Goal: Transaction & Acquisition: Purchase product/service

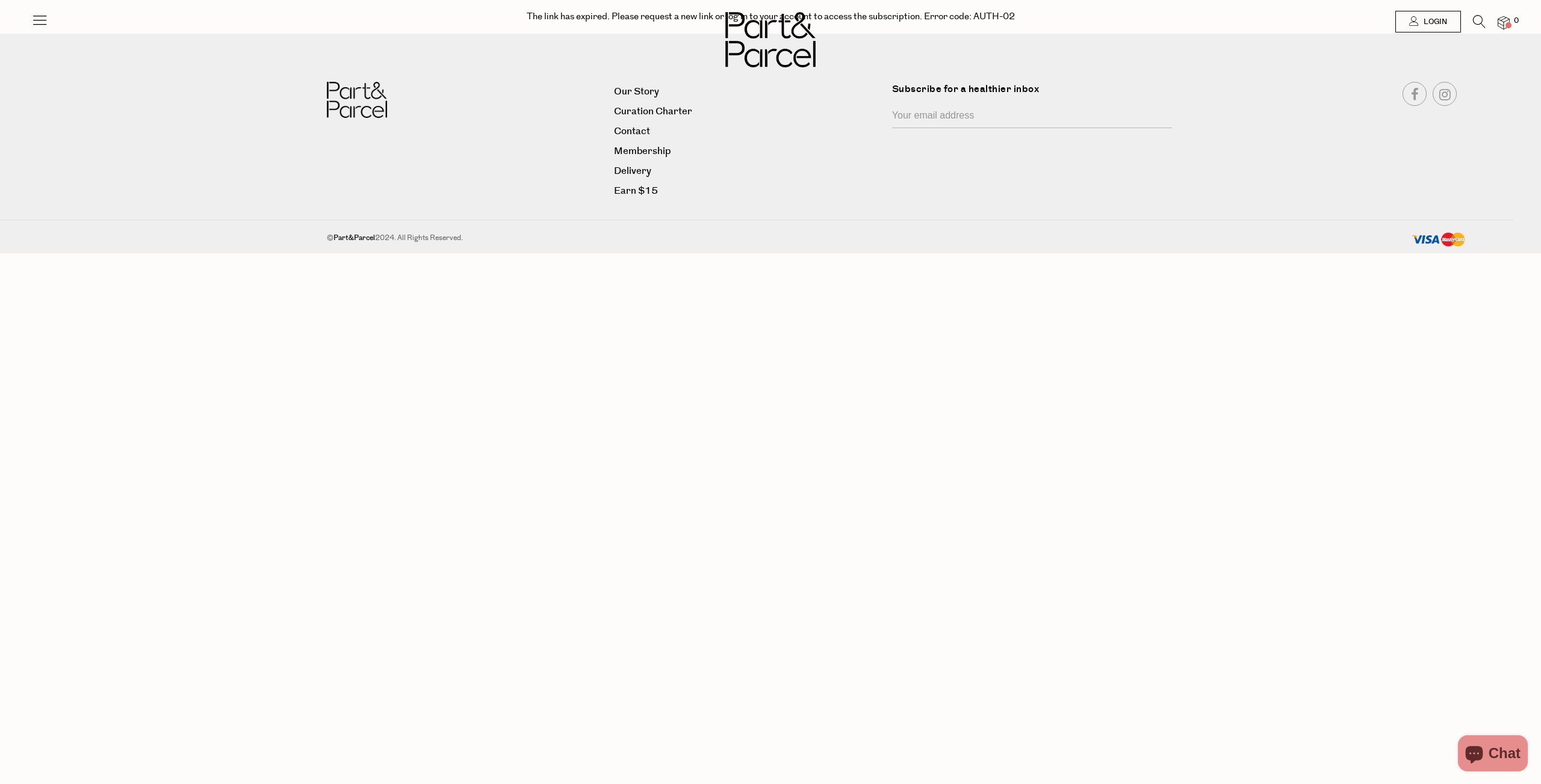
click at [919, 119] on input "Your email address" at bounding box center [1032, 116] width 280 height 23
click at [647, 90] on link "Our Story" at bounding box center [748, 92] width 269 height 16
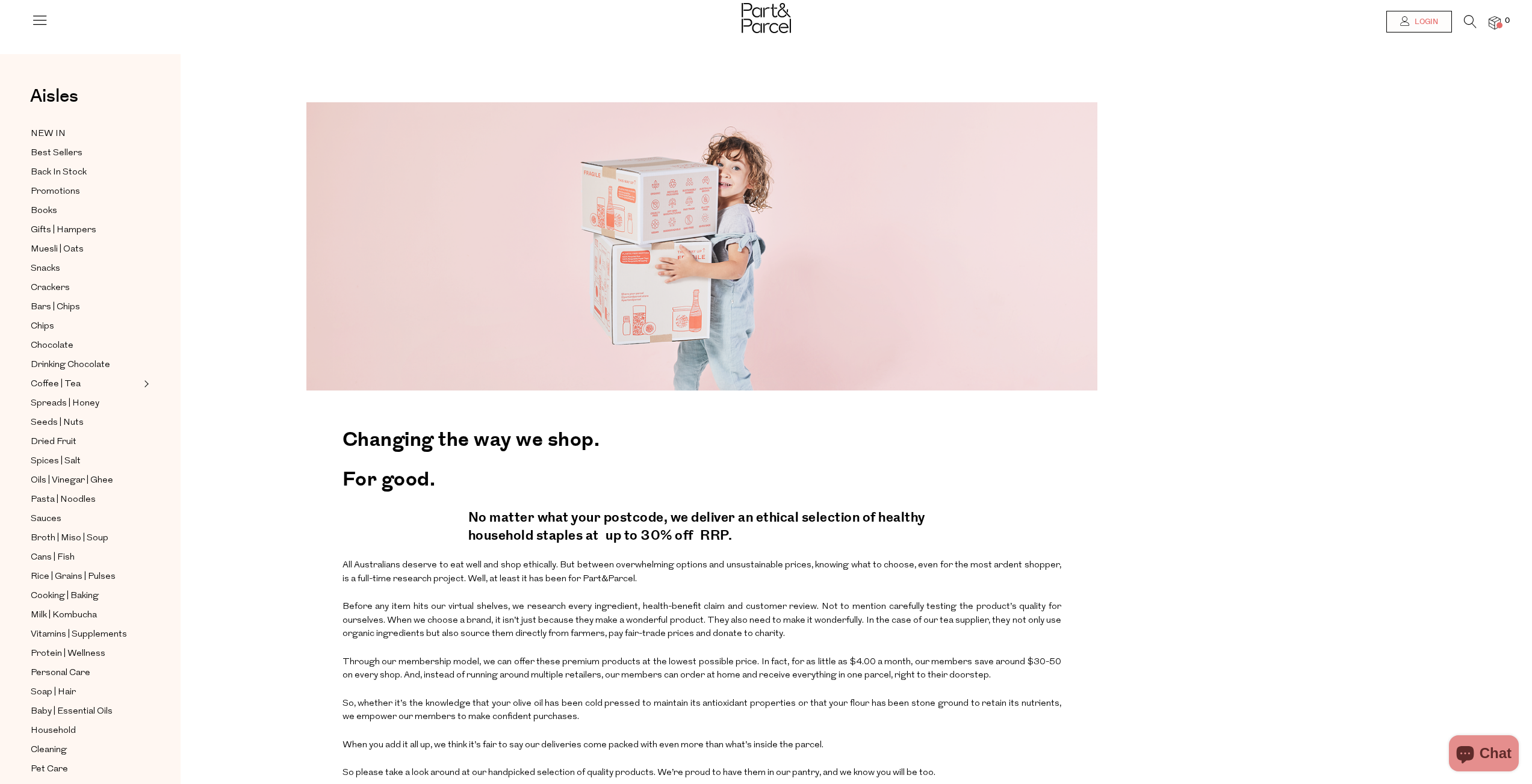
click at [1428, 14] on link "Login" at bounding box center [1419, 21] width 66 height 22
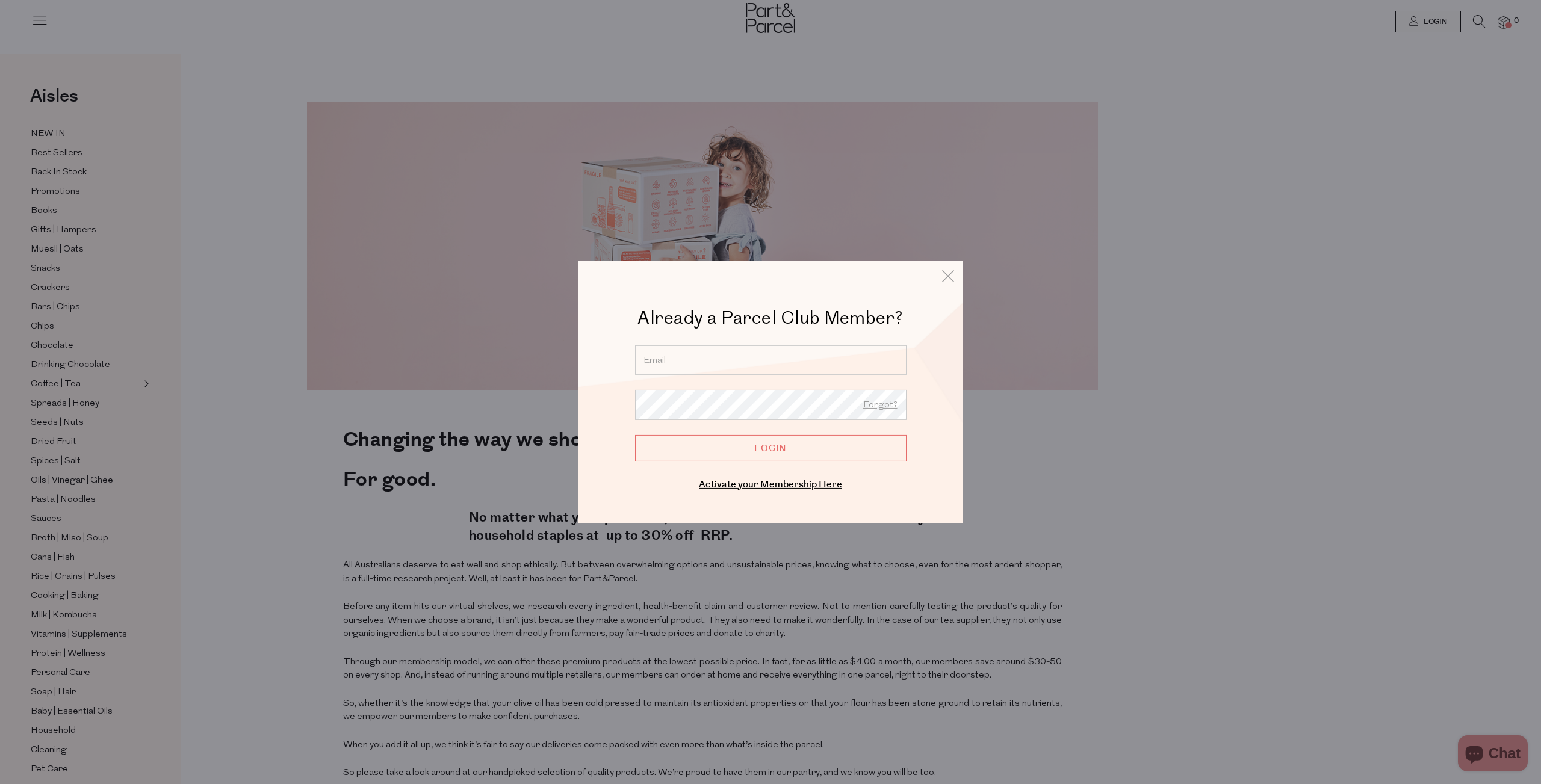
click at [704, 367] on input "email" at bounding box center [771, 360] width 272 height 30
type input "soniakhambral@me.com"
click at [635, 435] on input "Login" at bounding box center [771, 448] width 272 height 27
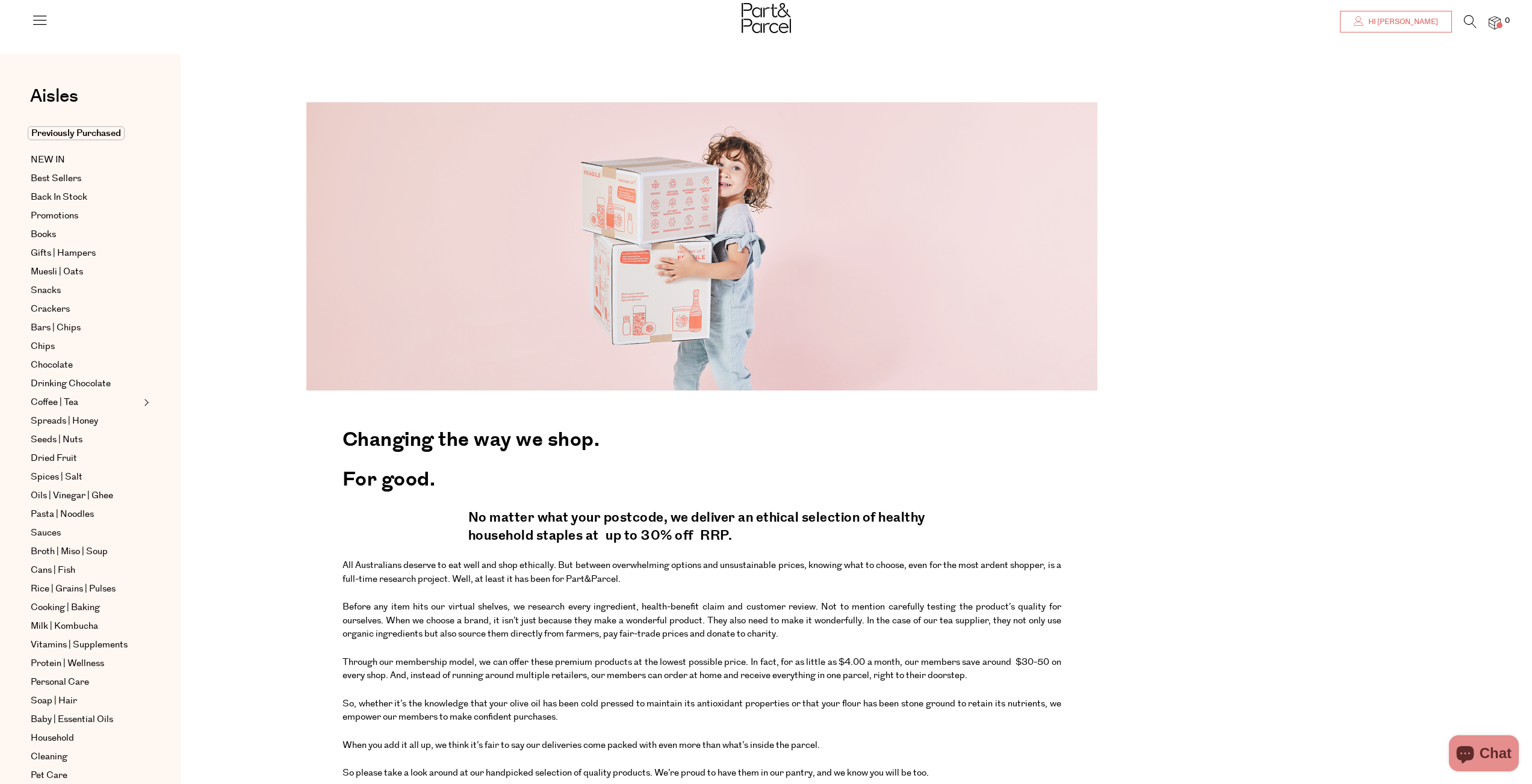
click at [1399, 19] on span "Hi [PERSON_NAME]" at bounding box center [1401, 22] width 73 height 10
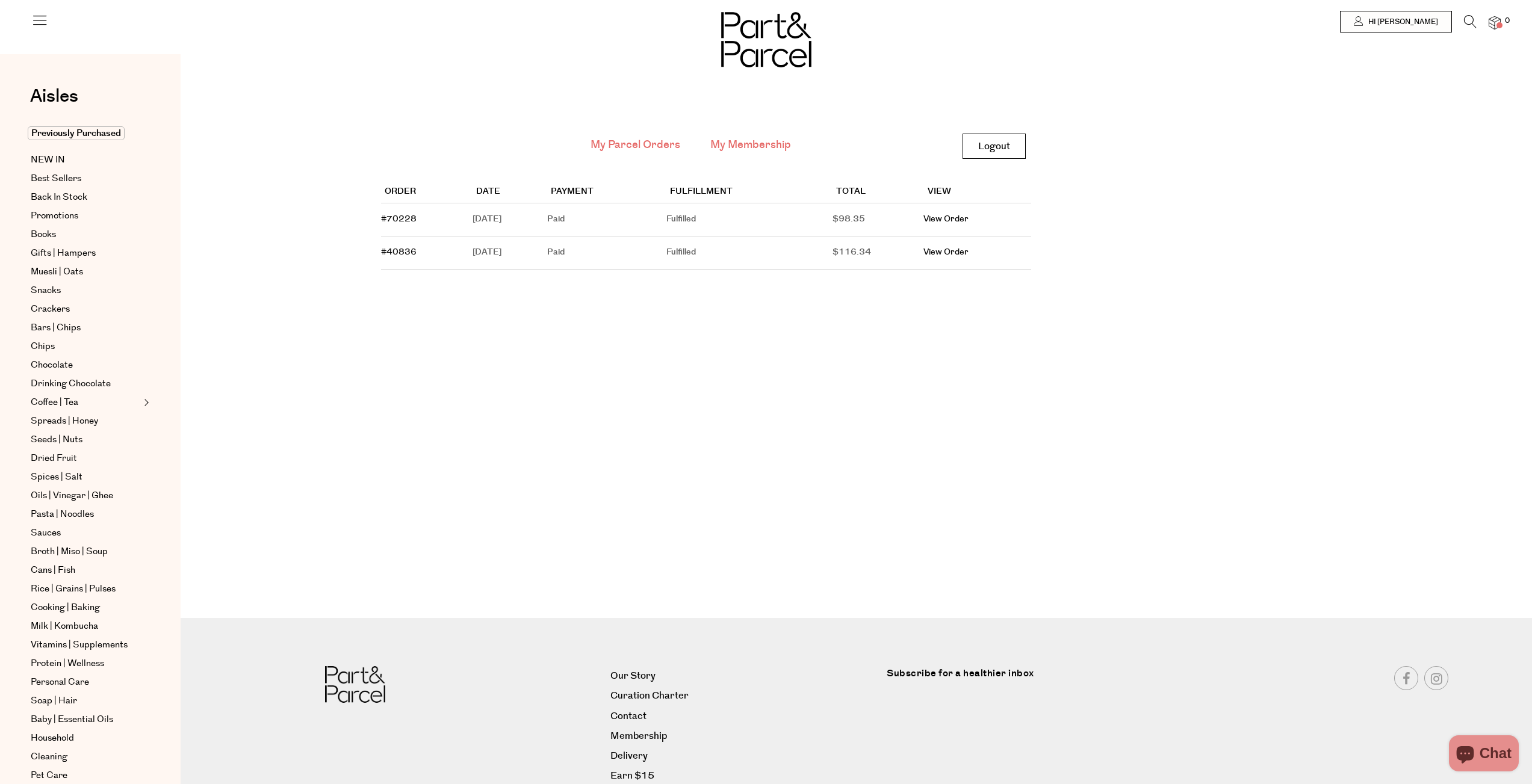
click at [733, 147] on link "My Membership" at bounding box center [750, 145] width 80 height 16
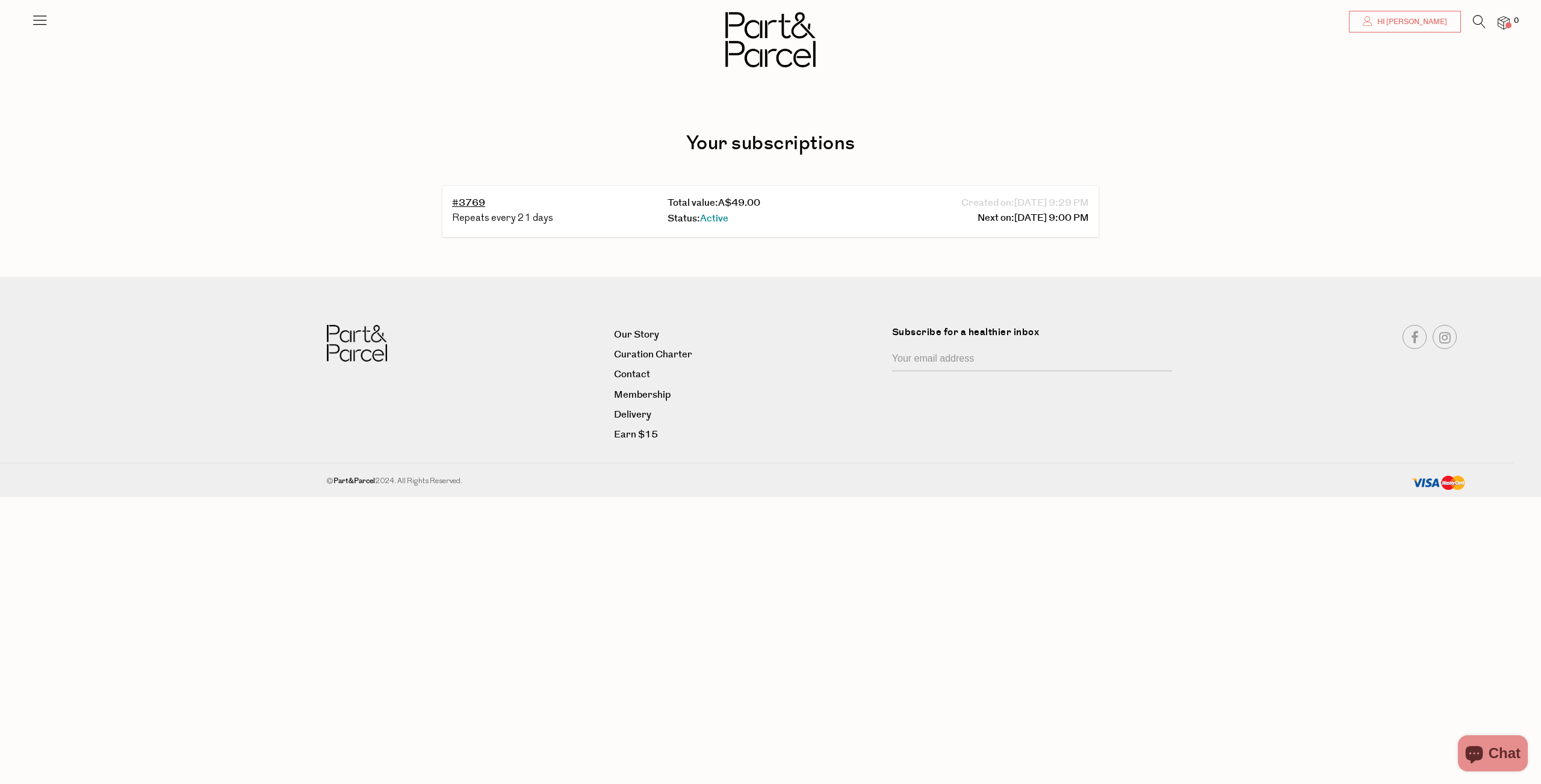
click at [1415, 18] on span "Hi [PERSON_NAME]" at bounding box center [1410, 22] width 73 height 10
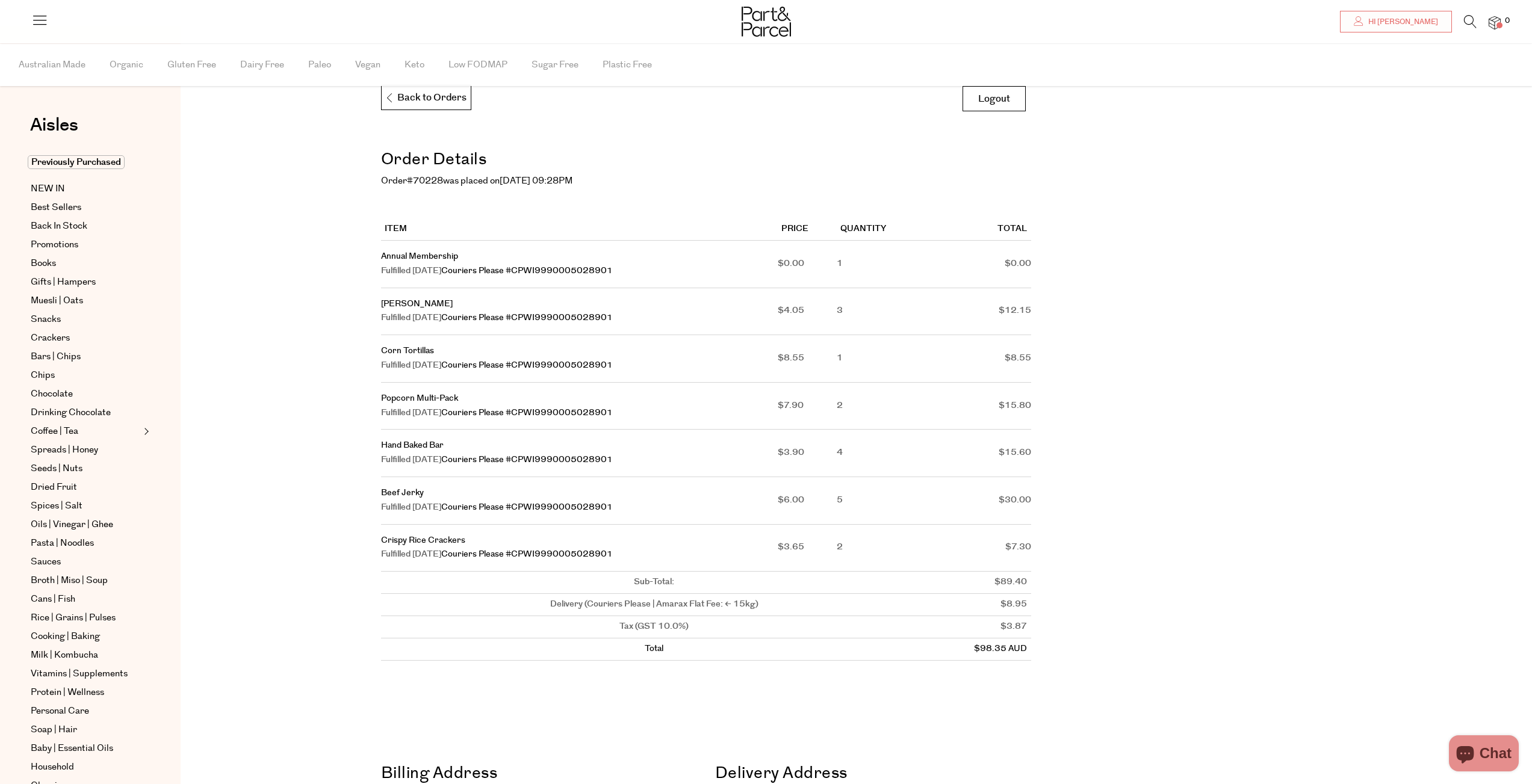
scroll to position [48, 0]
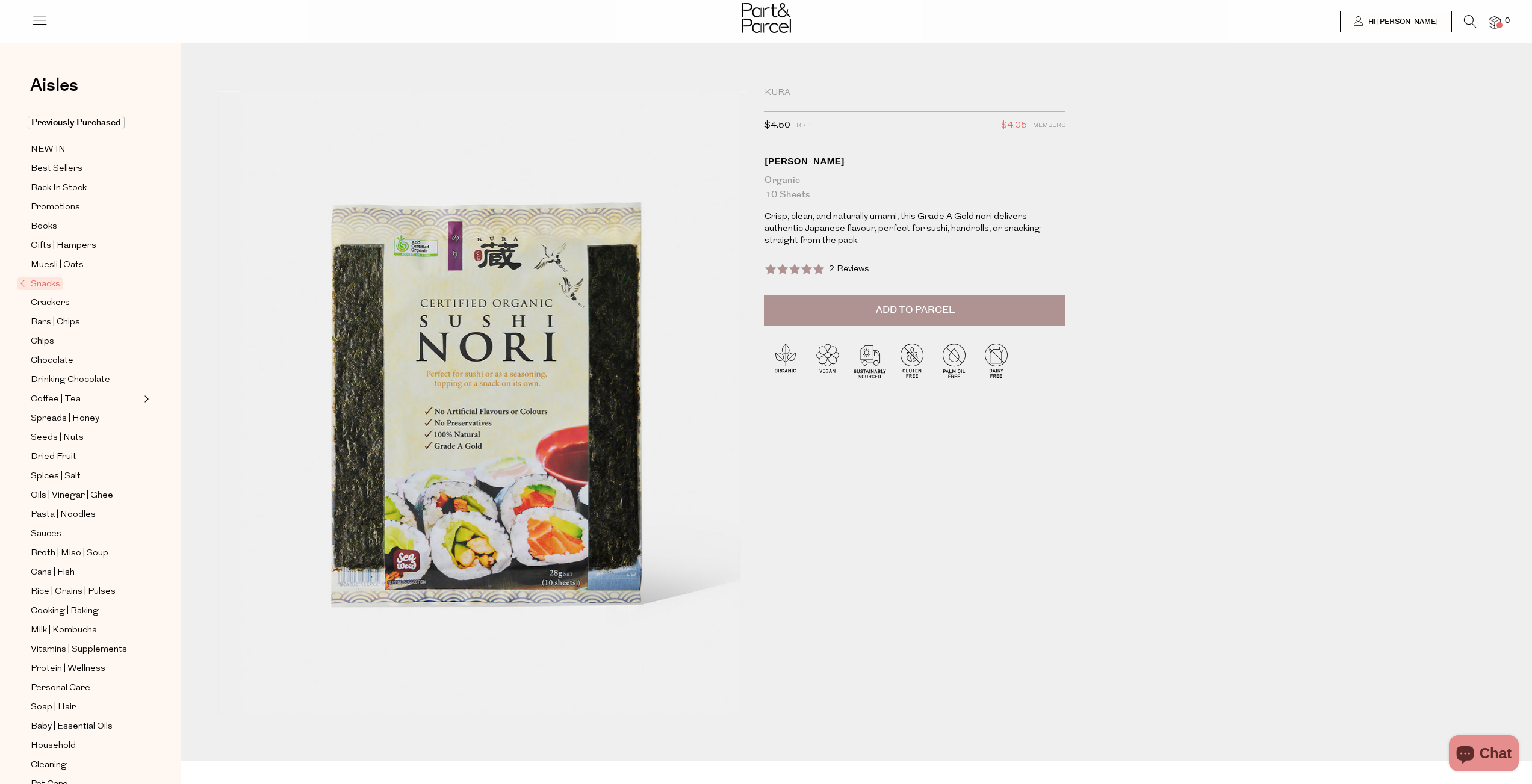
click at [899, 316] on span "Add to Parcel" at bounding box center [916, 310] width 79 height 14
click at [1493, 23] on img at bounding box center [1495, 23] width 12 height 14
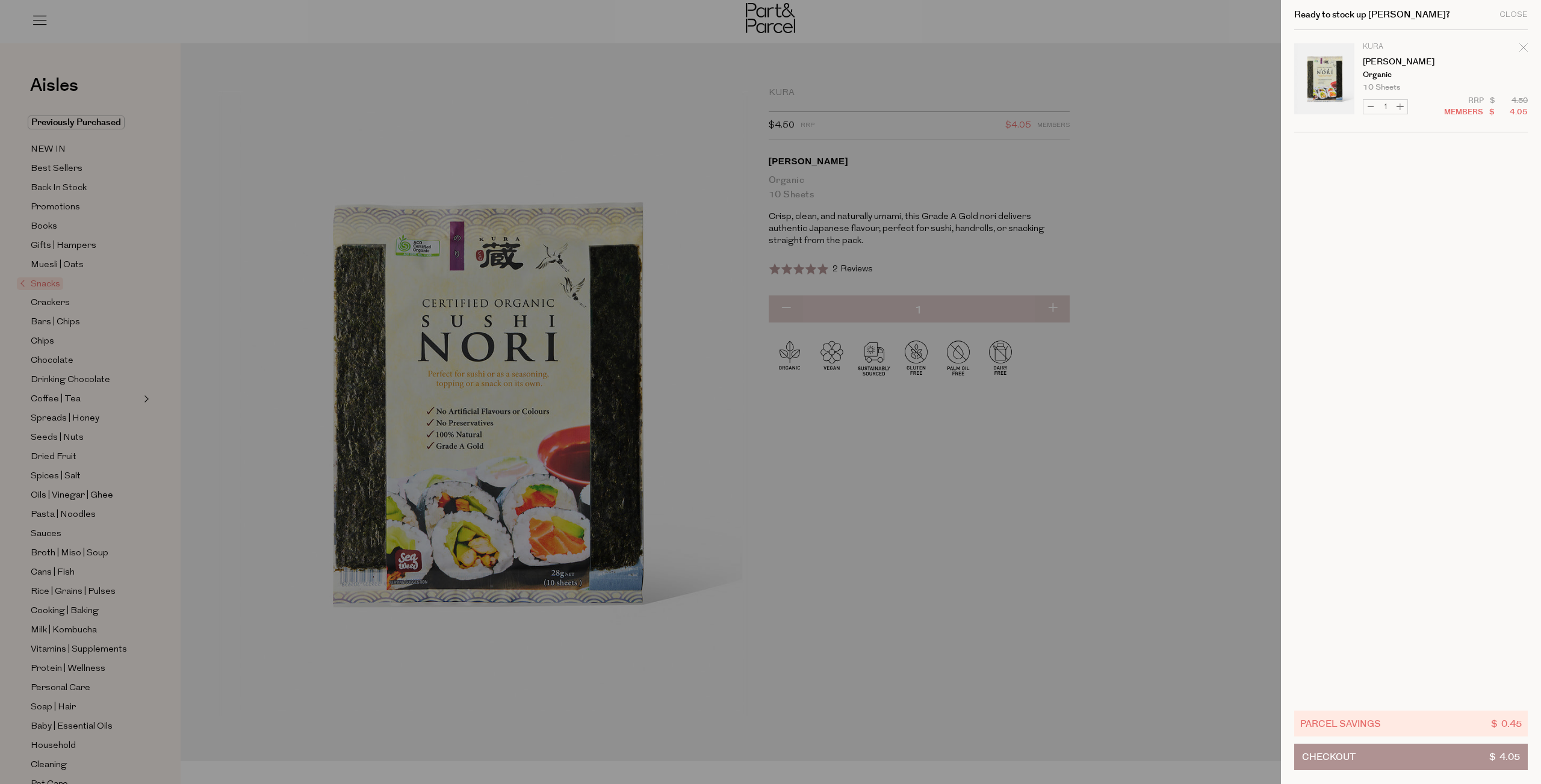
click at [1171, 39] on div at bounding box center [770, 392] width 1541 height 784
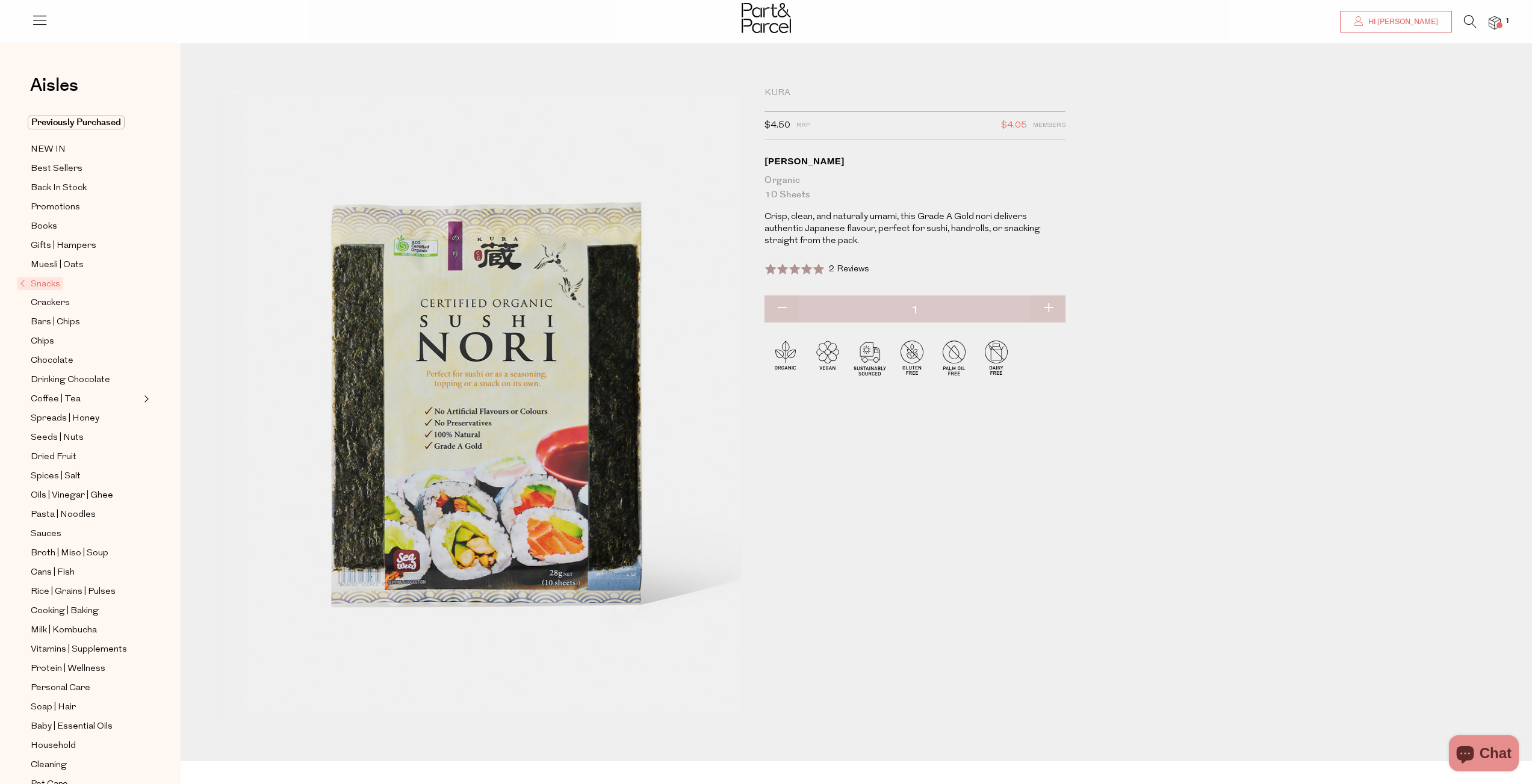
click at [1409, 24] on span "Hi CHARANJIT" at bounding box center [1401, 22] width 73 height 10
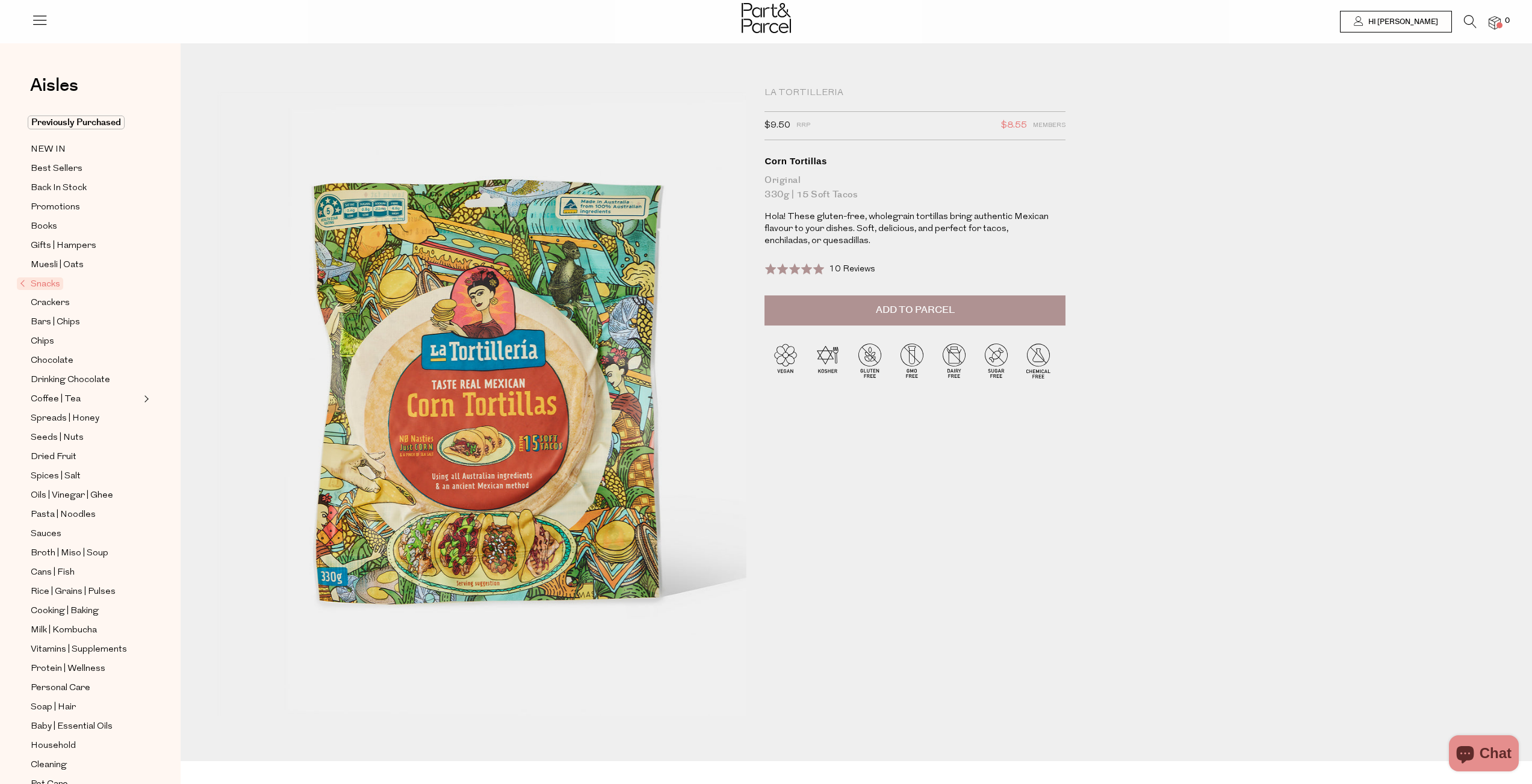
click at [887, 313] on span "Add to Parcel" at bounding box center [916, 310] width 79 height 14
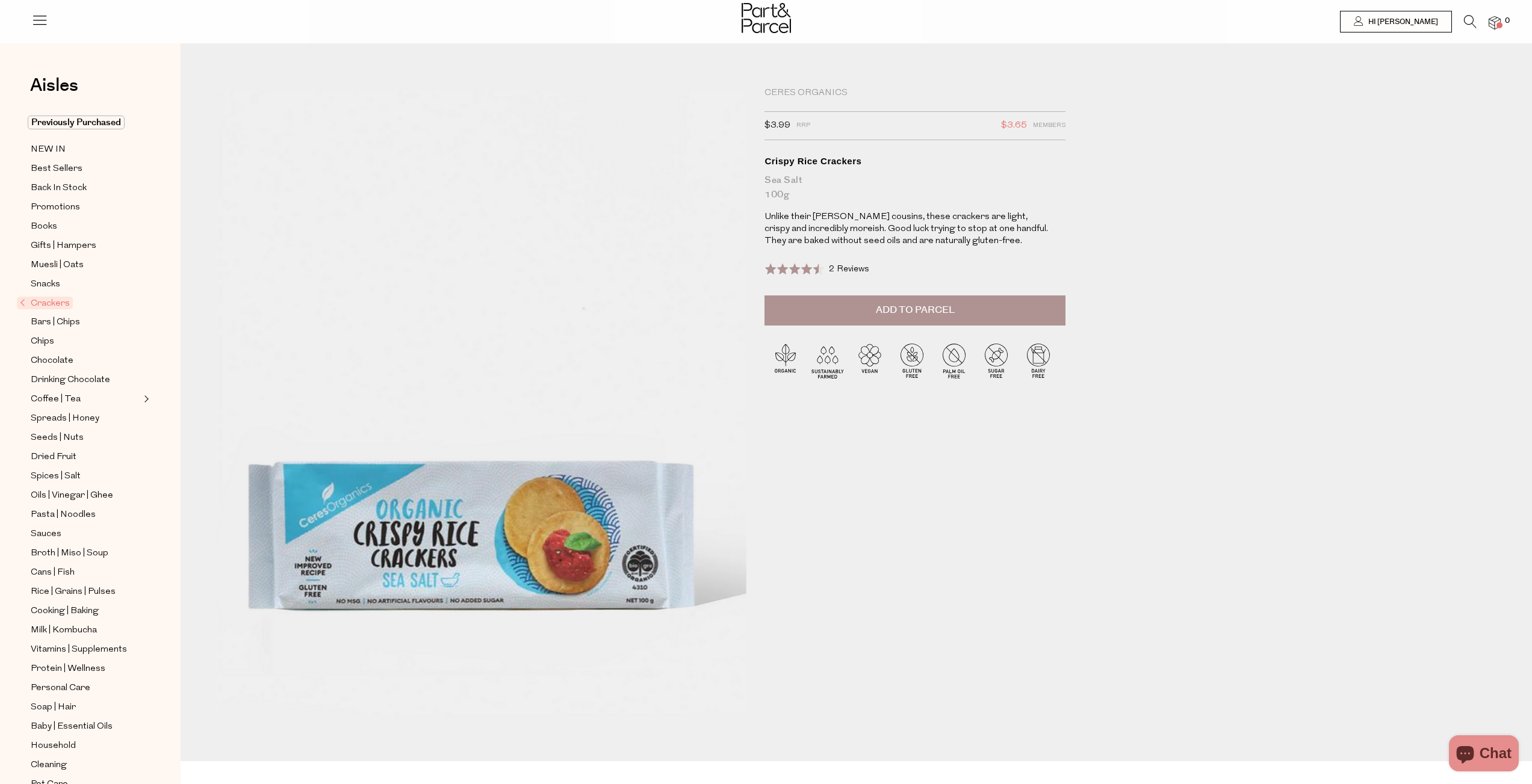
click at [897, 312] on span "Add to Parcel" at bounding box center [916, 310] width 79 height 14
click at [42, 143] on link "NEW IN" at bounding box center [85, 149] width 109 height 15
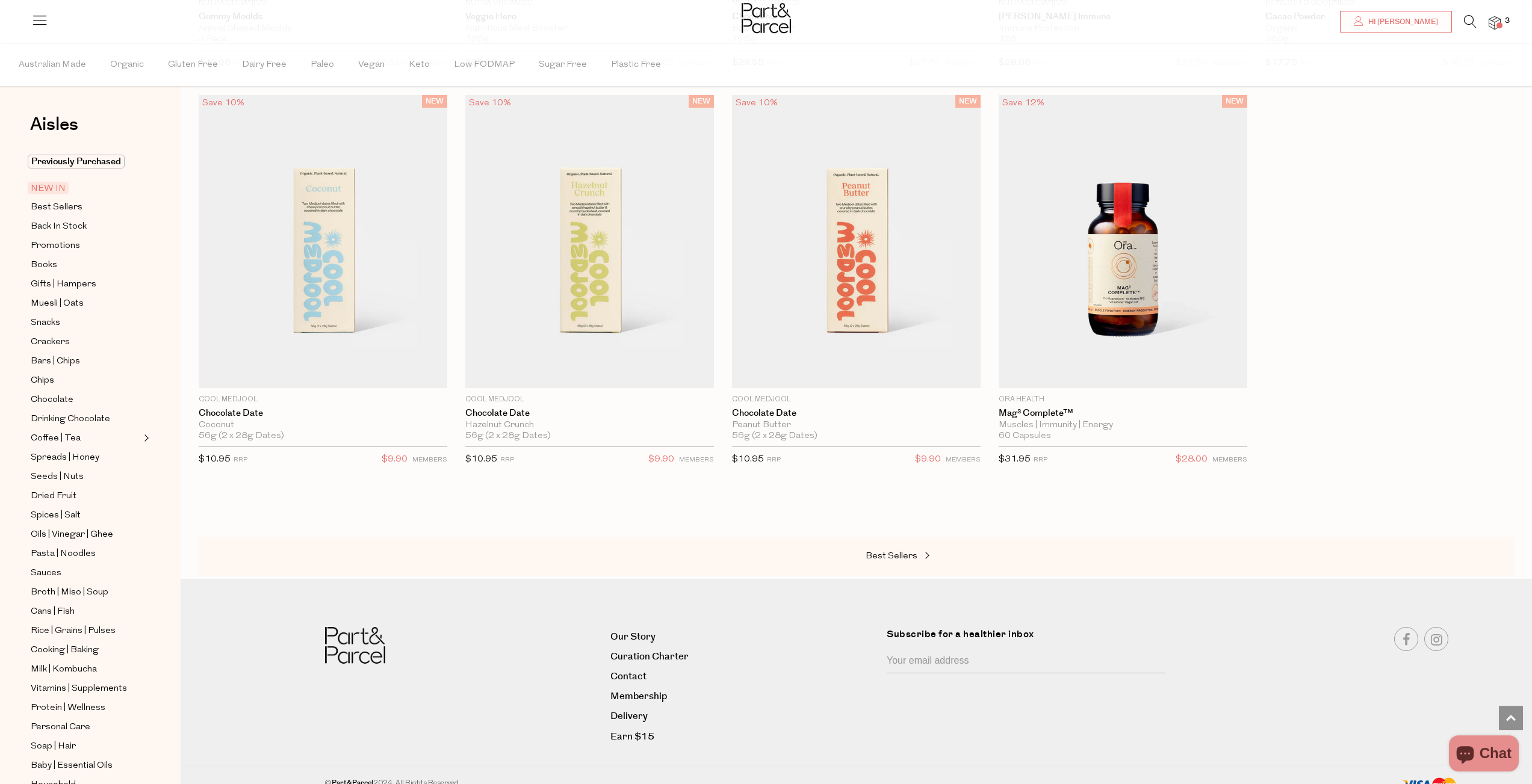
scroll to position [887, 0]
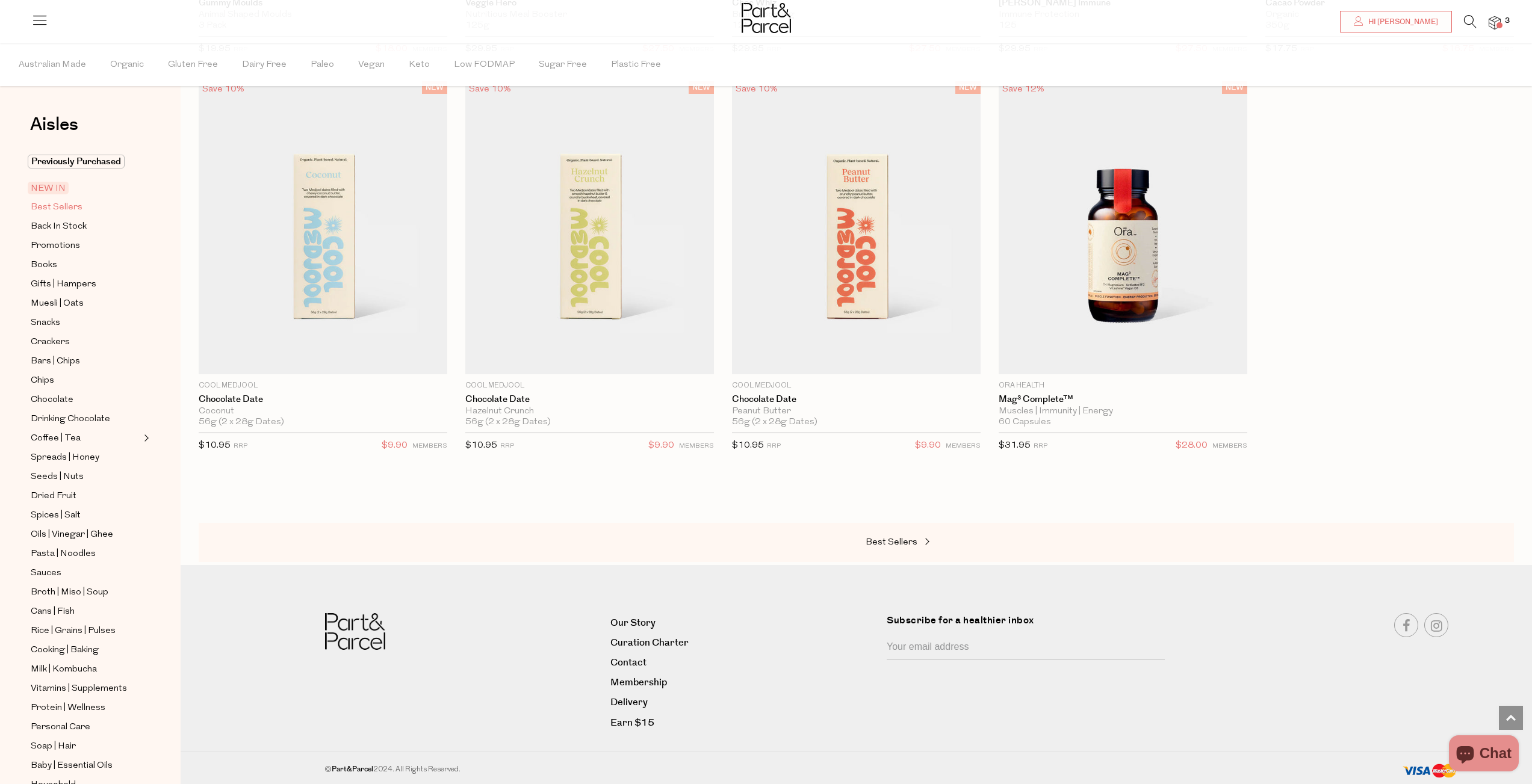
click at [57, 205] on span "Best Sellers" at bounding box center [56, 207] width 52 height 14
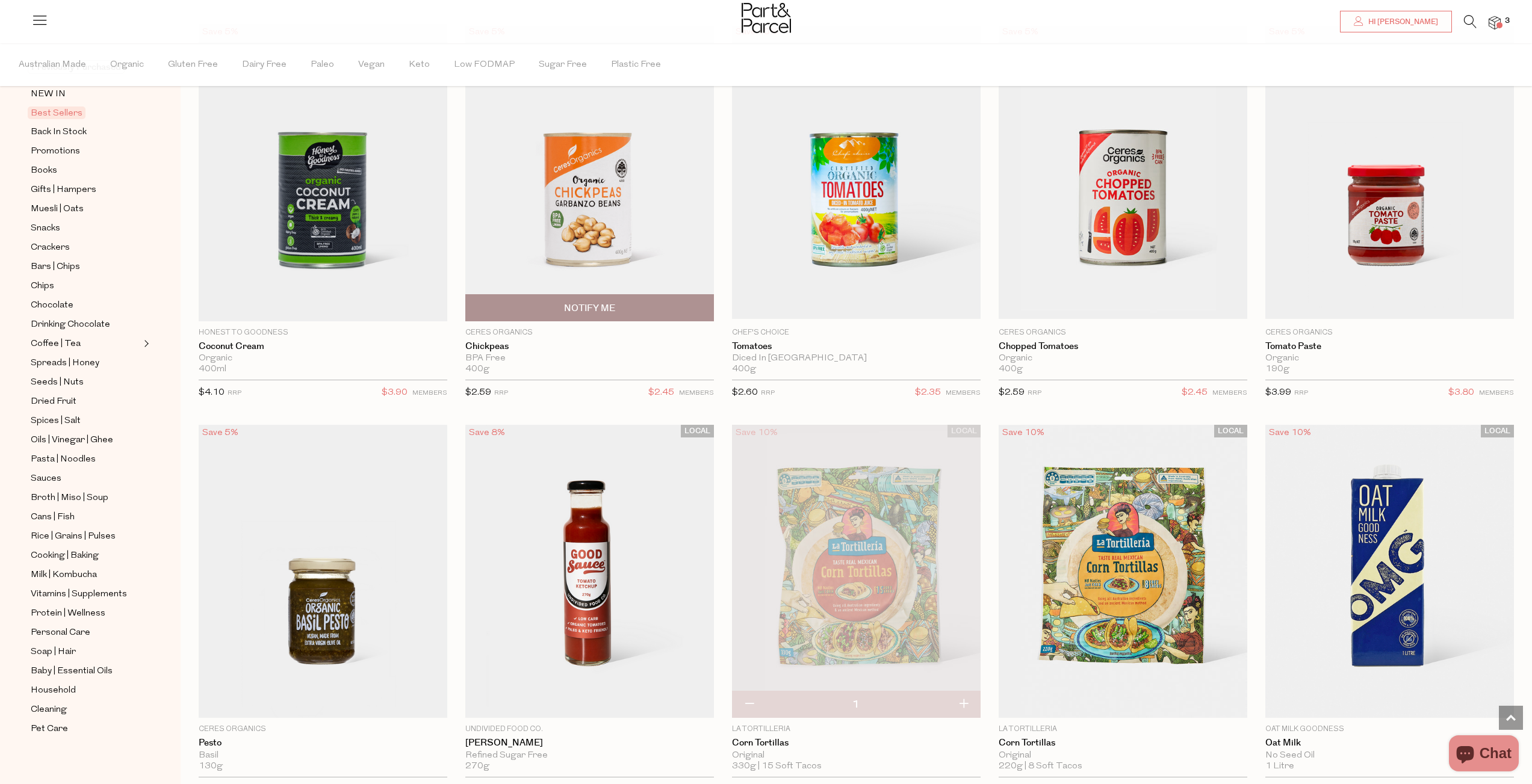
scroll to position [1888, 0]
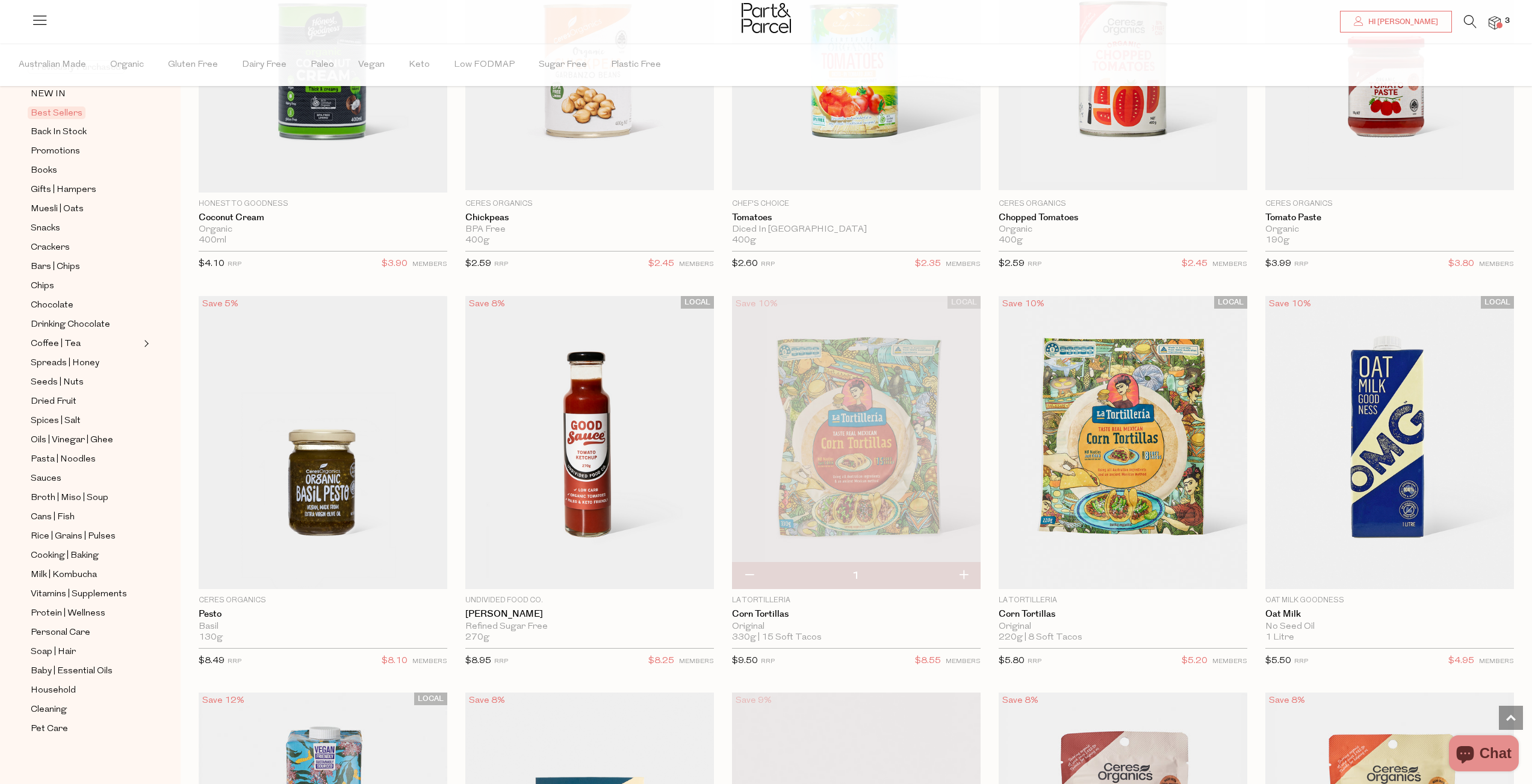
click at [909, 451] on img at bounding box center [856, 442] width 249 height 293
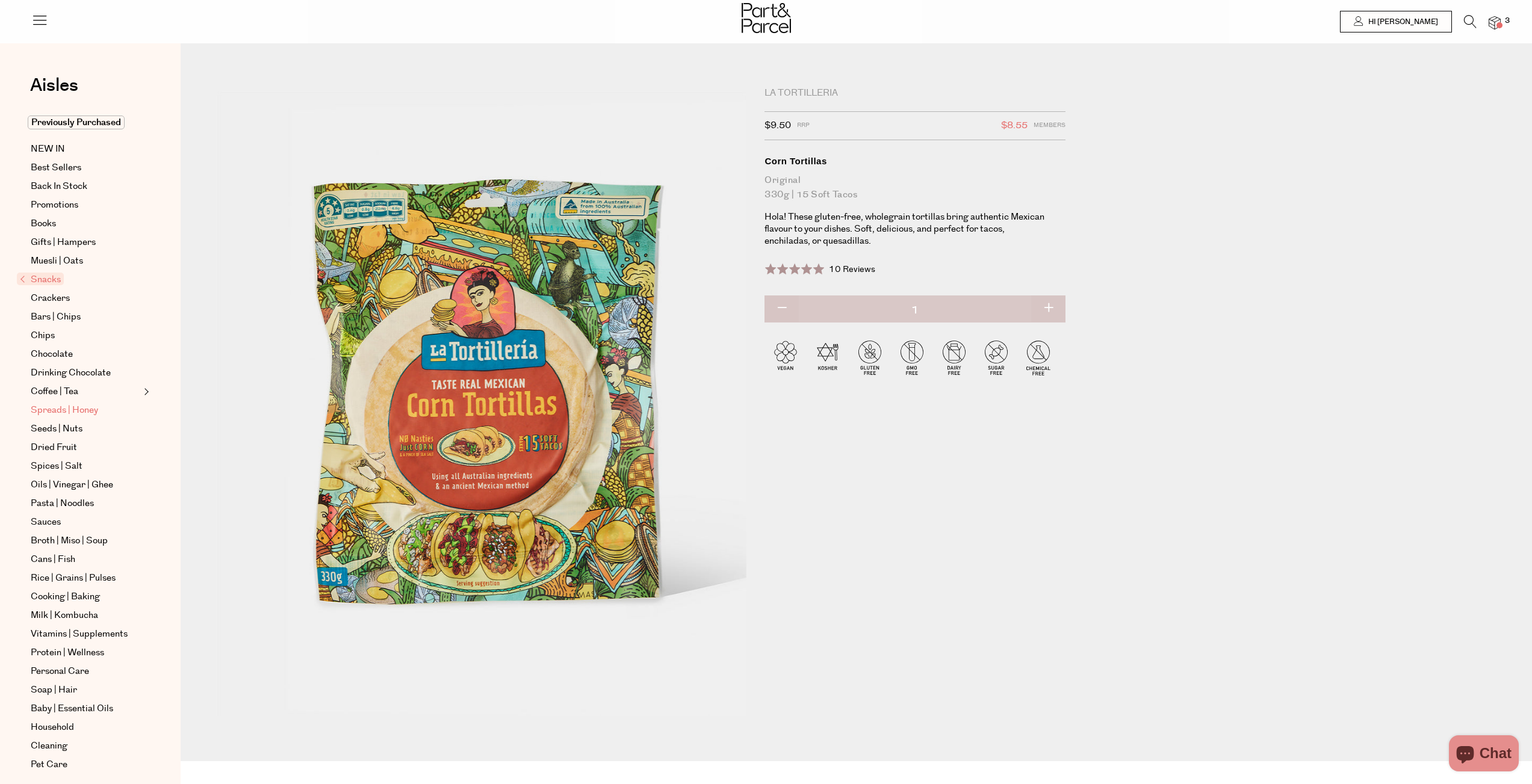
click at [74, 411] on span "Spreads | Honey" at bounding box center [64, 410] width 67 height 14
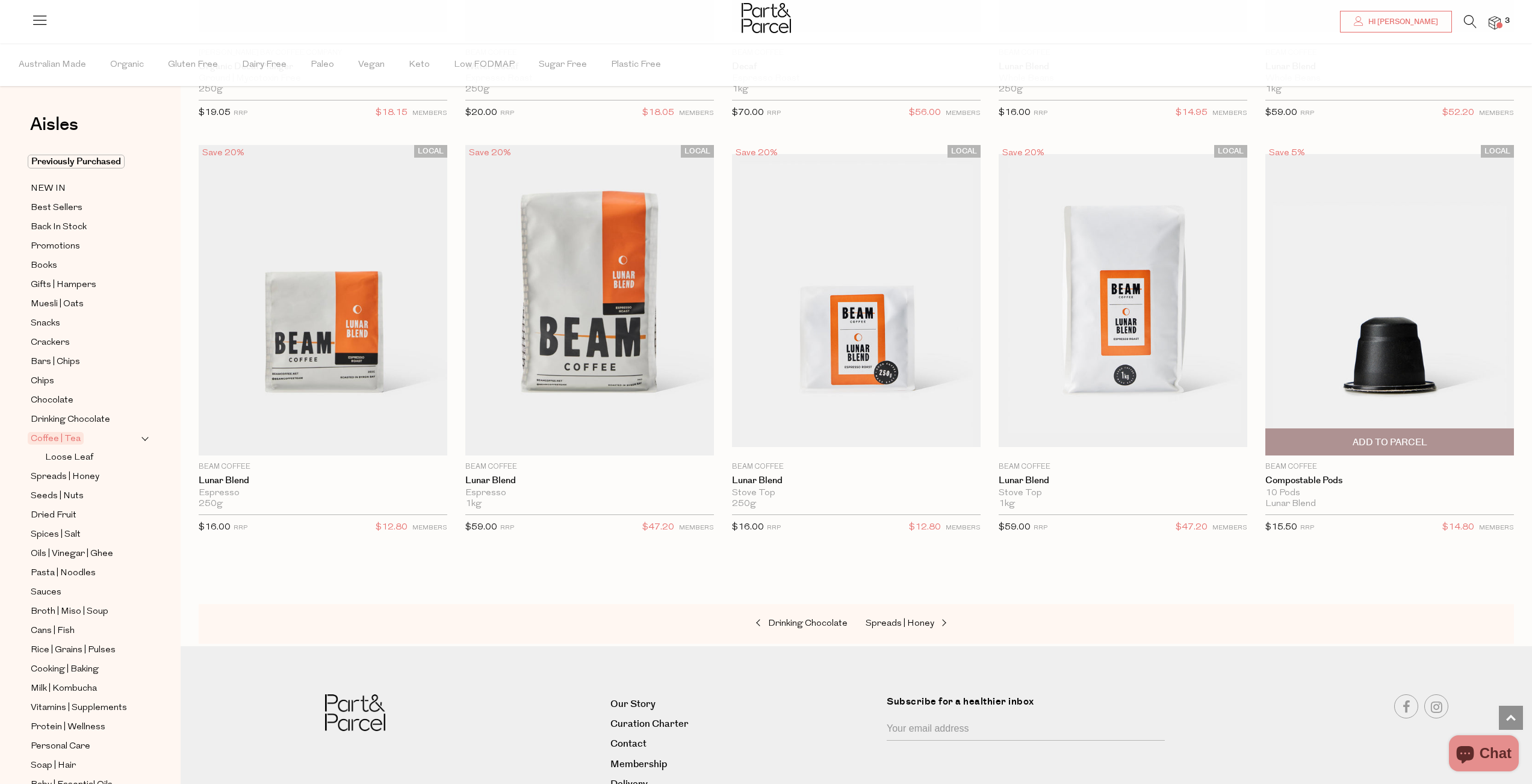
scroll to position [6973, 0]
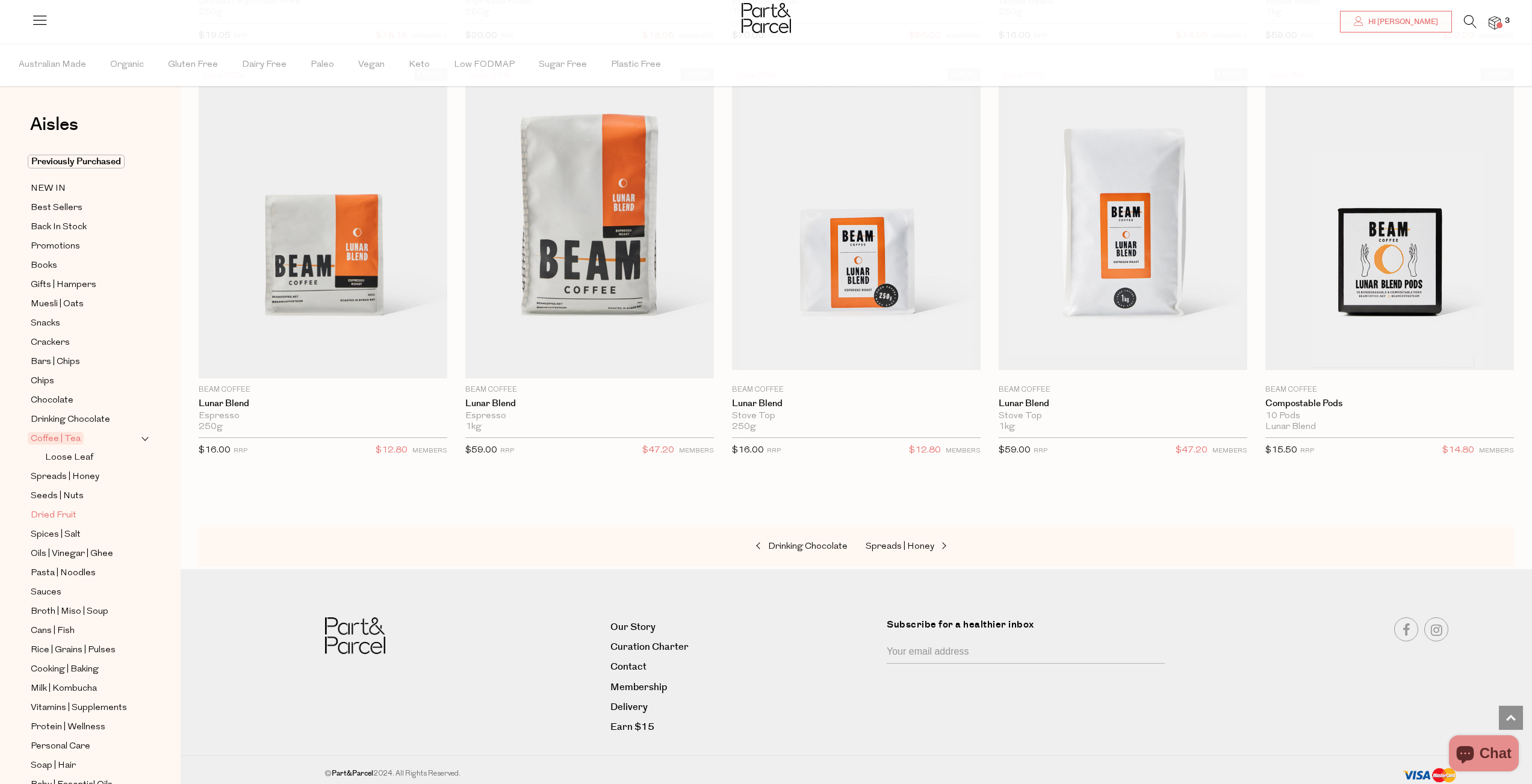
click at [67, 508] on span "Dried Fruit" at bounding box center [53, 515] width 46 height 14
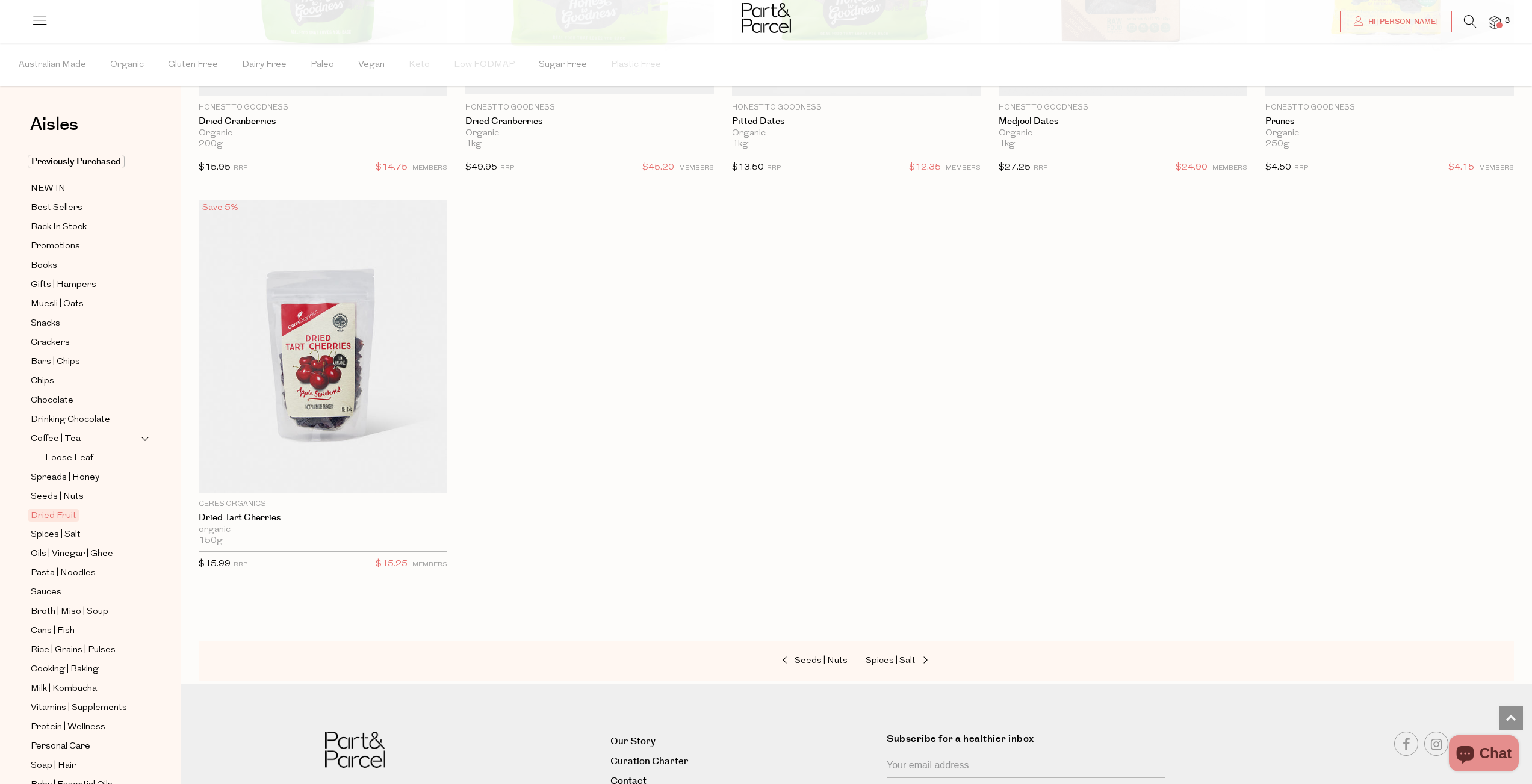
scroll to position [568, 0]
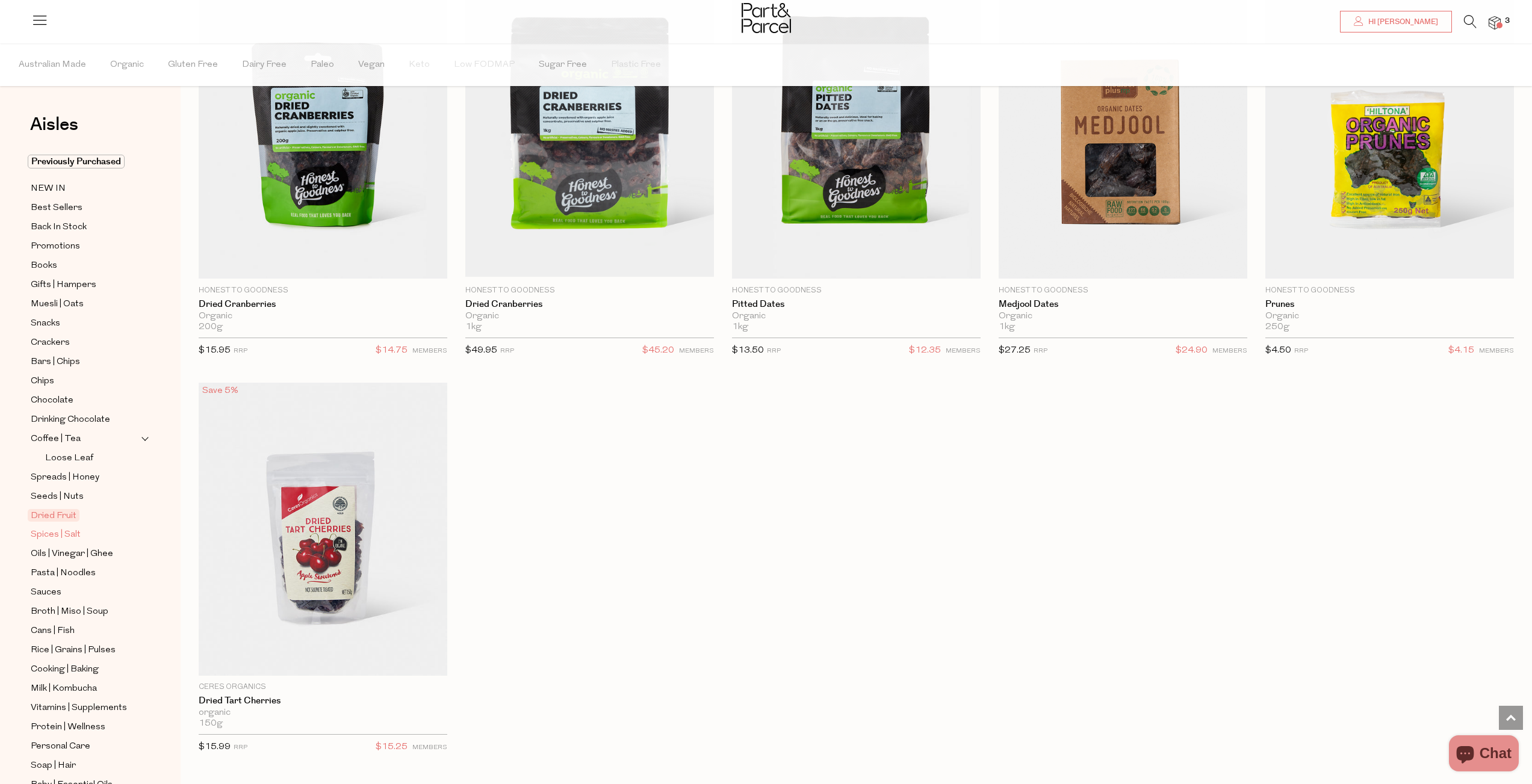
click at [68, 531] on span "Spices | Salt" at bounding box center [55, 535] width 50 height 14
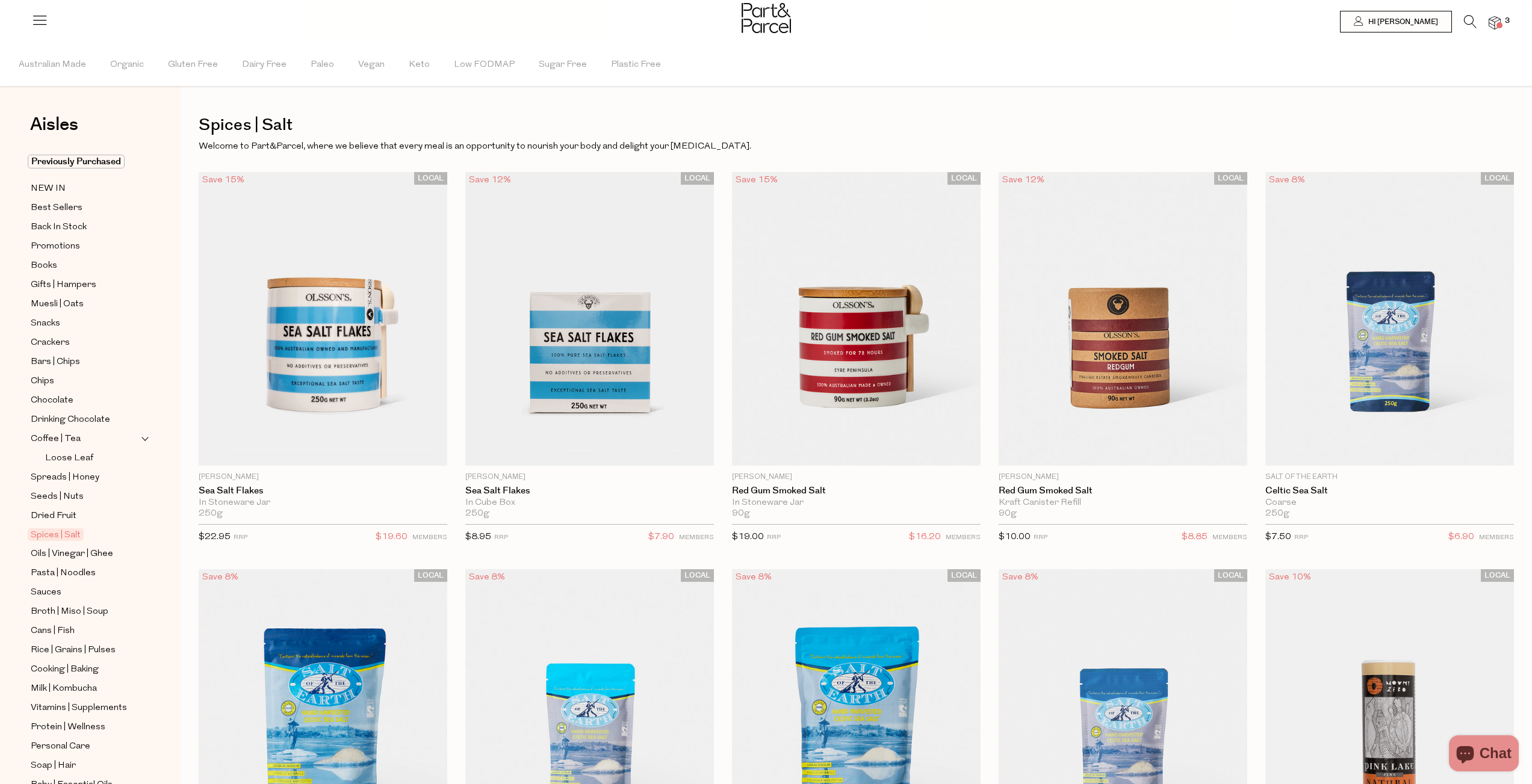
click at [1498, 19] on img at bounding box center [1495, 23] width 12 height 14
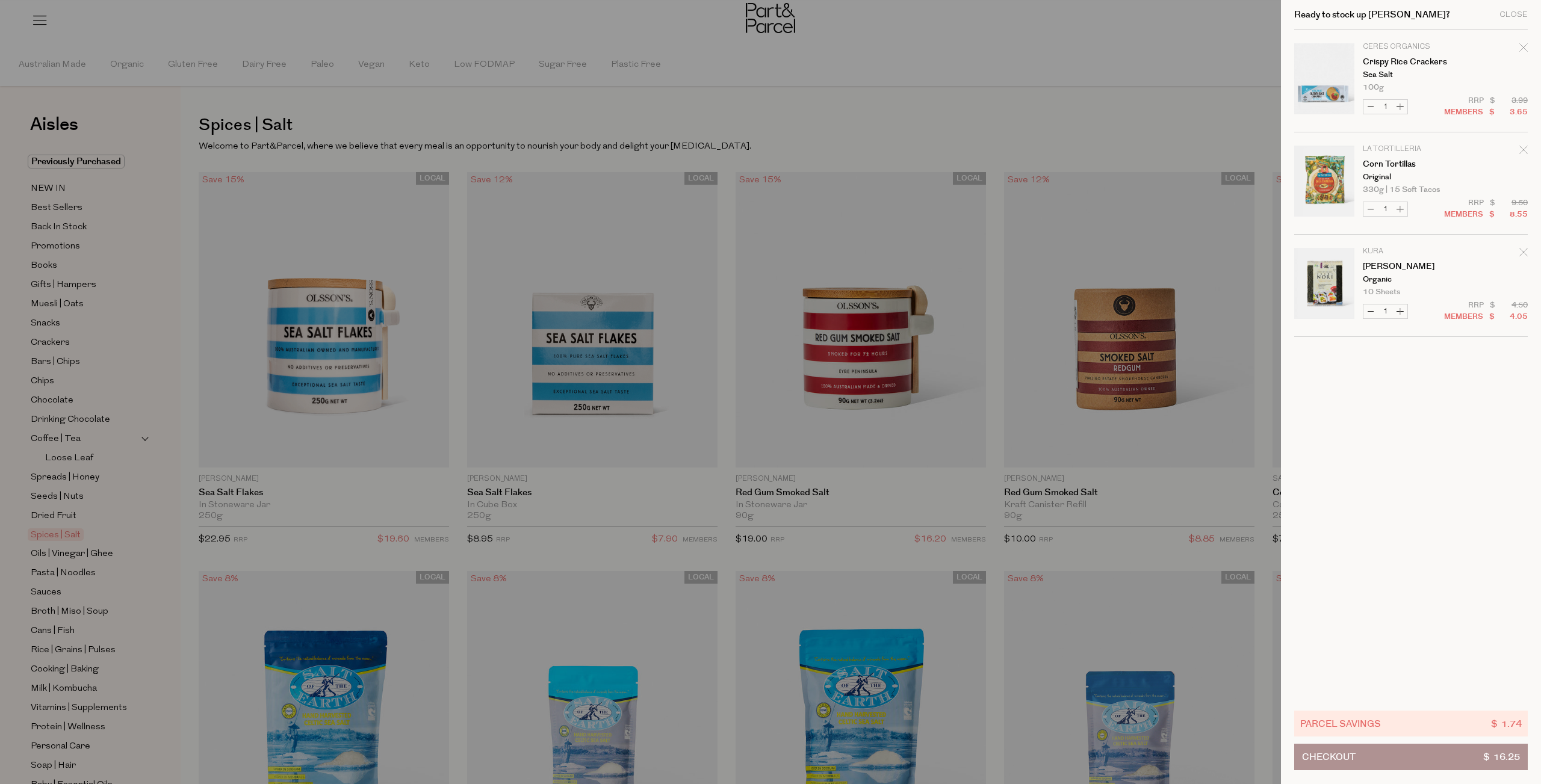
click at [1407, 207] on button "Increase Corn Tortillas" at bounding box center [1400, 209] width 14 height 14
type input "2"
click at [1407, 207] on form "Image Product Total Qty Ceres Organics Crispy Rice Crackers Sea Salt 100g Only …" at bounding box center [1410, 183] width 234 height 307
click at [1402, 207] on button "Increase Corn Tortillas" at bounding box center [1400, 209] width 14 height 14
type input "3"
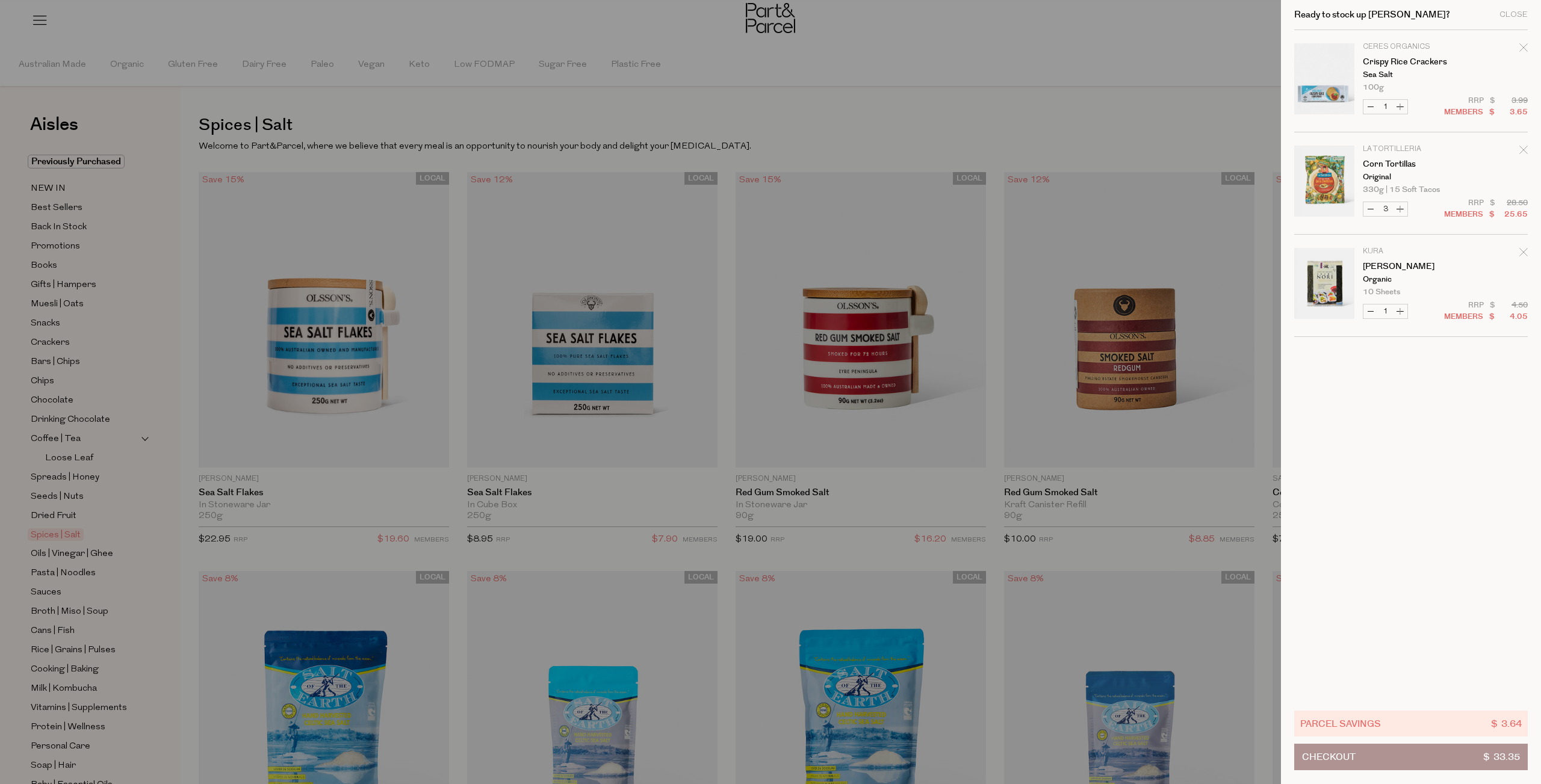
click at [1403, 210] on button "Increase Corn Tortillas" at bounding box center [1400, 209] width 14 height 14
type input "4"
click at [1402, 107] on button "Increase Crispy Rice Crackers" at bounding box center [1400, 107] width 14 height 14
type input "2"
click at [1403, 106] on button "Increase Crispy Rice Crackers" at bounding box center [1400, 107] width 14 height 14
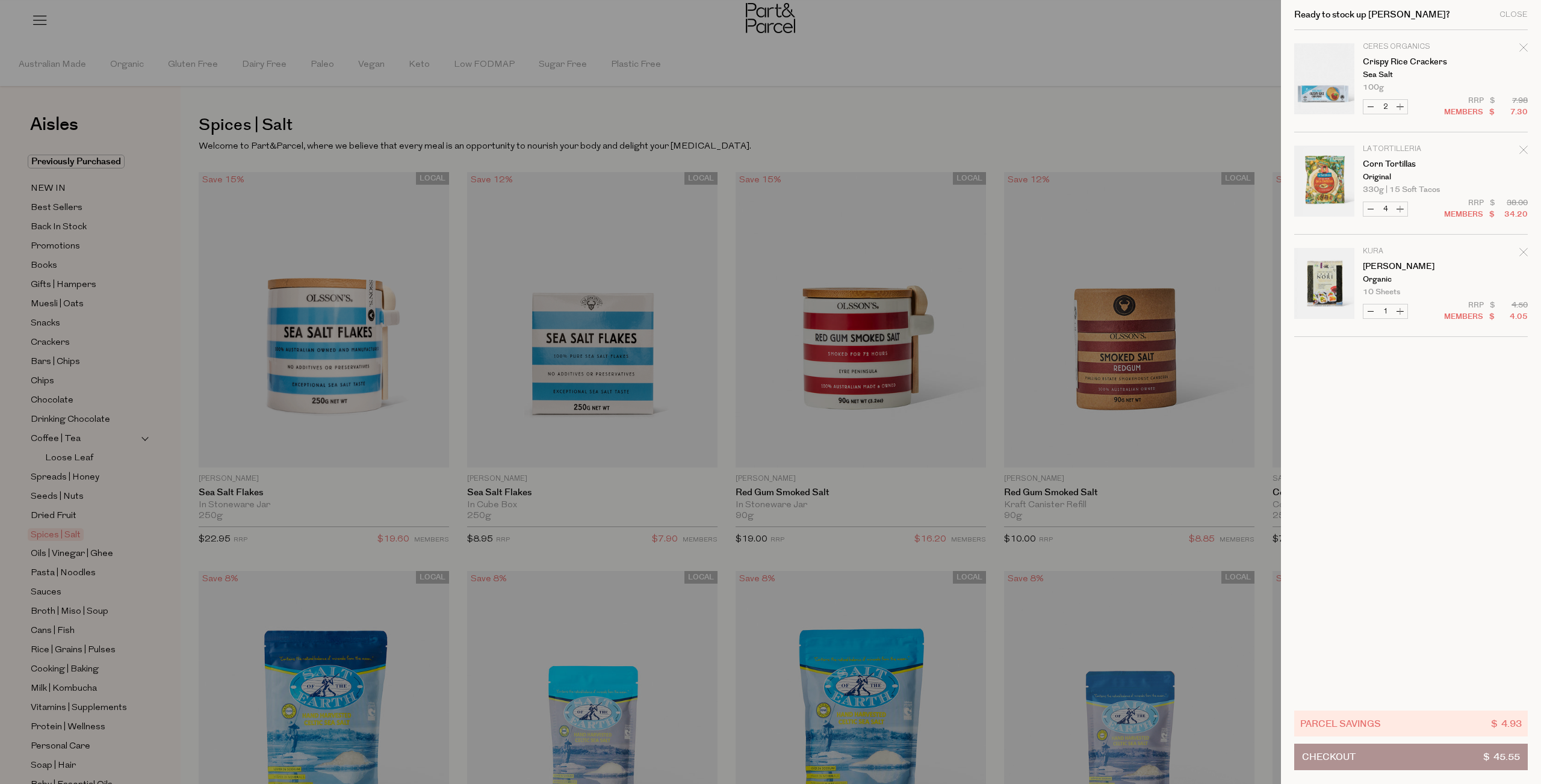
type input "3"
click at [1399, 306] on button "Increase Sushi Nori" at bounding box center [1400, 311] width 14 height 14
type input "2"
click at [1403, 312] on form "Image Product Total Qty Ceres Organics Crispy Rice Crackers Sea Salt 100g Only …" at bounding box center [1410, 183] width 234 height 307
click at [1400, 310] on button "Increase Sushi Nori" at bounding box center [1400, 311] width 14 height 14
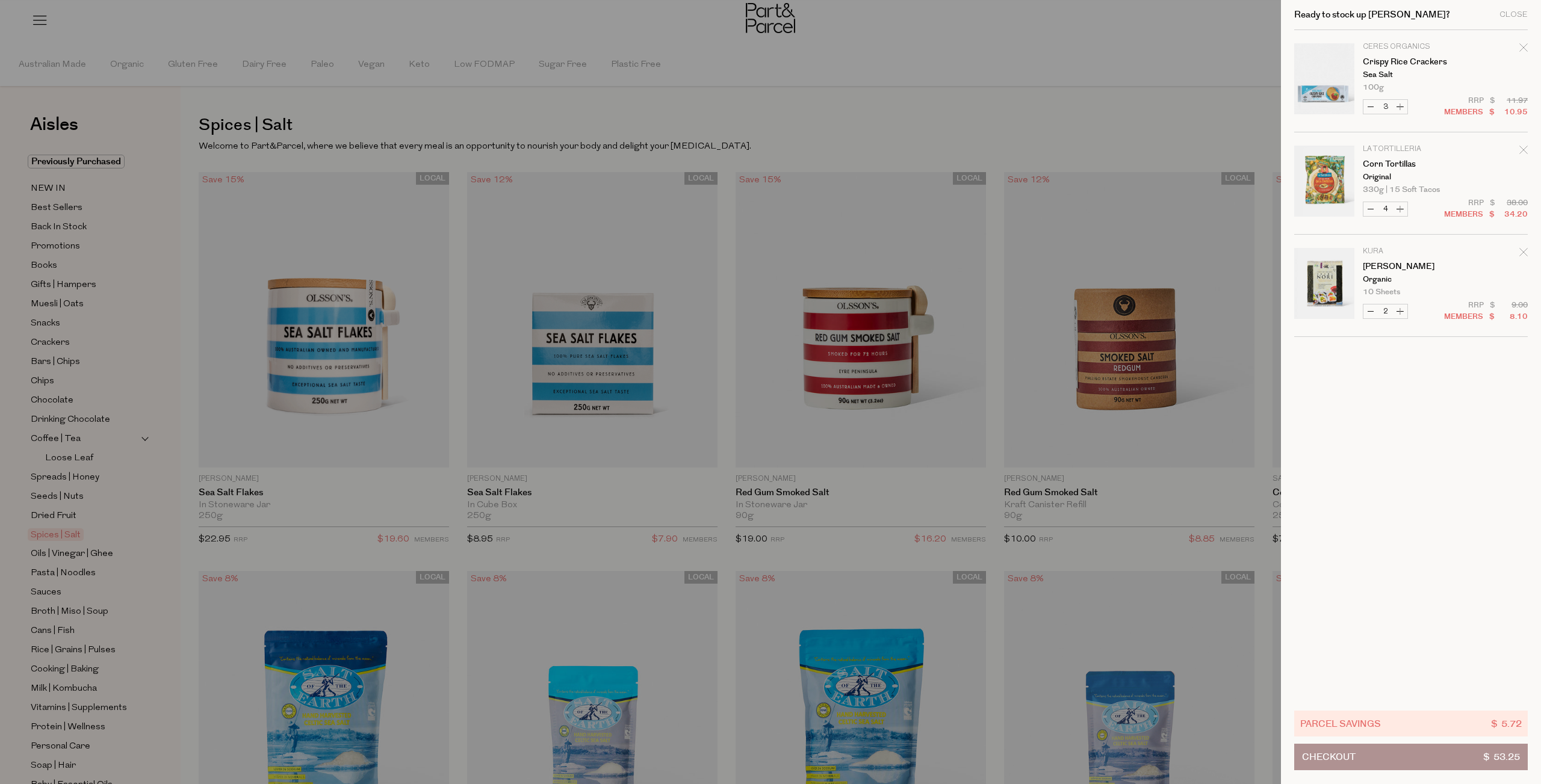
type input "3"
click at [1398, 313] on button "Increase Sushi Nori" at bounding box center [1400, 311] width 14 height 14
type input "4"
click at [1391, 341] on cart-drawer-items "Image Product Total Qty Ceres Organics Crispy Rice Crackers Sea Salt 100g Only …" at bounding box center [1410, 363] width 234 height 667
click at [560, 88] on div at bounding box center [770, 392] width 1541 height 784
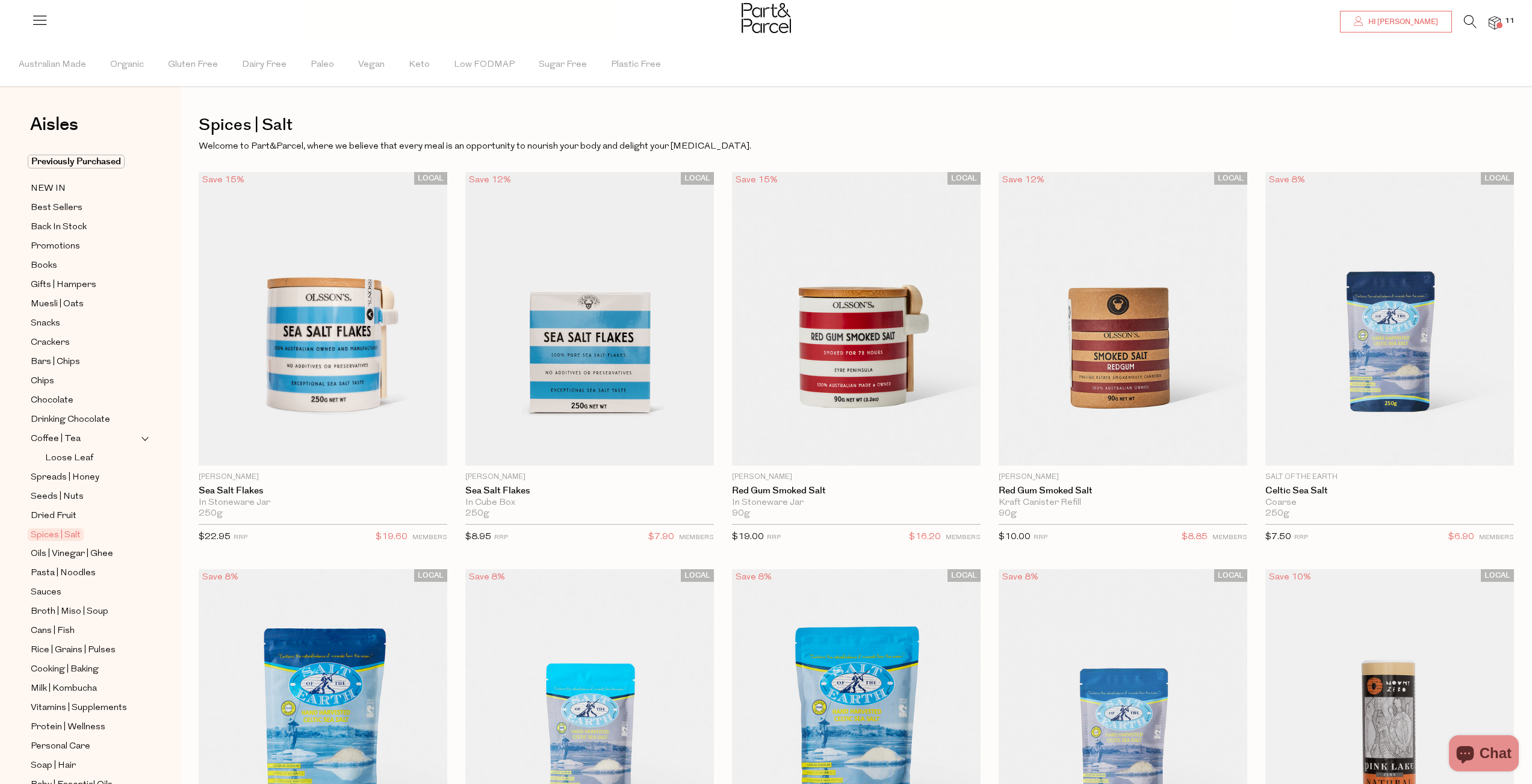
click at [1415, 22] on span "Hi [PERSON_NAME]" at bounding box center [1401, 22] width 73 height 10
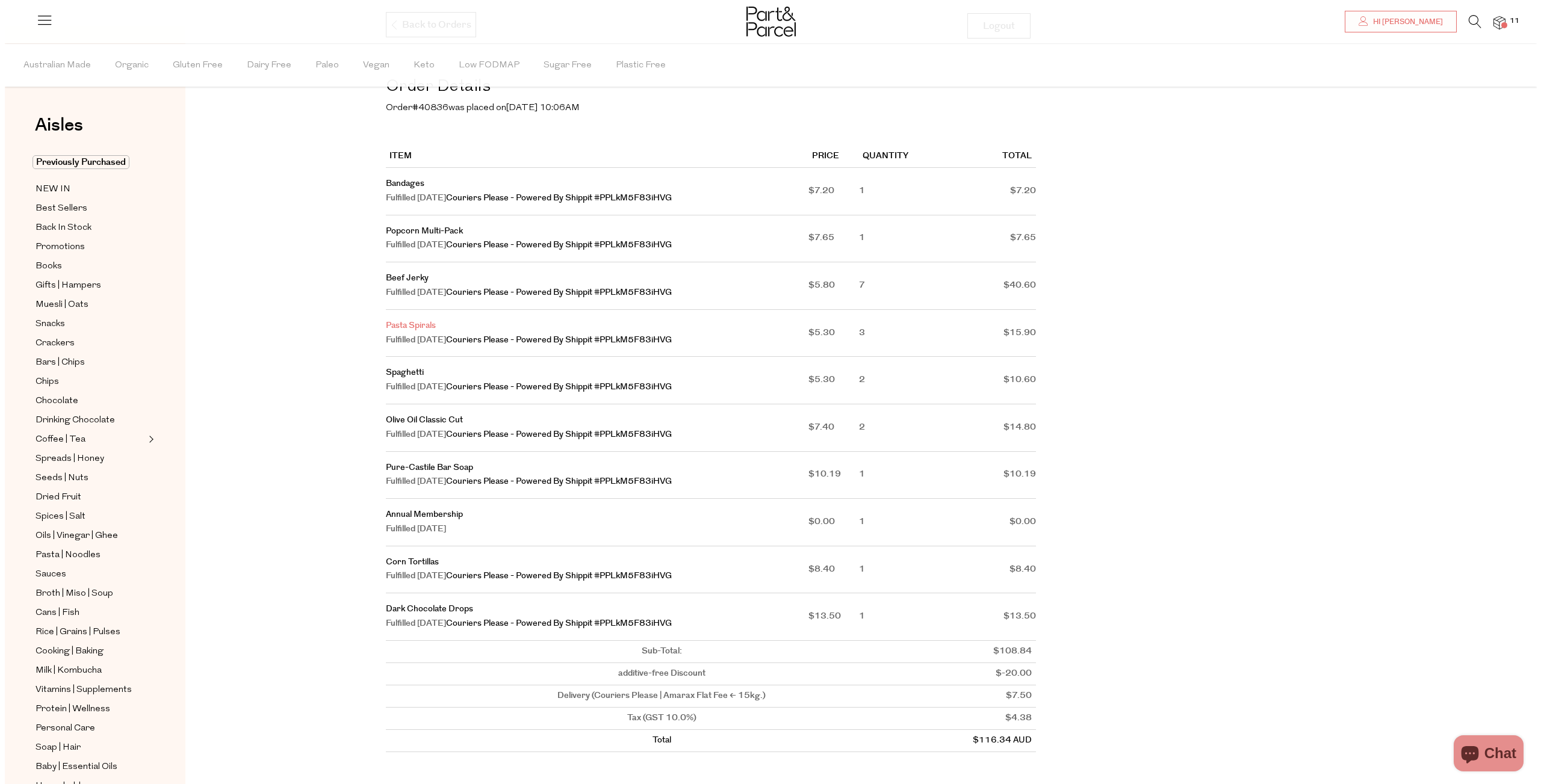
scroll to position [125, 0]
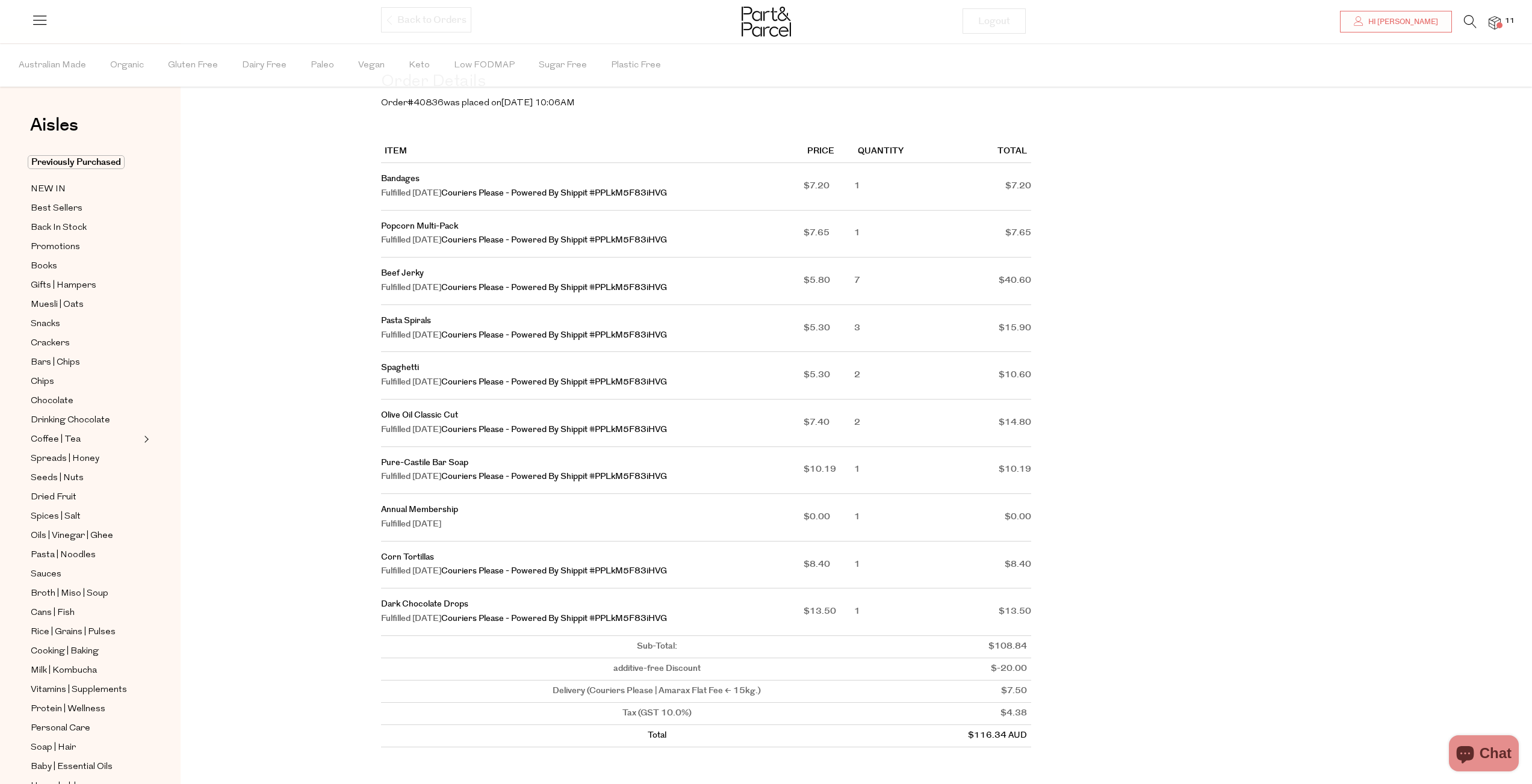
click at [1470, 17] on icon at bounding box center [1471, 21] width 13 height 13
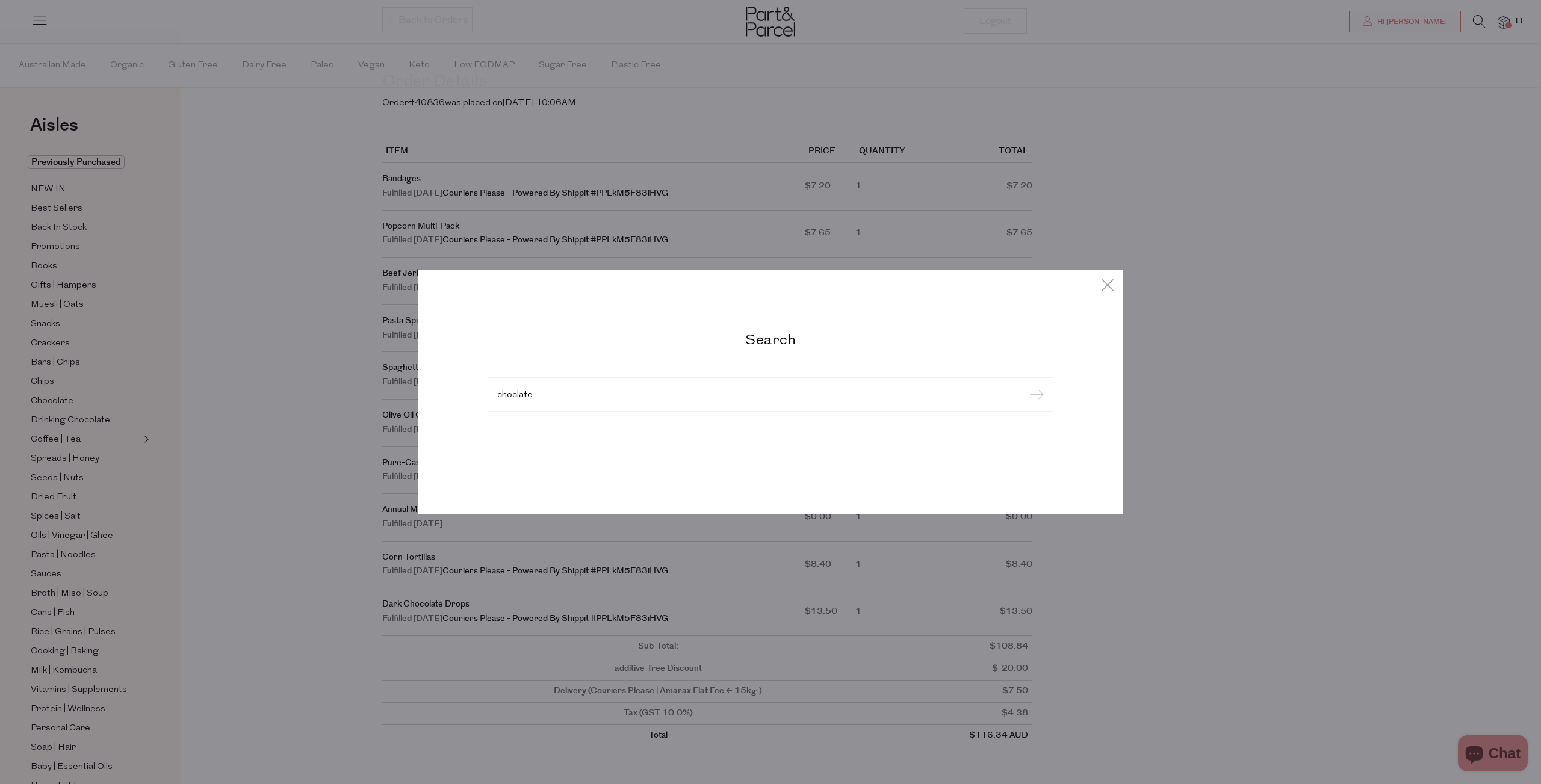
type input "choclate"
click at [1026, 386] on input "submit" at bounding box center [1035, 395] width 18 height 18
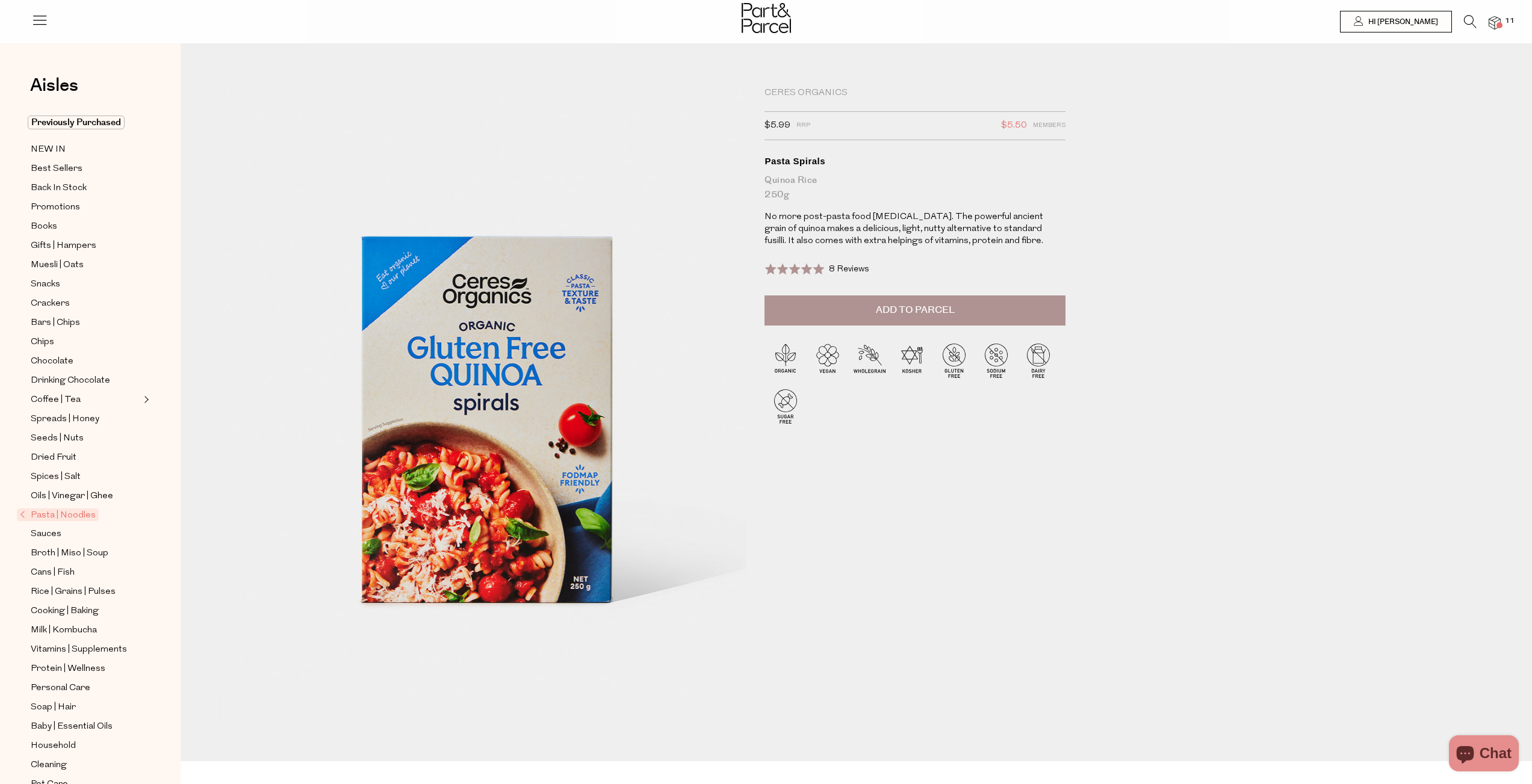
click at [935, 308] on span "Add to Parcel" at bounding box center [916, 310] width 79 height 14
drag, startPoint x: 859, startPoint y: 90, endPoint x: 767, endPoint y: 89, distance: 92.0
click at [767, 89] on div "Ceres Organics" at bounding box center [915, 93] width 301 height 12
copy div "Ceres Organics"
click at [1466, 20] on icon at bounding box center [1471, 21] width 13 height 13
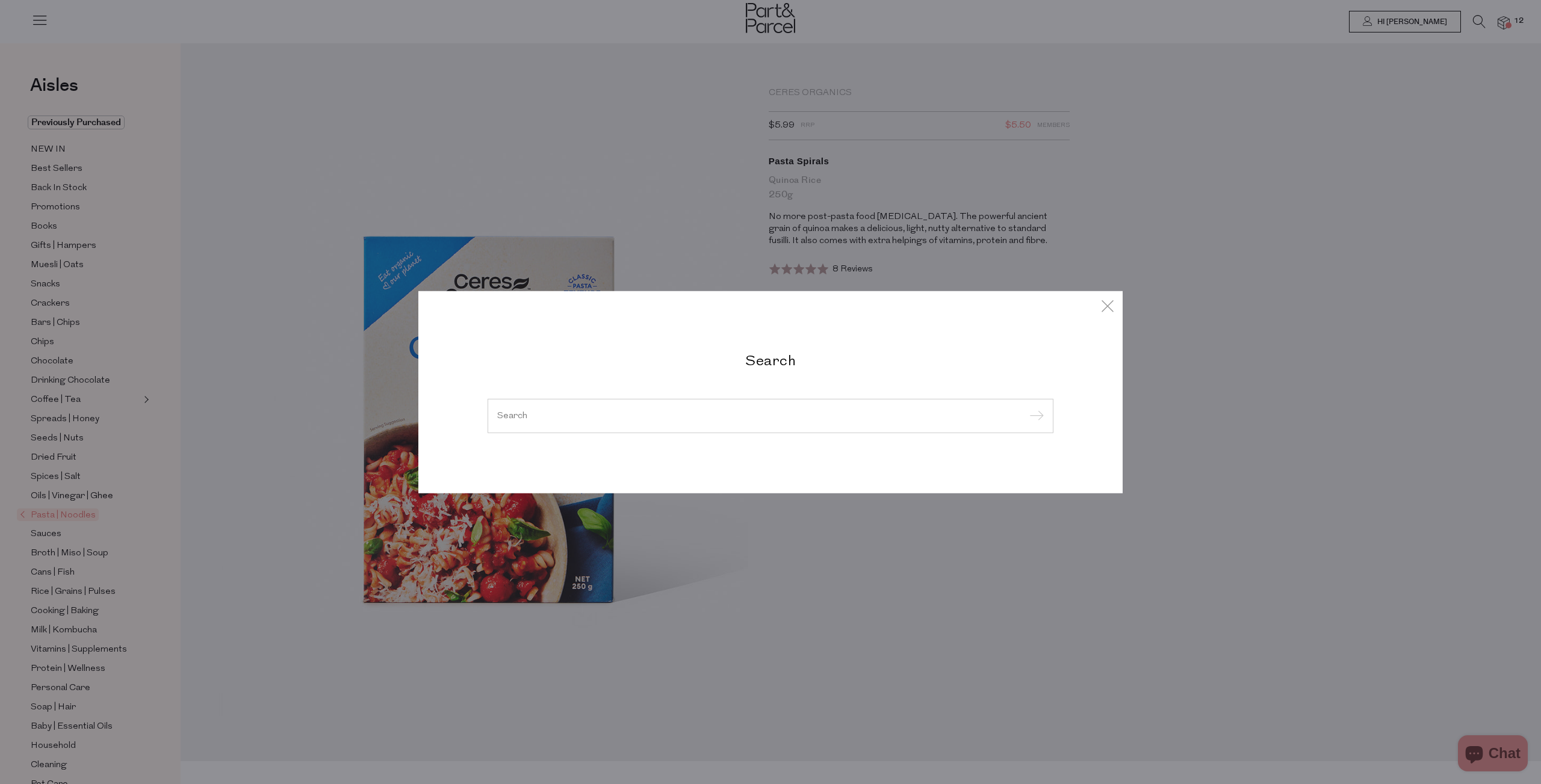
paste input "Ceres Organics"
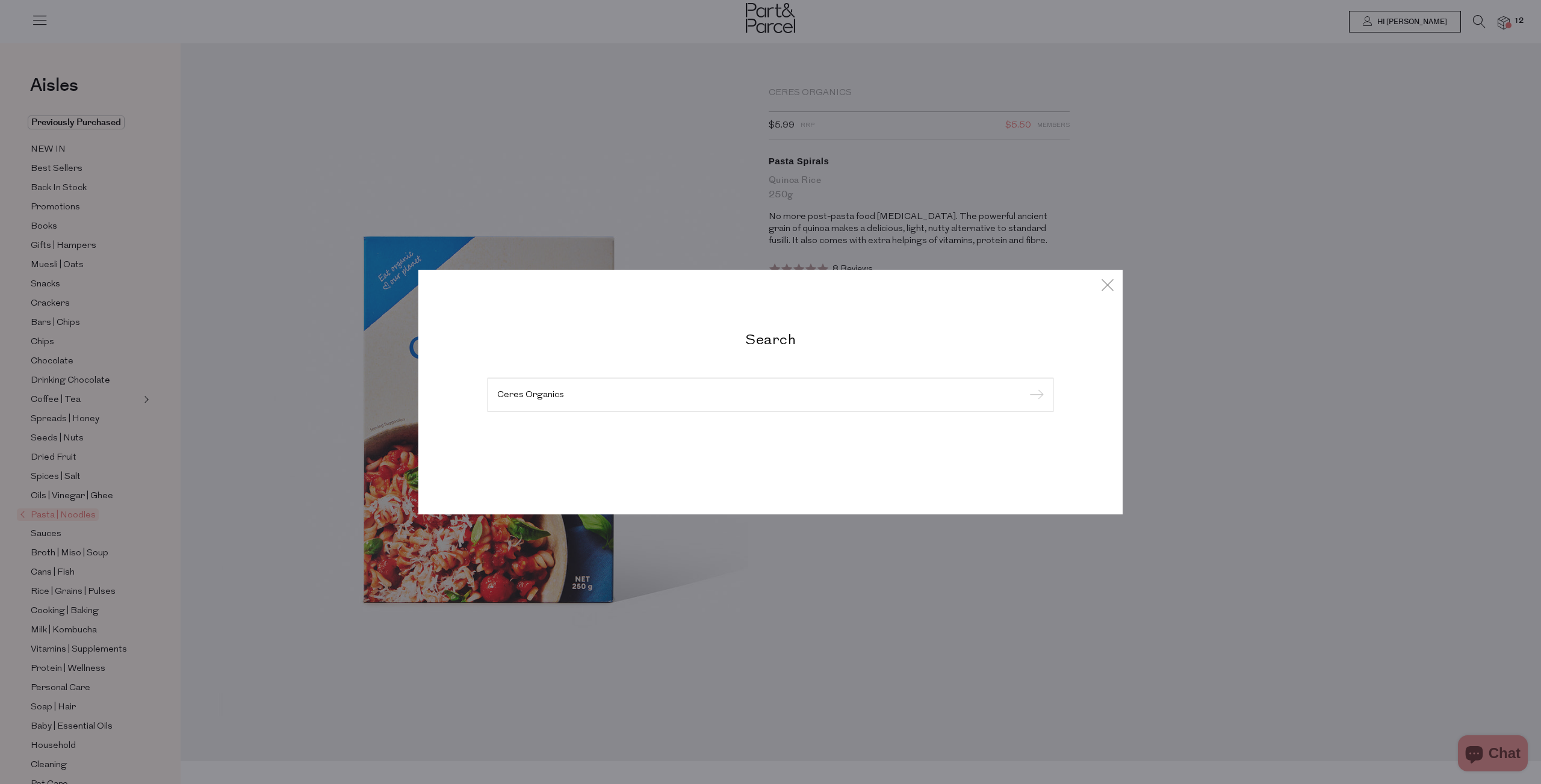
type input "Ceres Organics"
click at [1026, 386] on input "submit" at bounding box center [1035, 395] width 18 height 18
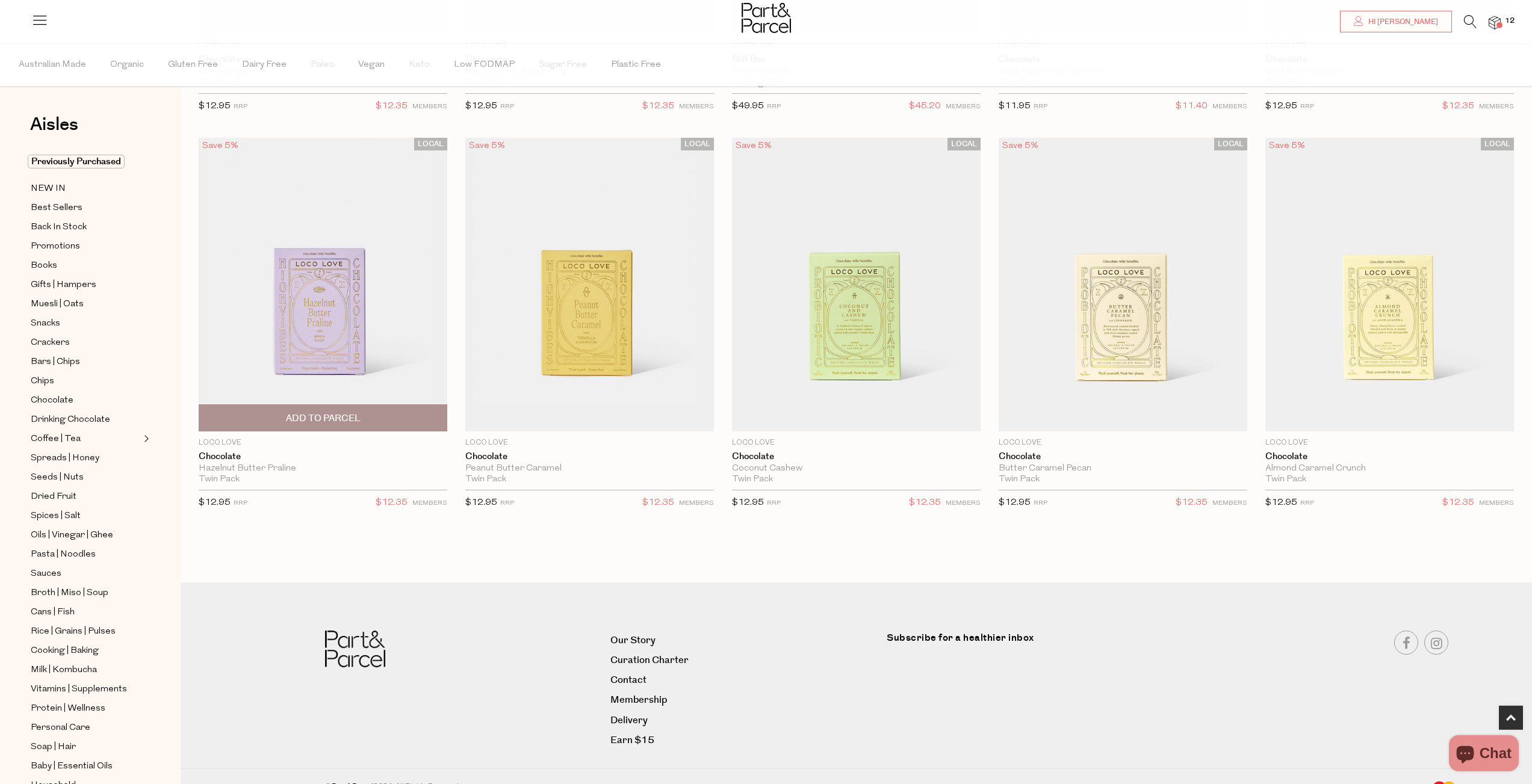
scroll to position [410, 0]
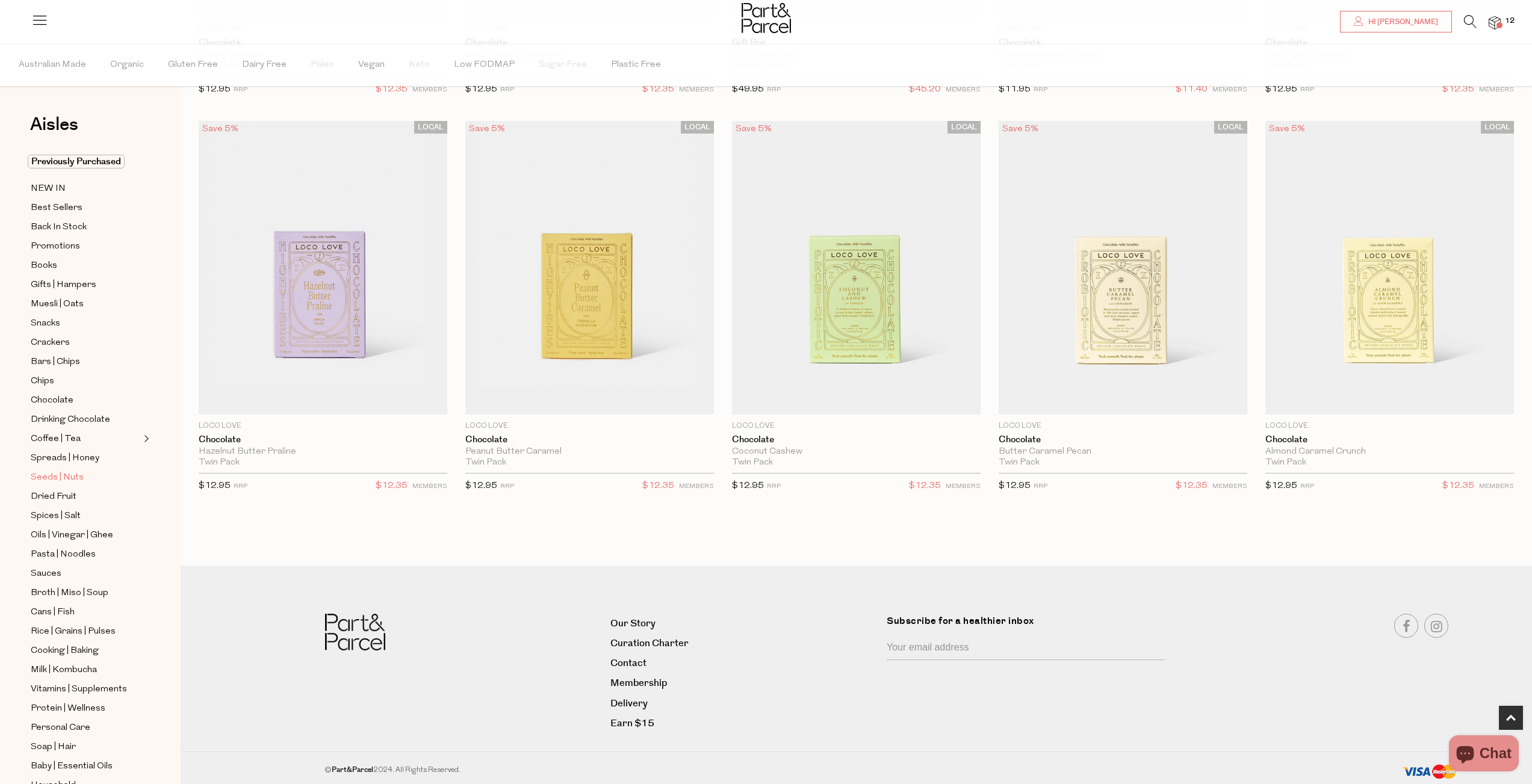
click at [53, 471] on span "Seeds | Nuts" at bounding box center [56, 478] width 53 height 14
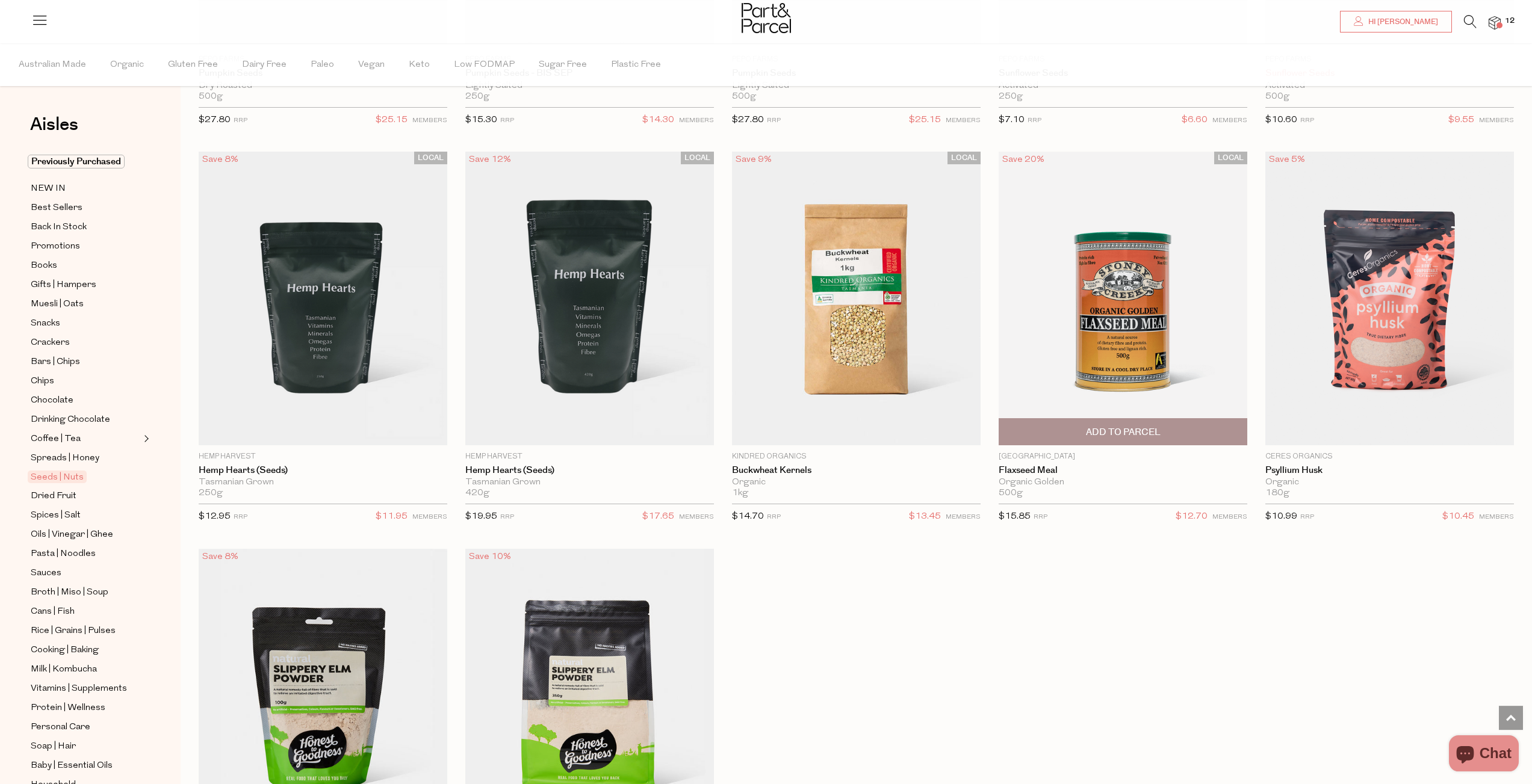
scroll to position [3245, 0]
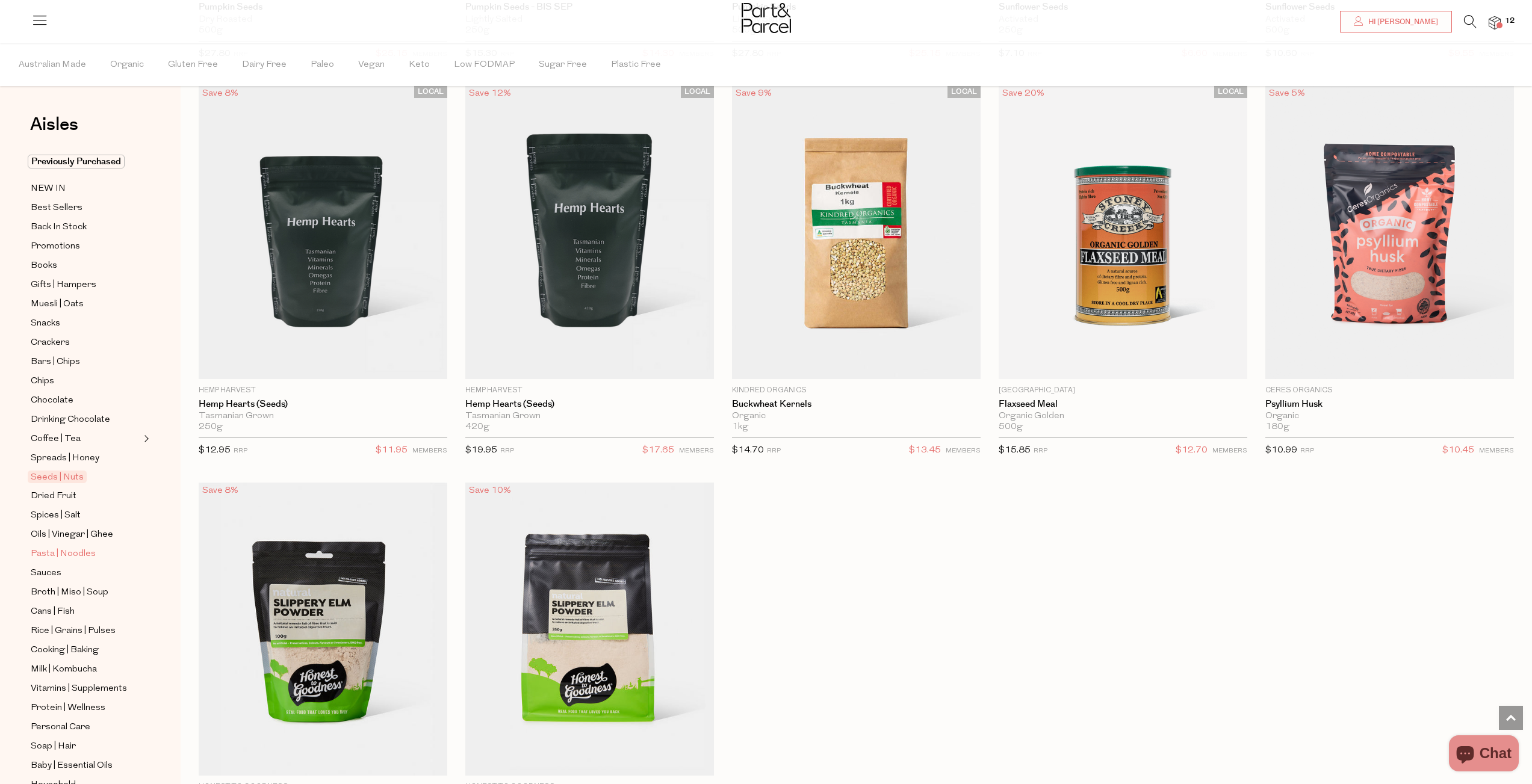
click at [72, 549] on span "Pasta | Noodles" at bounding box center [63, 554] width 65 height 14
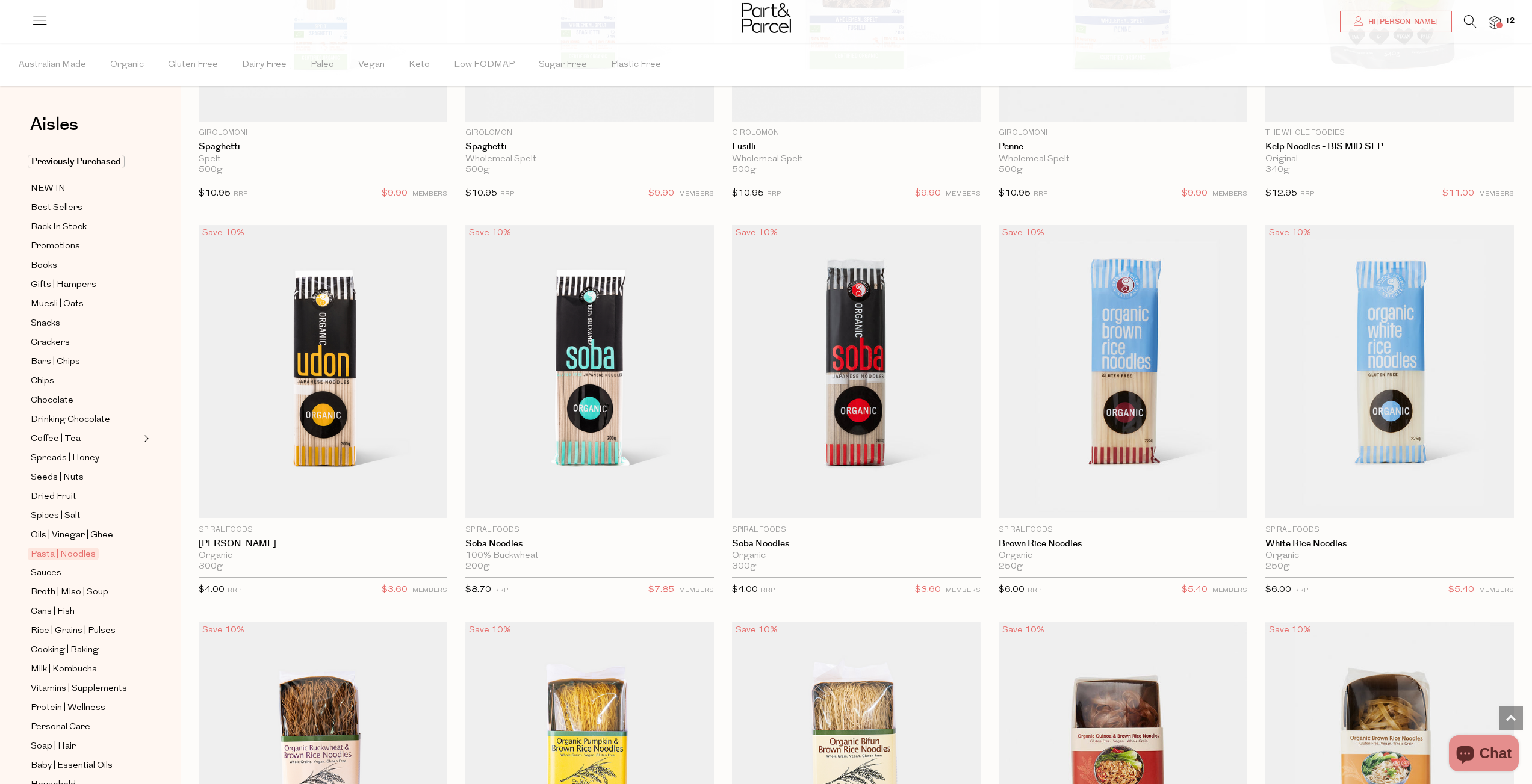
scroll to position [2849, 0]
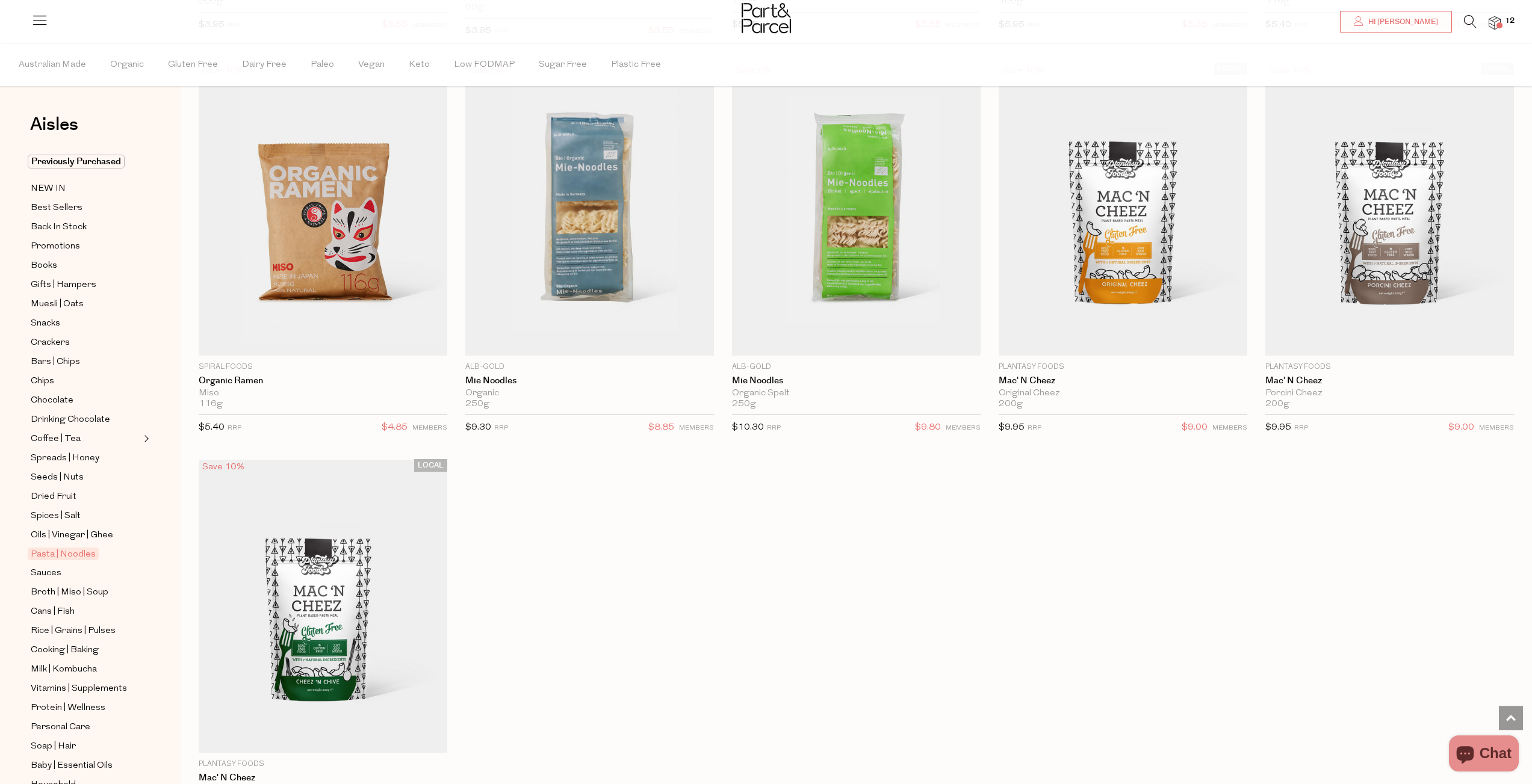
scroll to position [4168, 0]
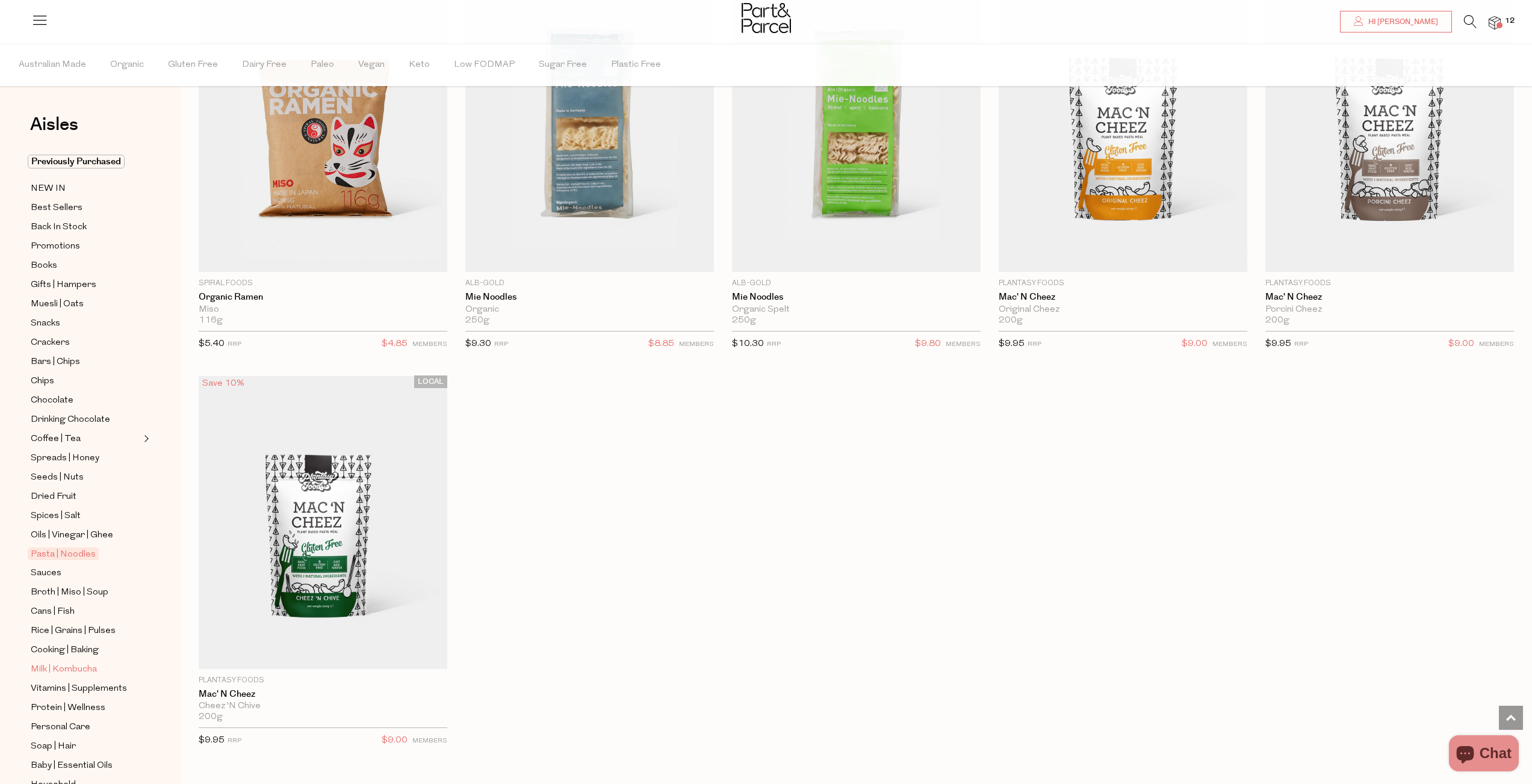
click at [61, 666] on span "Milk | Kombucha" at bounding box center [64, 670] width 66 height 14
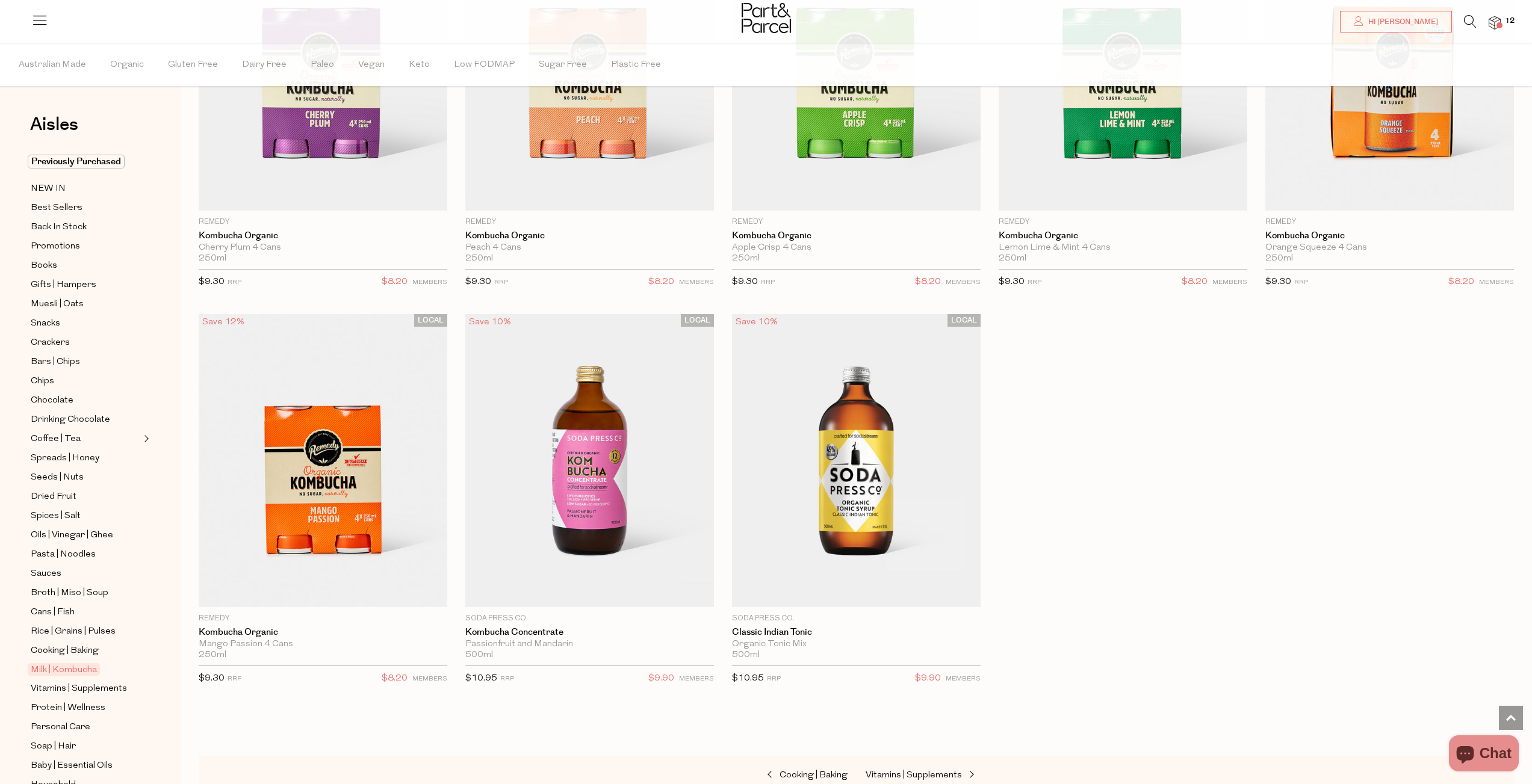
scroll to position [2523, 0]
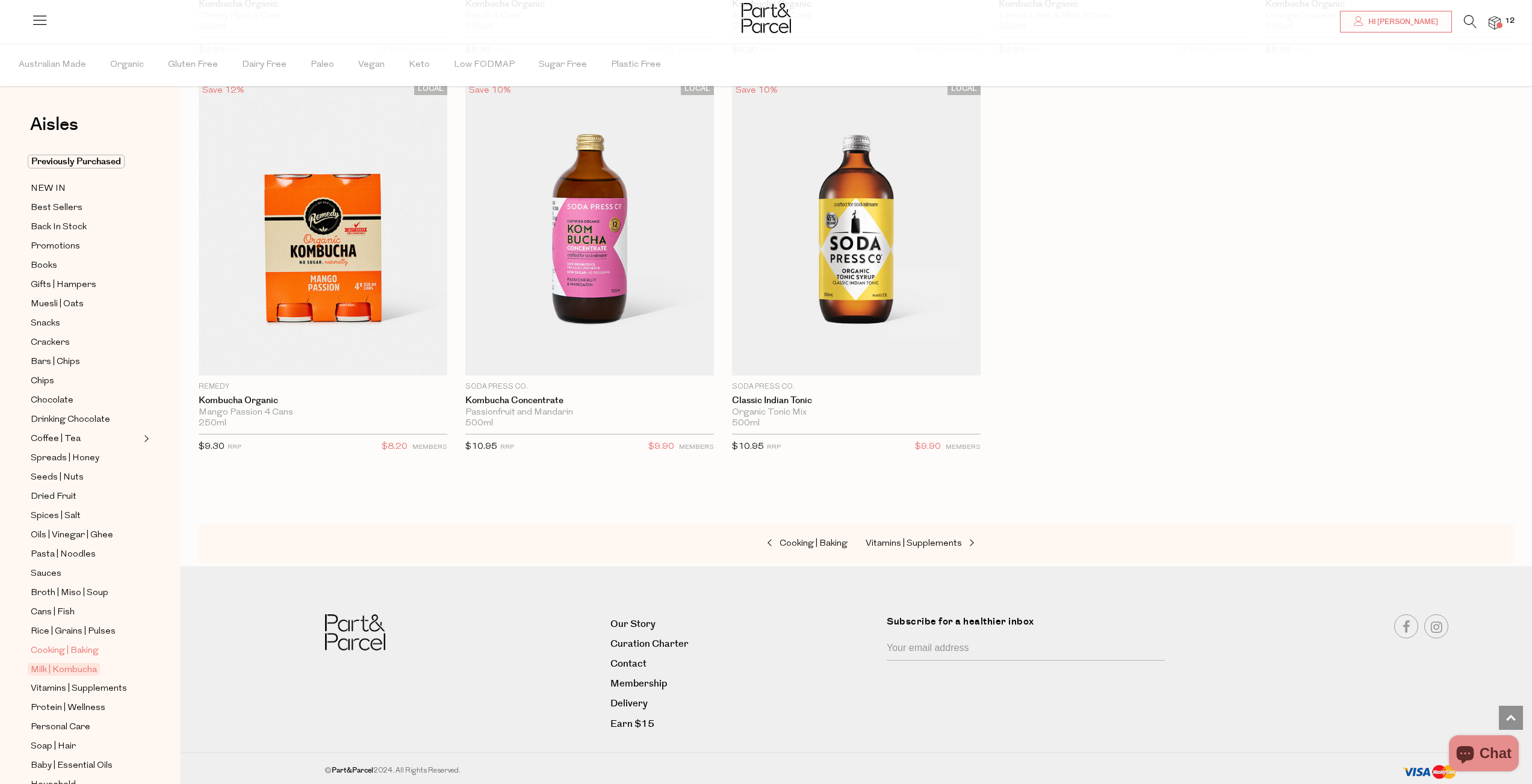
click at [68, 644] on span "Cooking | Baking" at bounding box center [64, 651] width 68 height 14
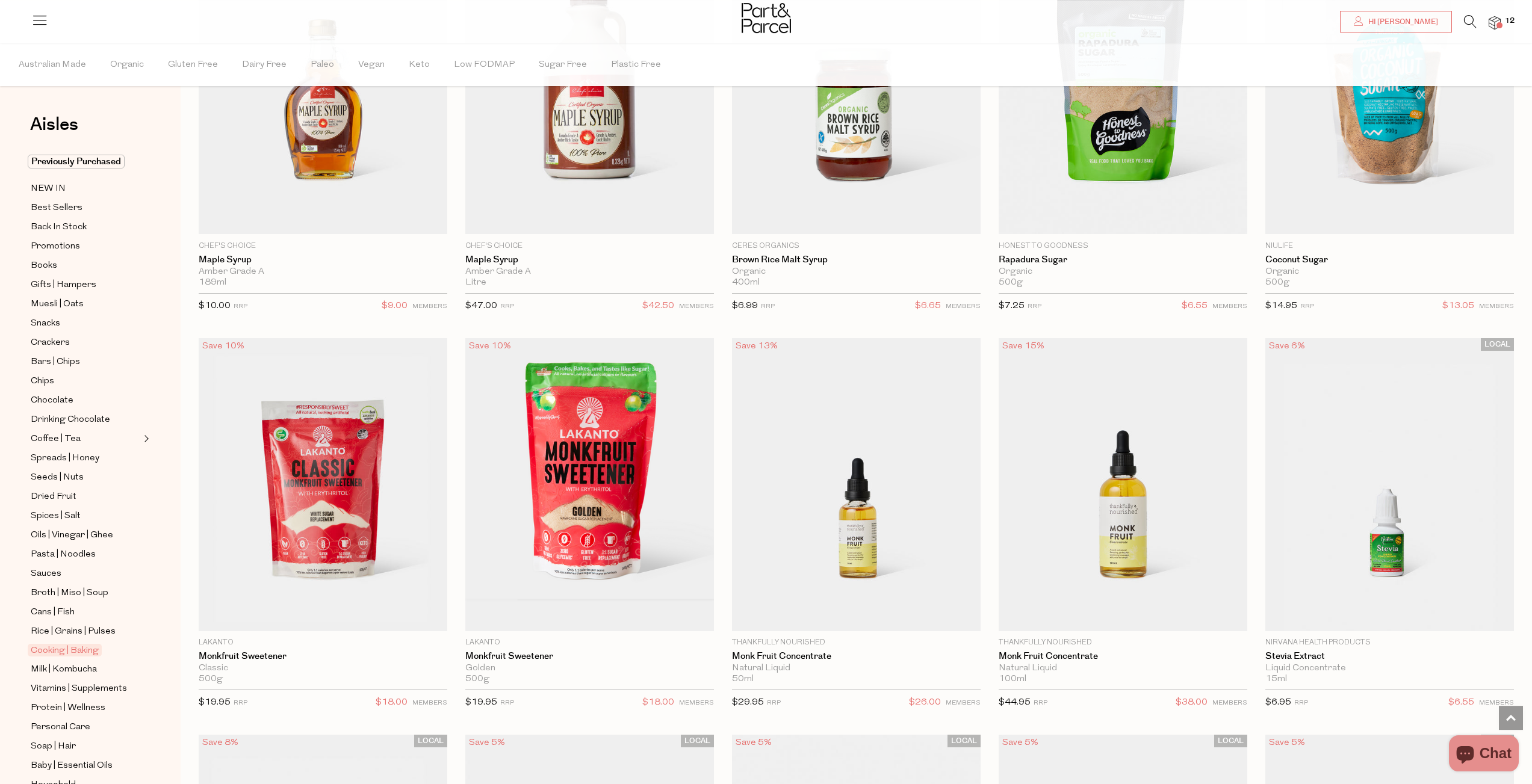
scroll to position [3020, 0]
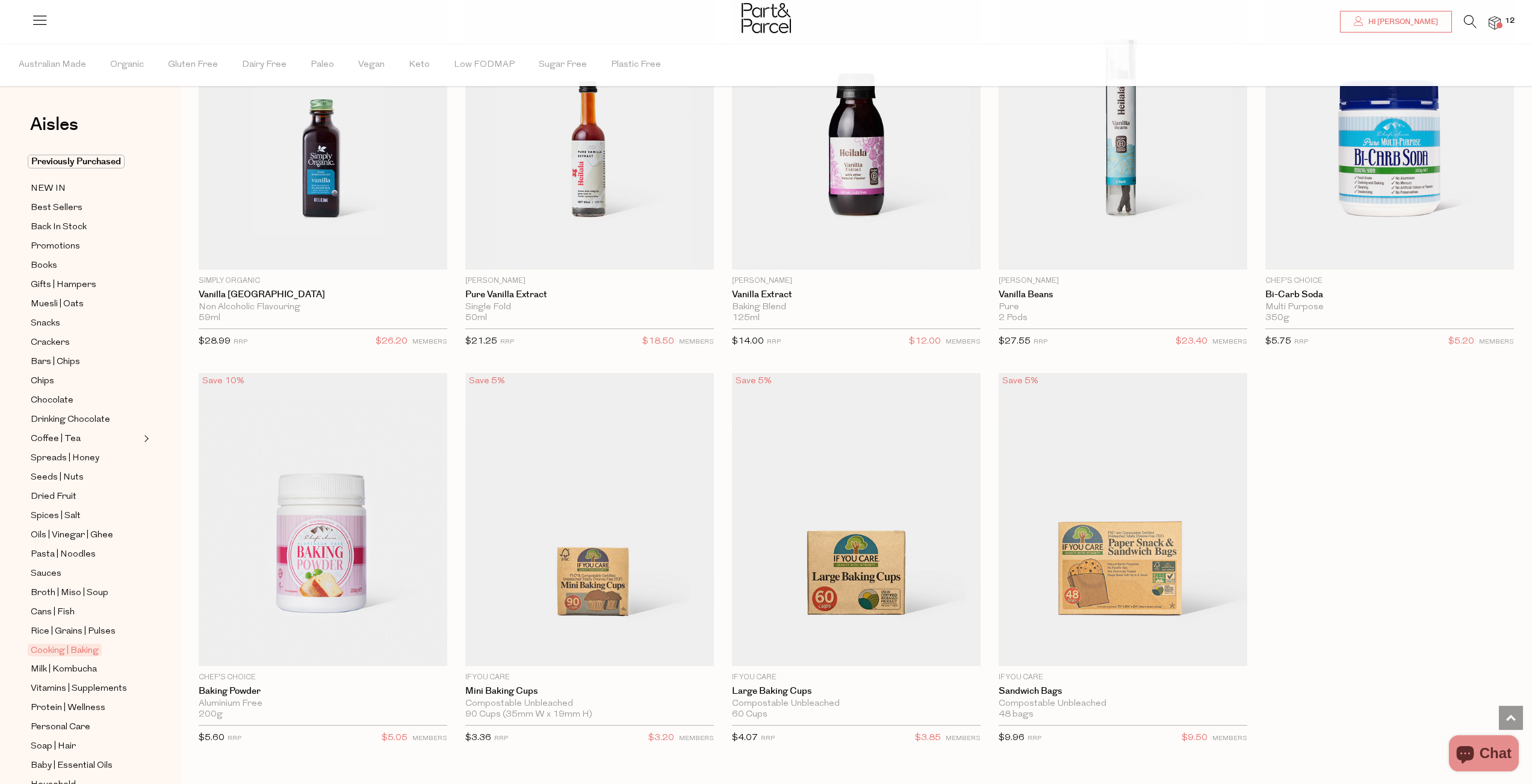
scroll to position [6244, 0]
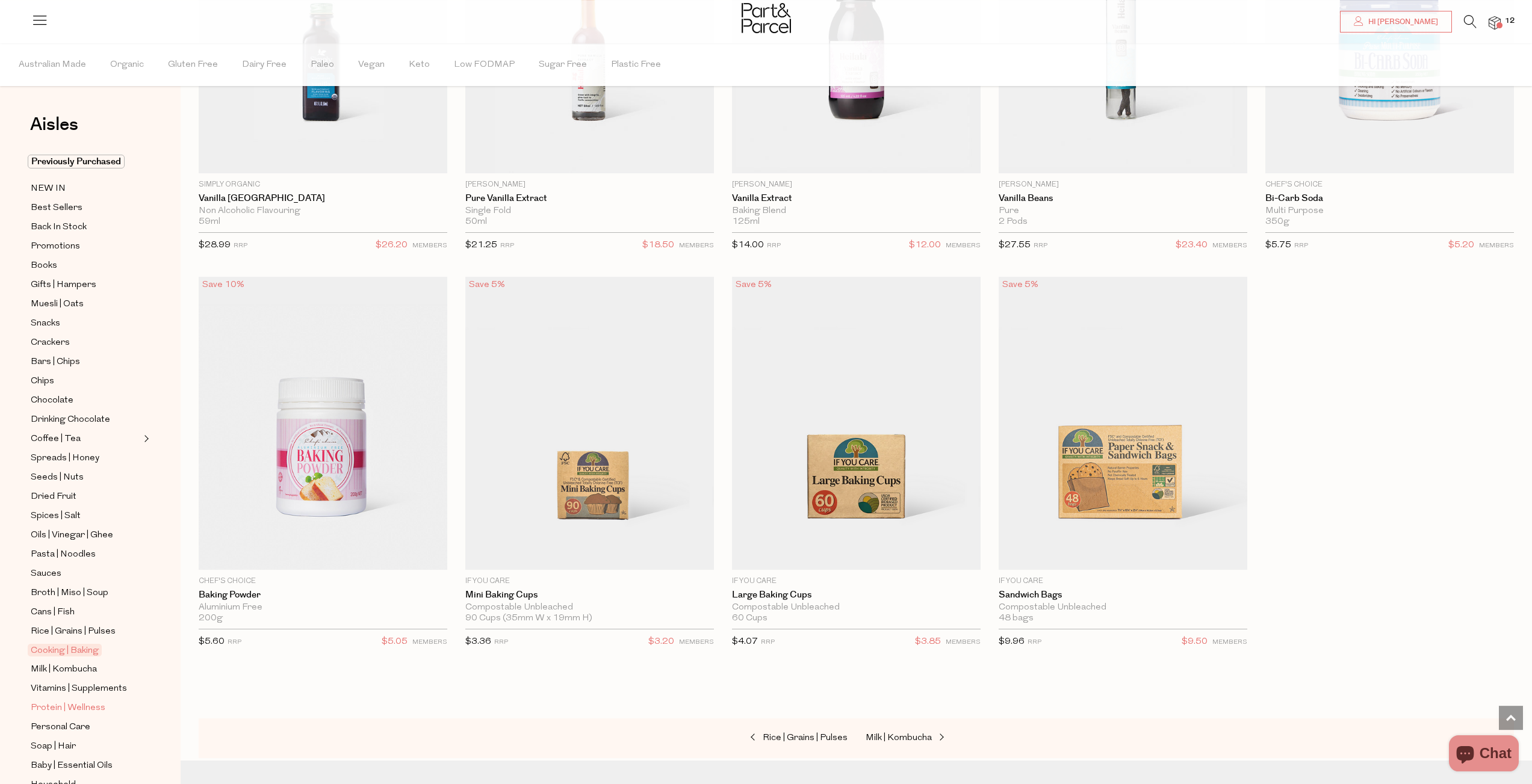
click at [83, 704] on span "Protein | Wellness" at bounding box center [68, 708] width 75 height 14
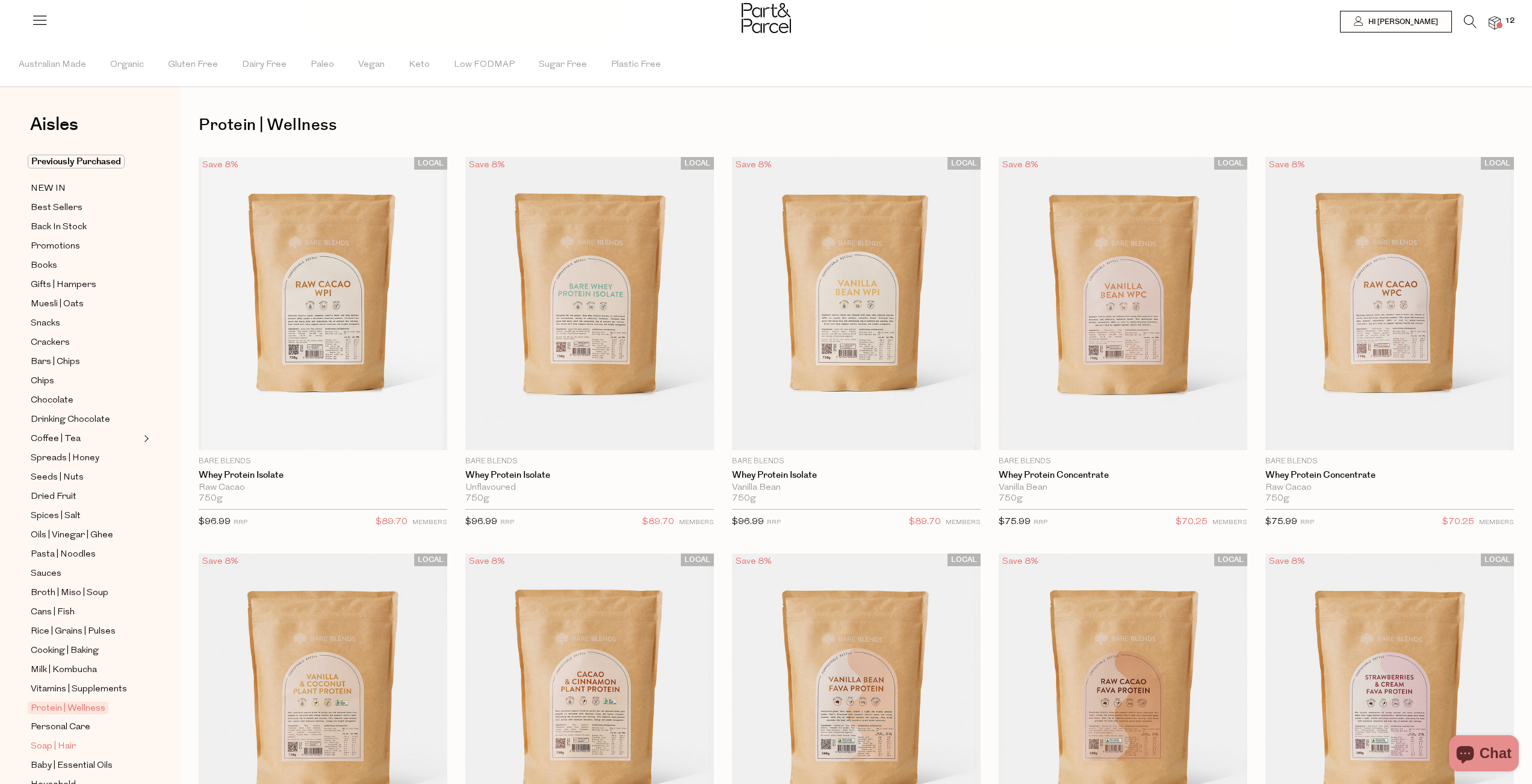
click at [67, 740] on span "Soap | Hair" at bounding box center [53, 747] width 45 height 14
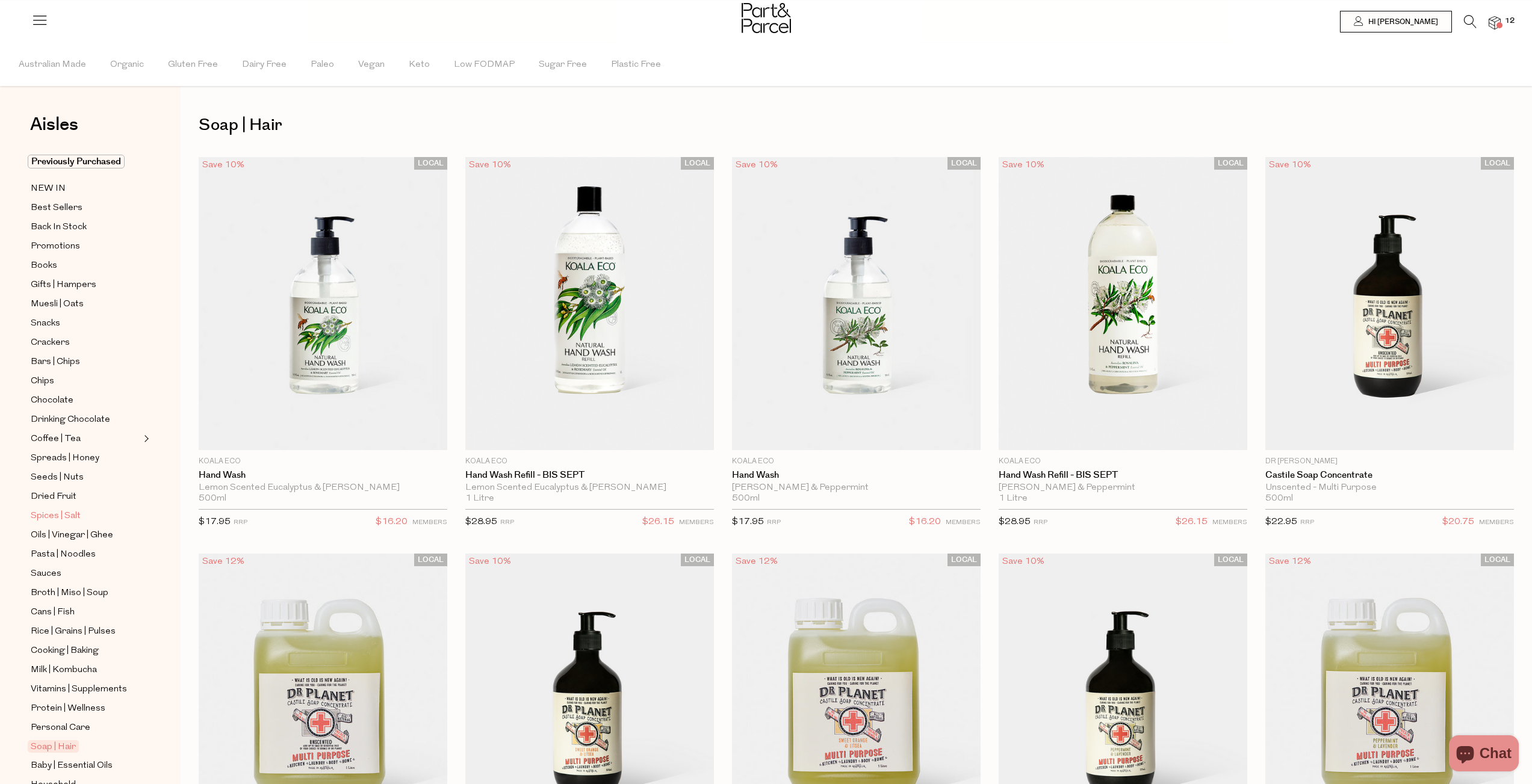
click at [52, 509] on span "Spices | Salt" at bounding box center [55, 516] width 50 height 14
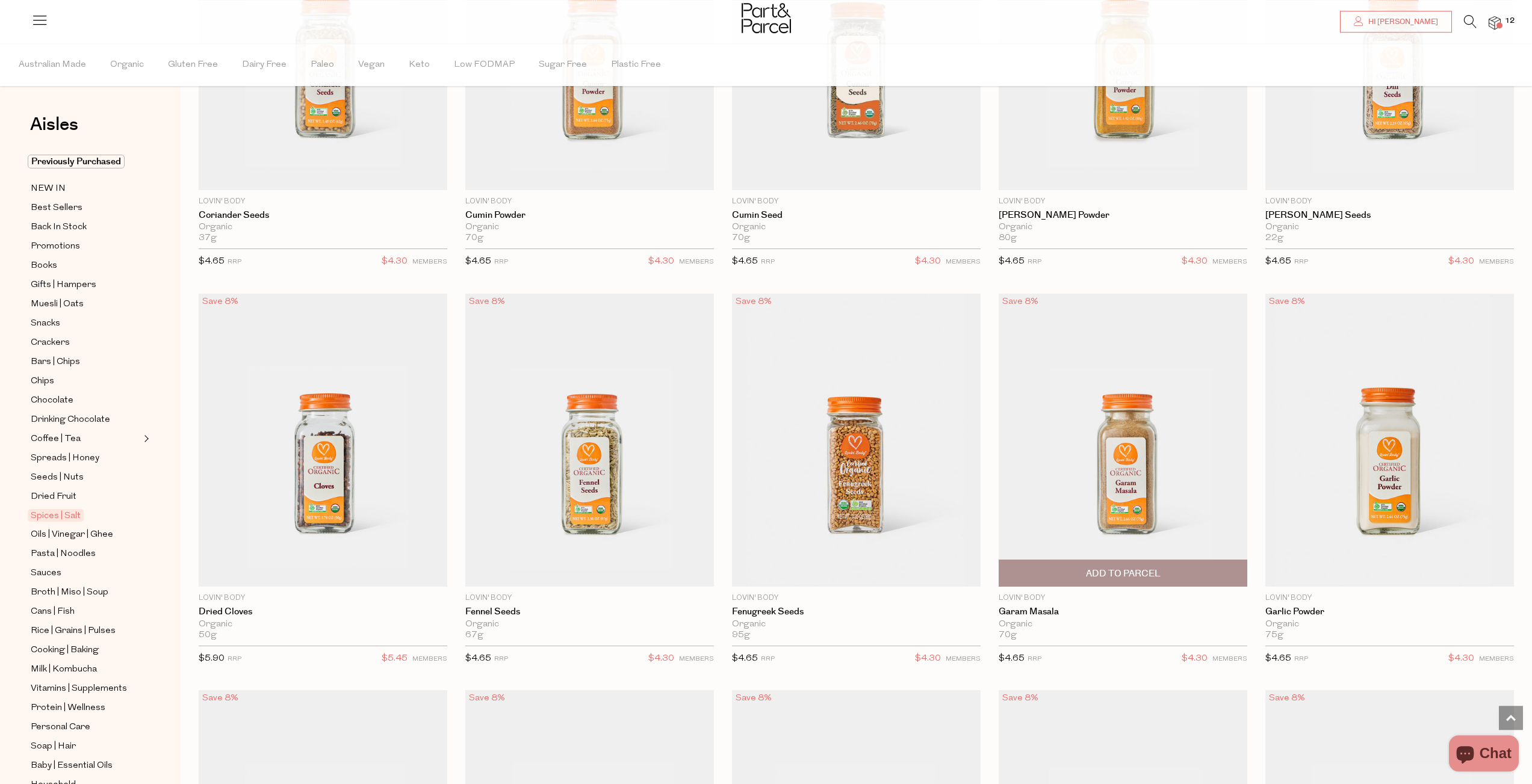
scroll to position [3196, 0]
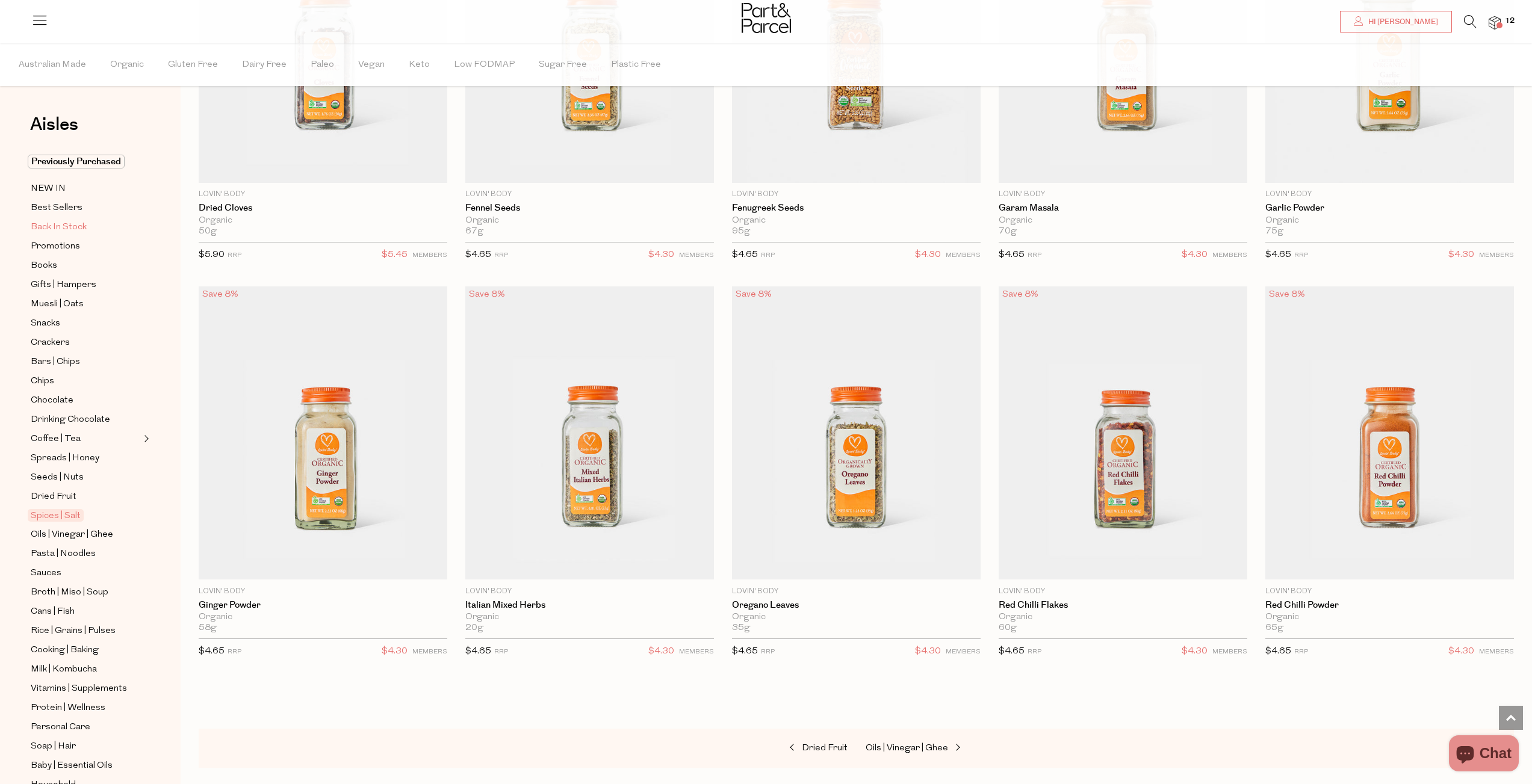
click at [56, 225] on span "Back In Stock" at bounding box center [58, 227] width 56 height 14
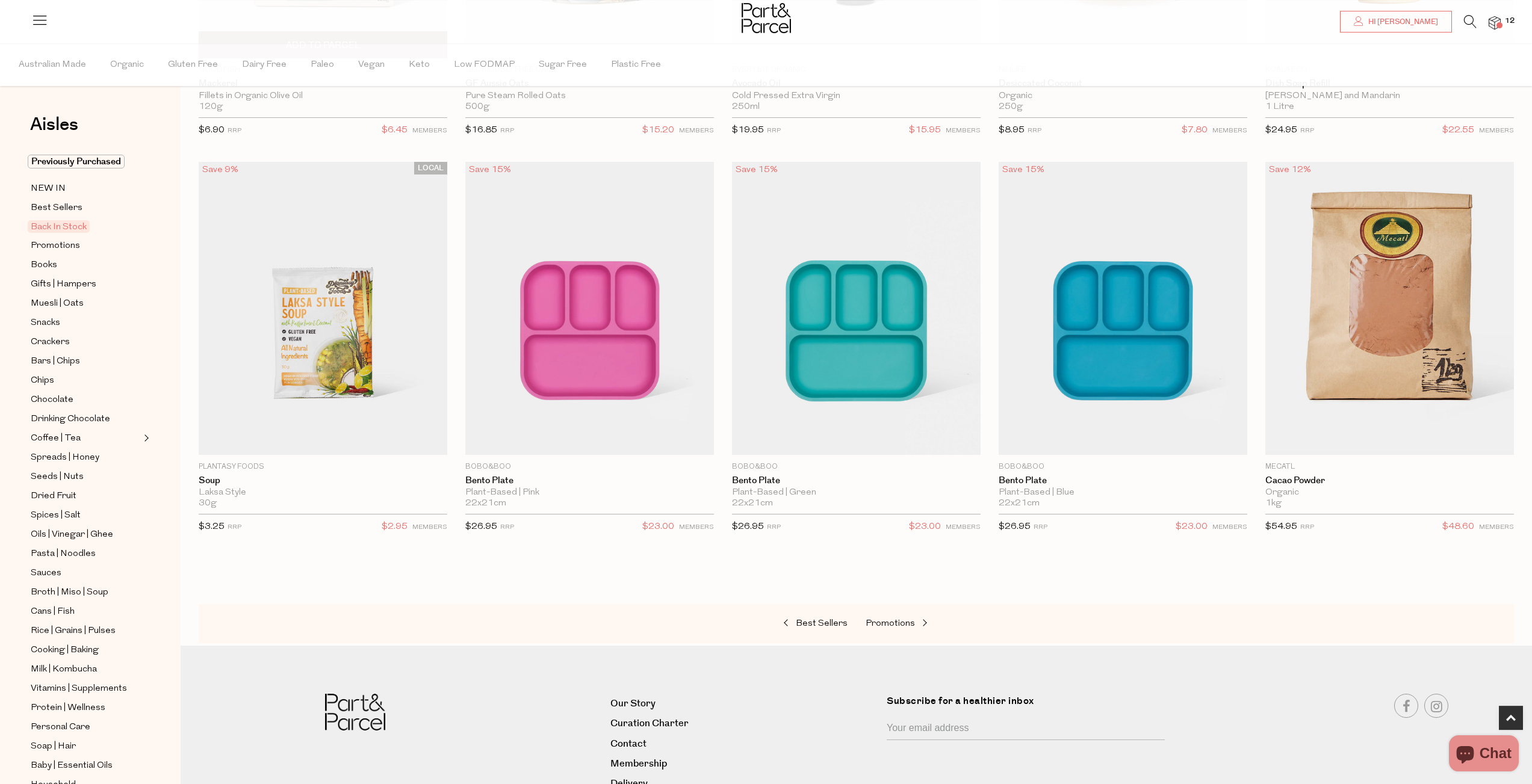
scroll to position [392, 0]
click at [73, 223] on span "Back In Stock" at bounding box center [59, 227] width 62 height 13
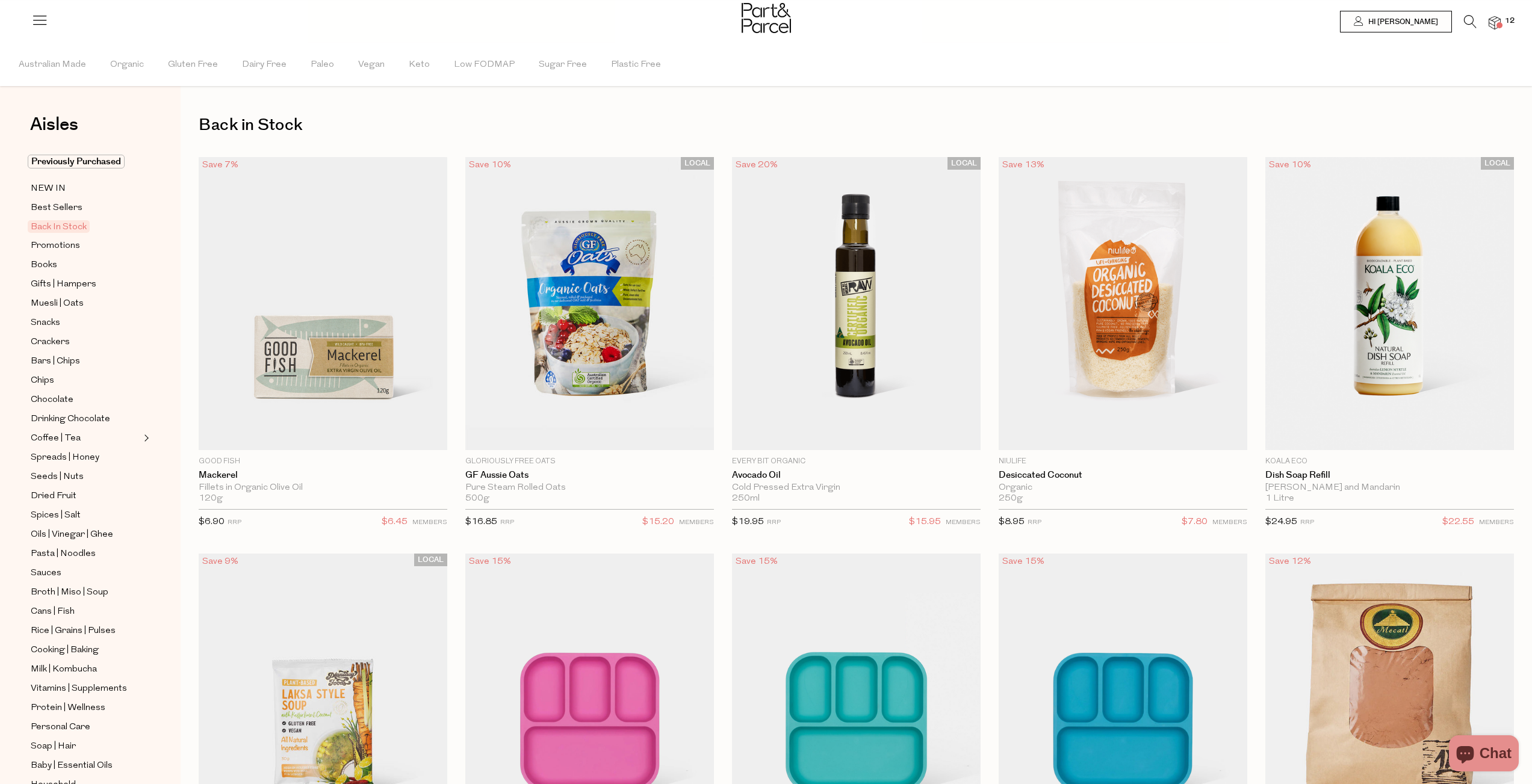
scroll to position [0, 0]
click at [71, 206] on span "Best Sellers" at bounding box center [56, 208] width 52 height 14
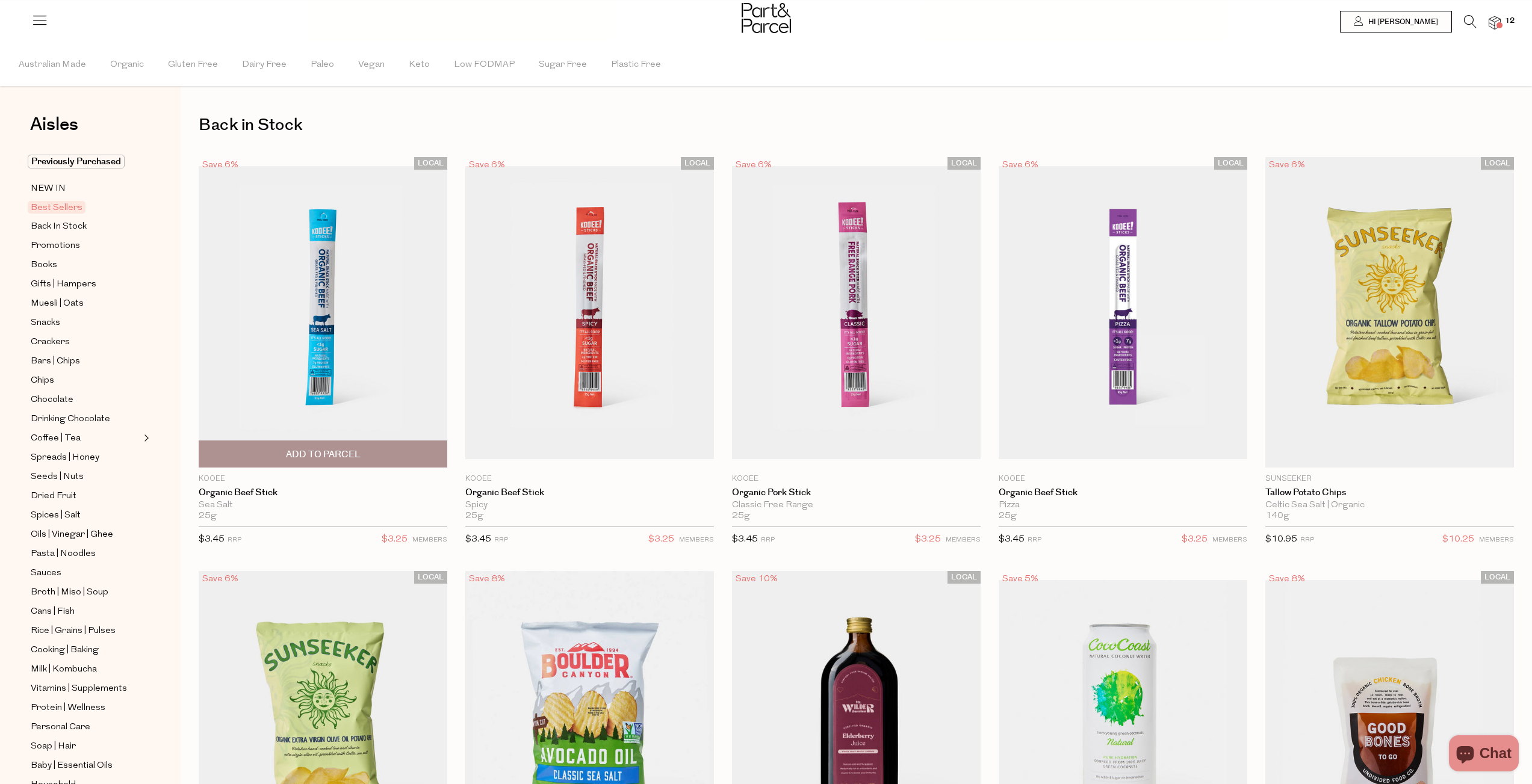
type input "4"
type input "3"
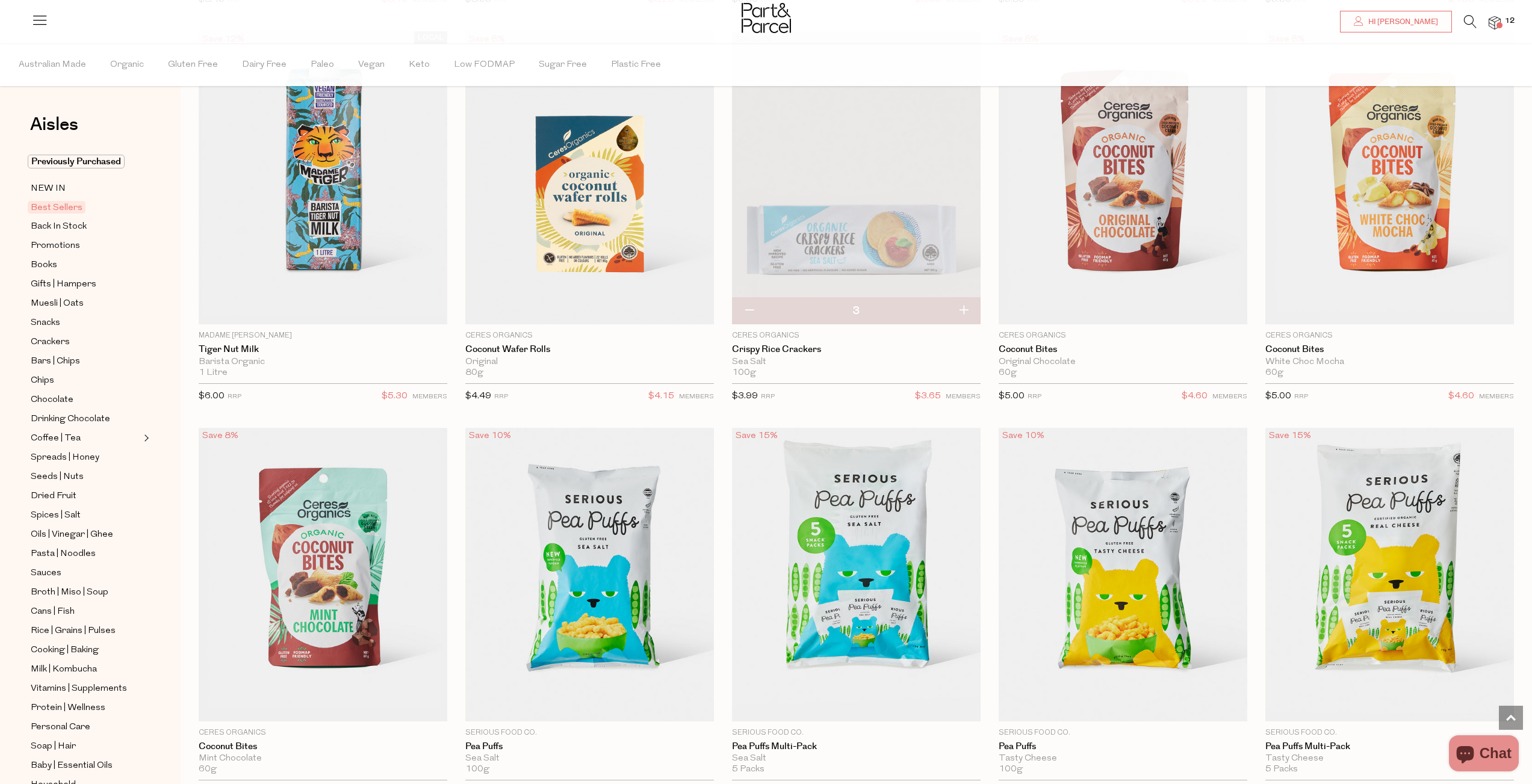
scroll to position [2355, 0]
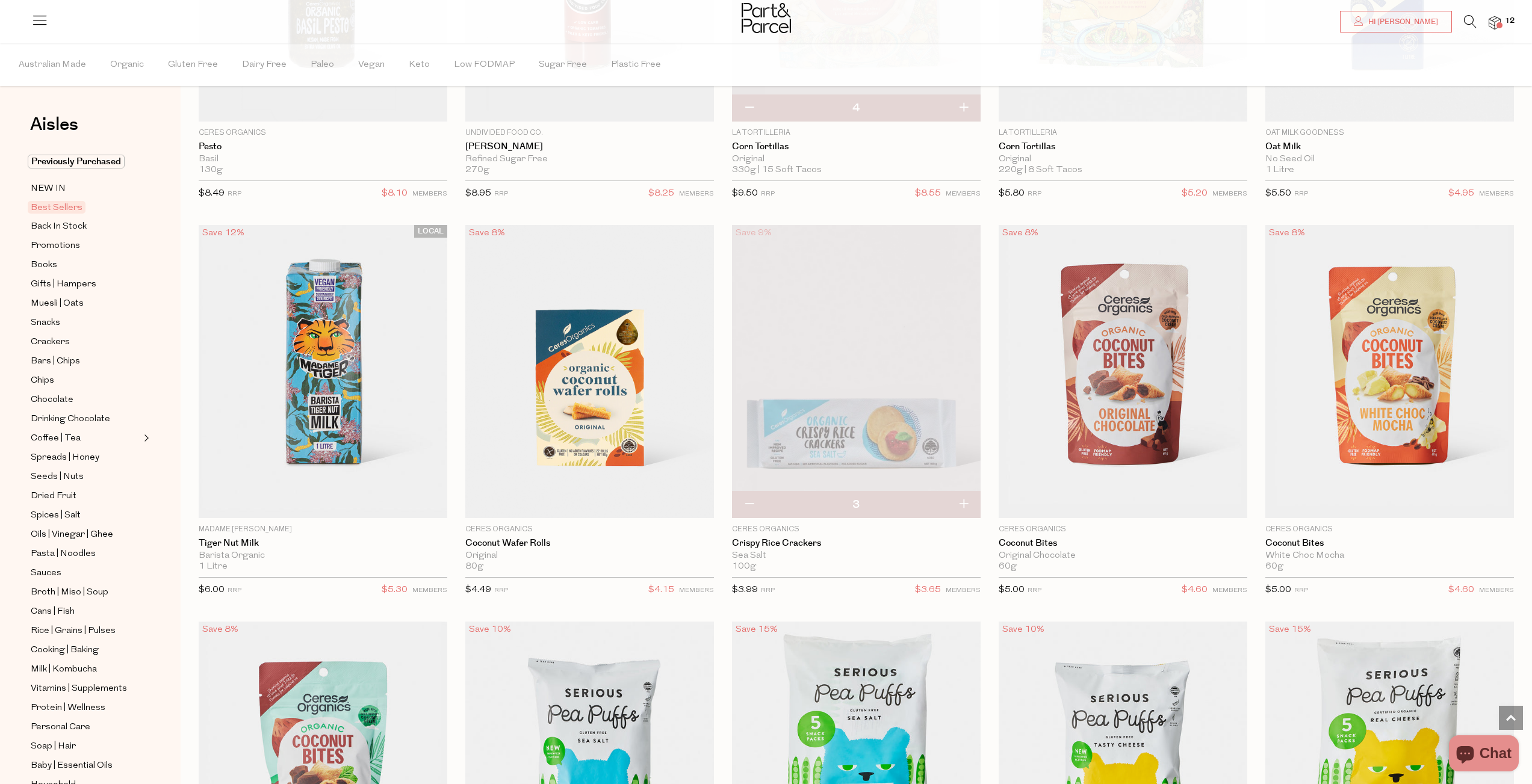
click at [1493, 23] on img at bounding box center [1495, 23] width 12 height 14
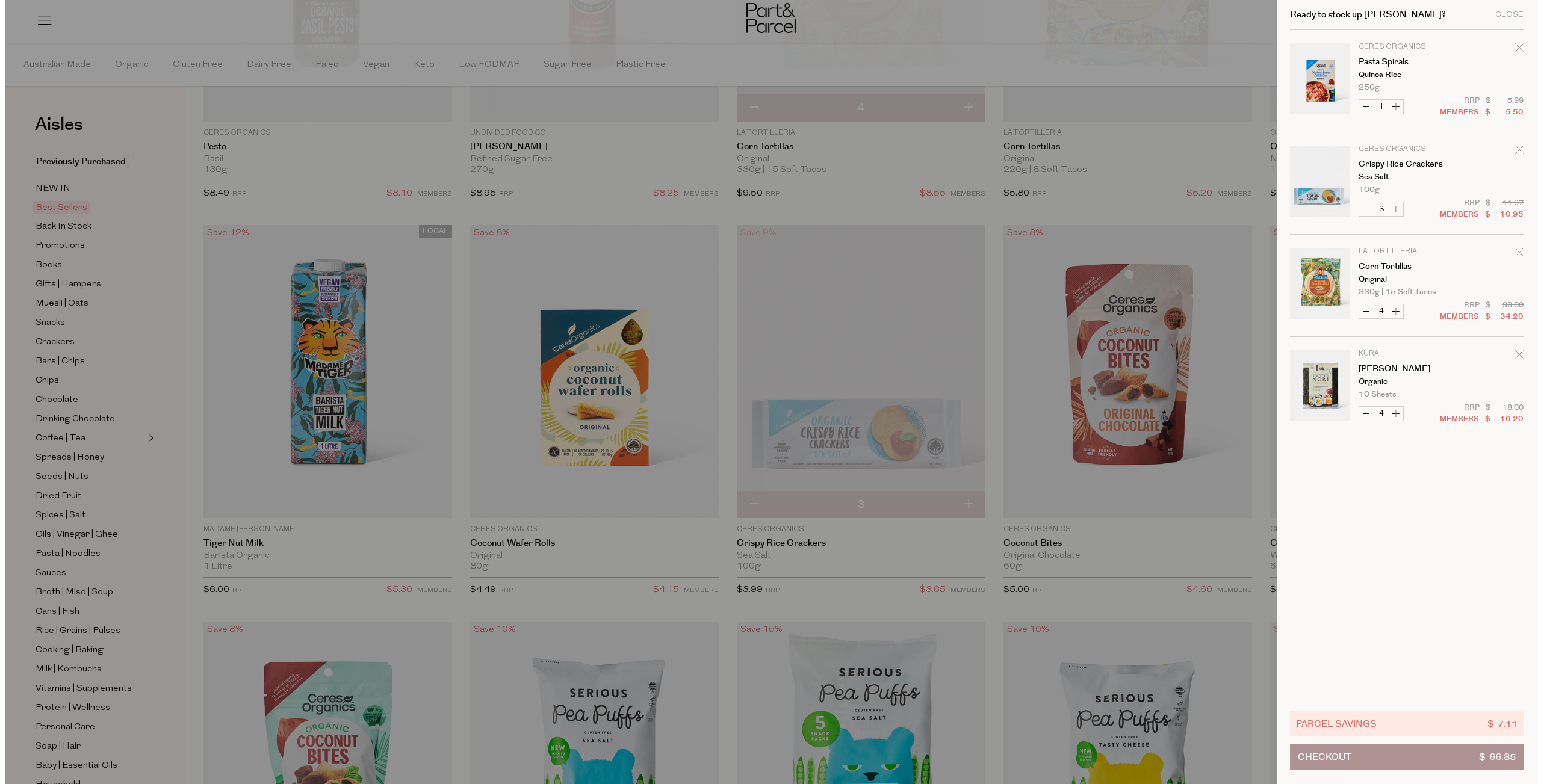
scroll to position [2366, 0]
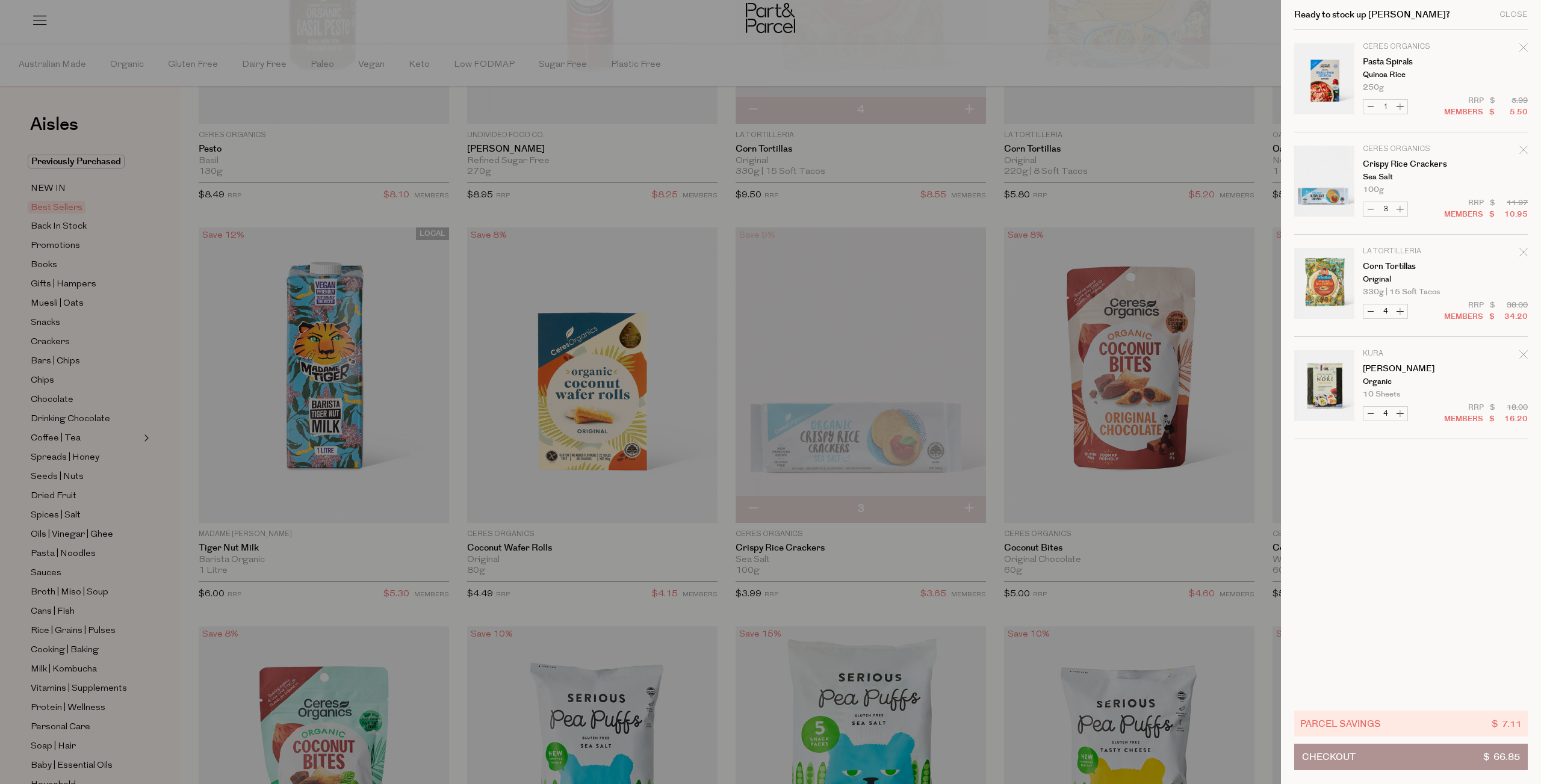
click at [1402, 107] on button "Increase Pasta Spirals" at bounding box center [1400, 107] width 14 height 14
type input "2"
click at [1398, 105] on button "Increase Pasta Spirals" at bounding box center [1400, 107] width 14 height 14
type input "3"
click at [1400, 106] on button "Increase Pasta Spirals" at bounding box center [1400, 107] width 14 height 14
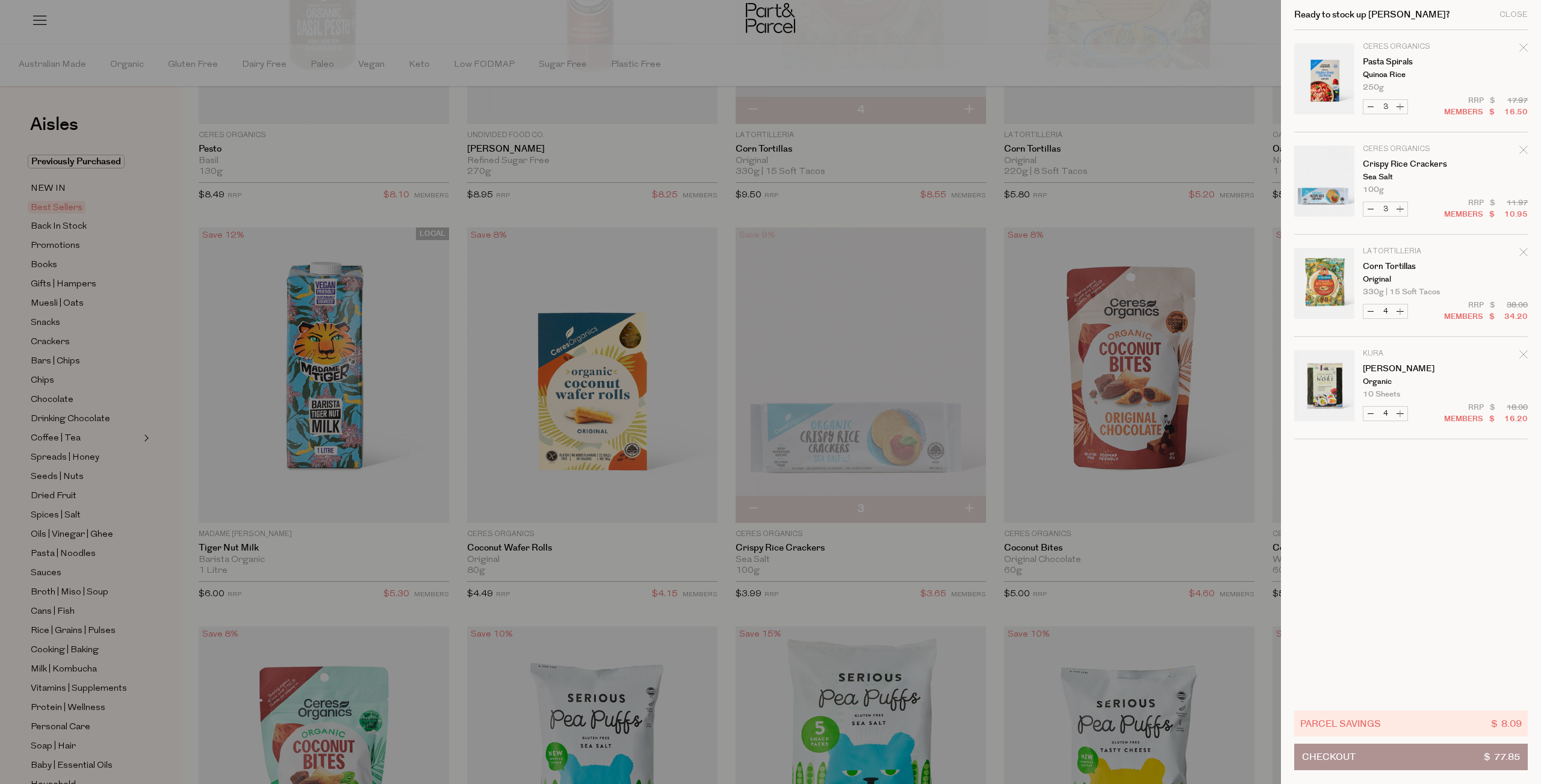
type input "4"
click at [1402, 206] on button "Increase Crispy Rice Crackers" at bounding box center [1400, 209] width 14 height 14
type input "4"
click at [1444, 757] on button "Checkout $ 87.00" at bounding box center [1410, 757] width 234 height 27
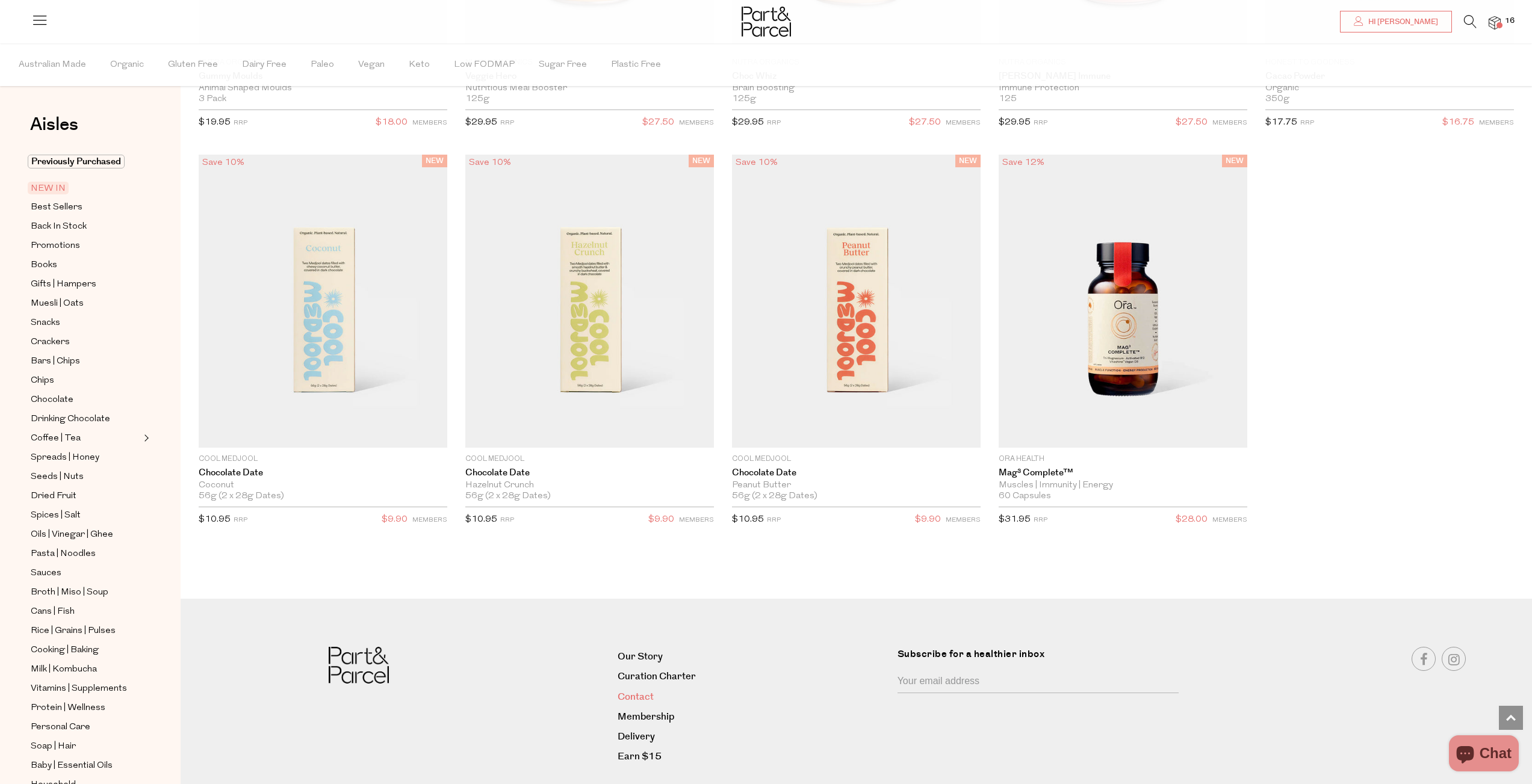
scroll to position [1815, 0]
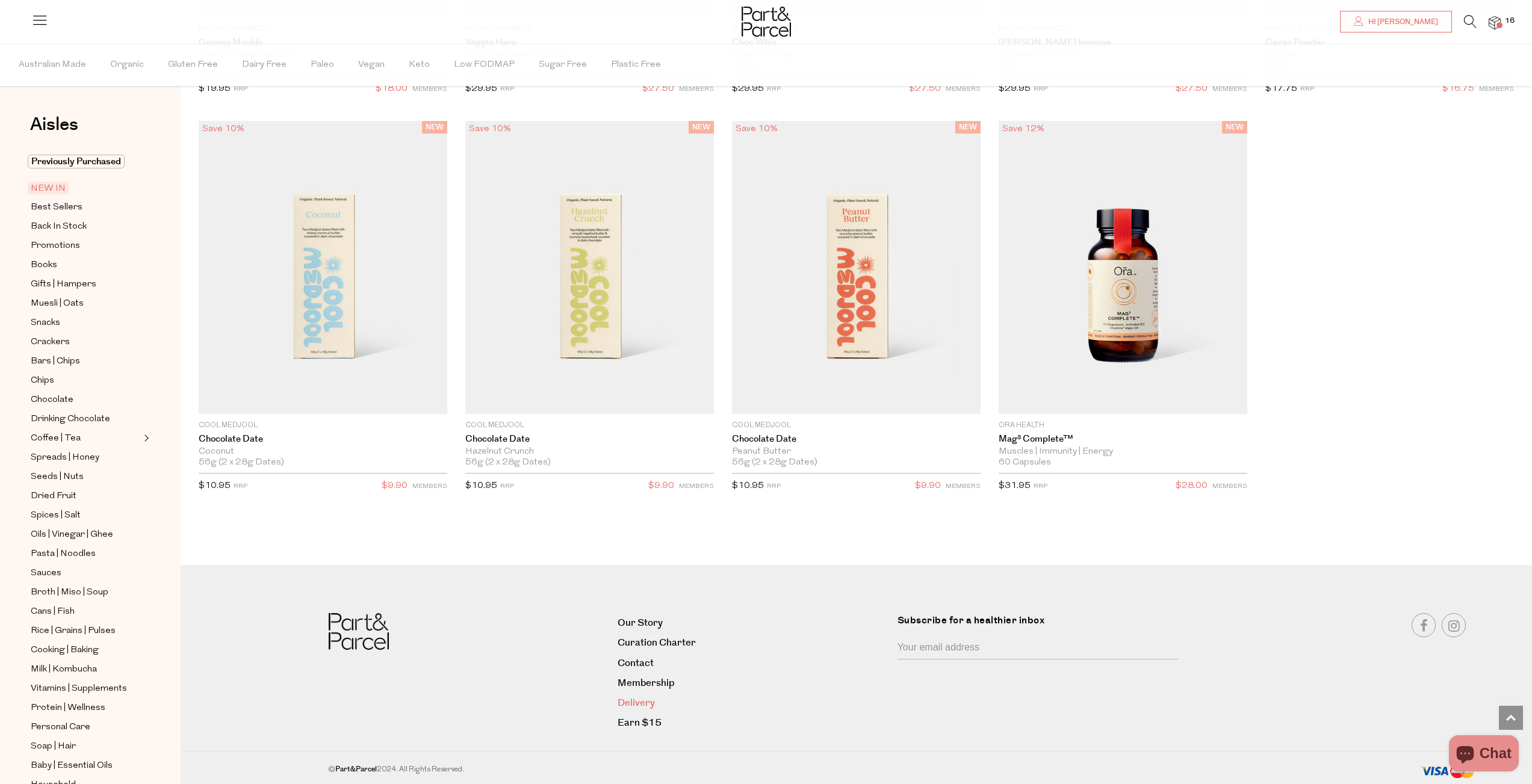
click at [649, 700] on link "Delivery" at bounding box center [753, 703] width 271 height 16
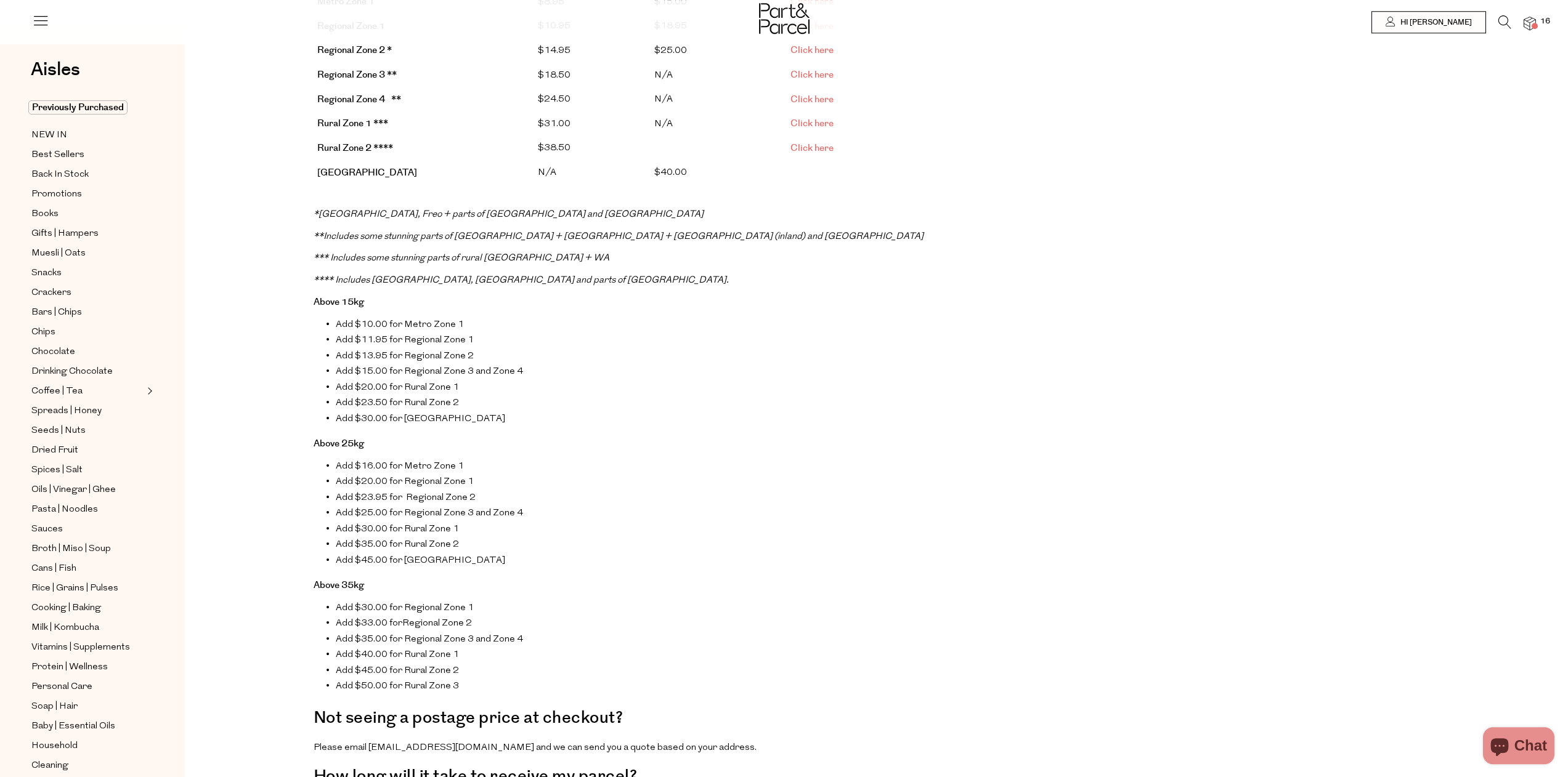
scroll to position [512, 0]
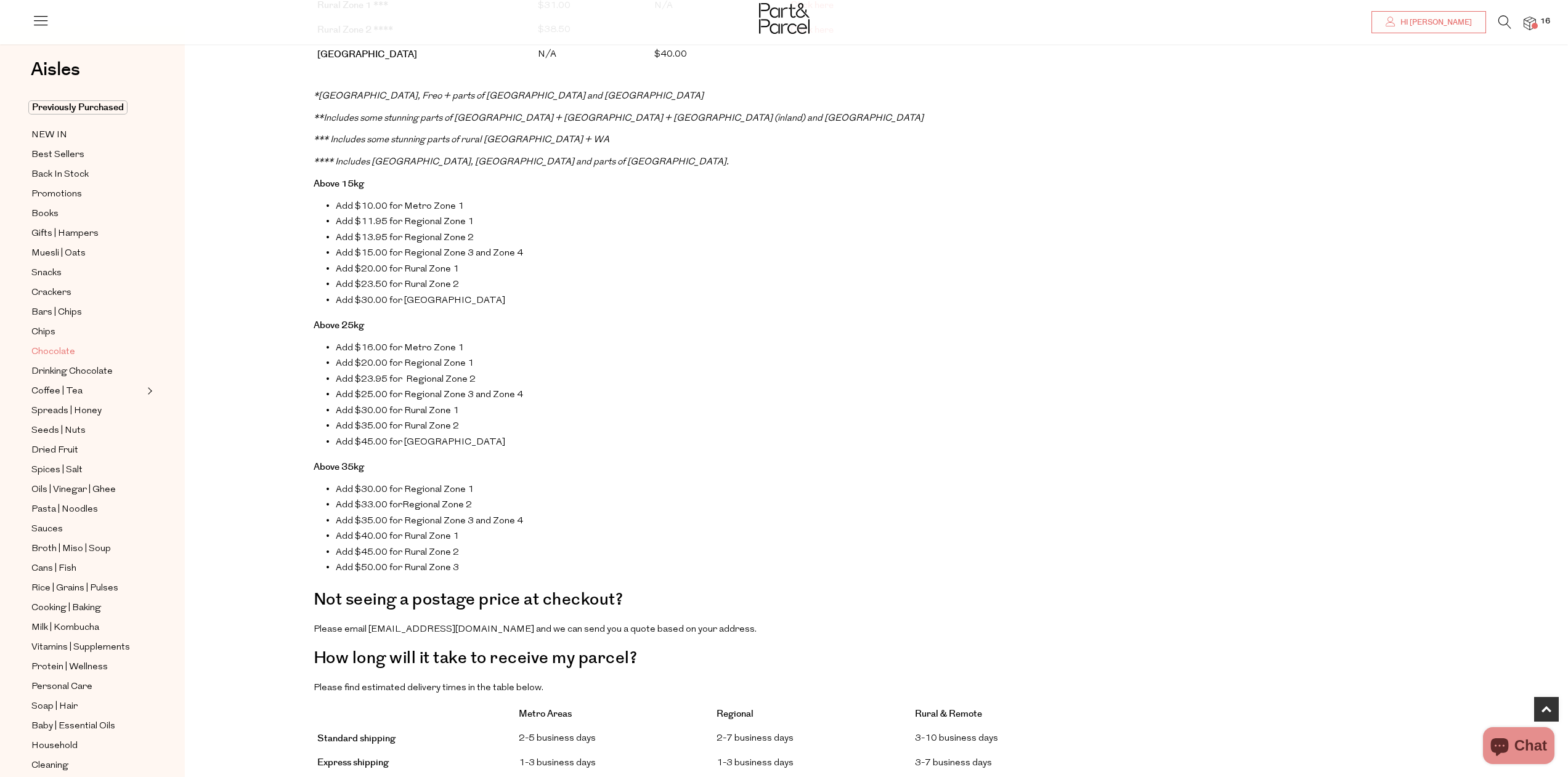
click at [47, 349] on span "Chocolate" at bounding box center [53, 352] width 44 height 14
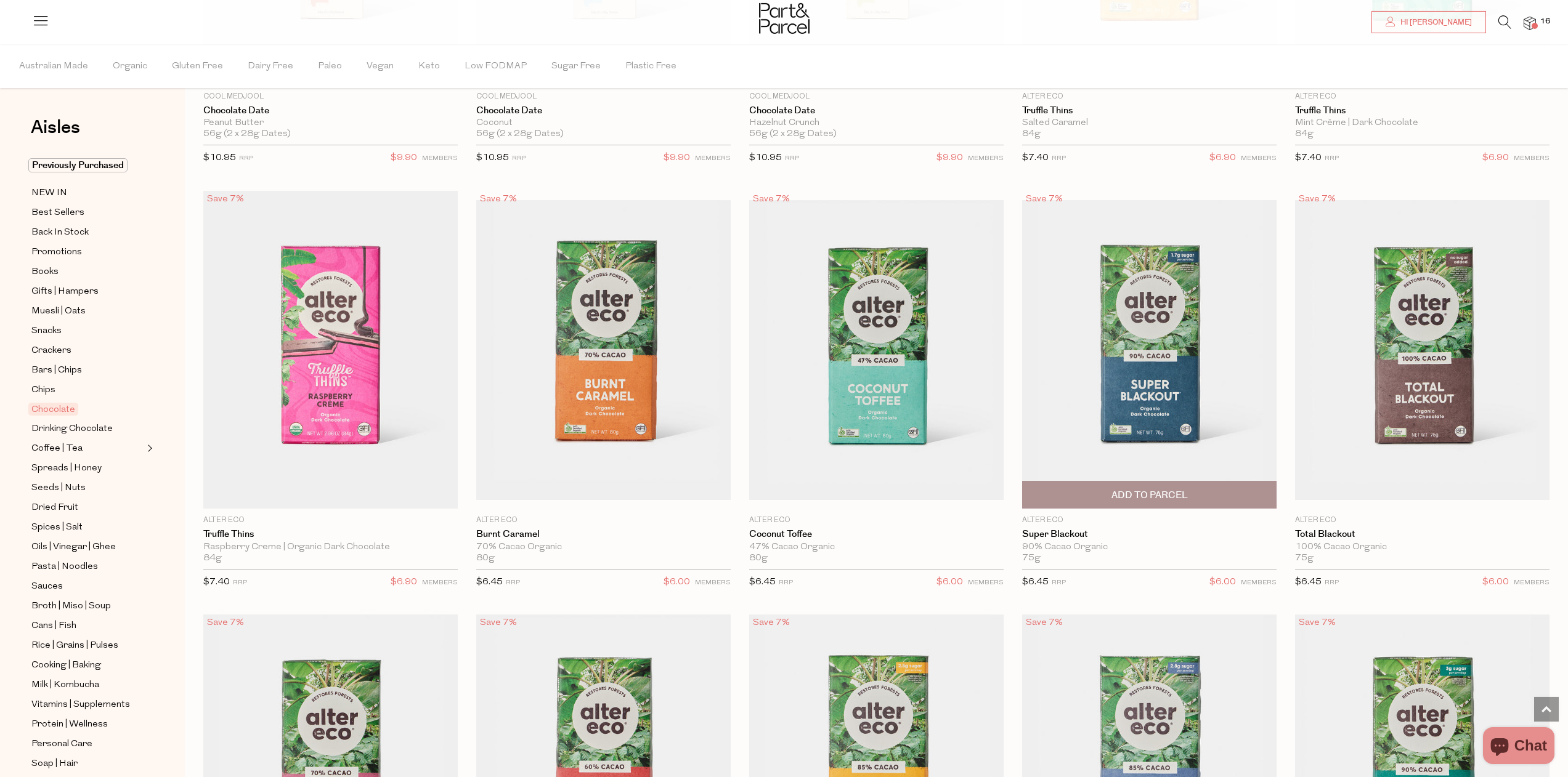
scroll to position [1194, 0]
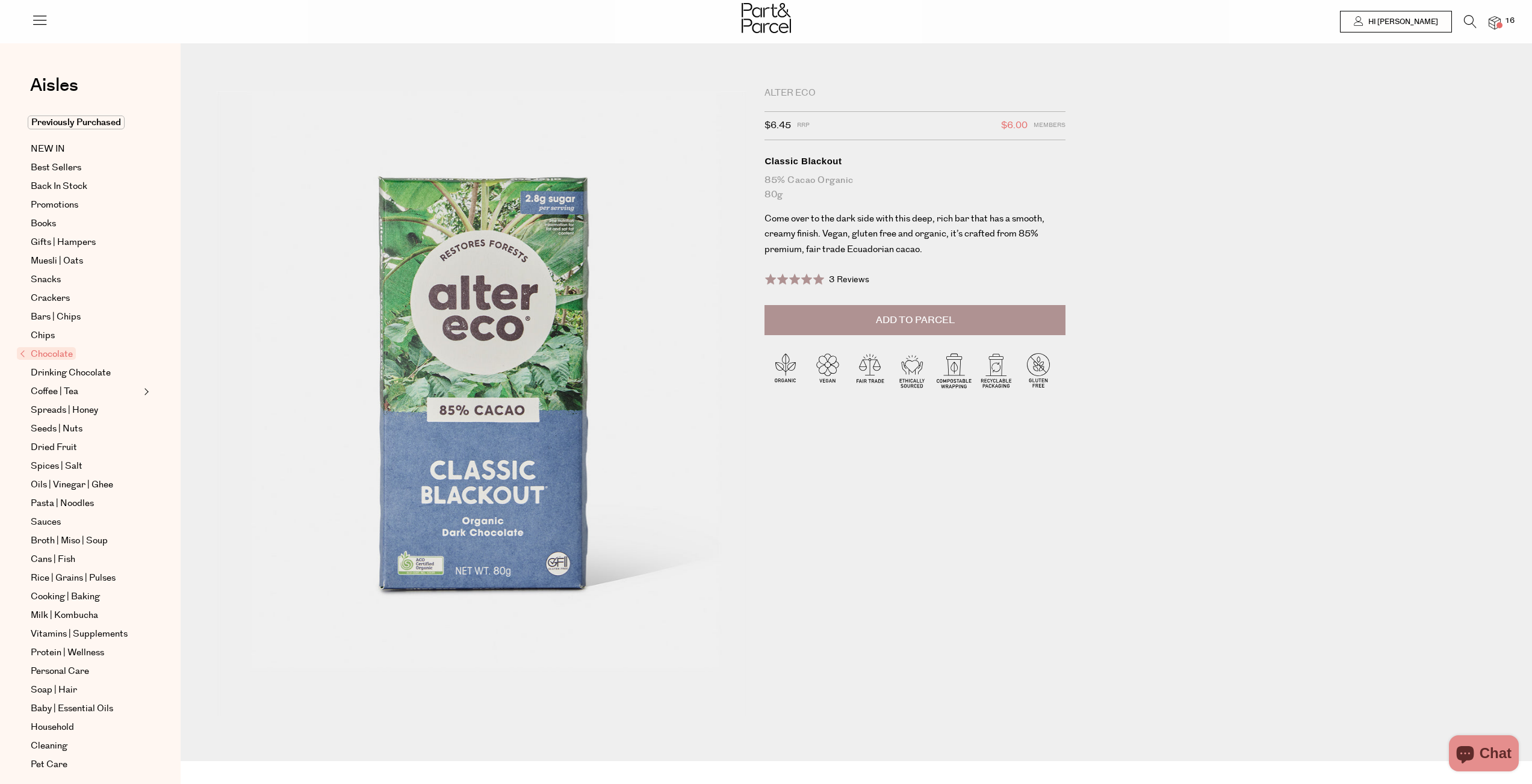
click at [938, 320] on span "Add to Parcel" at bounding box center [916, 320] width 79 height 14
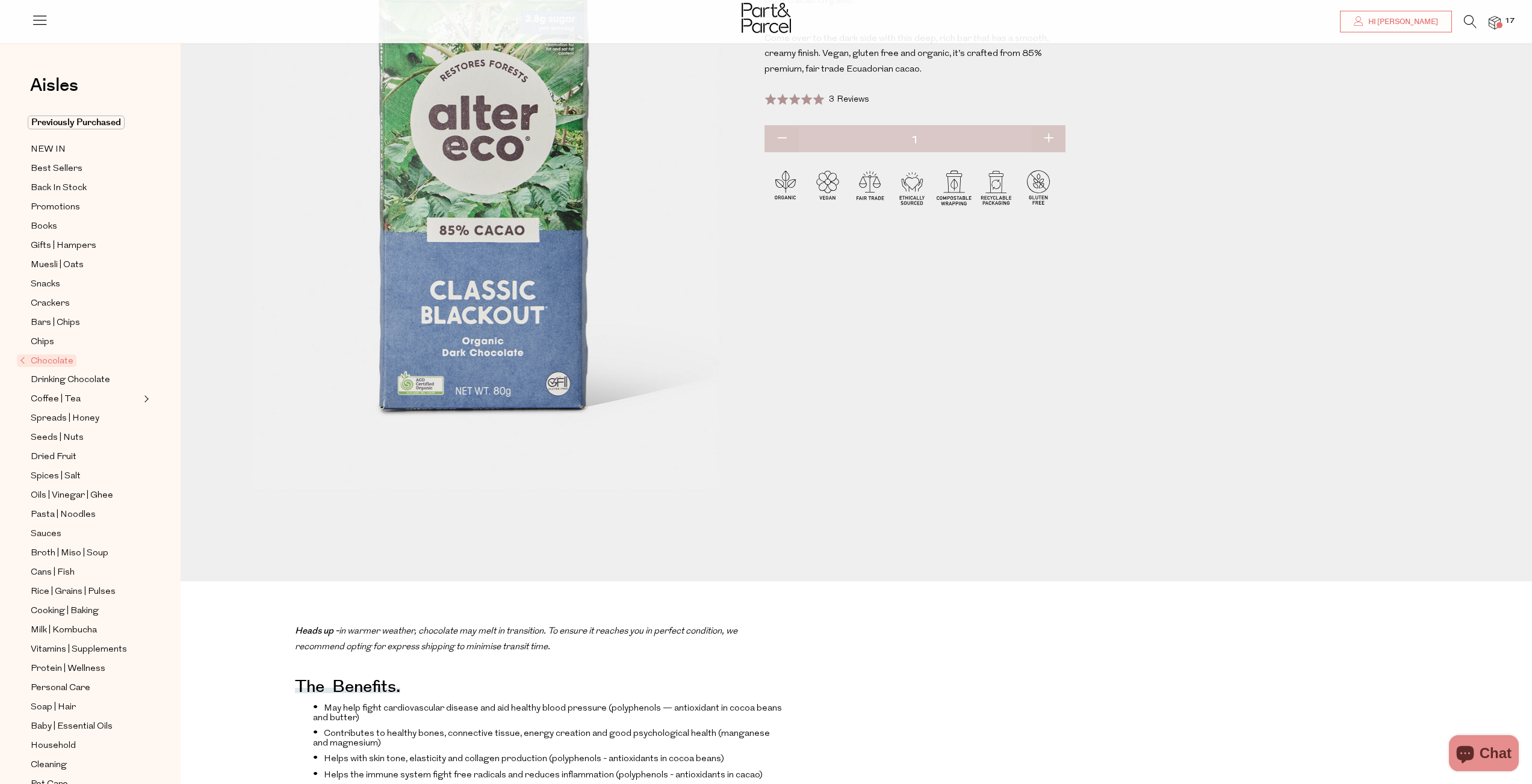
scroll to position [58, 0]
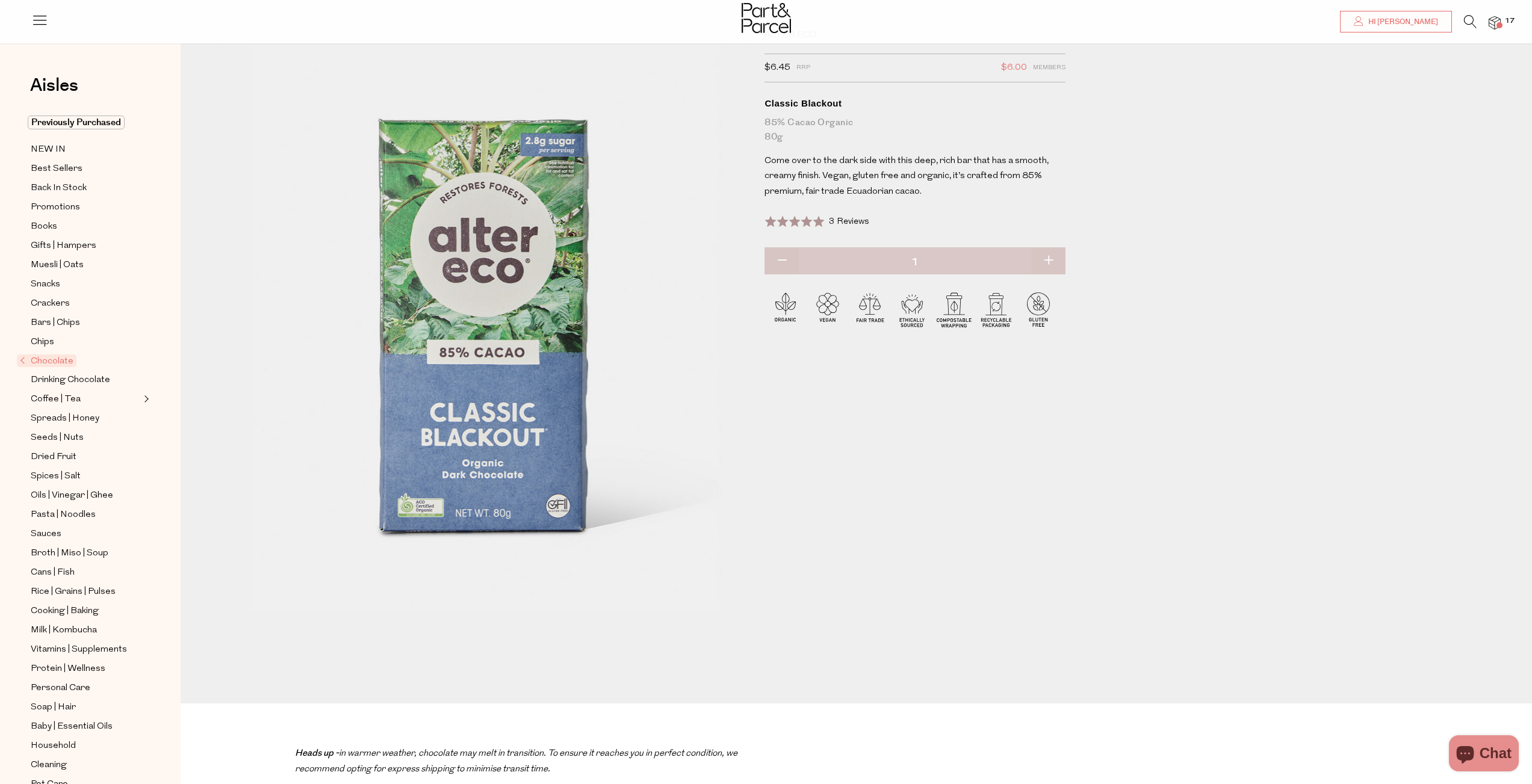
click at [49, 361] on span "Chocolate" at bounding box center [47, 361] width 59 height 13
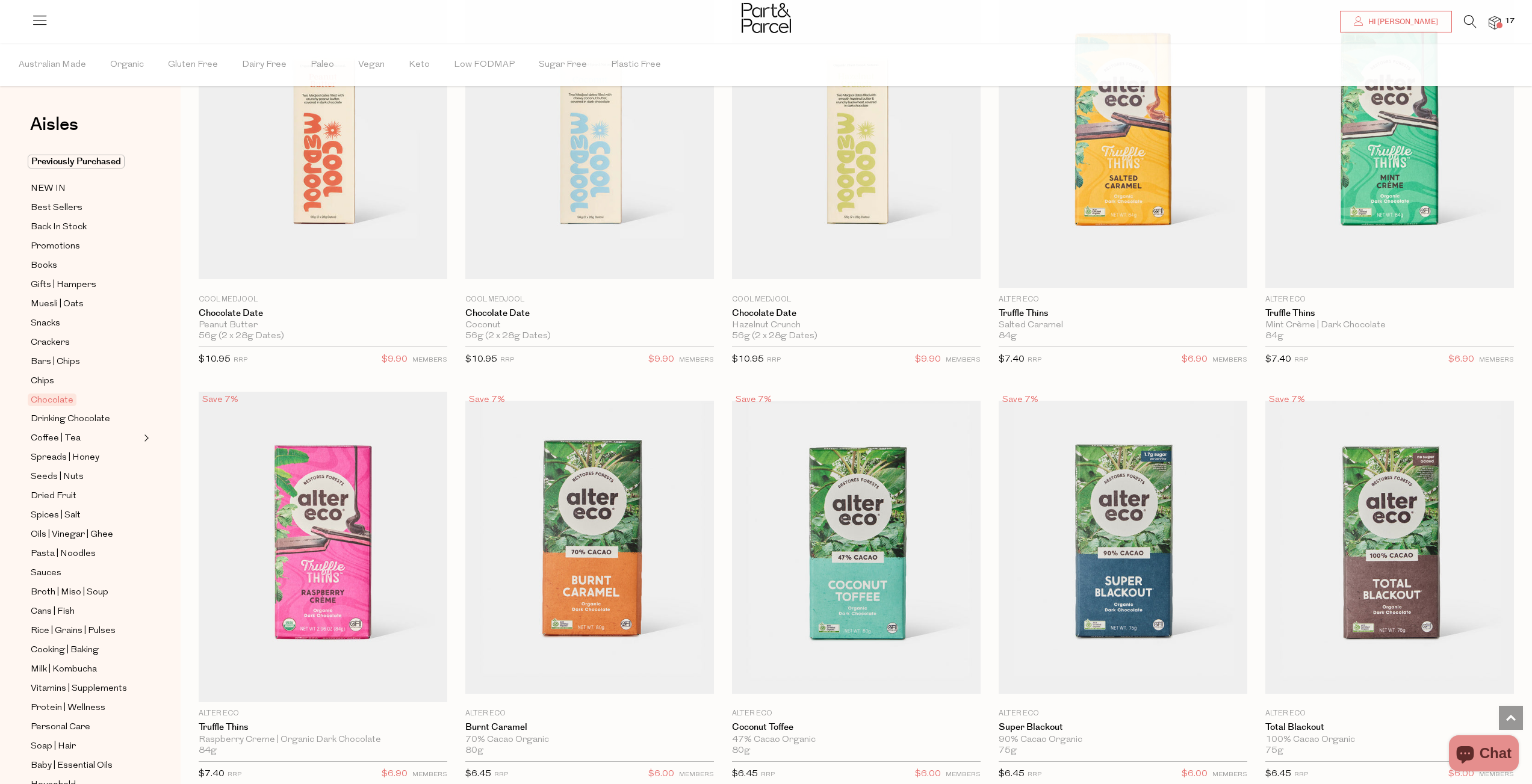
scroll to position [982, 0]
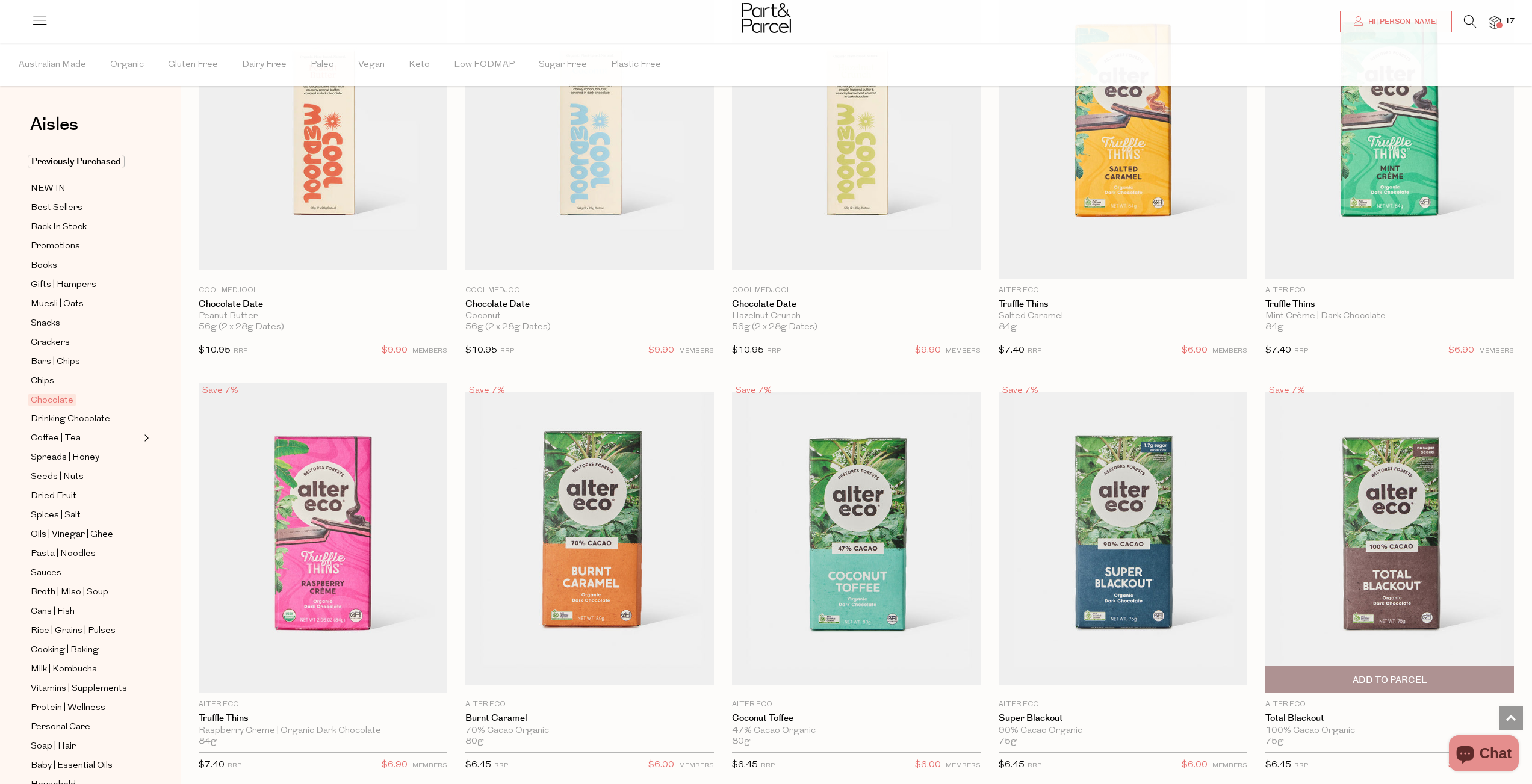
click at [1323, 560] on img at bounding box center [1389, 538] width 249 height 293
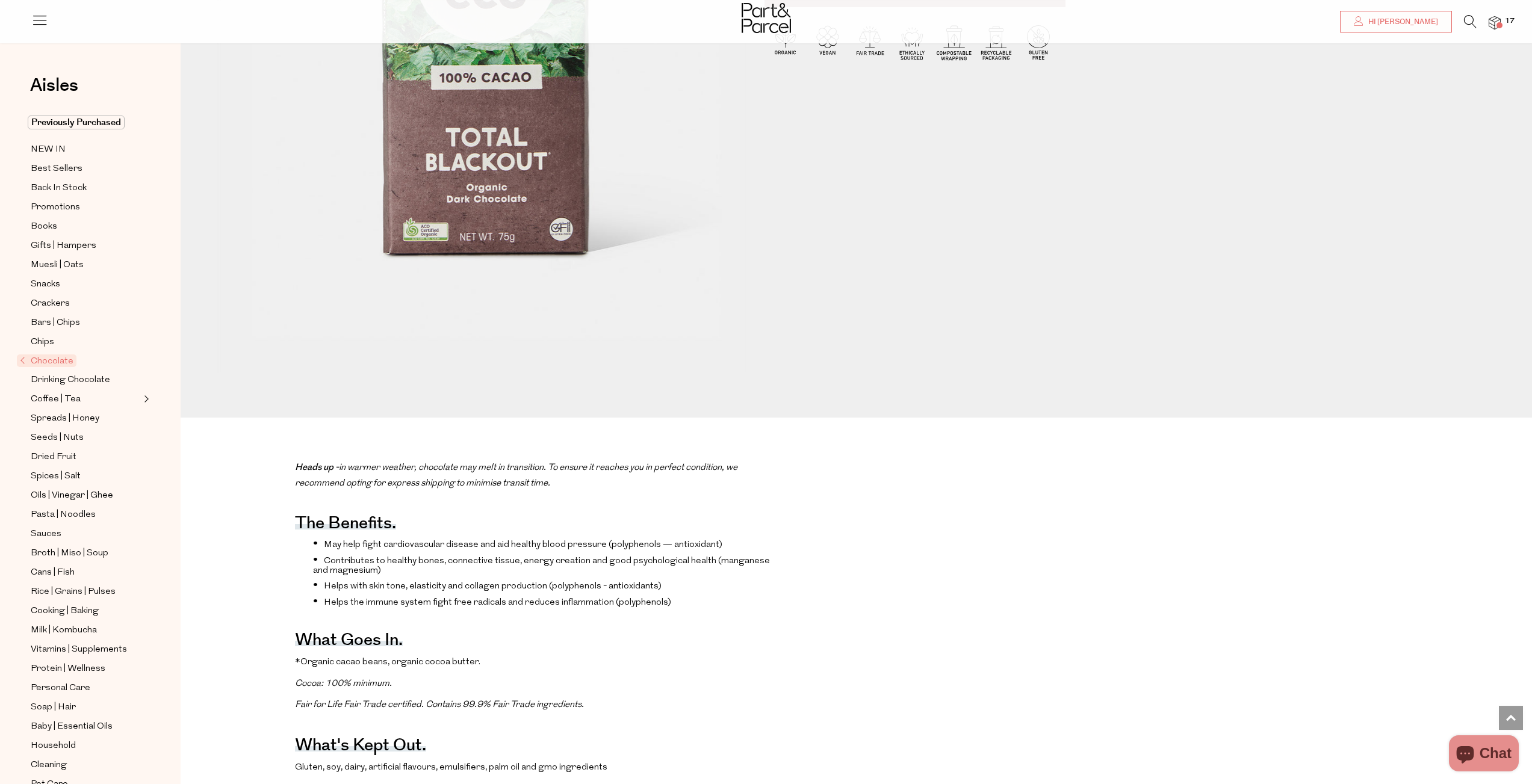
scroll to position [212, 0]
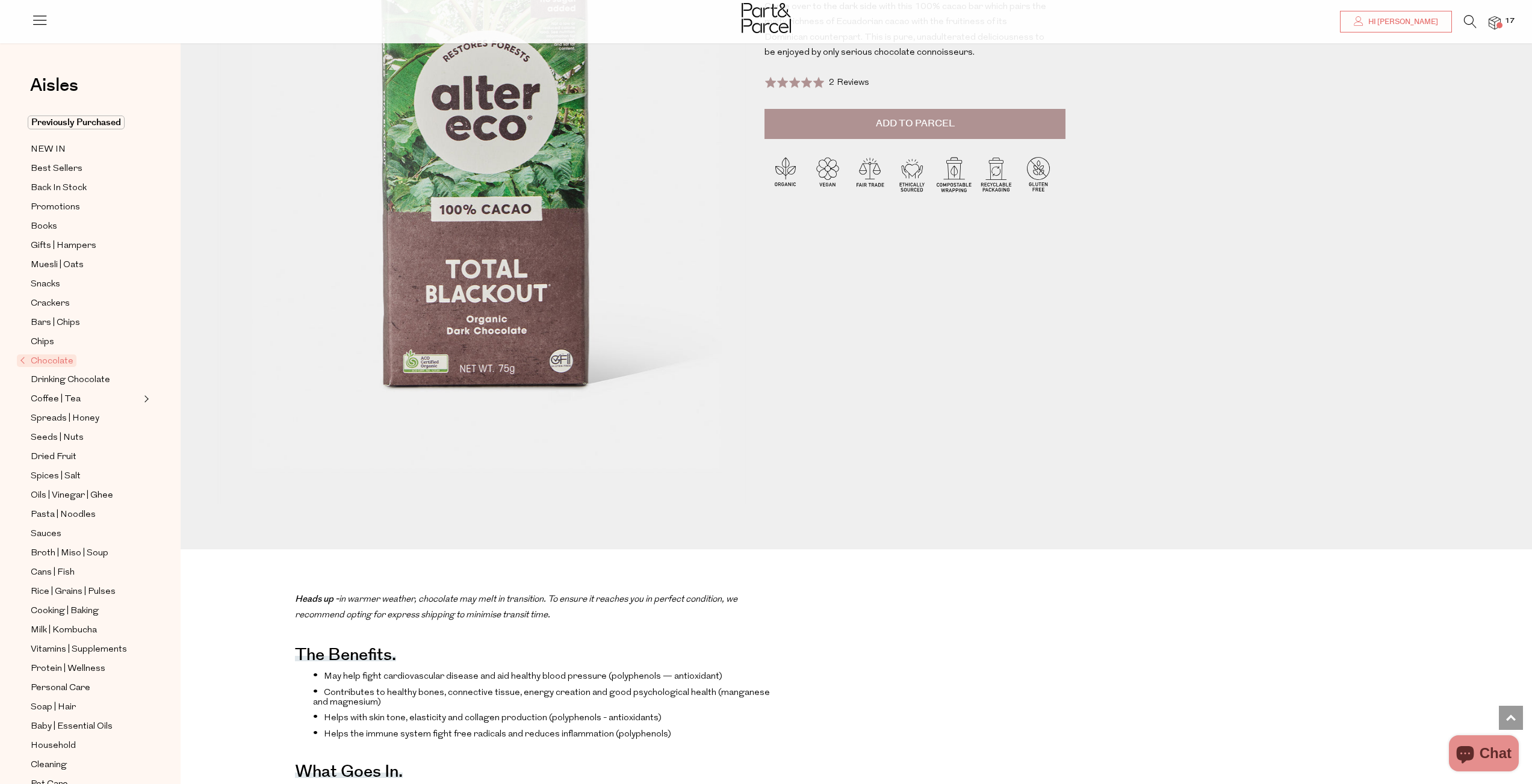
click at [914, 129] on span "Add to Parcel" at bounding box center [916, 123] width 79 height 14
click at [43, 339] on span "Chips" at bounding box center [42, 342] width 23 height 14
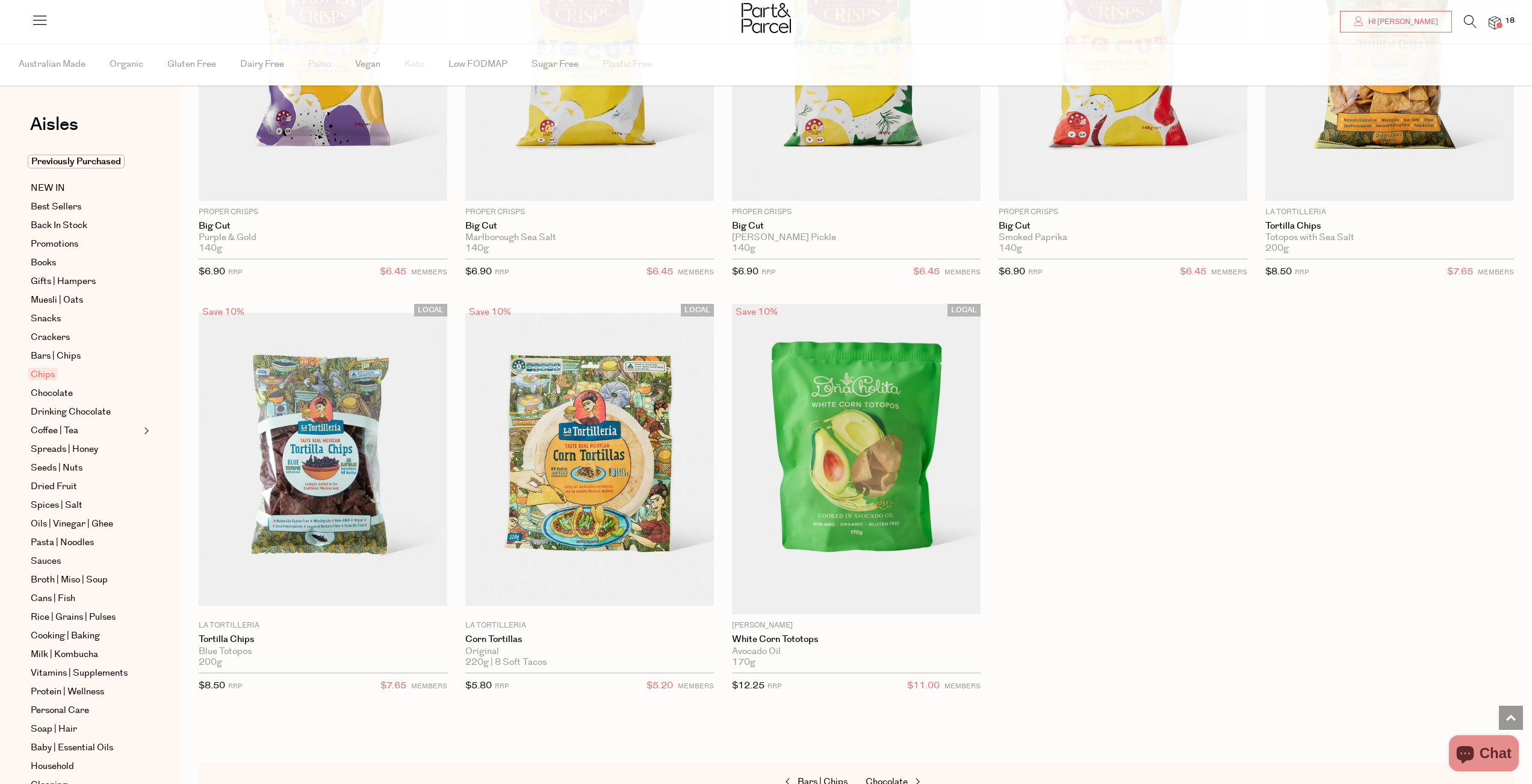
scroll to position [1059, 0]
click at [51, 342] on span "Crackers" at bounding box center [49, 343] width 39 height 14
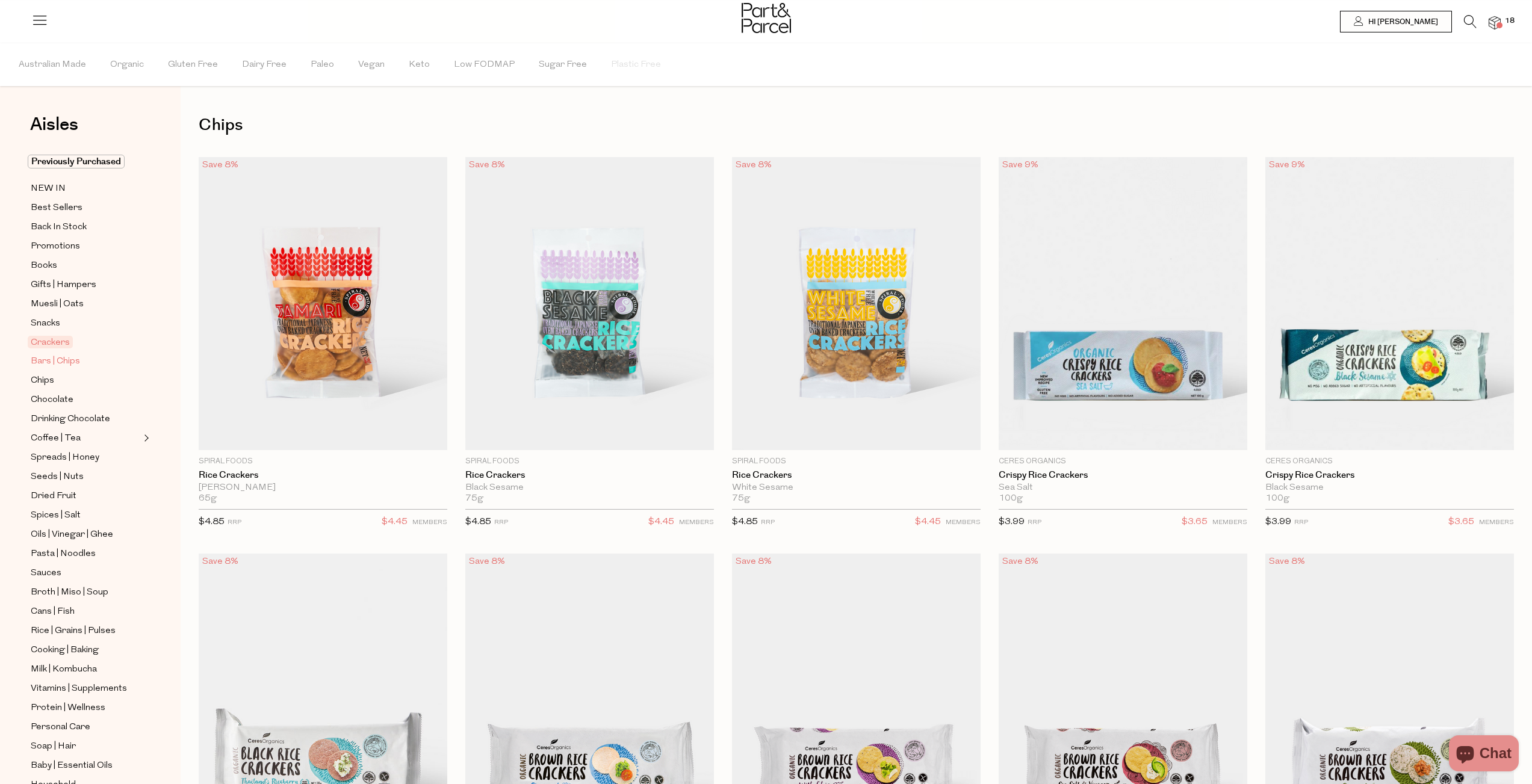
type input "4"
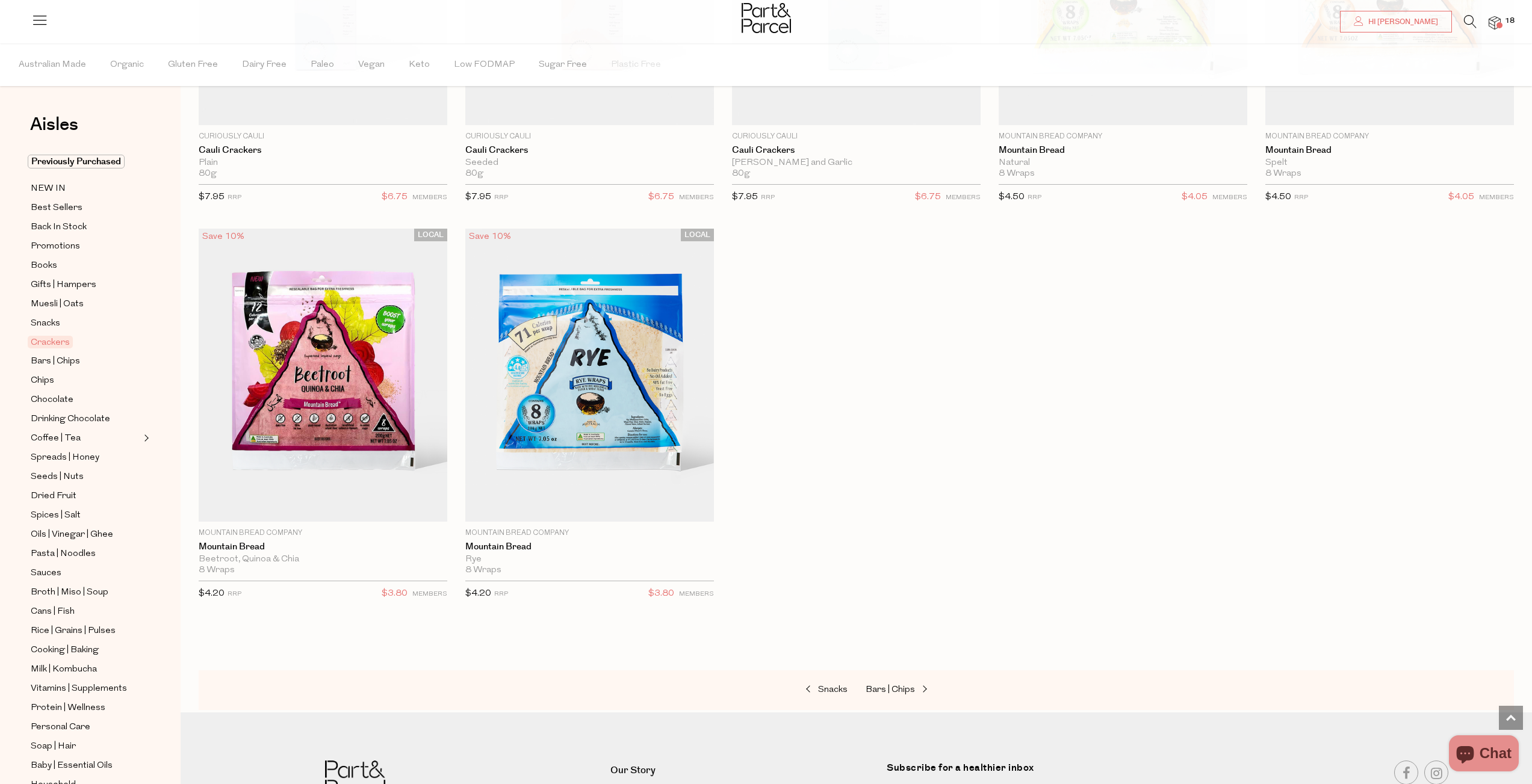
scroll to position [2705, 0]
click at [312, 406] on img at bounding box center [323, 375] width 249 height 293
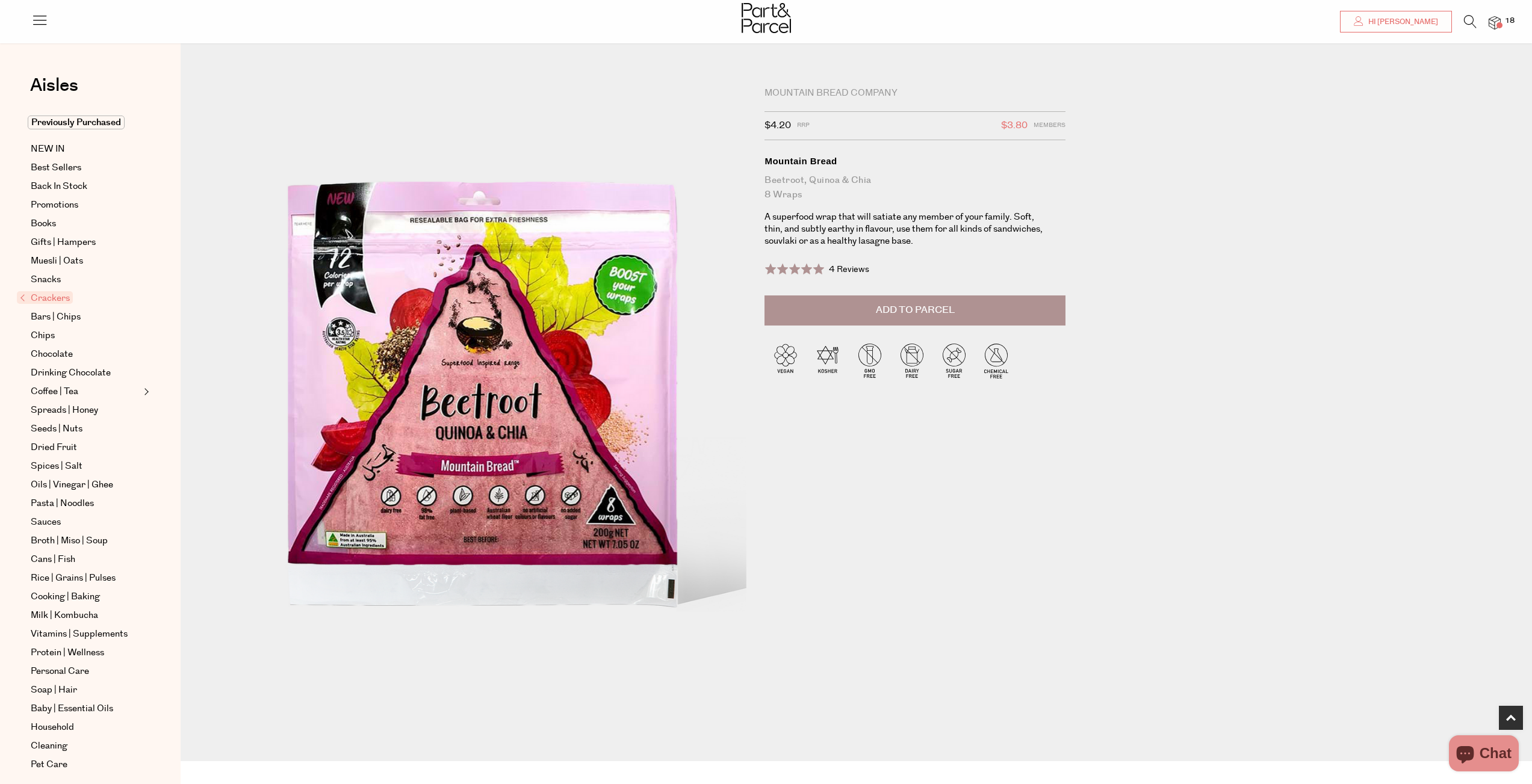
scroll to position [500, 0]
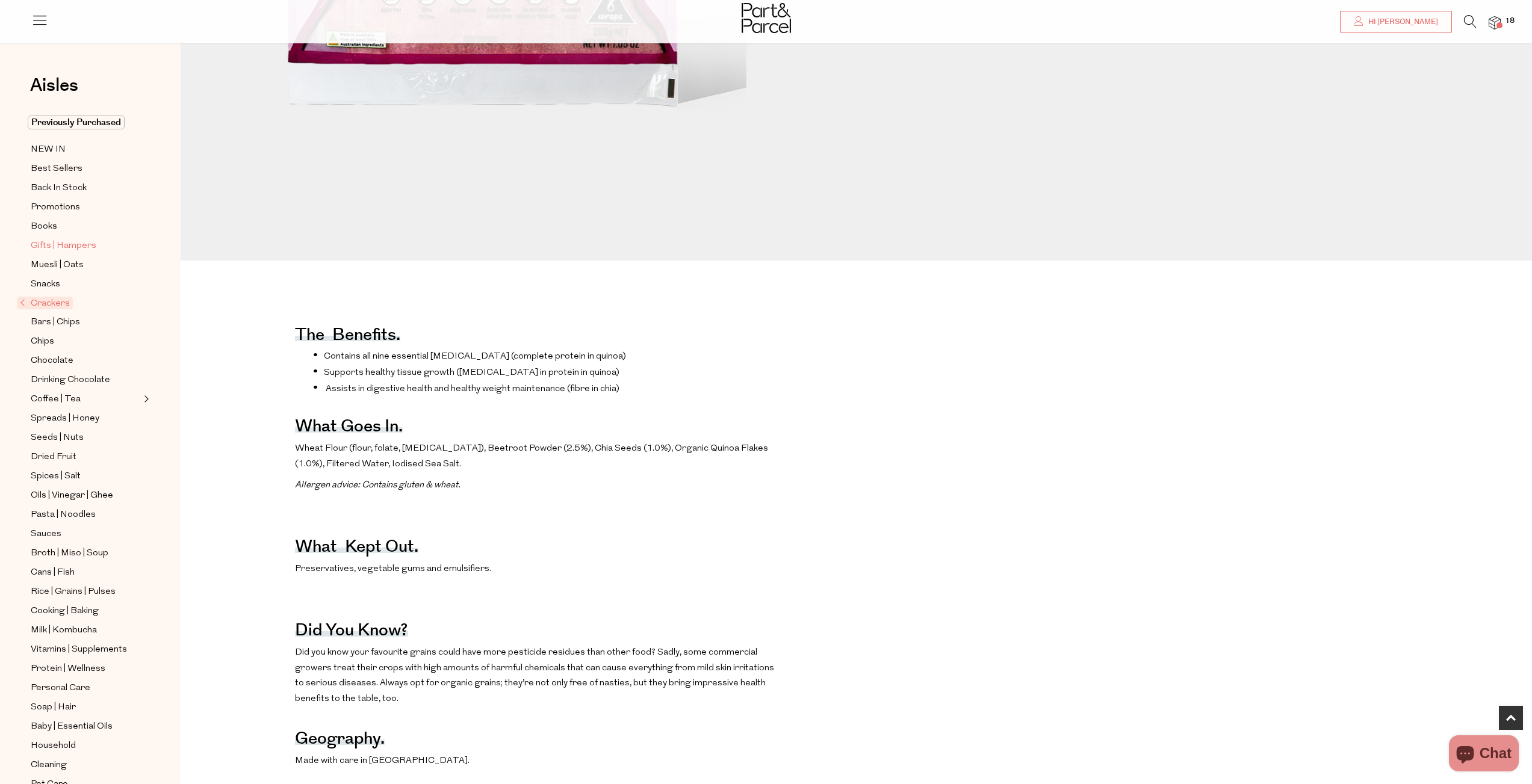
click at [68, 245] on span "Gifts | Hampers" at bounding box center [63, 246] width 66 height 14
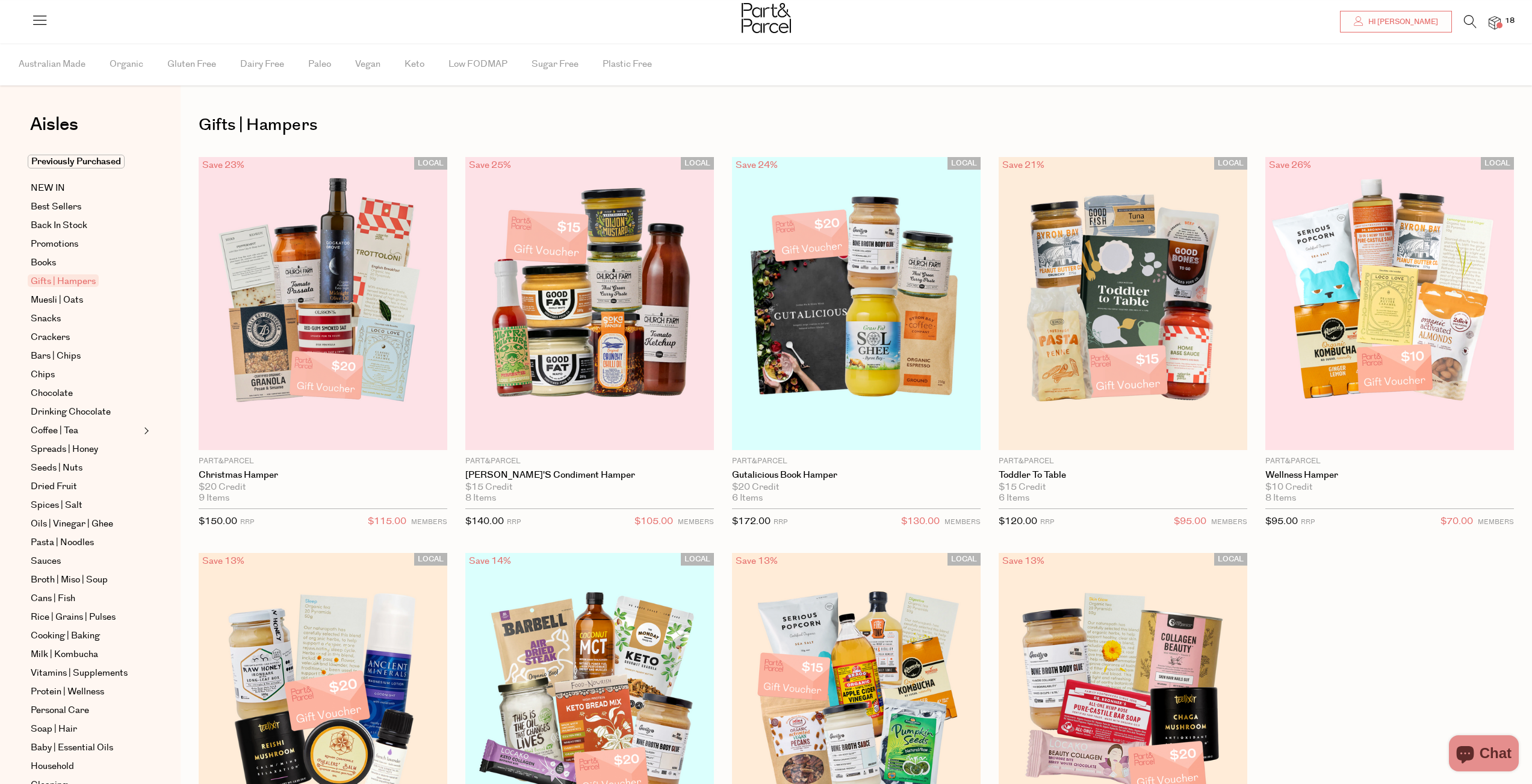
scroll to position [171, 0]
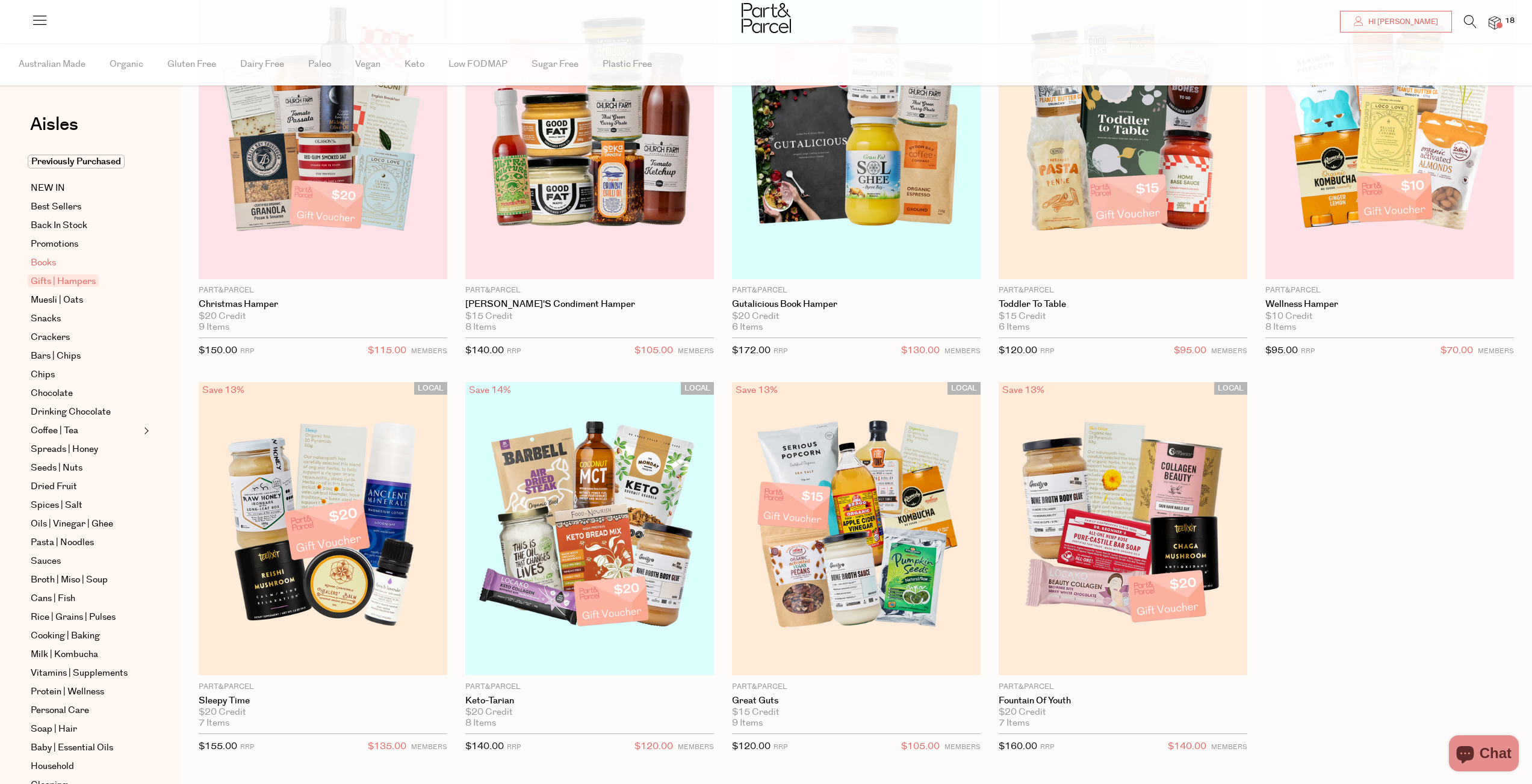
click at [52, 263] on span "Books" at bounding box center [43, 263] width 25 height 14
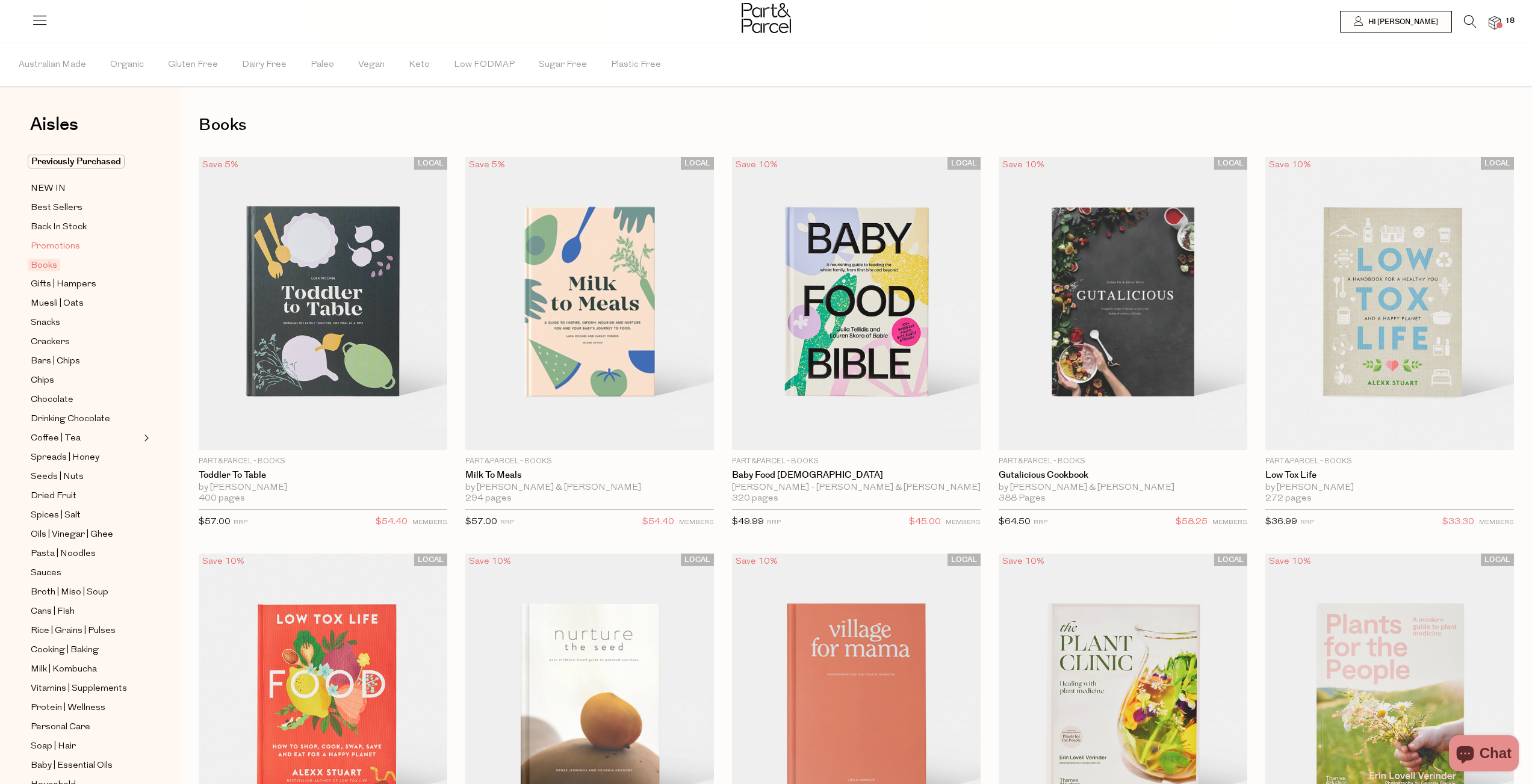
click at [61, 251] on span "Promotions" at bounding box center [55, 246] width 49 height 14
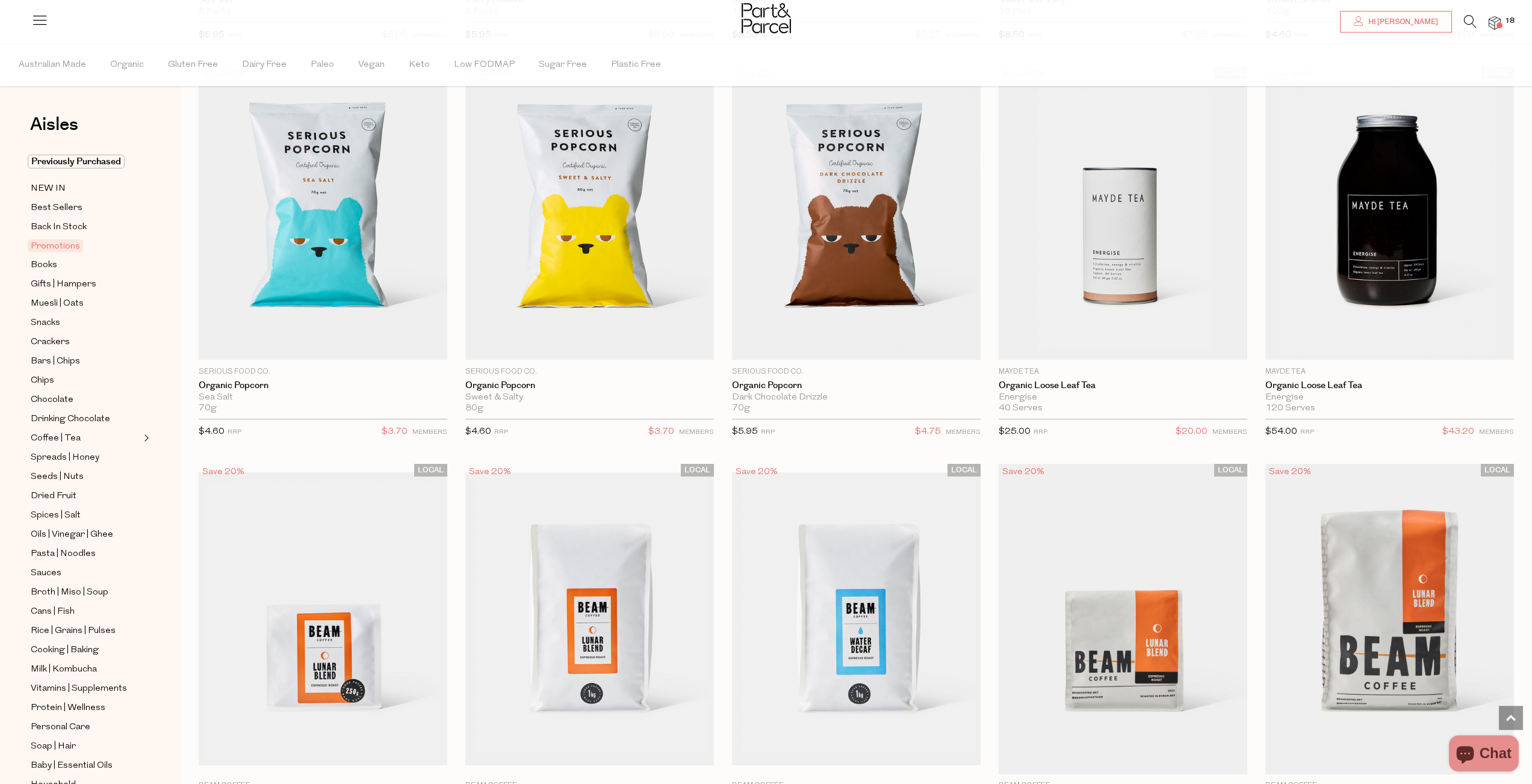
scroll to position [924, 0]
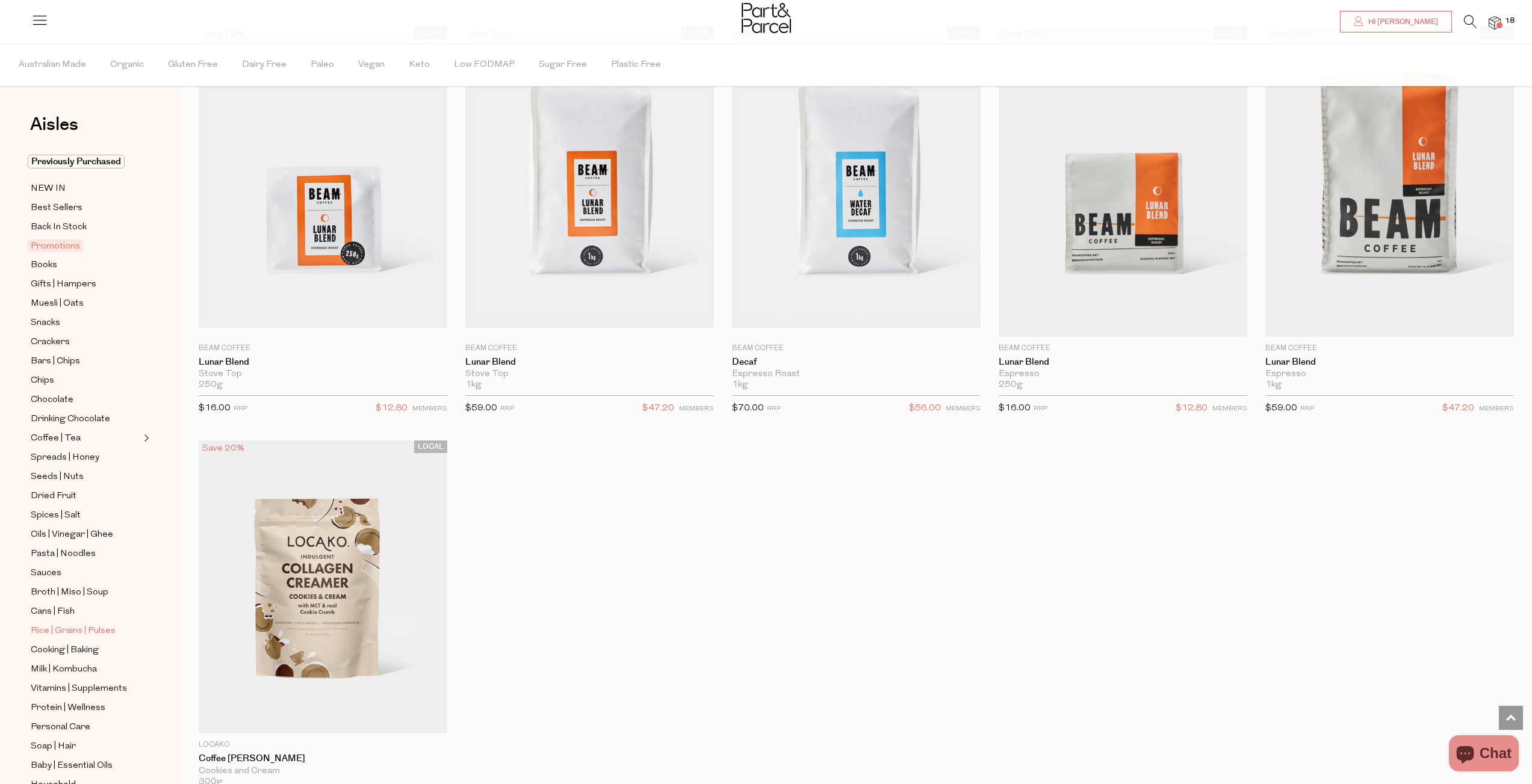
click at [80, 629] on span "Rice | Grains | Pulses" at bounding box center [73, 631] width 85 height 14
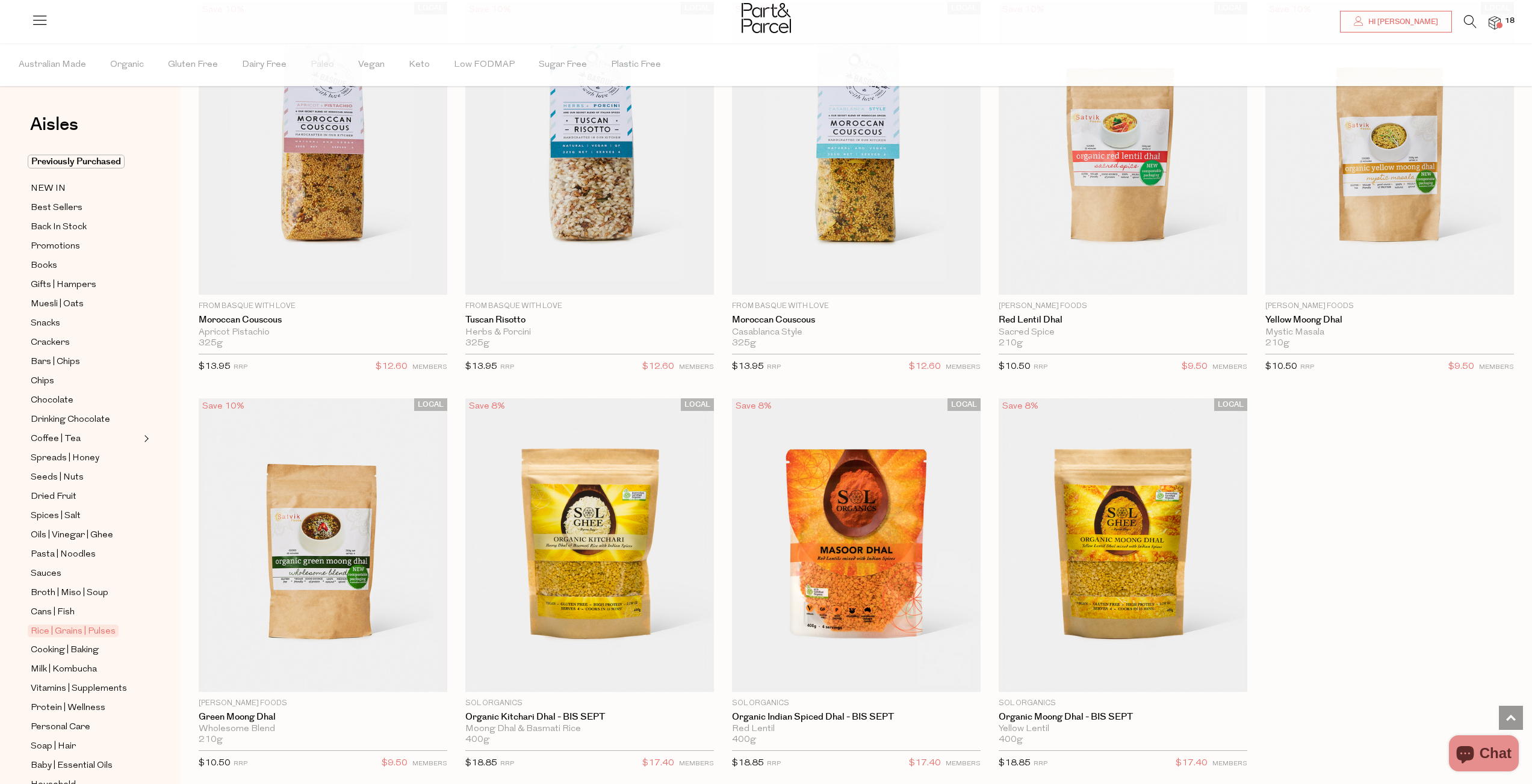
scroll to position [9, 0]
click at [92, 696] on span "Protein | Wellness" at bounding box center [68, 699] width 75 height 14
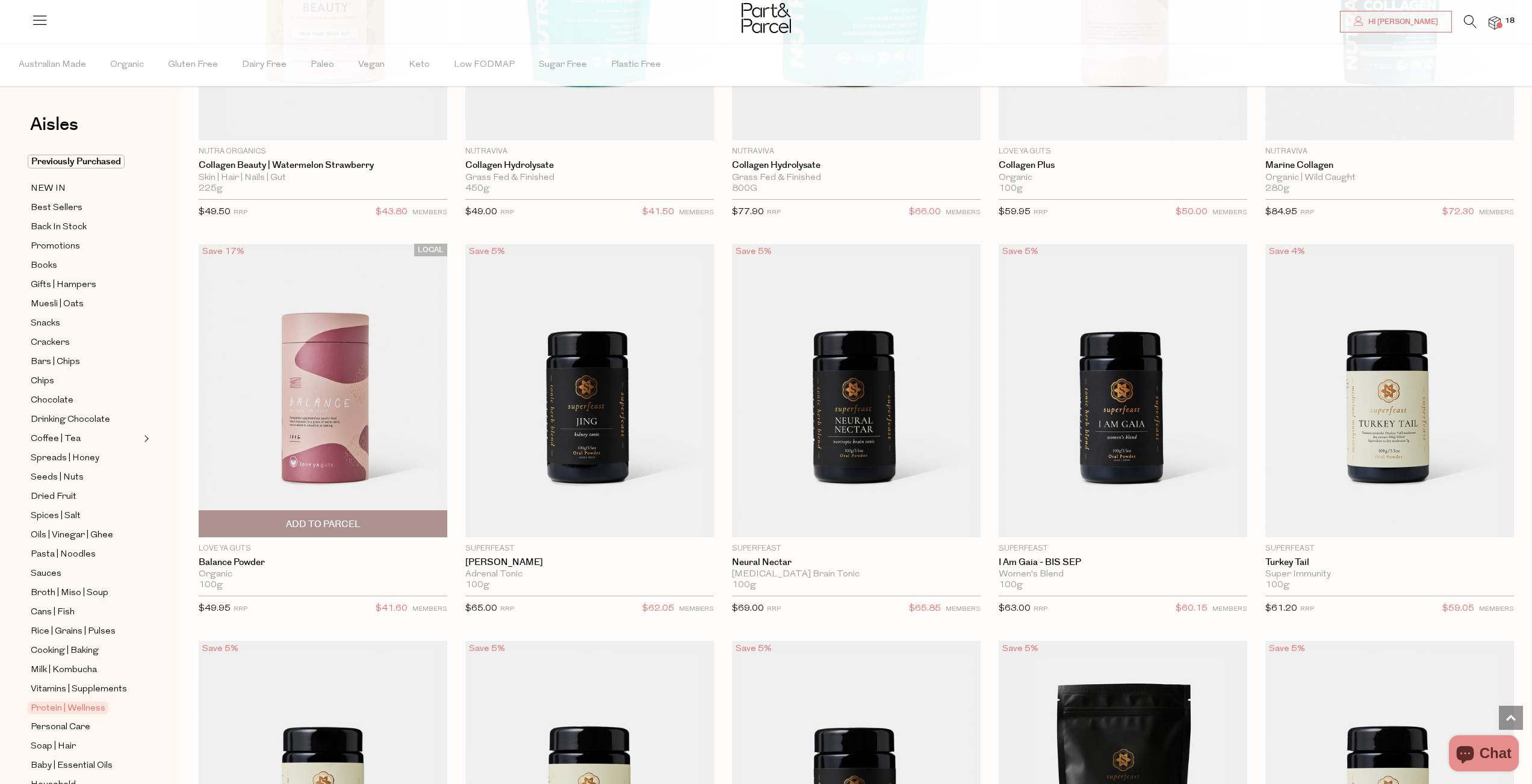
scroll to position [9, 0]
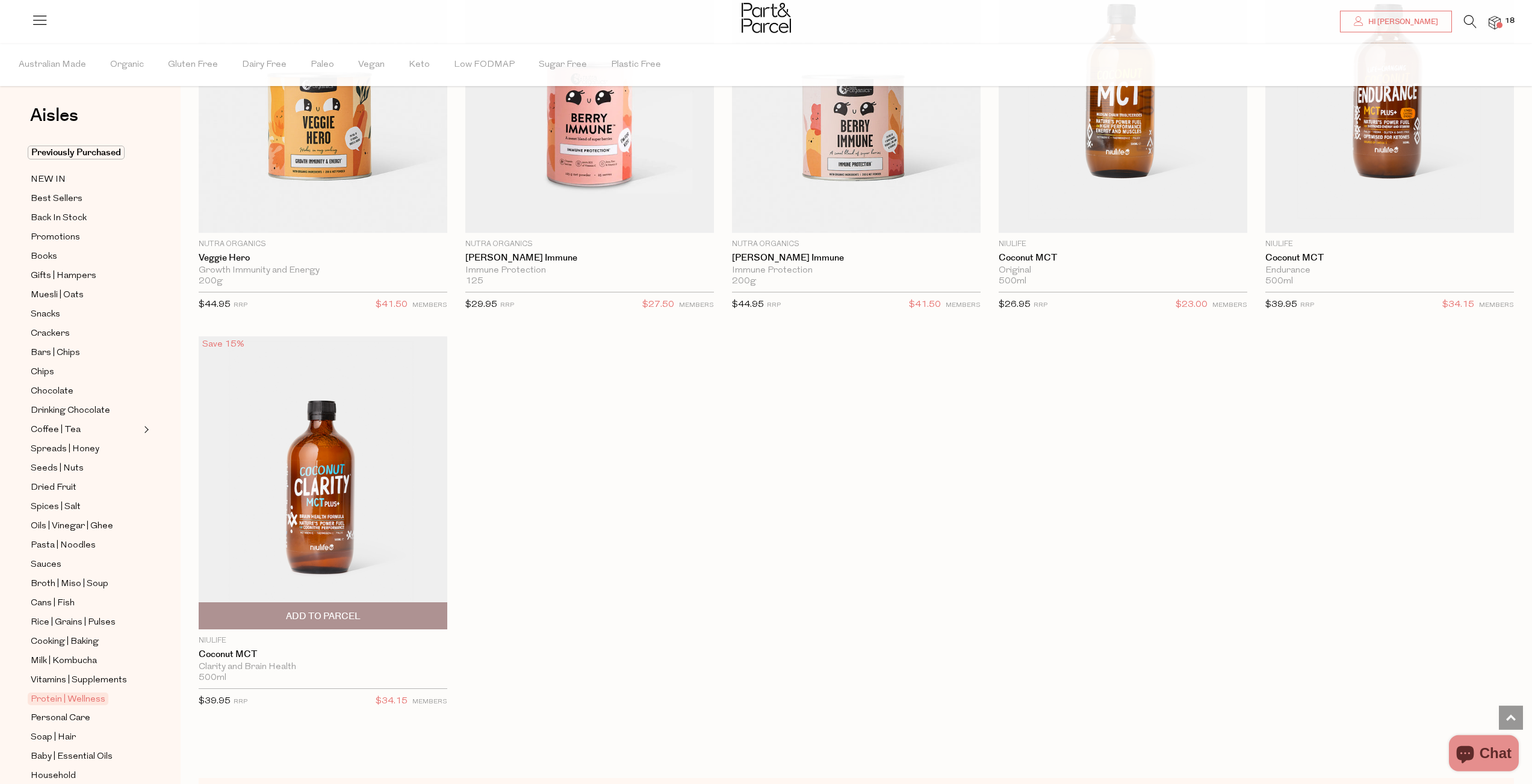
scroll to position [6392, 0]
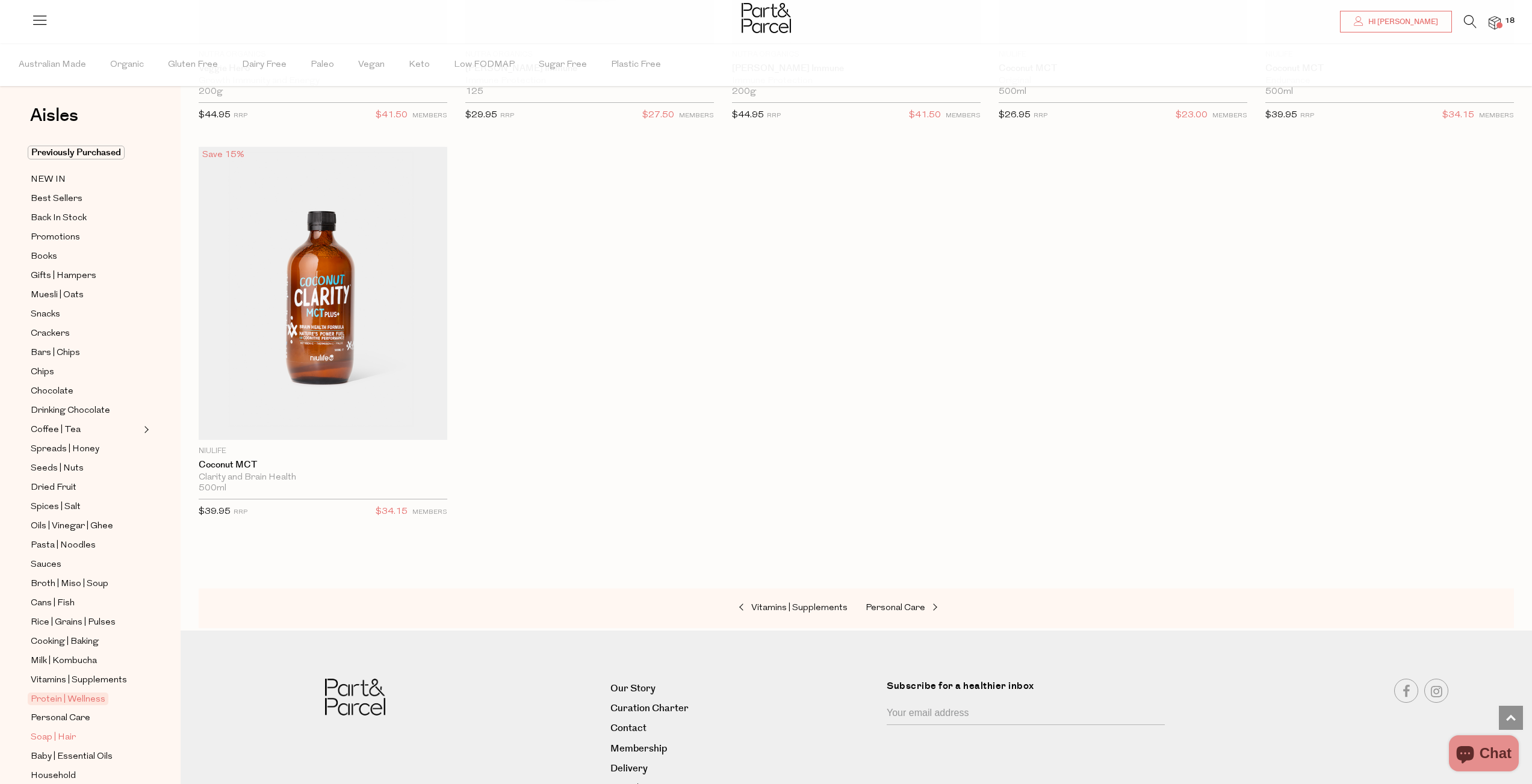
click at [70, 730] on span "Soap | Hair" at bounding box center [53, 737] width 45 height 14
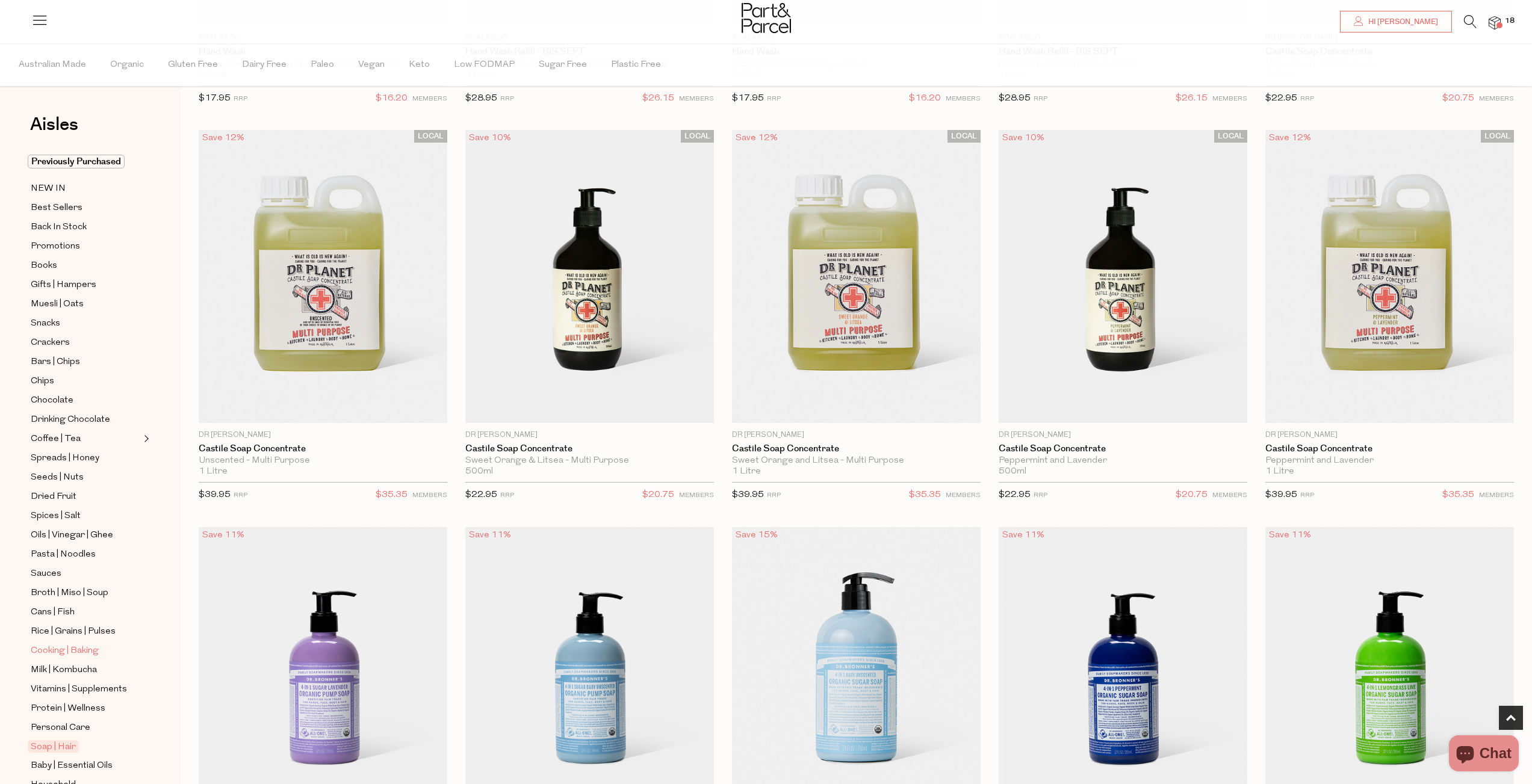
scroll to position [95, 0]
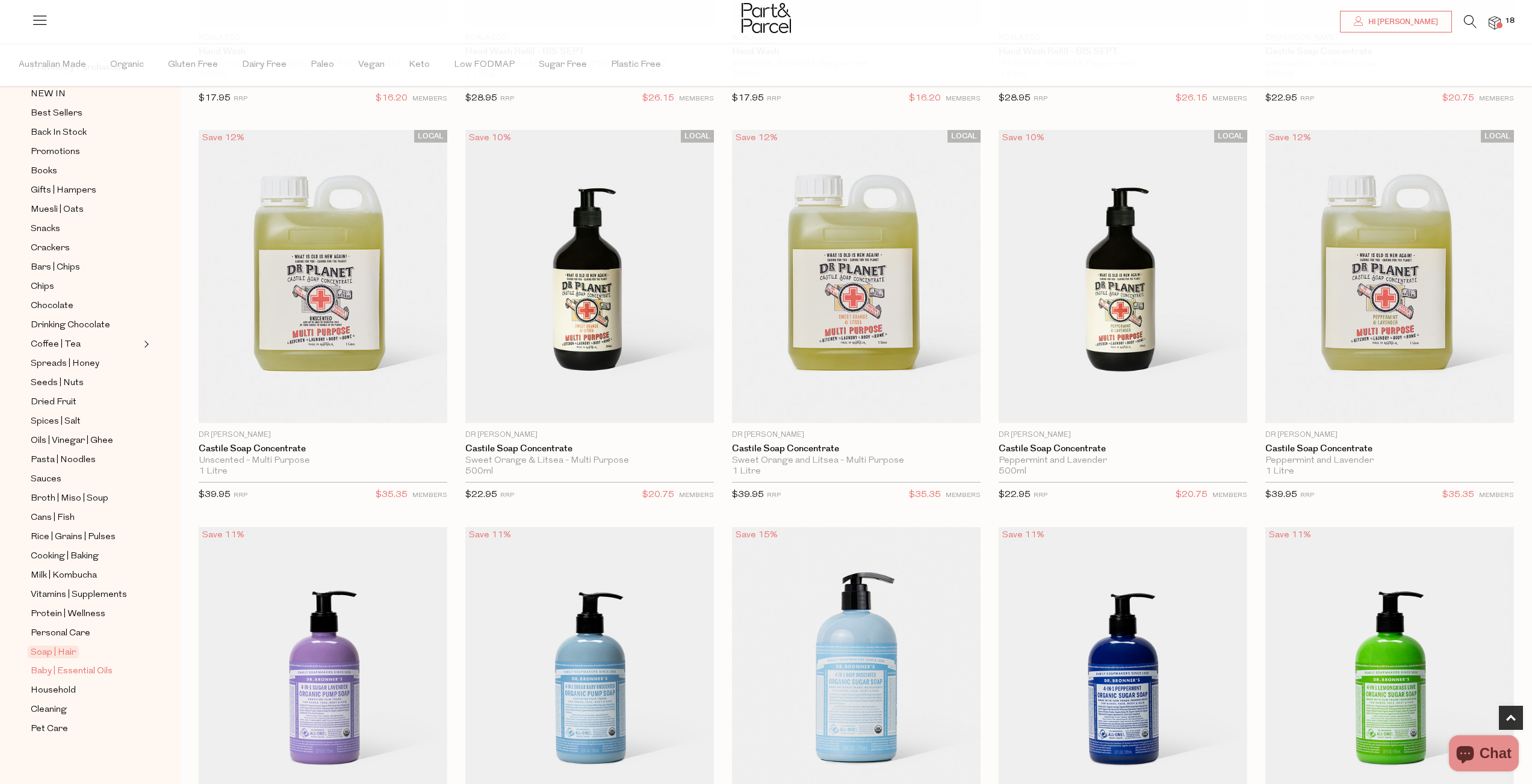
click at [64, 667] on span "Baby | Essential Oils" at bounding box center [71, 671] width 82 height 14
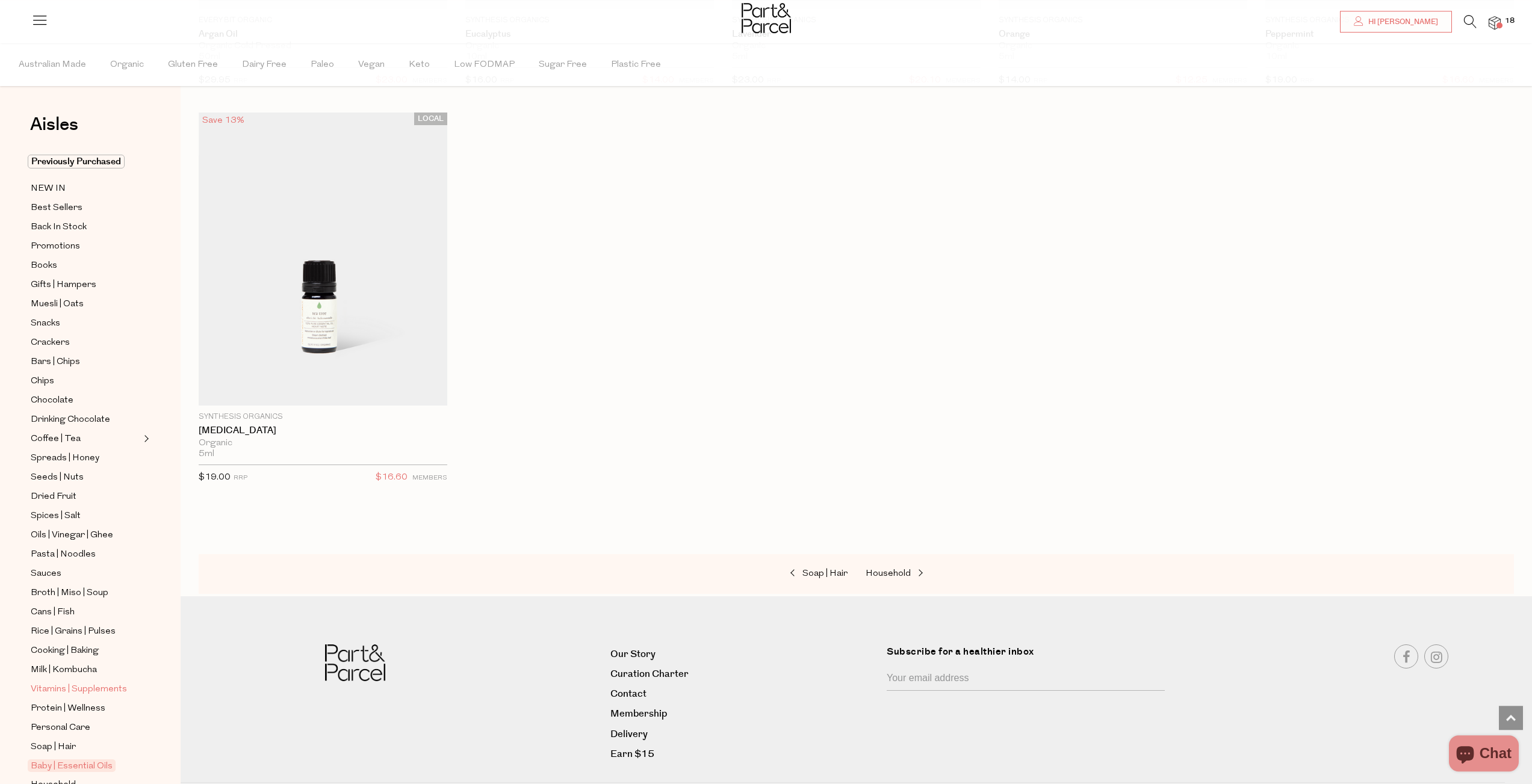
scroll to position [1266, 0]
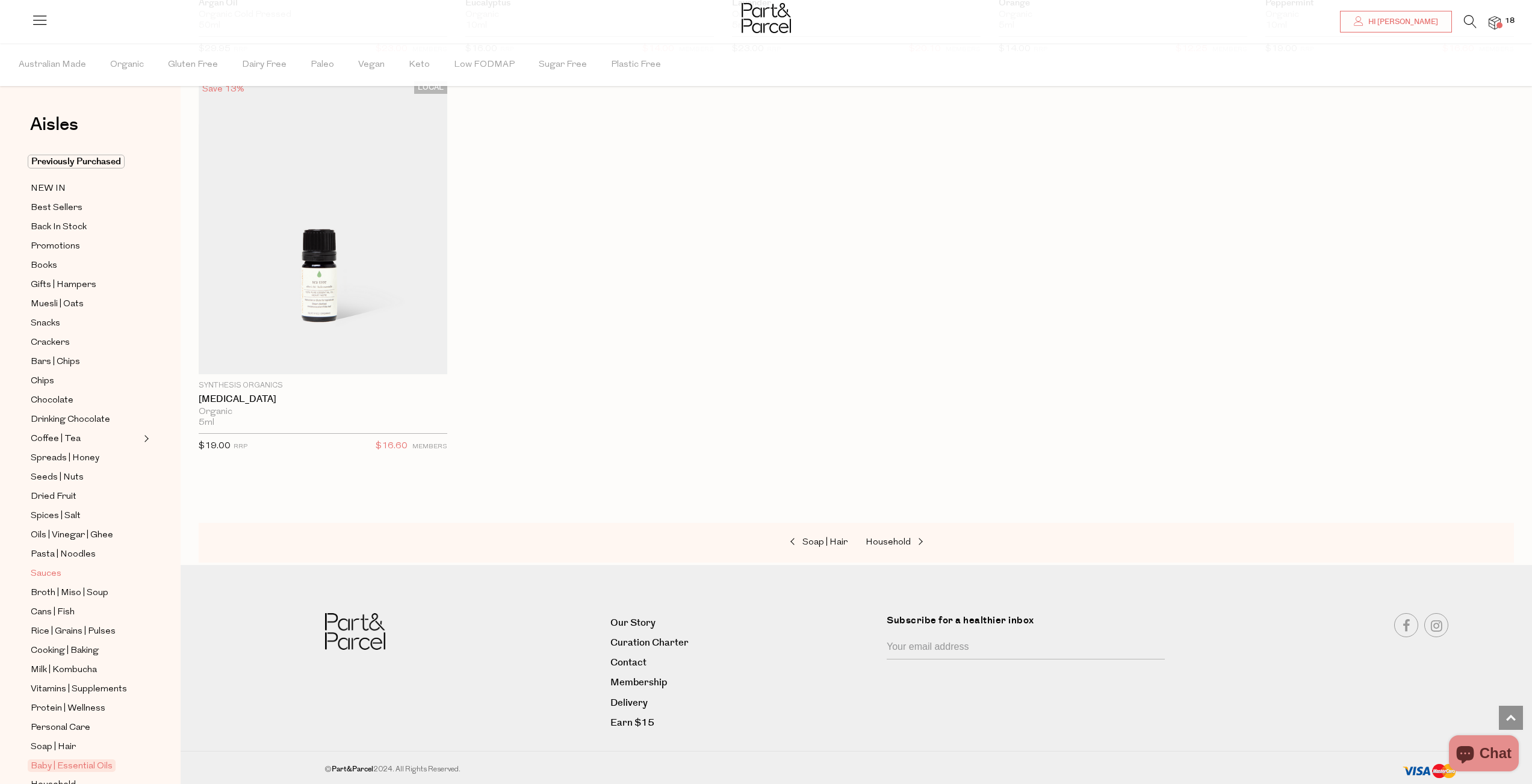
click at [60, 576] on span "Sauces" at bounding box center [45, 574] width 30 height 14
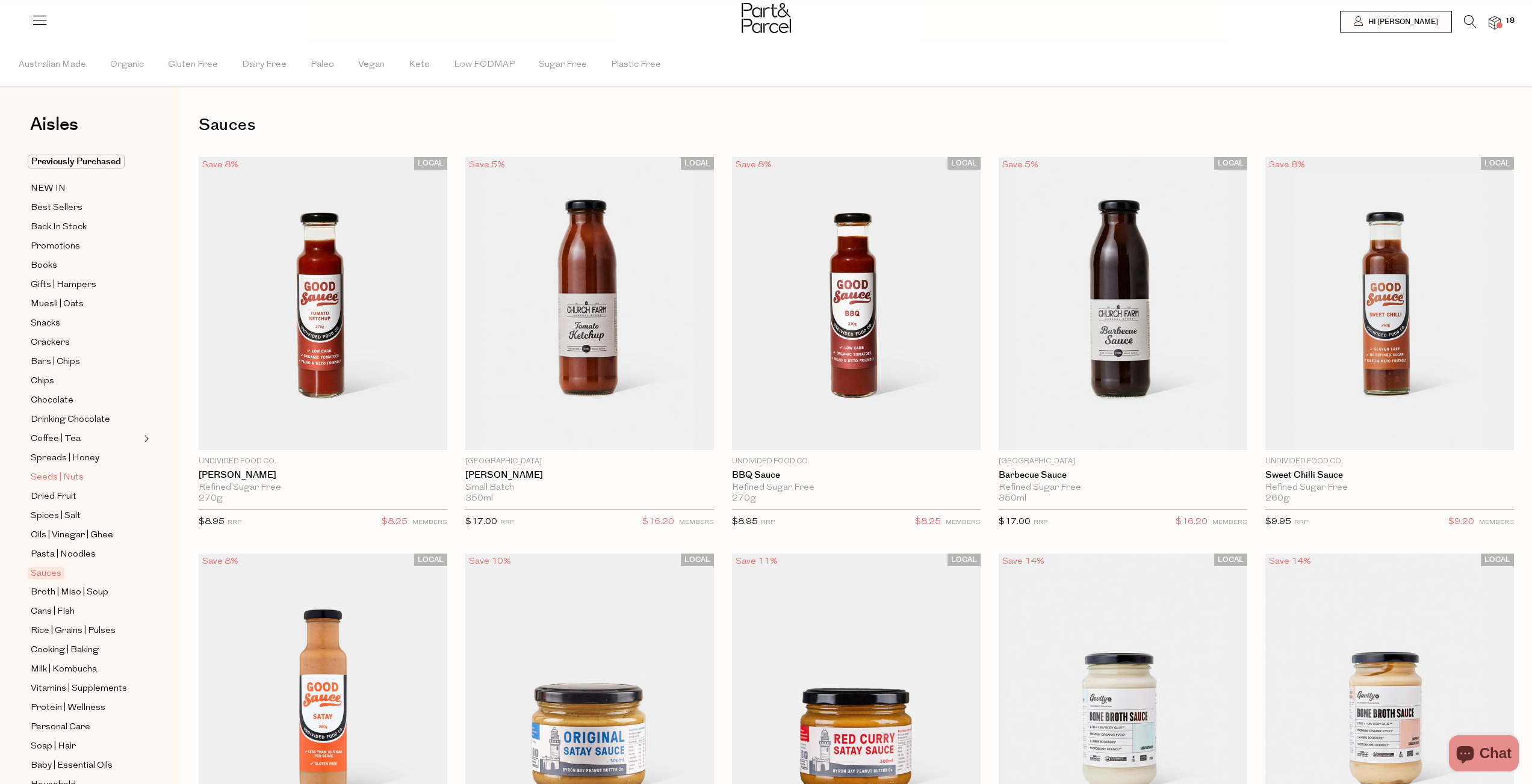
click at [59, 476] on span "Seeds | Nuts" at bounding box center [56, 478] width 53 height 14
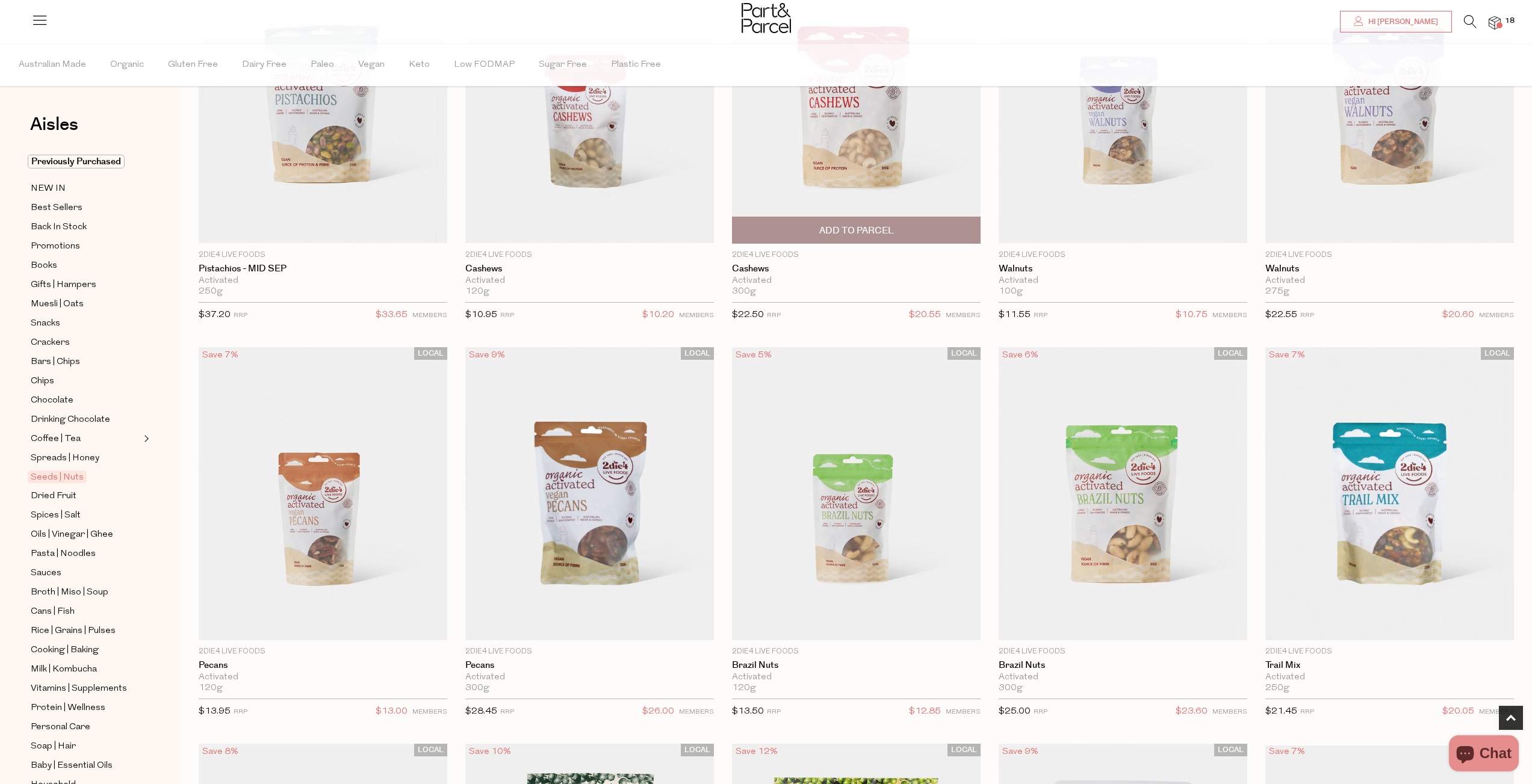
scroll to position [606, 0]
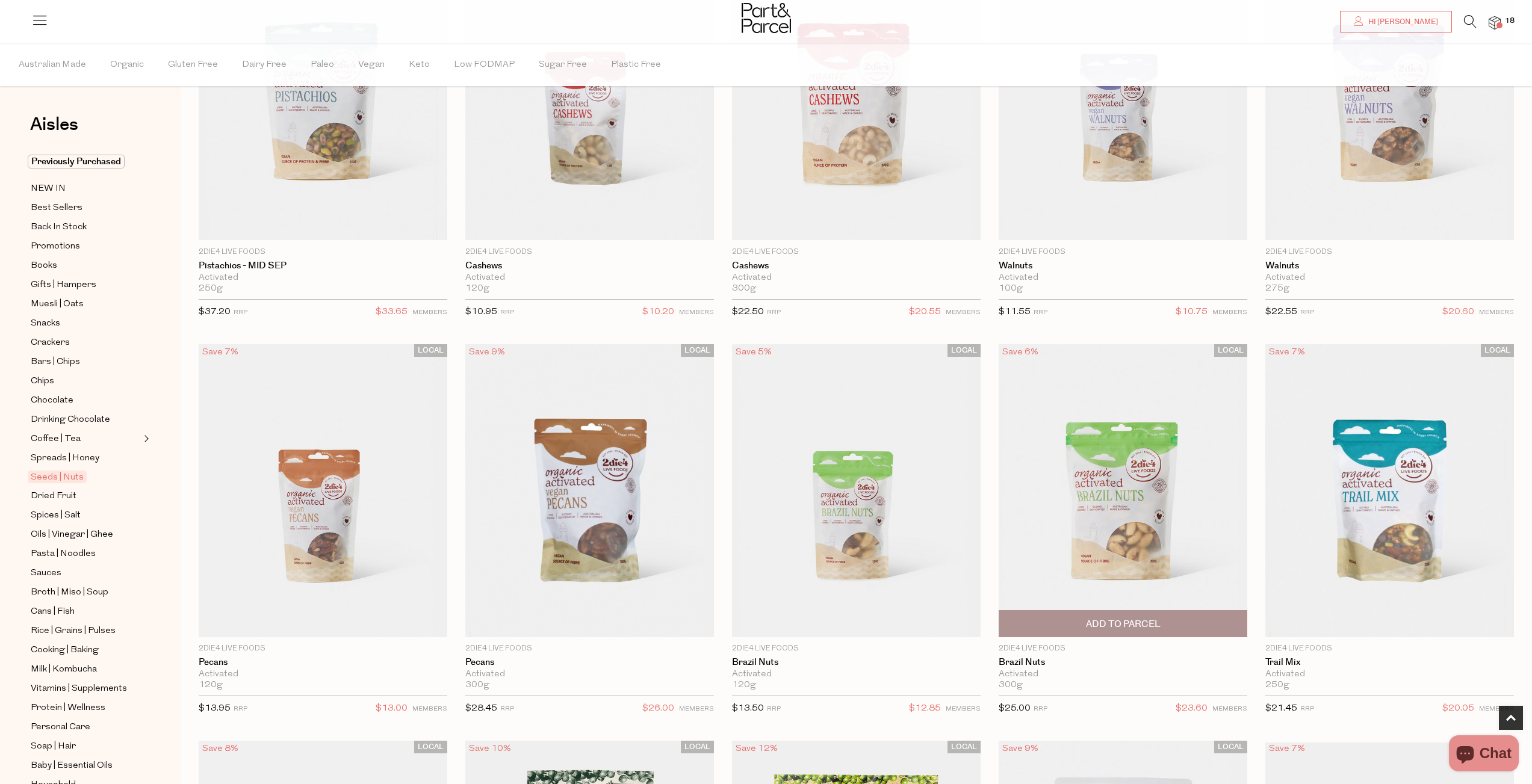
click at [1093, 512] on img at bounding box center [1123, 490] width 249 height 293
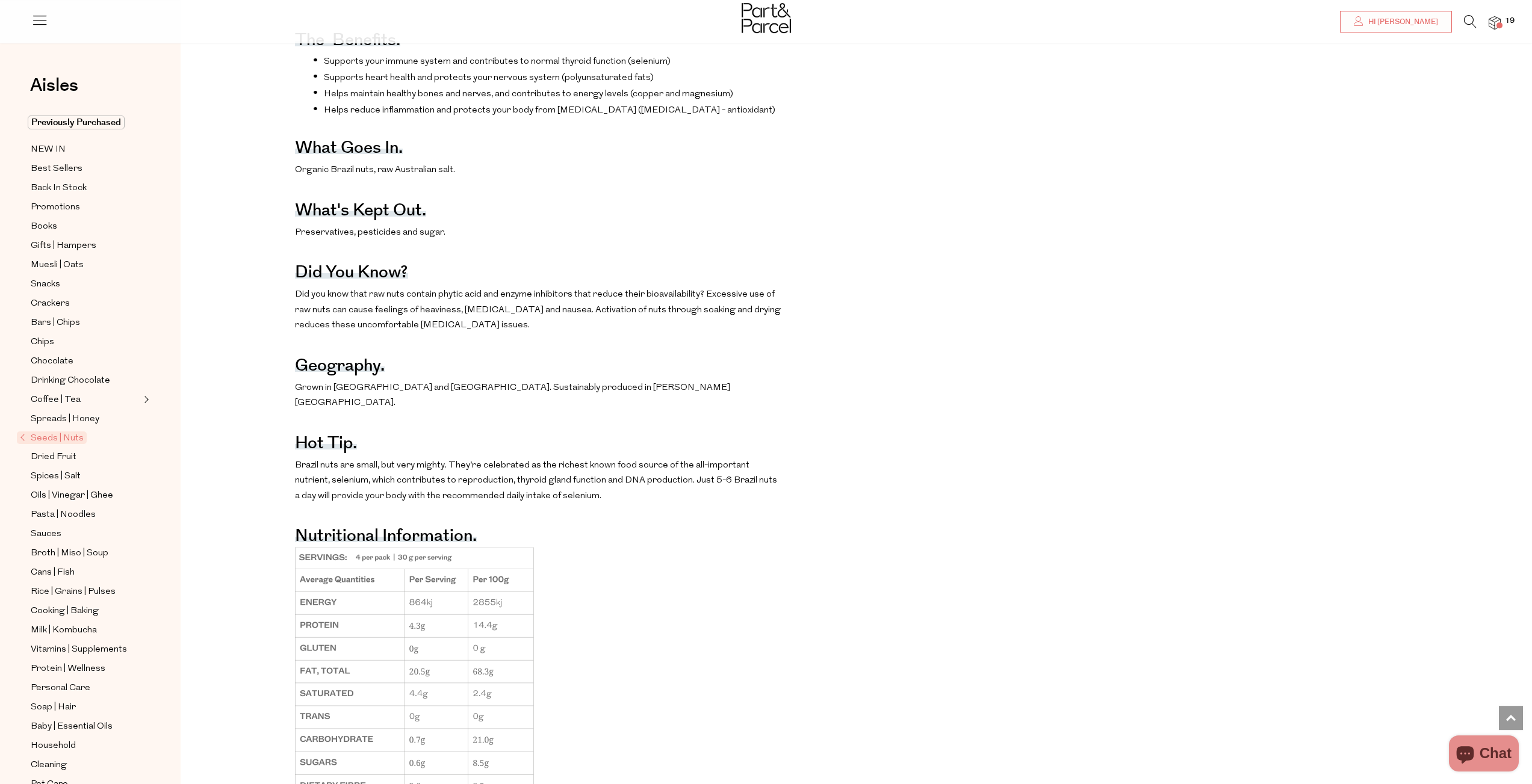
scroll to position [799, 0]
click at [43, 430] on link "Seeds | Nuts" at bounding box center [80, 438] width 121 height 14
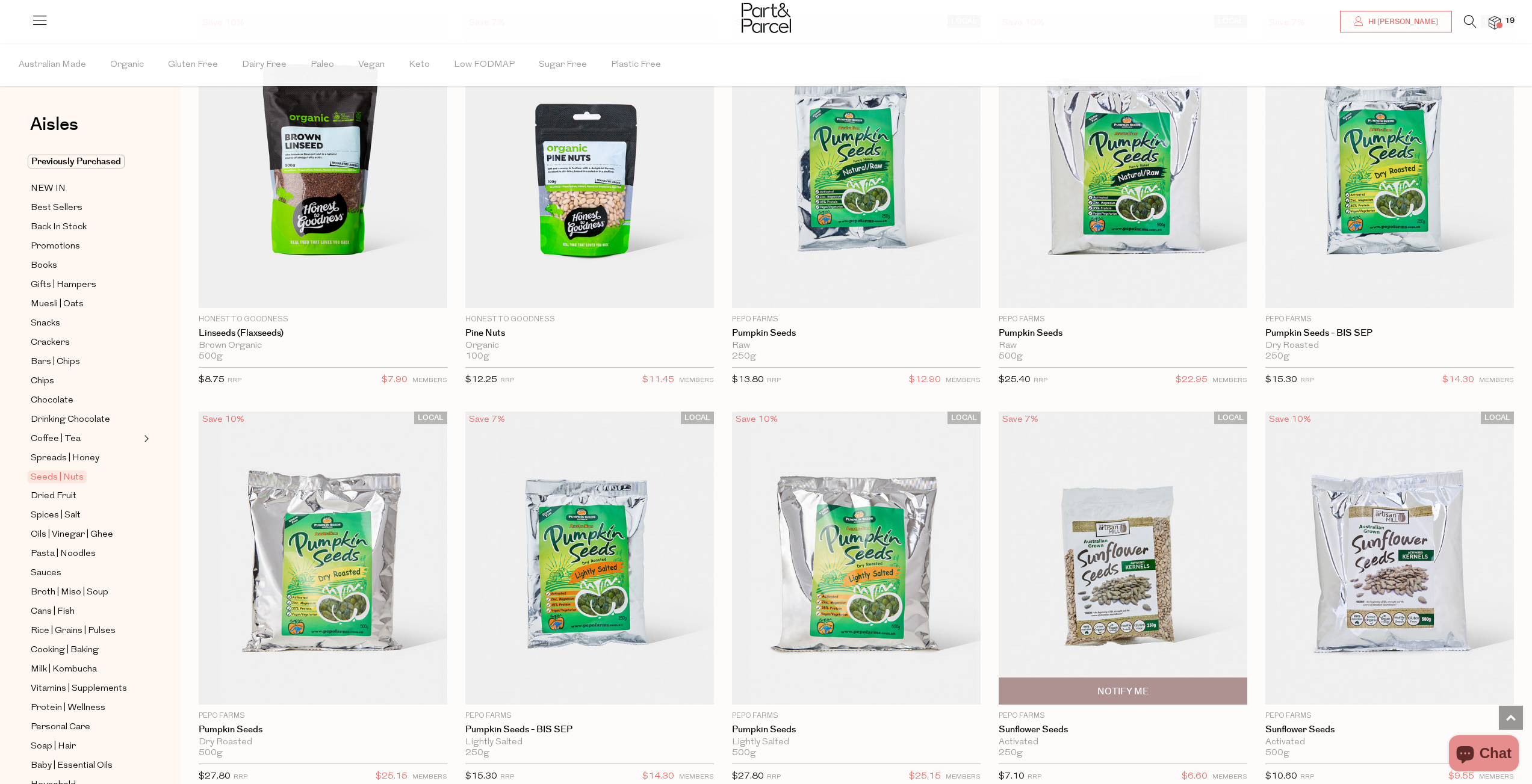
scroll to position [2696, 0]
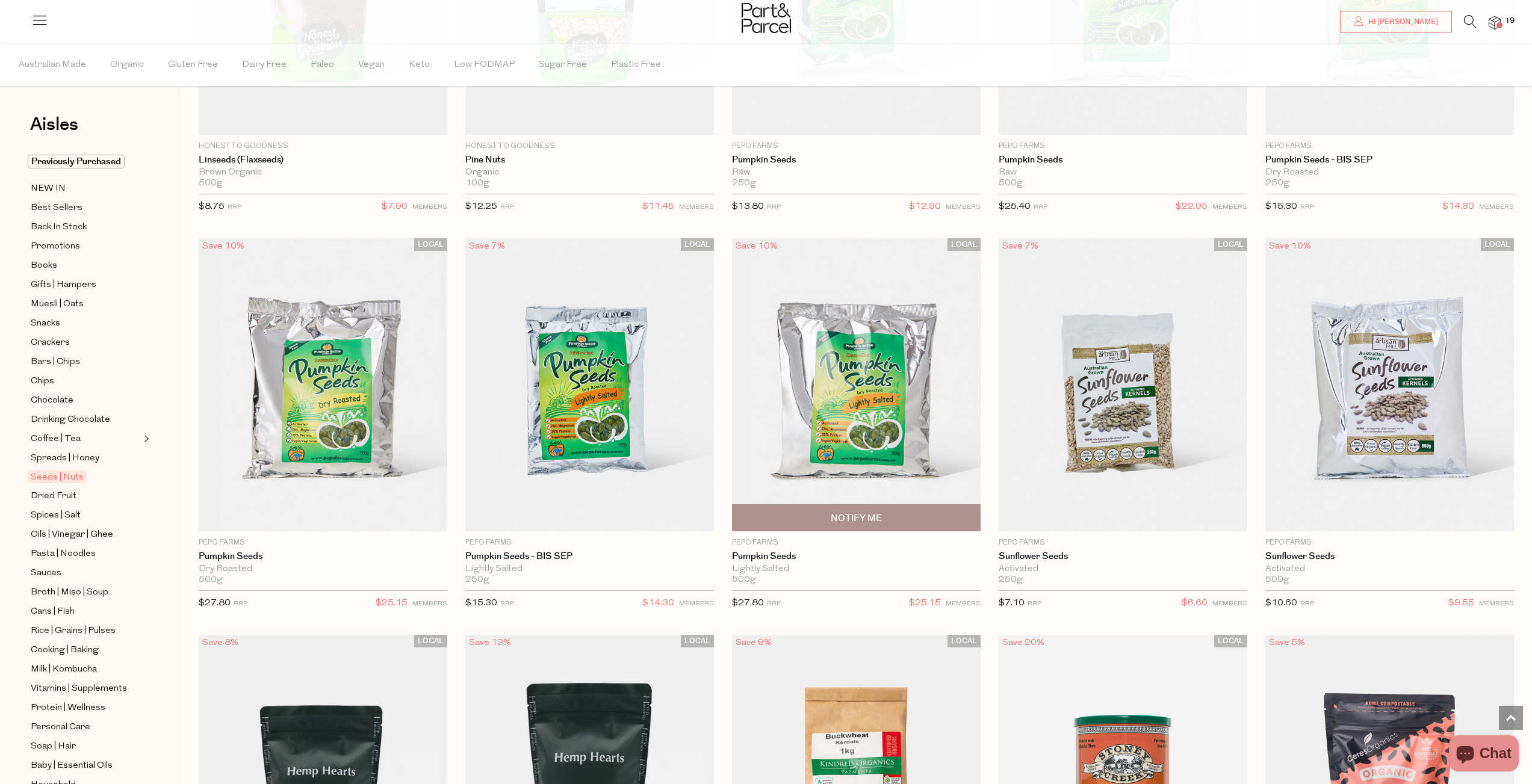
click at [816, 435] on img at bounding box center [856, 385] width 249 height 293
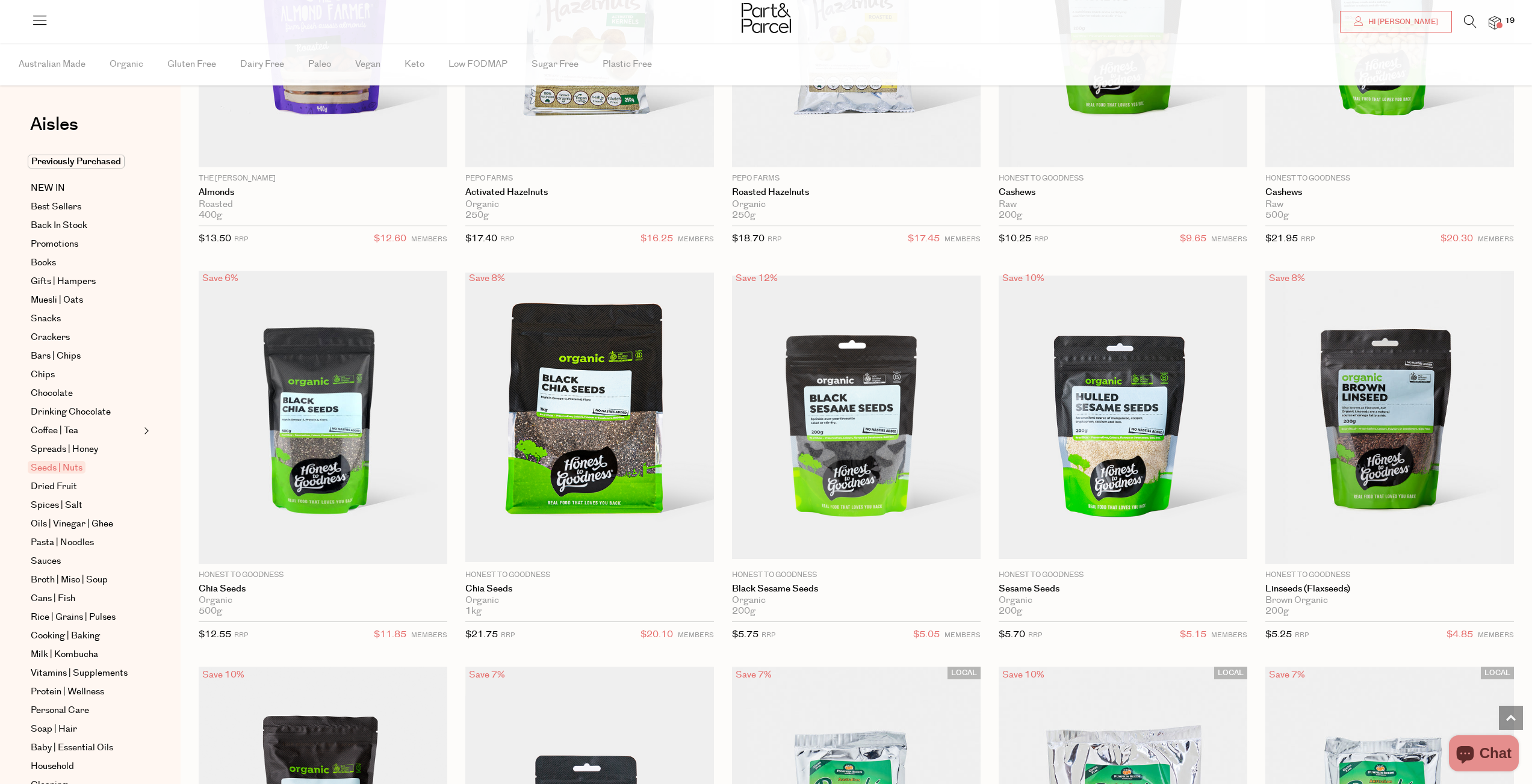
scroll to position [2206, 0]
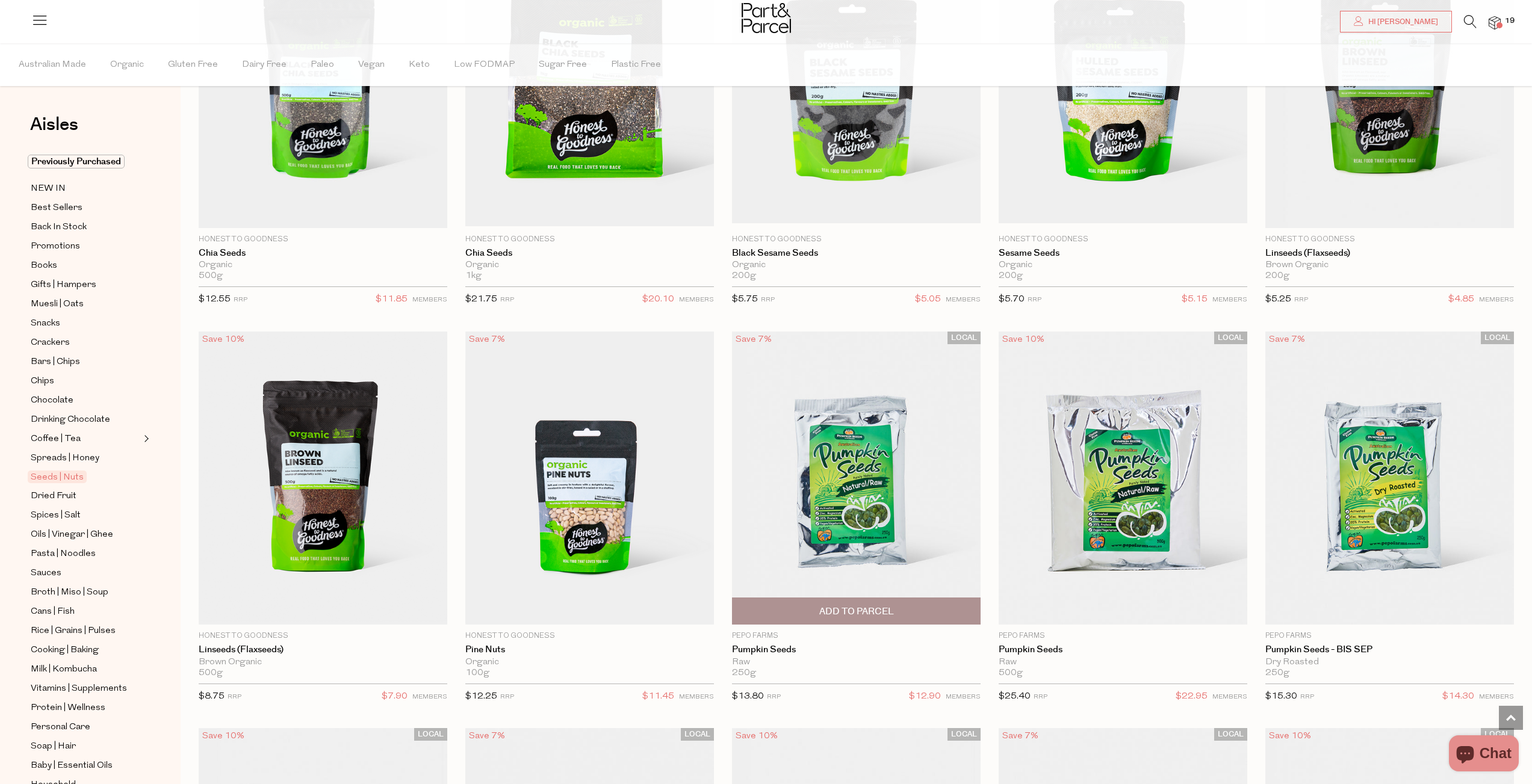
click at [818, 459] on img at bounding box center [856, 478] width 249 height 293
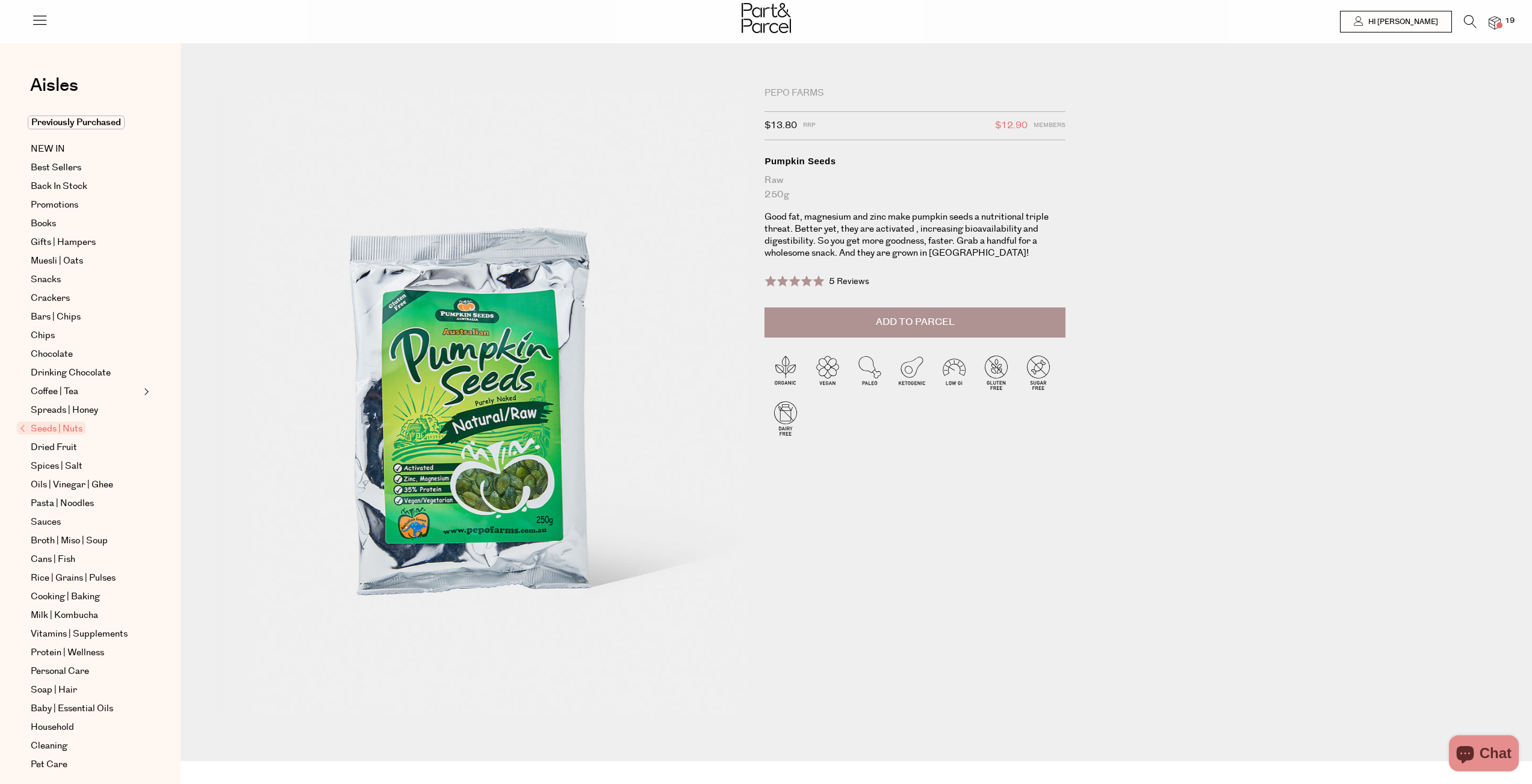
click at [914, 329] on span "Add to Parcel" at bounding box center [916, 322] width 79 height 14
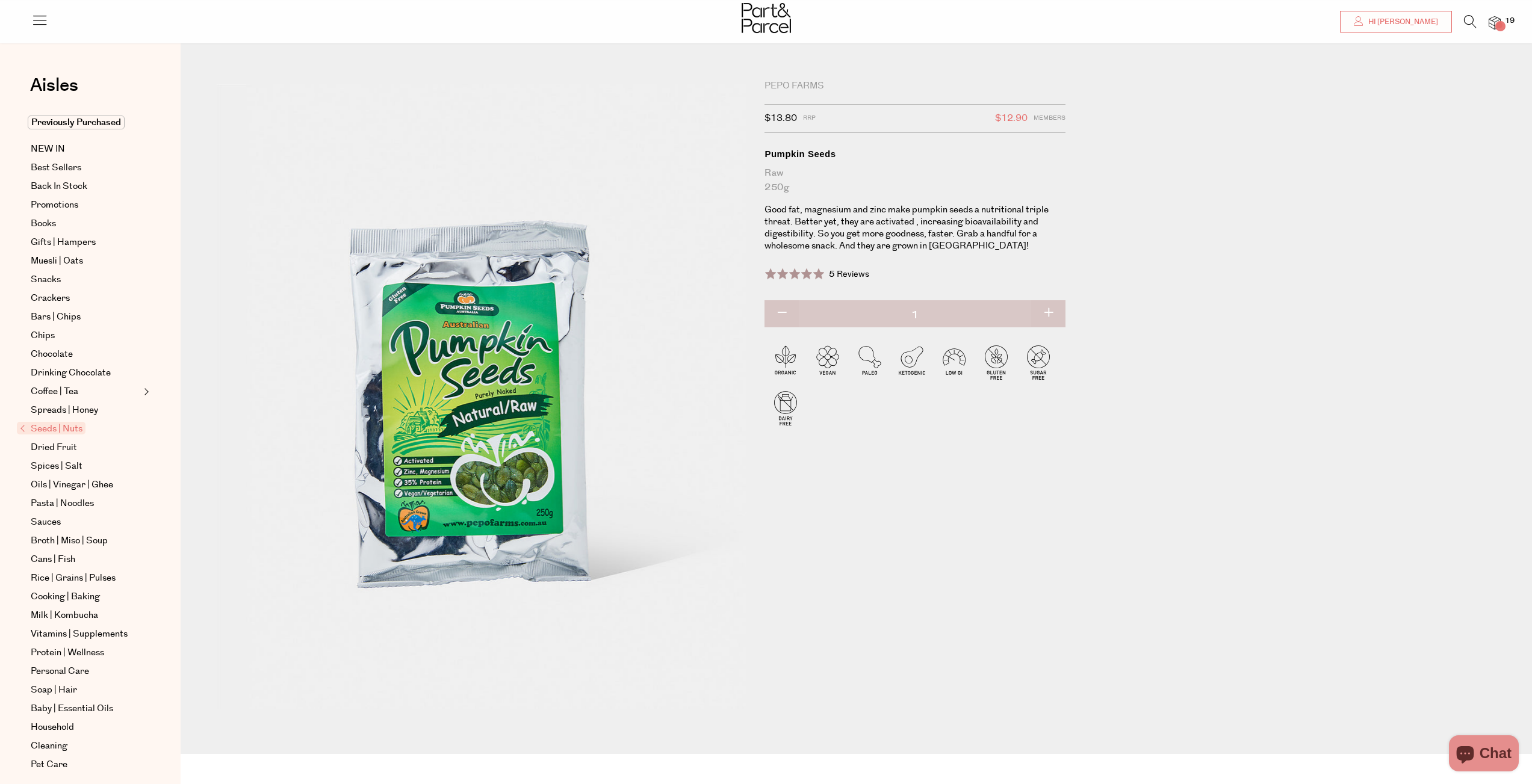
scroll to position [10, 0]
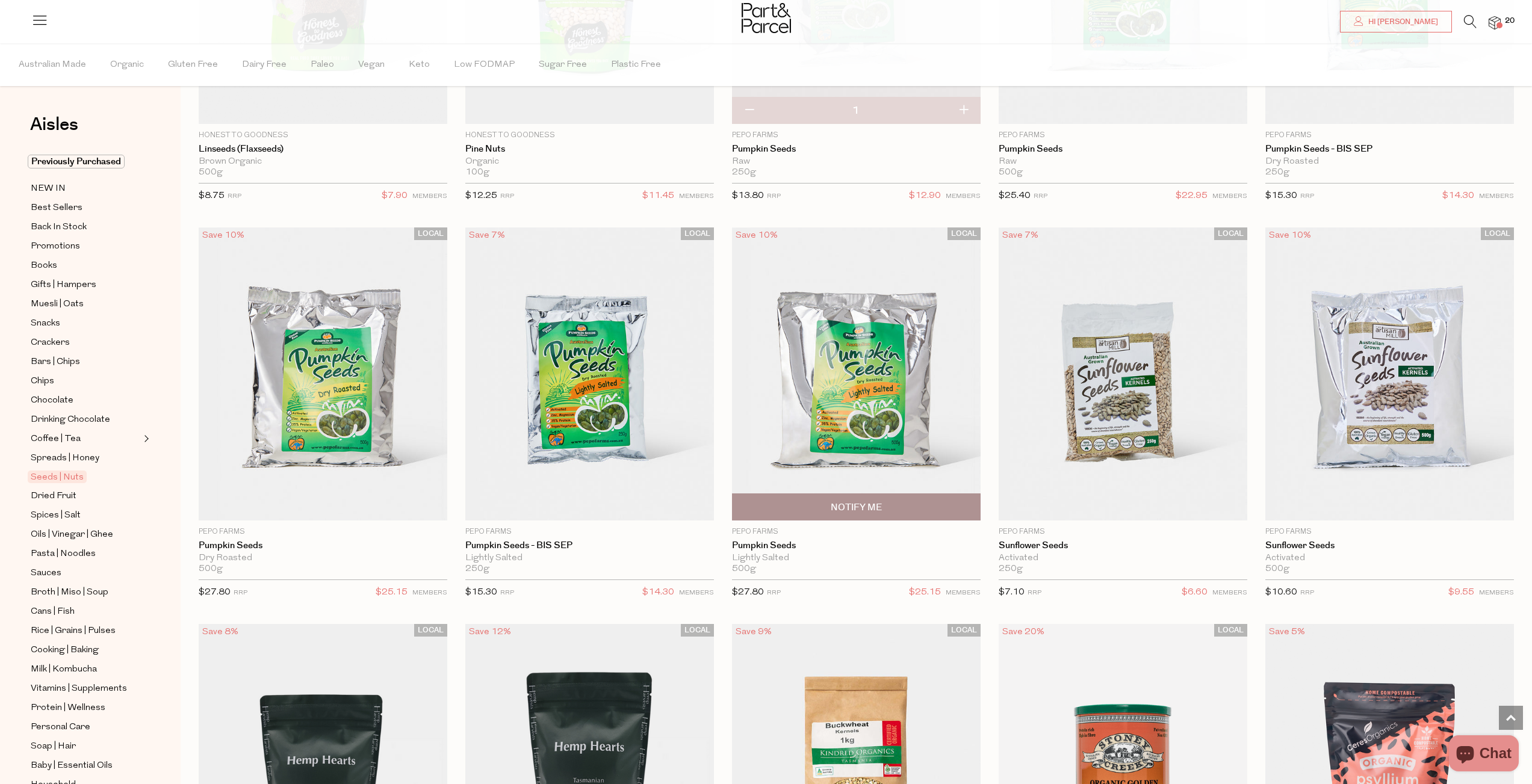
scroll to position [2725, 0]
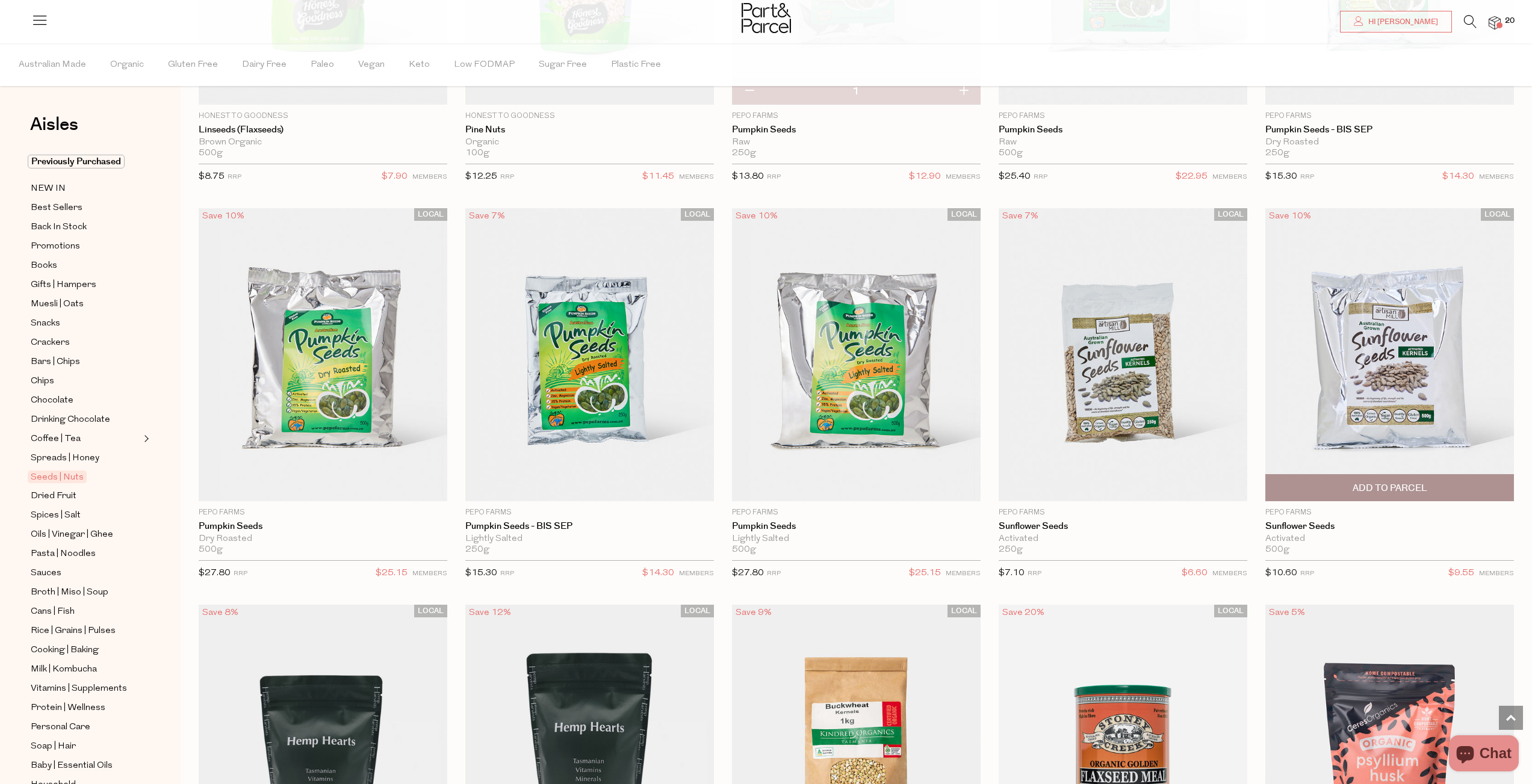
click at [1325, 366] on img at bounding box center [1389, 354] width 249 height 293
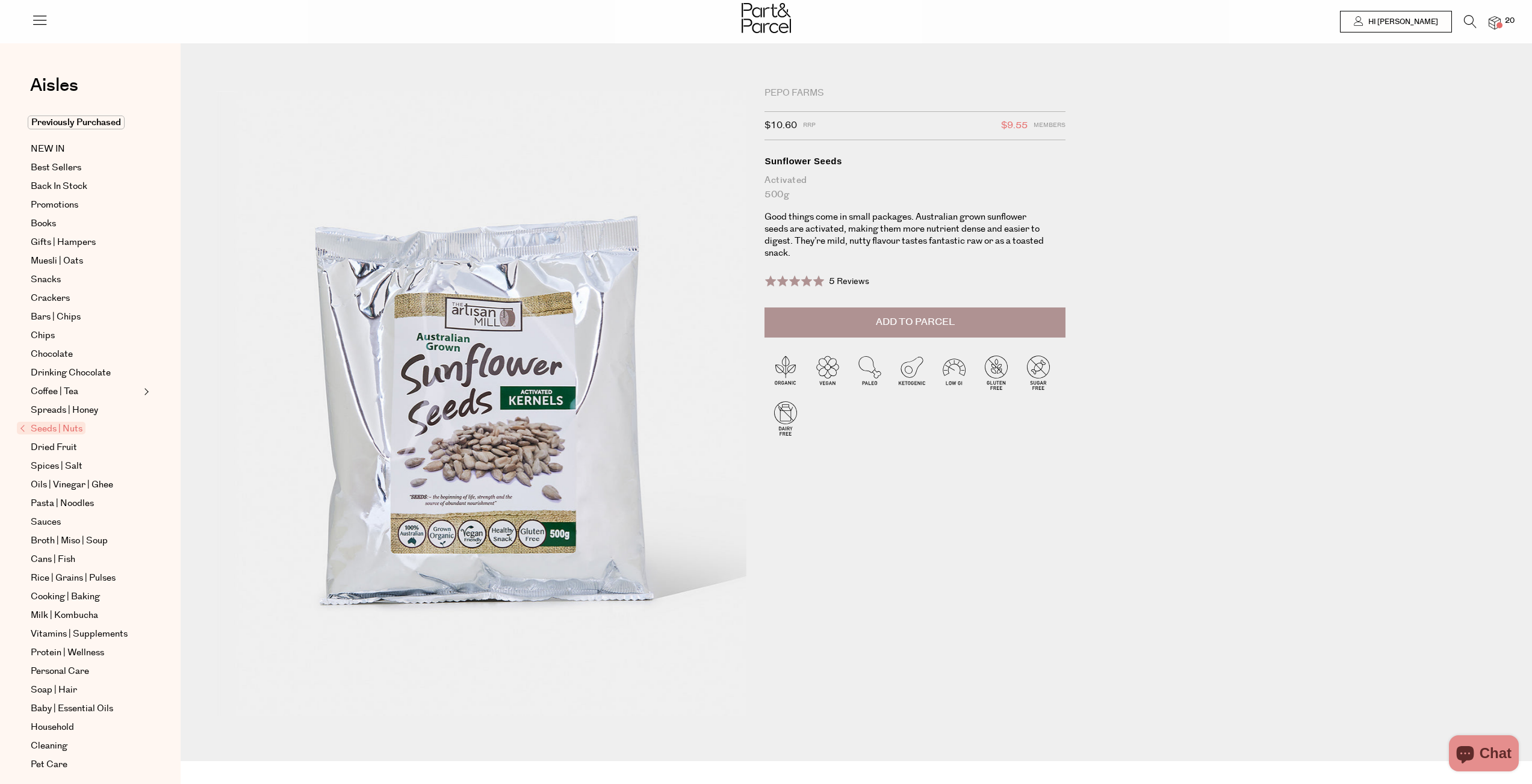
click at [991, 315] on button "Add to Parcel" at bounding box center [915, 322] width 301 height 30
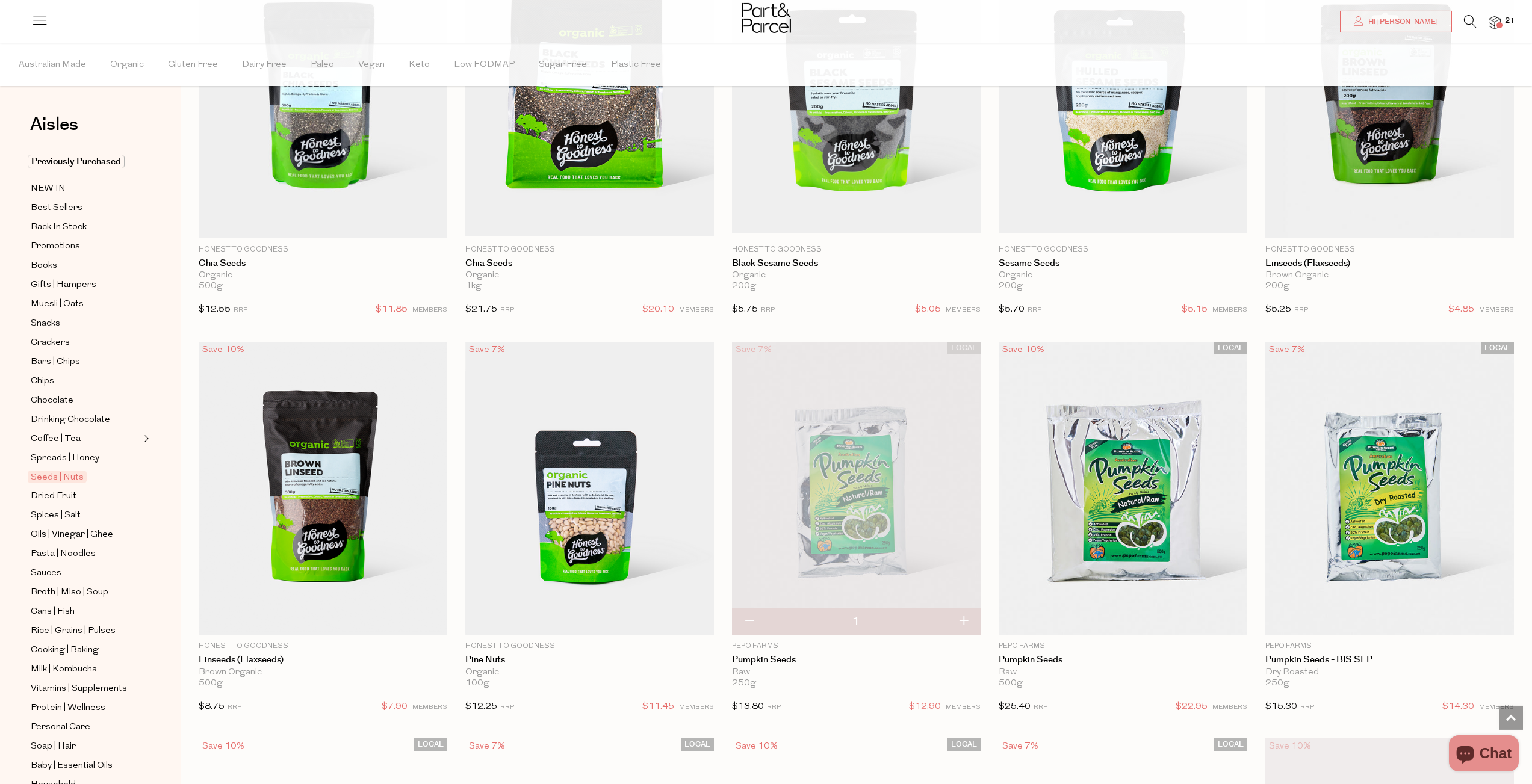
scroll to position [2205, 0]
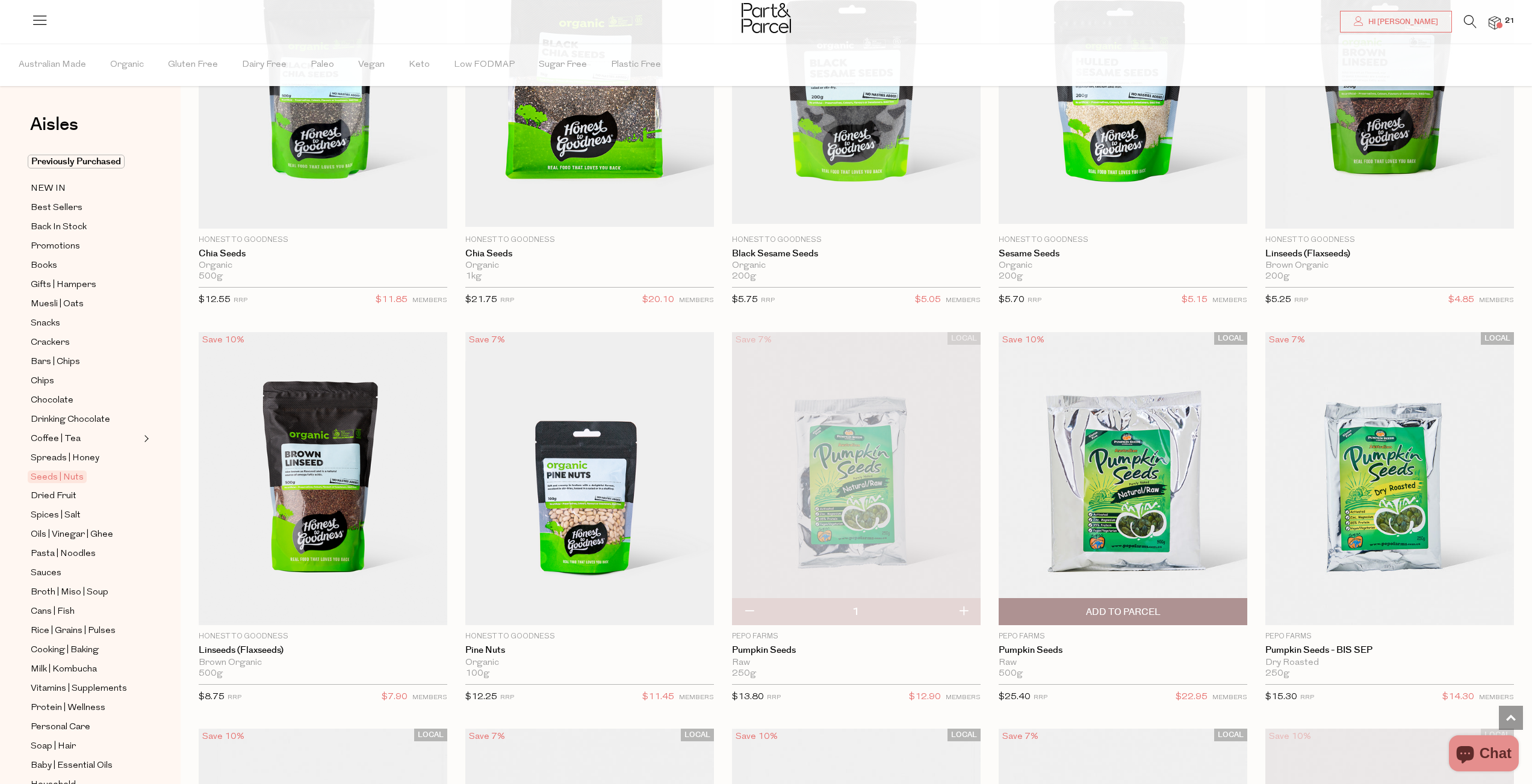
click at [1113, 480] on img at bounding box center [1123, 478] width 249 height 293
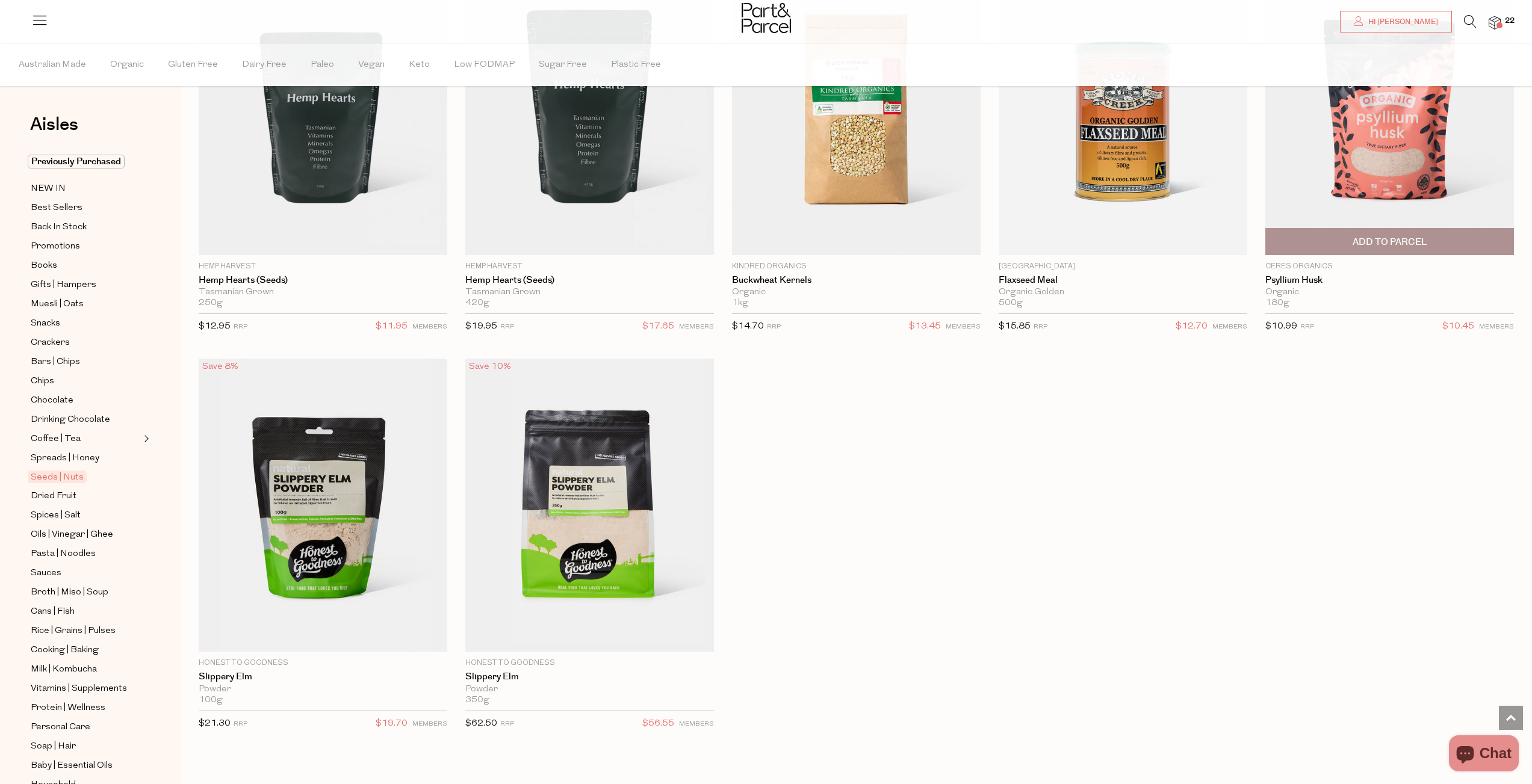
scroll to position [3305, 0]
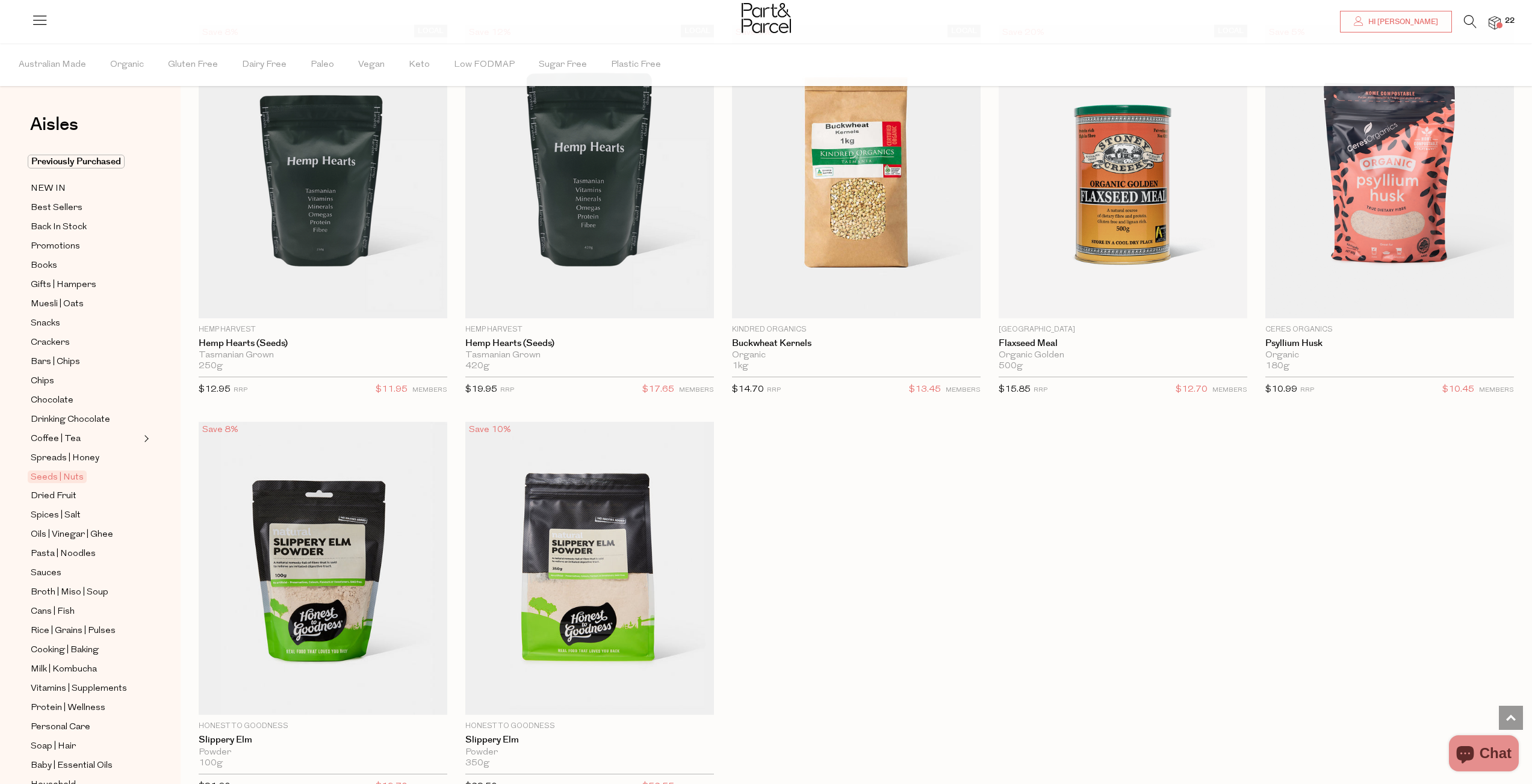
click at [1493, 27] on img at bounding box center [1495, 23] width 12 height 14
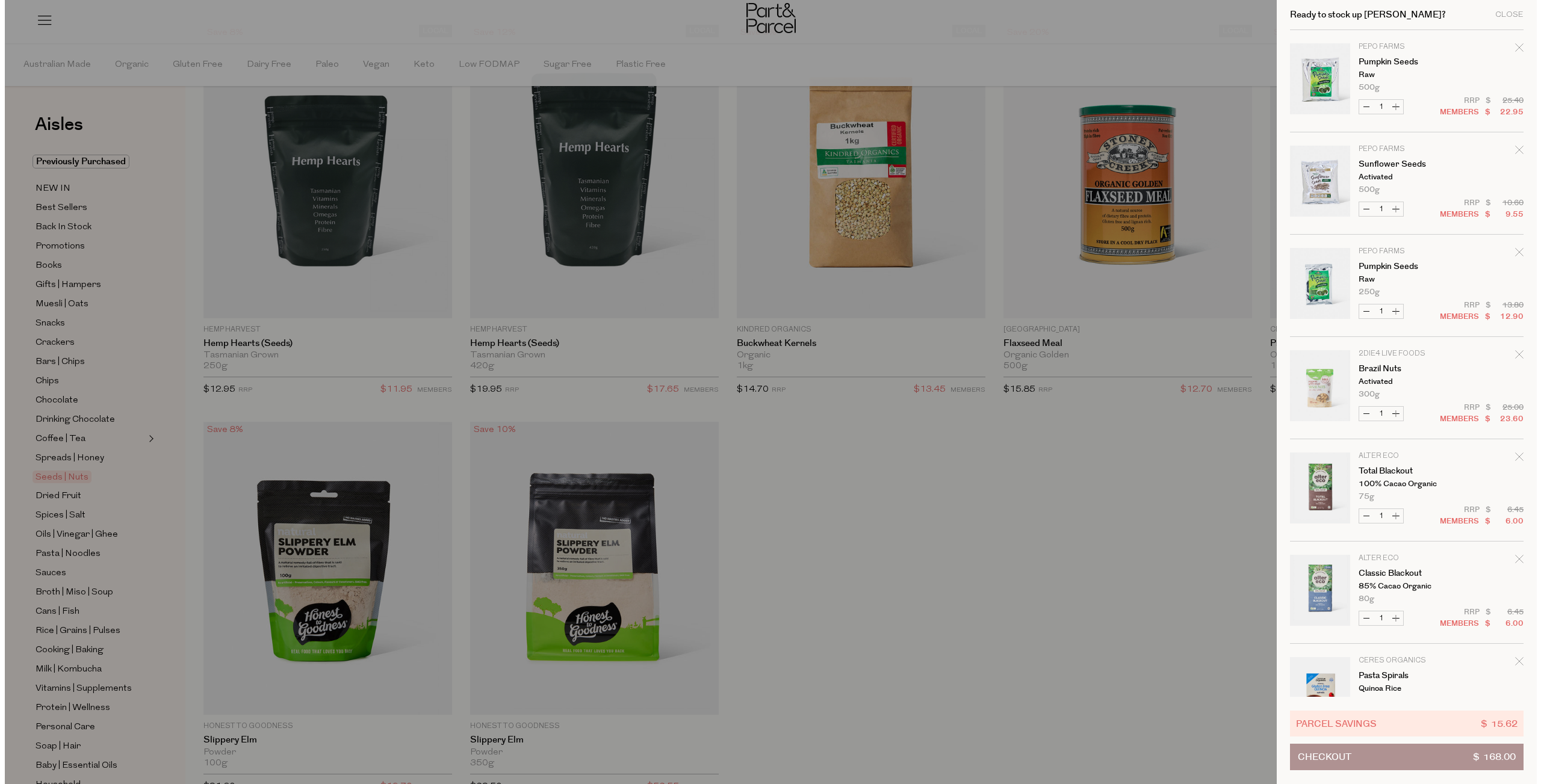
scroll to position [3322, 0]
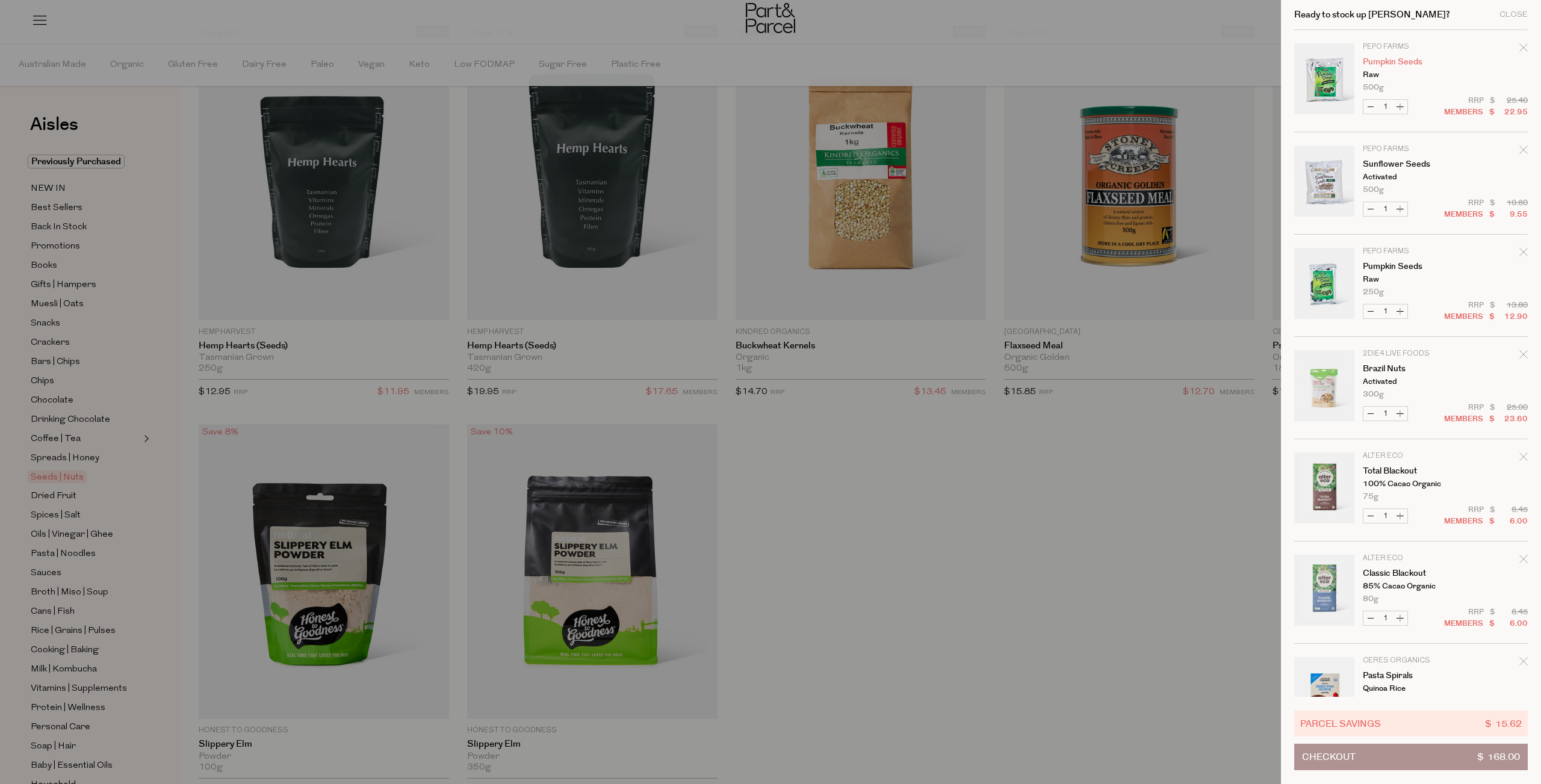
click at [1398, 60] on link "Pumpkin Seeds" at bounding box center [1409, 62] width 93 height 8
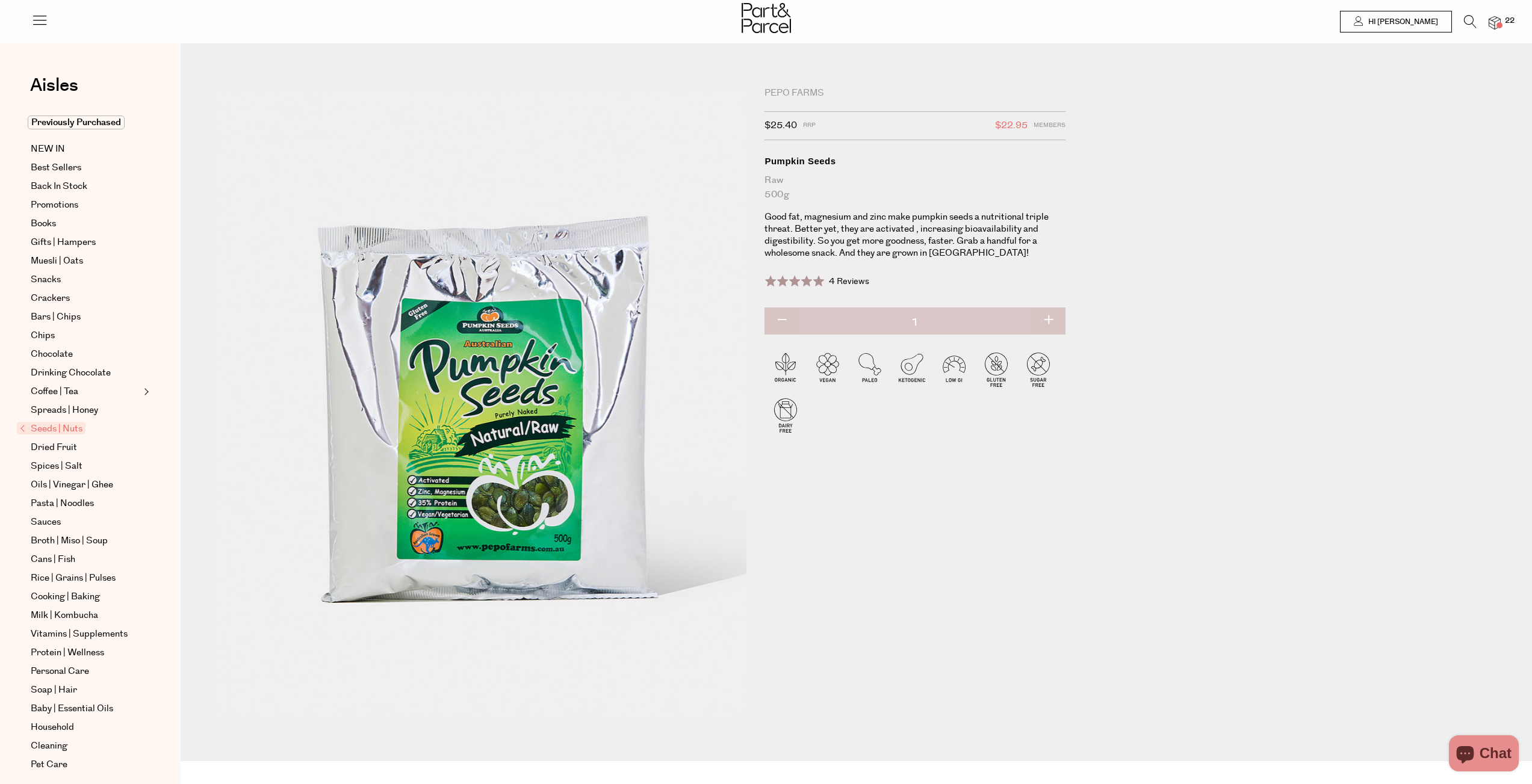
click at [1495, 28] on img at bounding box center [1495, 23] width 12 height 14
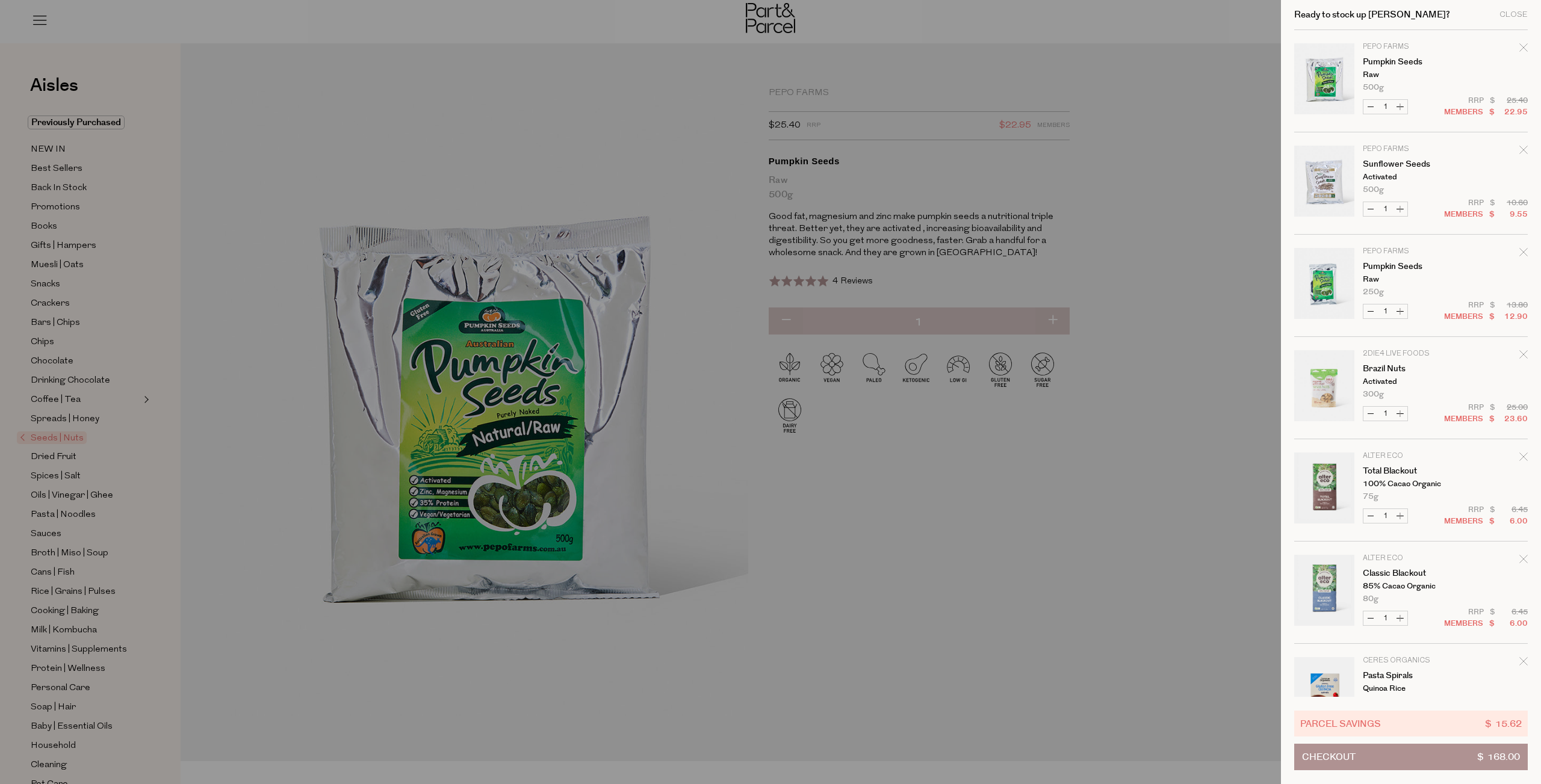
click at [1519, 254] on icon "Remove Pumpkin Seeds" at bounding box center [1523, 252] width 8 height 8
click at [1510, 454] on td "Alter Eco Classic Blackout 85% Cacao Organic 80g Only 25 Available" at bounding box center [1445, 476] width 165 height 48
click at [1519, 453] on icon "Remove Classic Blackout" at bounding box center [1523, 457] width 8 height 8
click at [1382, 368] on link "Total Blackout" at bounding box center [1409, 369] width 93 height 8
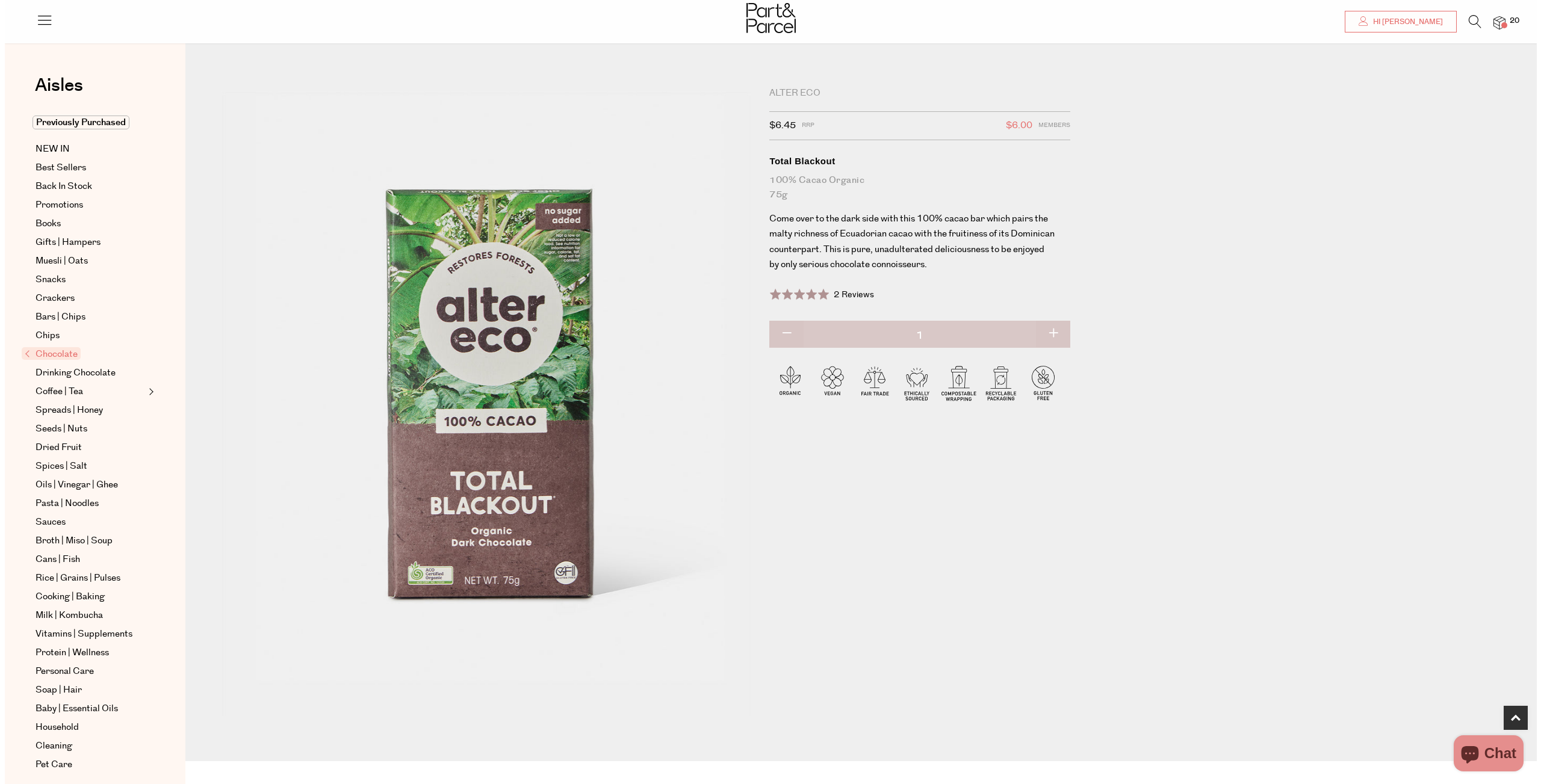
scroll to position [443, 0]
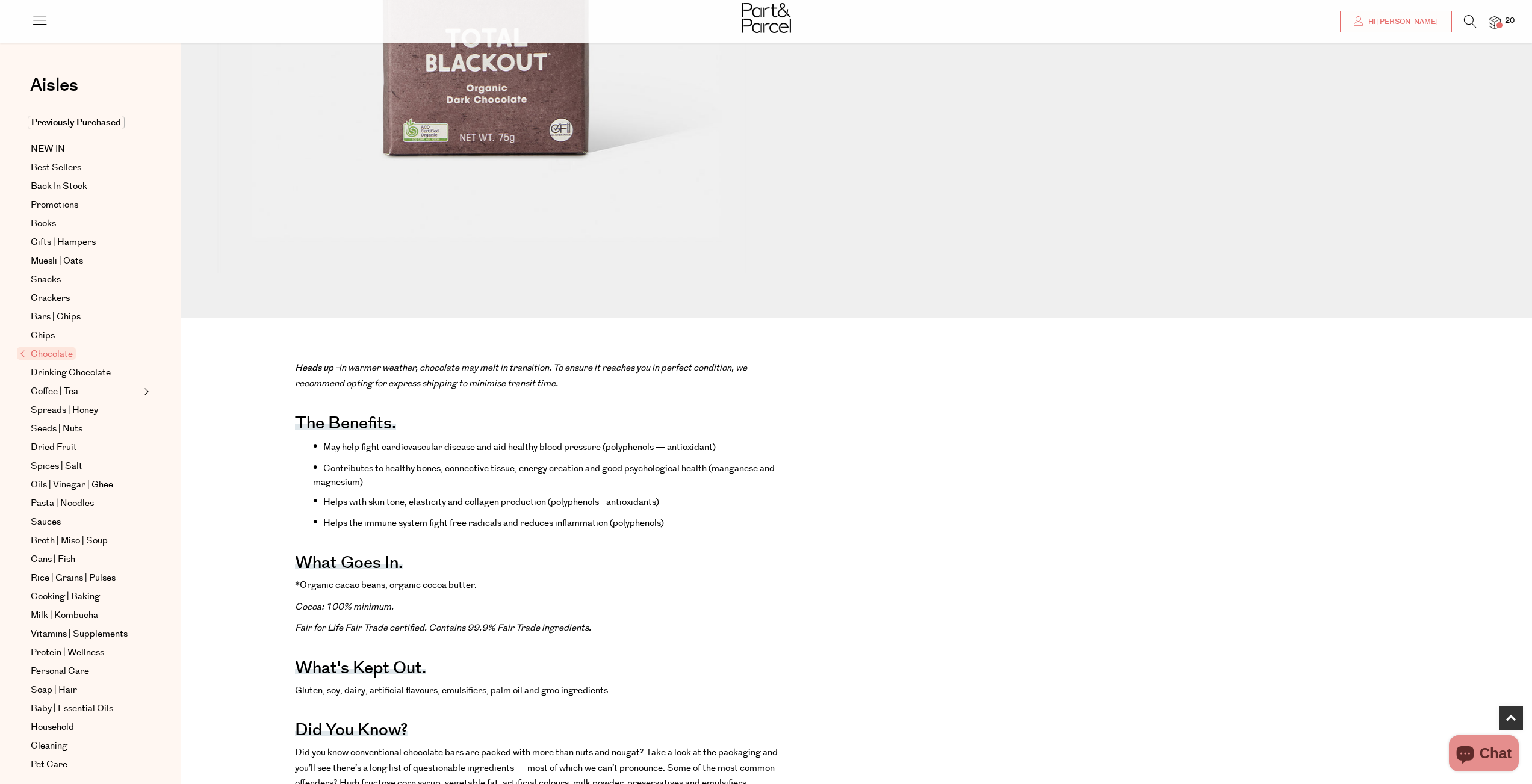
click at [1498, 18] on img at bounding box center [1495, 23] width 12 height 14
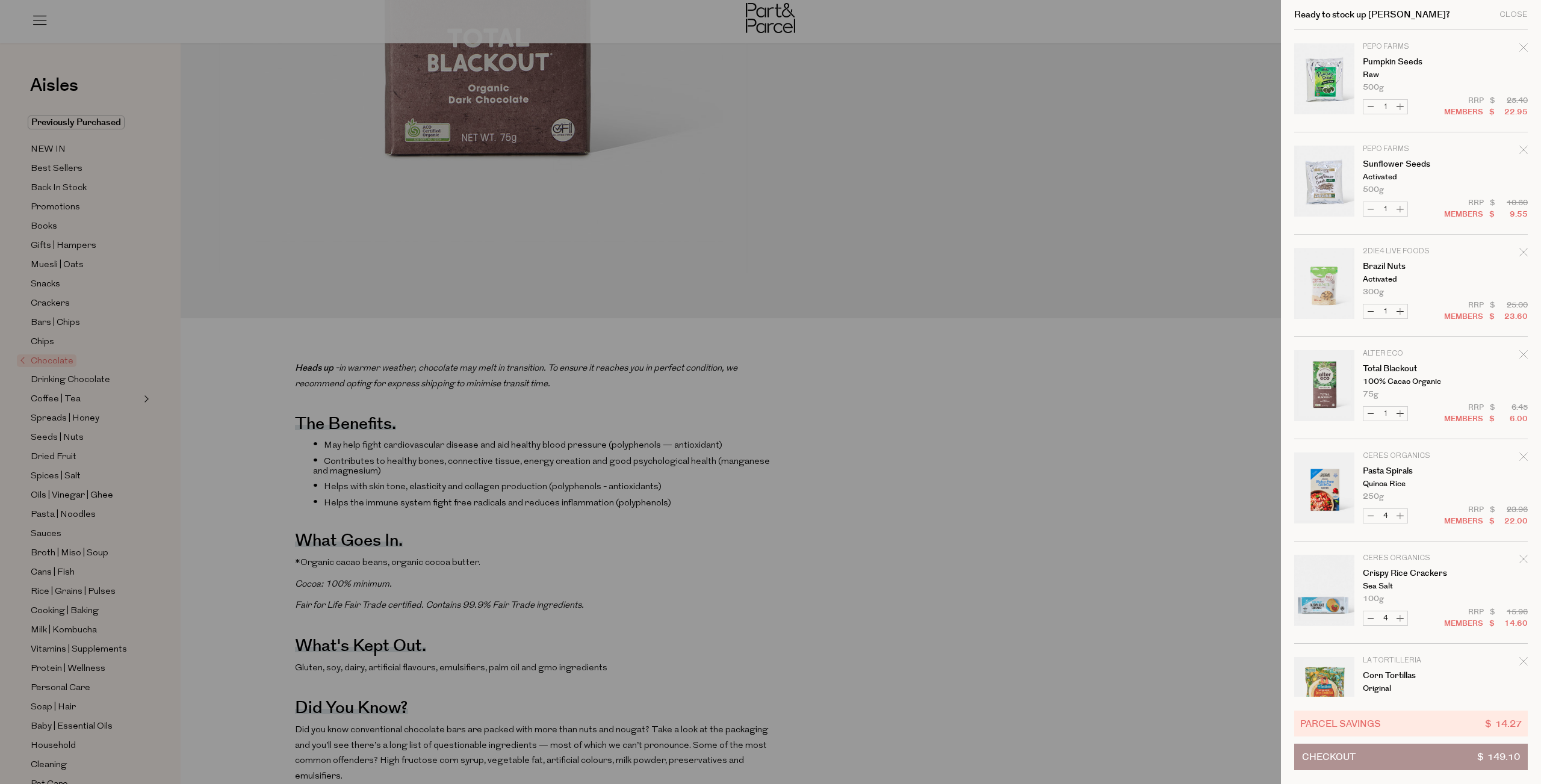
scroll to position [161, 0]
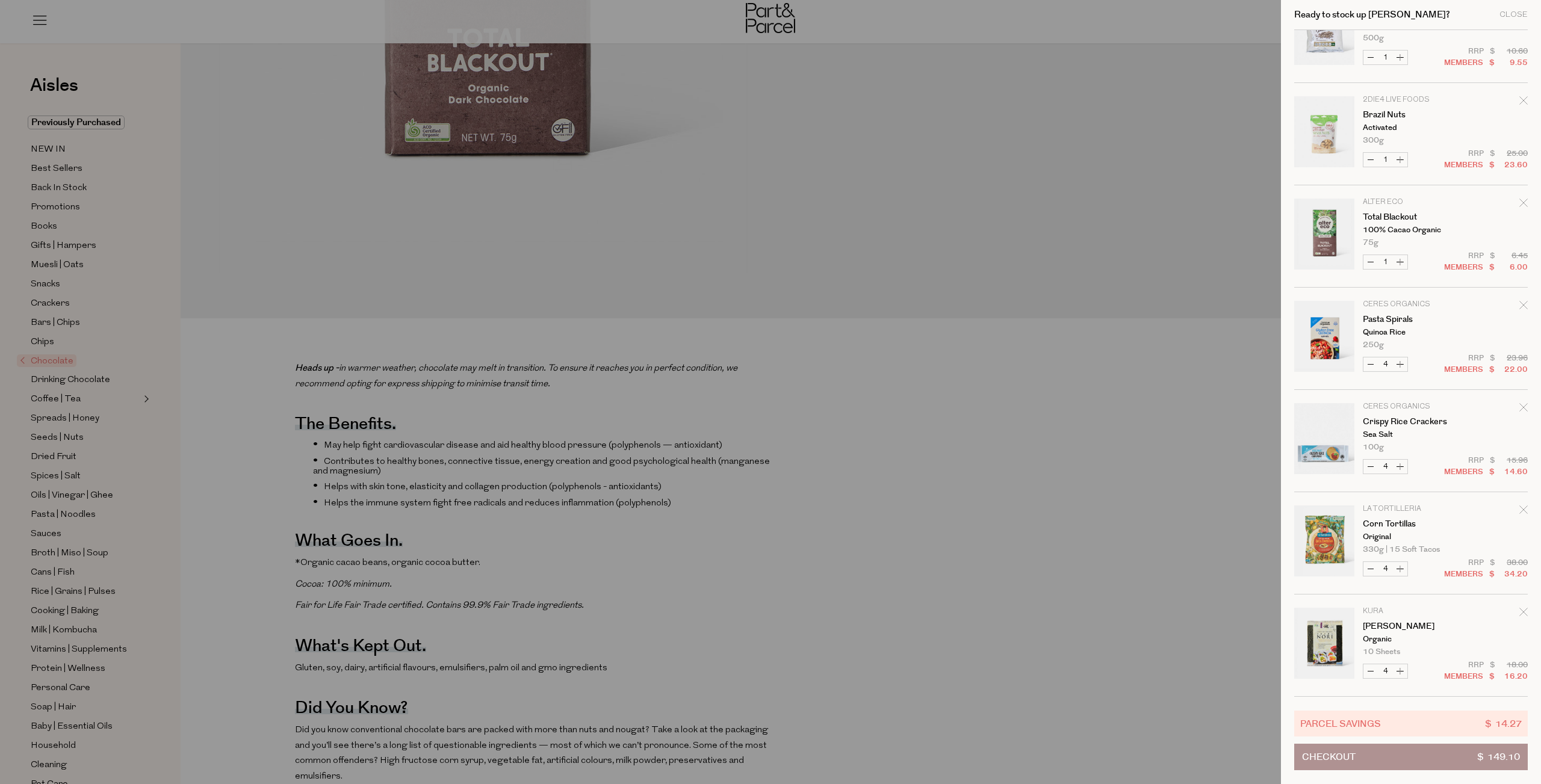
click at [1403, 759] on button "Checkout $ 149.10" at bounding box center [1410, 757] width 234 height 27
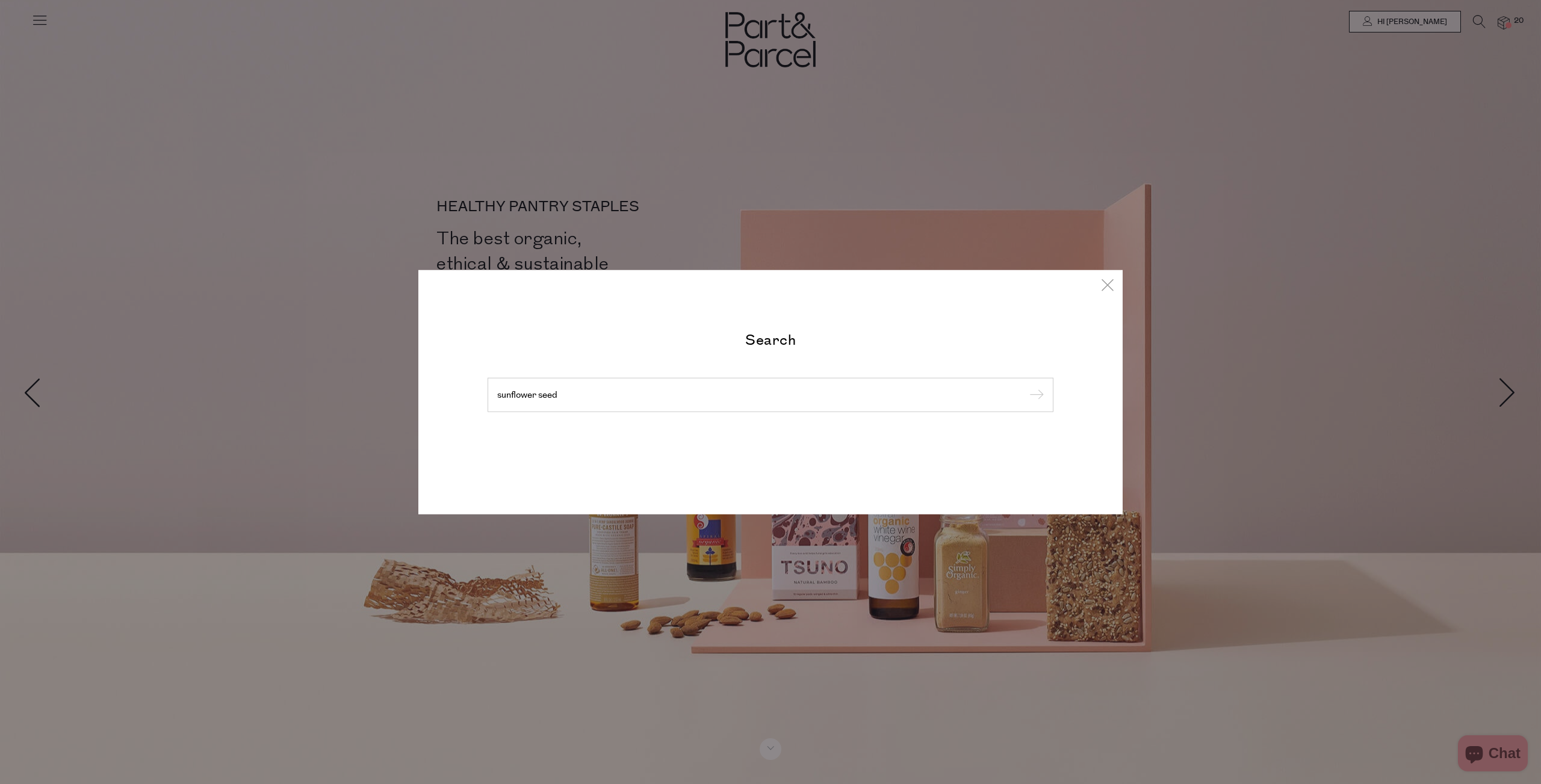
type input "sunflower seed"
click at [1026, 386] on input "submit" at bounding box center [1035, 395] width 18 height 18
click at [529, 415] on div "Search sunflower seed" at bounding box center [770, 392] width 584 height 124
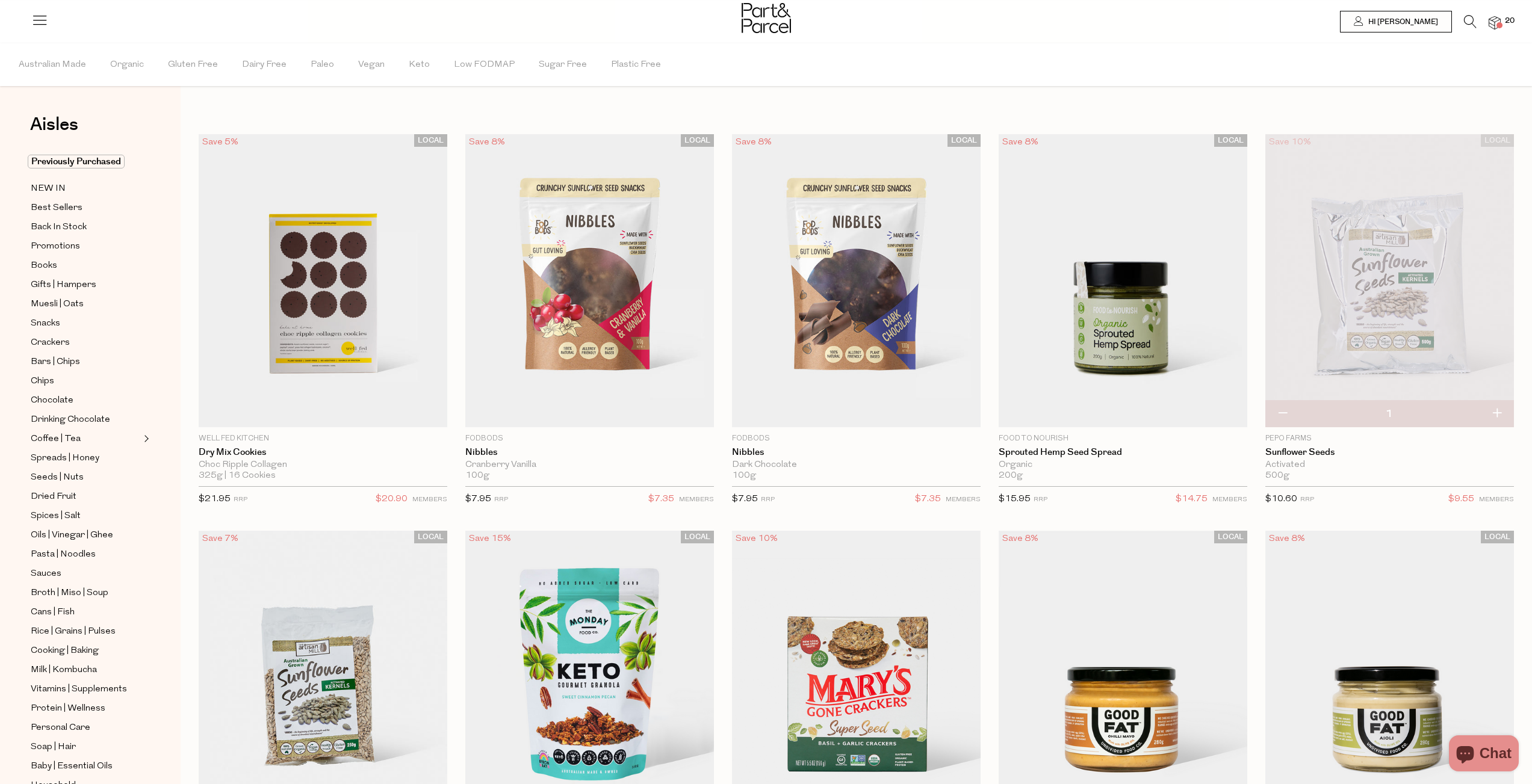
click at [1413, 277] on img at bounding box center [1389, 280] width 249 height 293
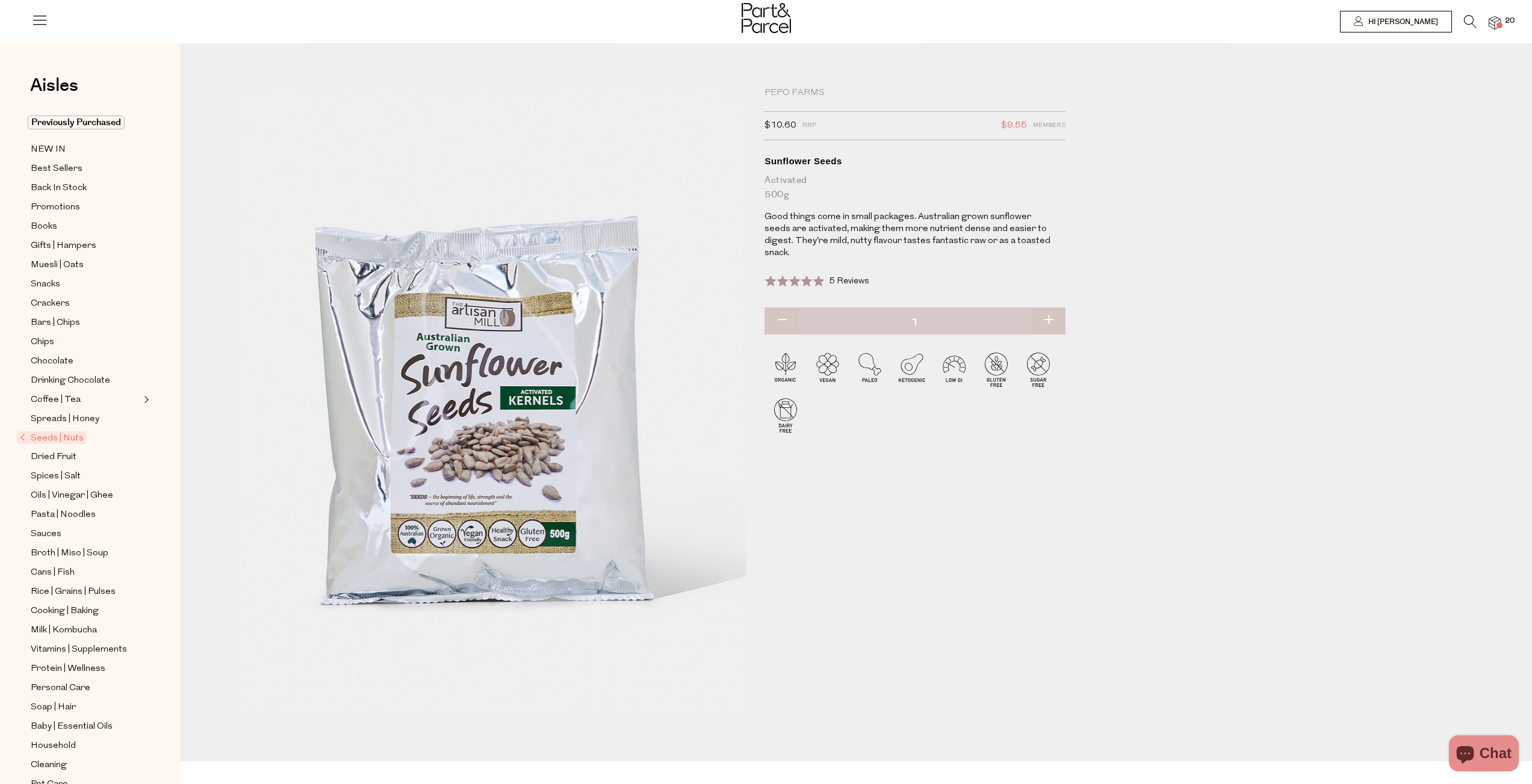
drag, startPoint x: 1055, startPoint y: 320, endPoint x: 1029, endPoint y: 324, distance: 26.3
click at [1055, 320] on button "button" at bounding box center [1048, 321] width 35 height 27
type input "2"
click at [778, 316] on button "button" at bounding box center [782, 321] width 35 height 27
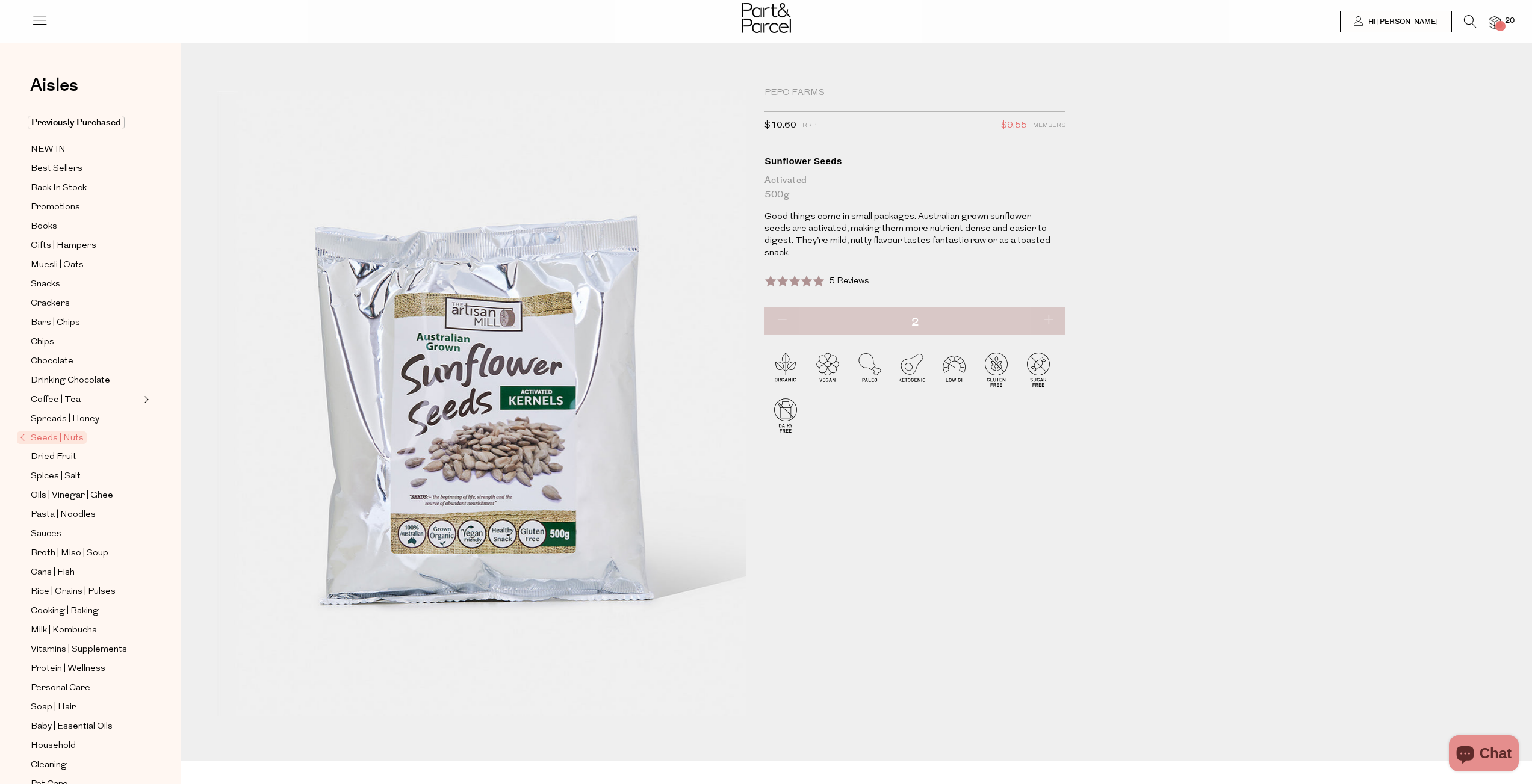
type input "1"
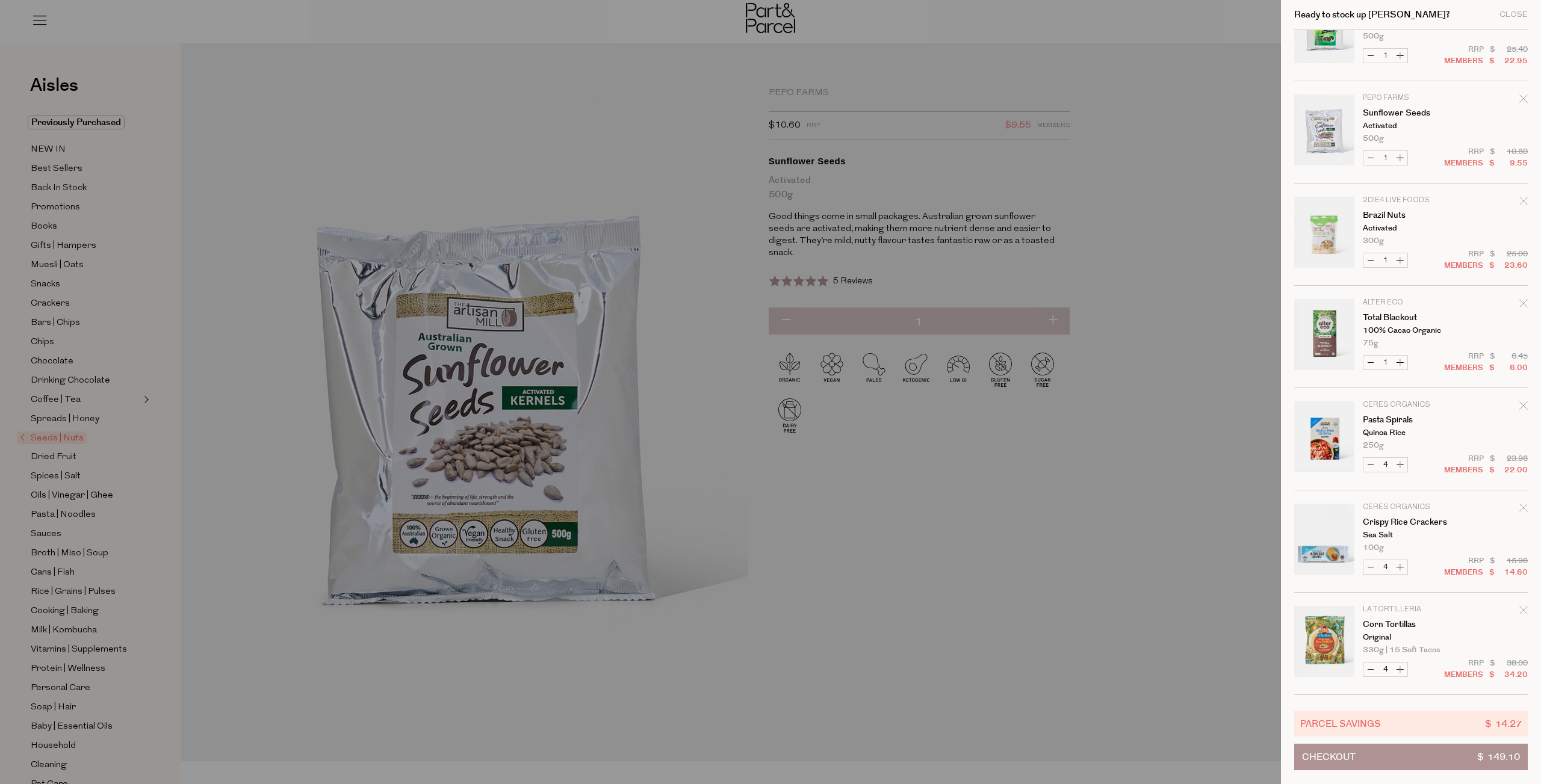
scroll to position [102, 0]
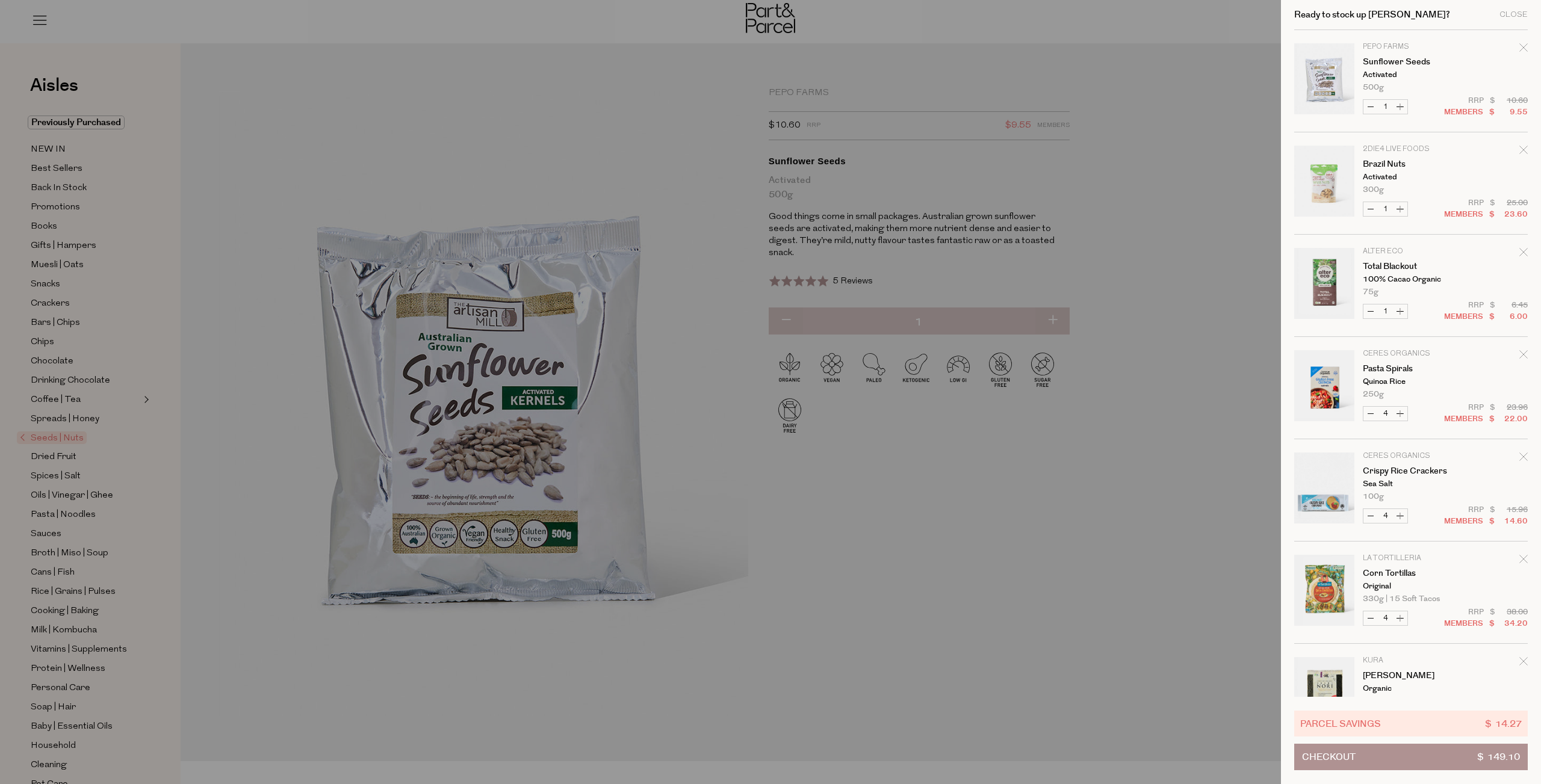
click at [1369, 514] on button "Decrease Crispy Rice Crackers" at bounding box center [1370, 516] width 14 height 14
type input "3"
click at [1369, 514] on form "Image Product Total Qty Pepo Farms Pumpkin Seeds Raw 500g Only 17 Available Dec…" at bounding box center [1410, 337] width 234 height 819
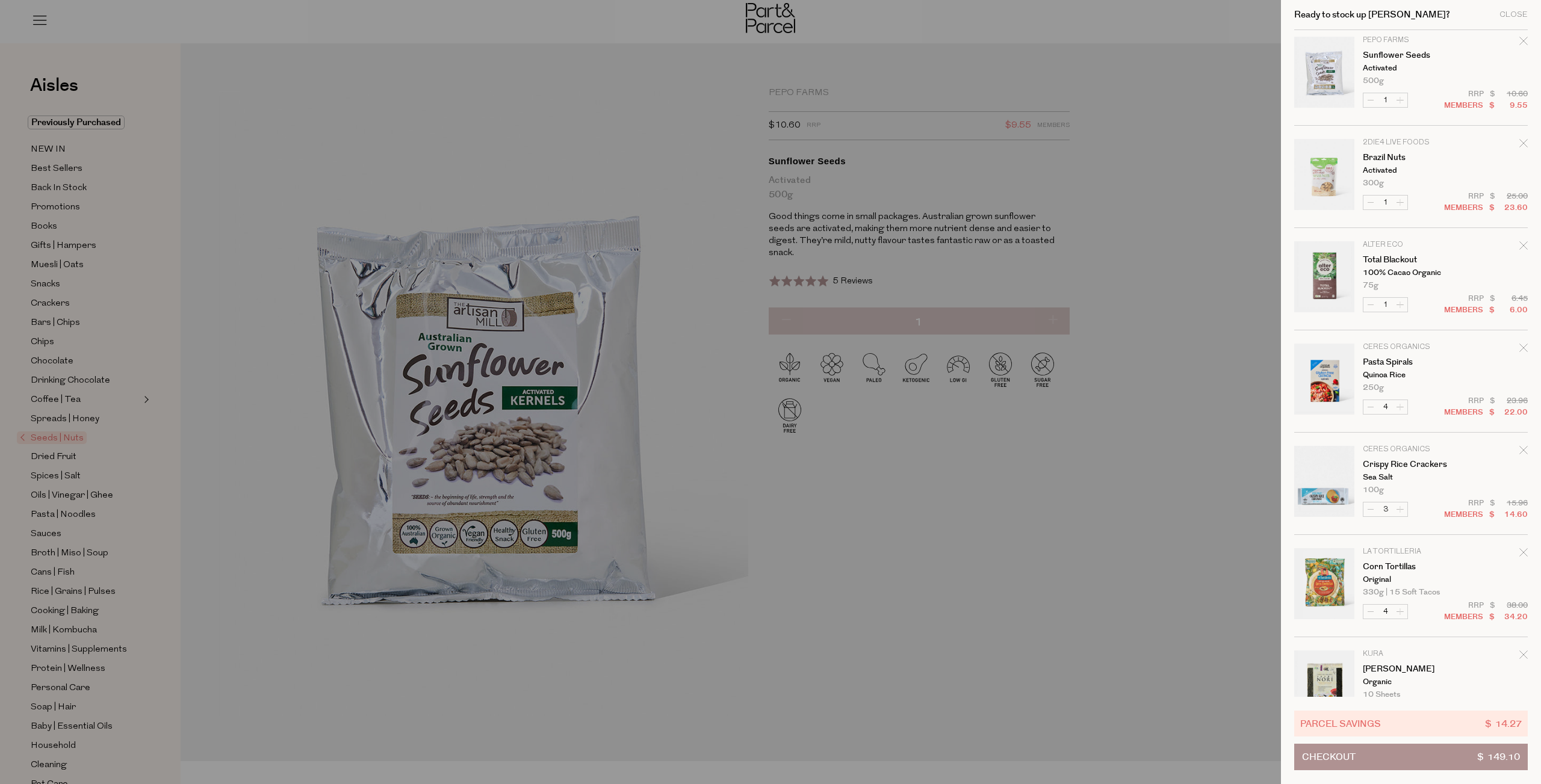
scroll to position [0, 0]
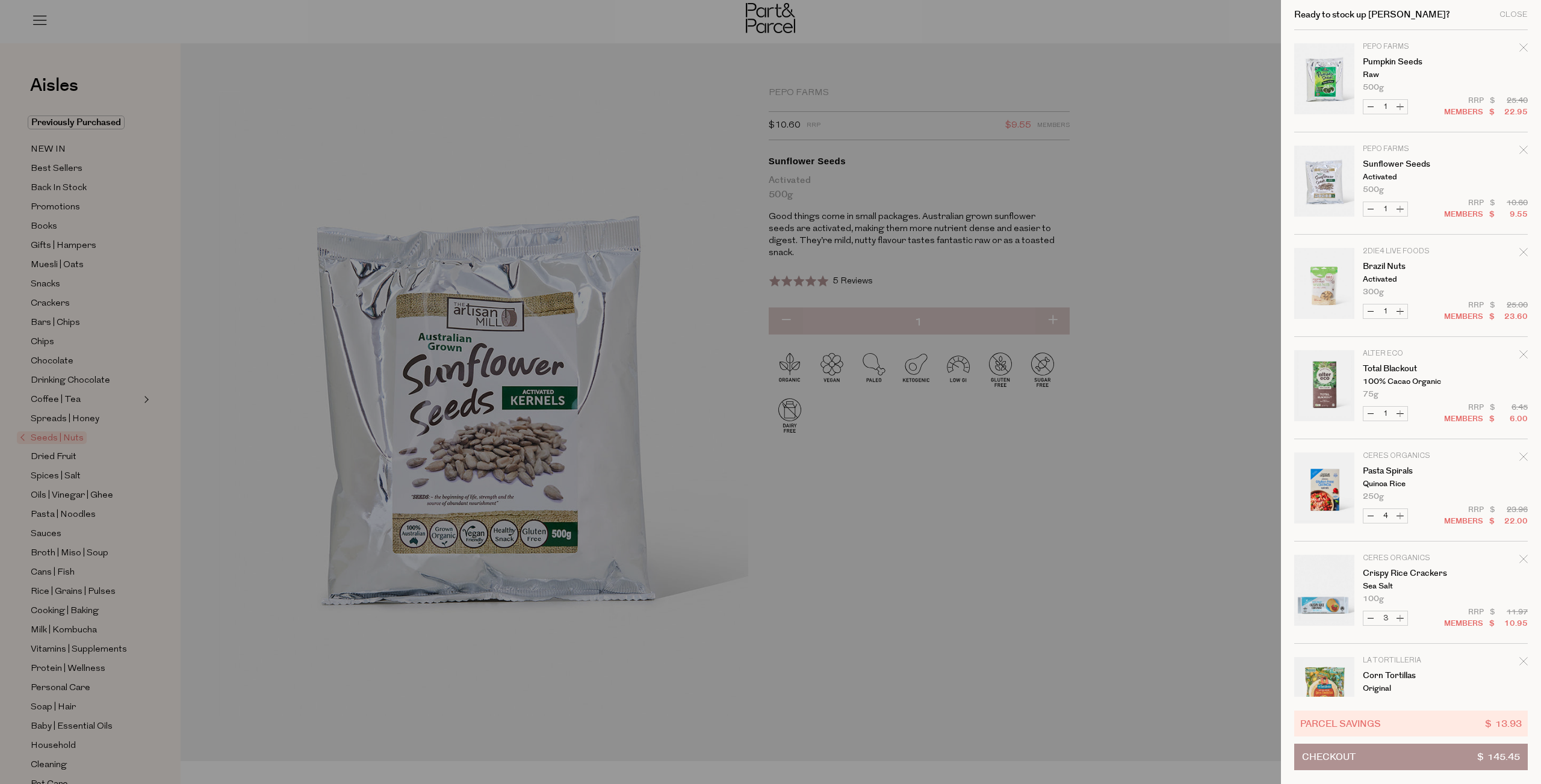
click at [1372, 517] on button "Decrease Pasta Spirals" at bounding box center [1370, 516] width 14 height 14
type input "3"
click at [1401, 514] on button "Increase Pasta Spirals" at bounding box center [1400, 516] width 14 height 14
type input "4"
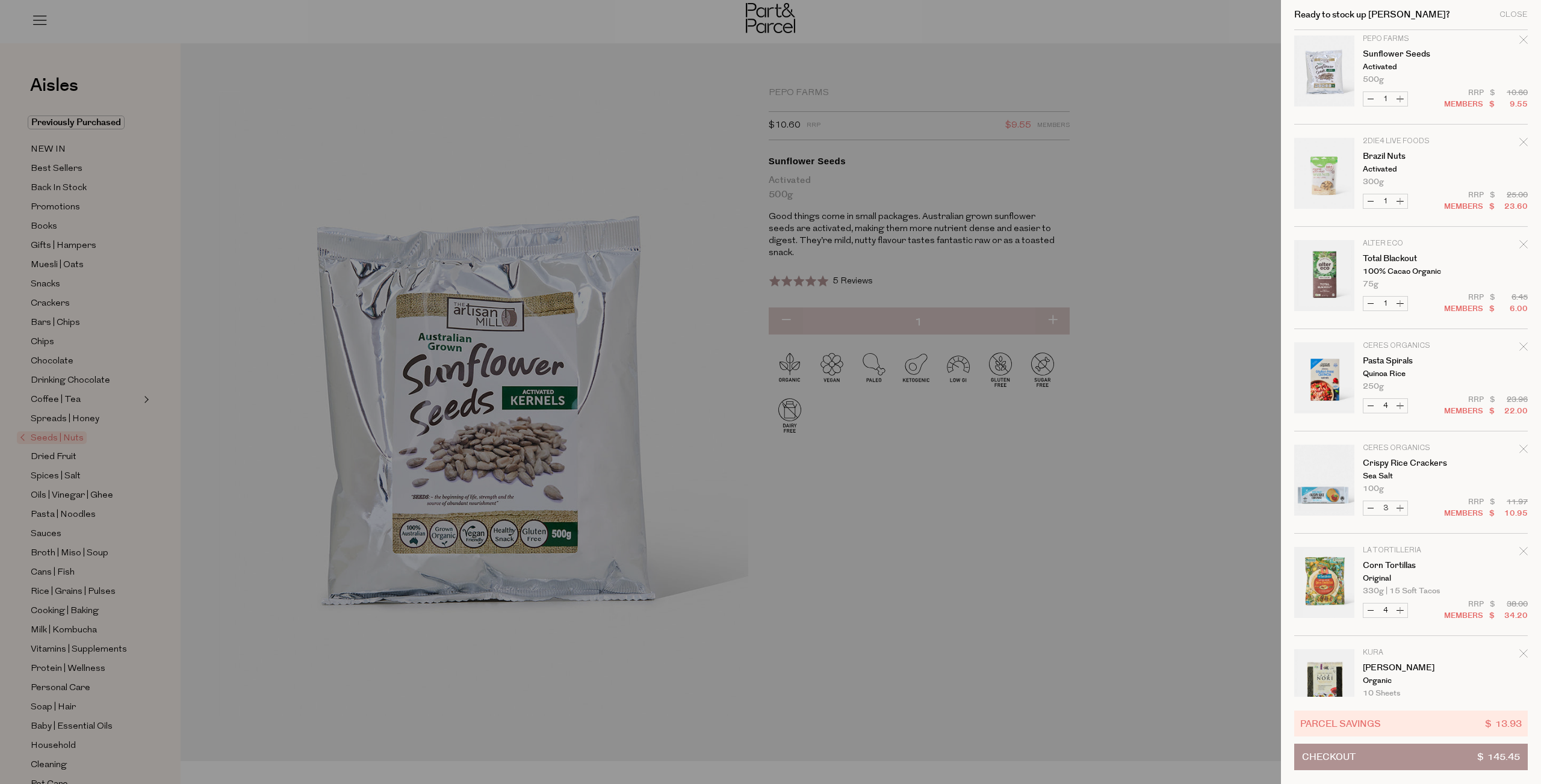
scroll to position [161, 0]
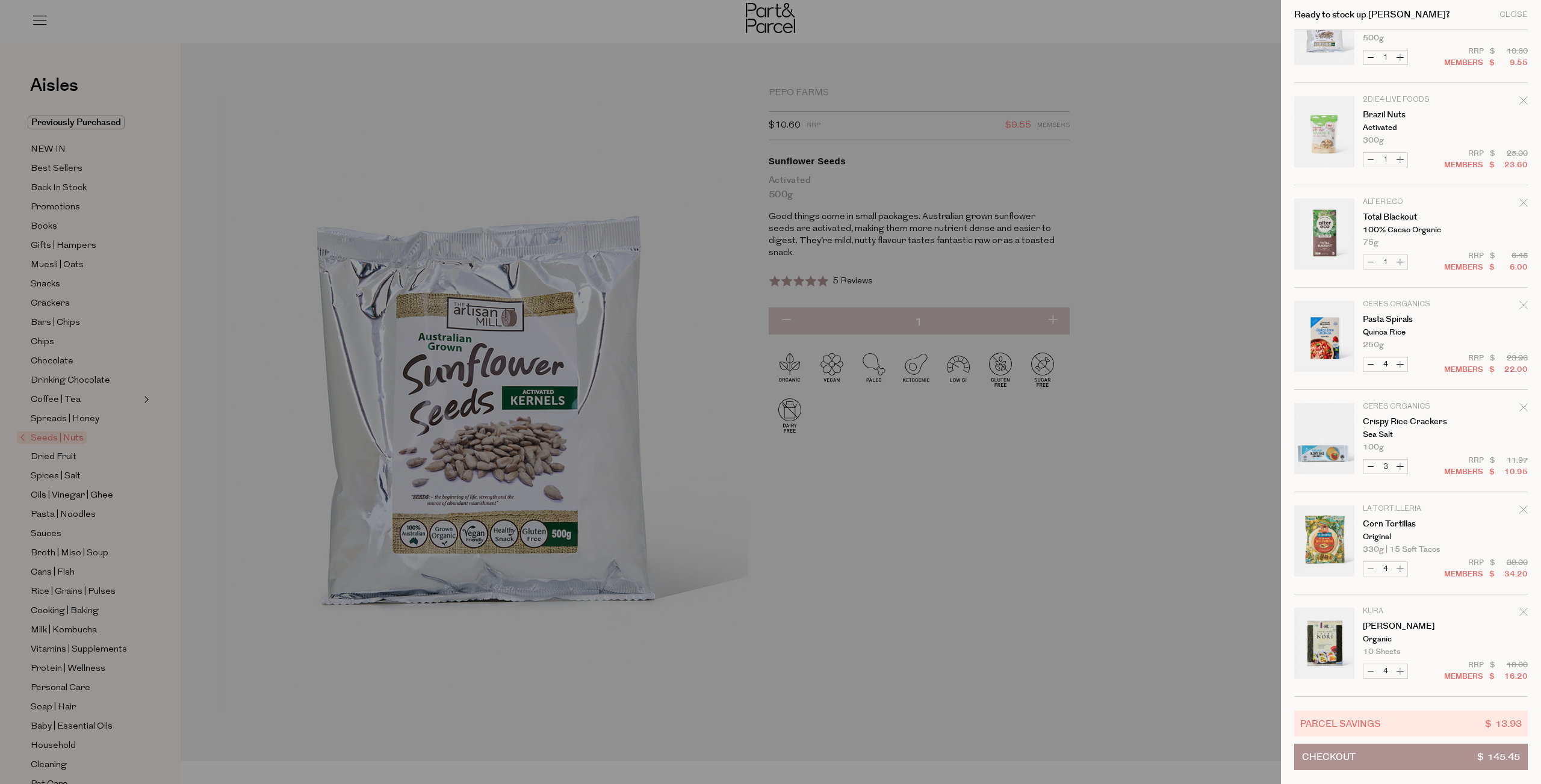
click at [1372, 562] on button "Decrease Corn Tortillas" at bounding box center [1370, 569] width 14 height 14
type input "3"
click at [1373, 560] on form "Image Product Total Qty Pepo Farms Pumpkin Seeds Raw 500g Only 17 Available Dec…" at bounding box center [1410, 288] width 234 height 819
click at [1372, 562] on button "Decrease Corn Tortillas" at bounding box center [1370, 569] width 14 height 14
type input "2"
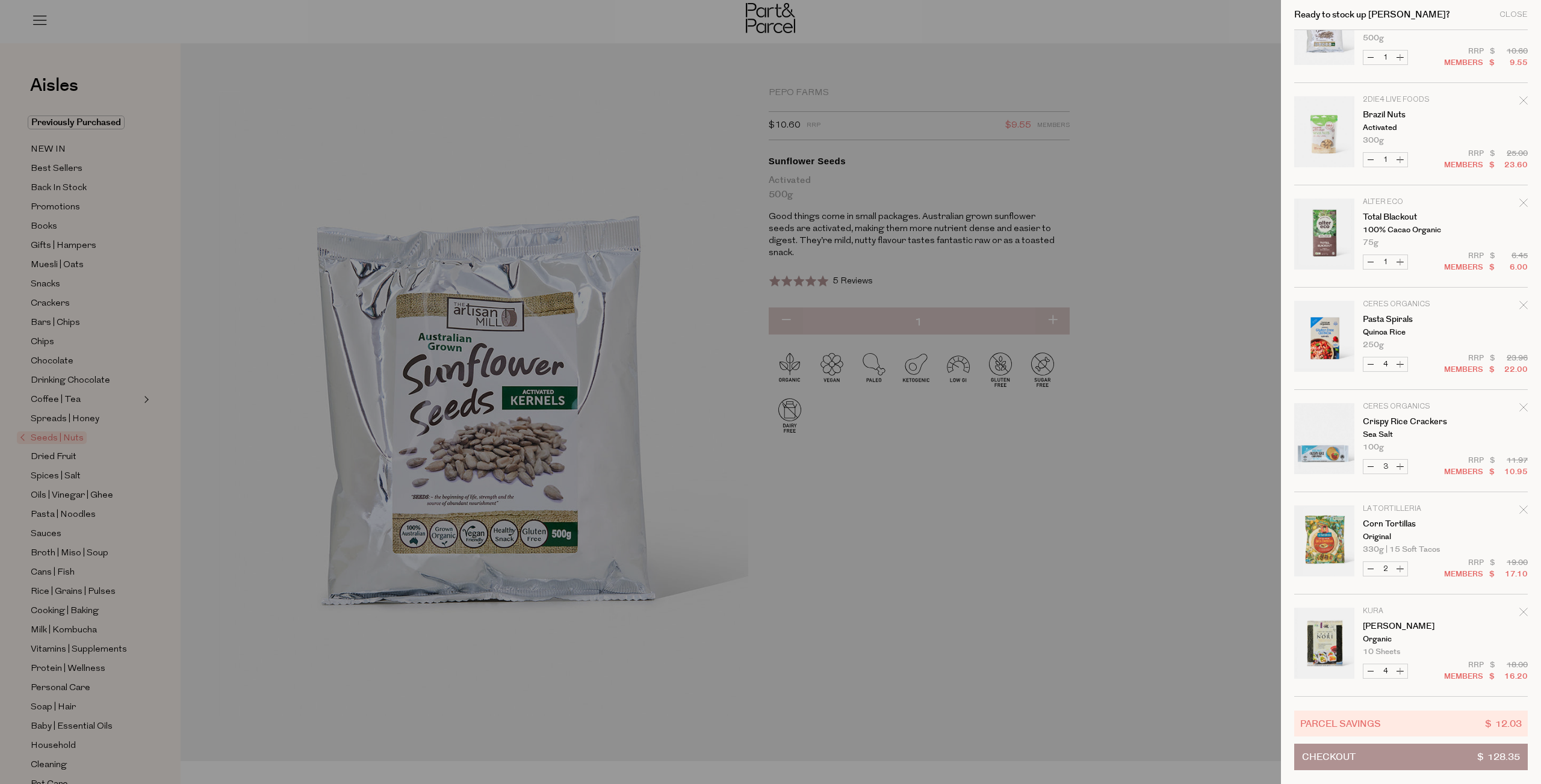
click at [1370, 664] on button "Decrease [PERSON_NAME]" at bounding box center [1370, 671] width 14 height 14
type input "3"
click at [1371, 662] on form "Image Product Total Qty Pepo Farms Pumpkin Seeds Raw 500g Only 17 Available Dec…" at bounding box center [1410, 288] width 234 height 819
click at [1394, 753] on button "Checkout $ 124.30" at bounding box center [1410, 757] width 234 height 27
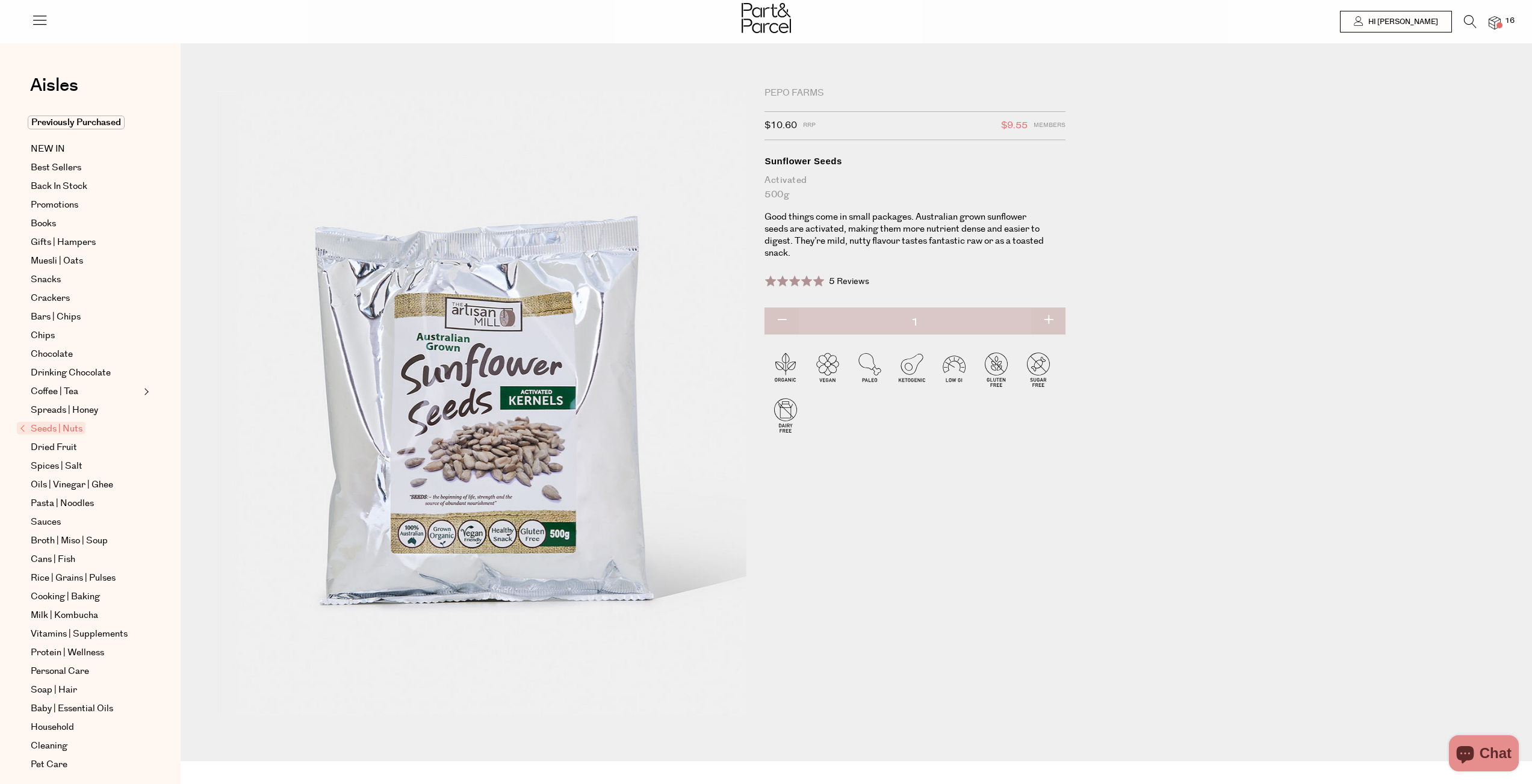
scroll to position [161, 0]
click at [1052, 316] on button "button" at bounding box center [1048, 321] width 35 height 27
type input "2"
type input "3"
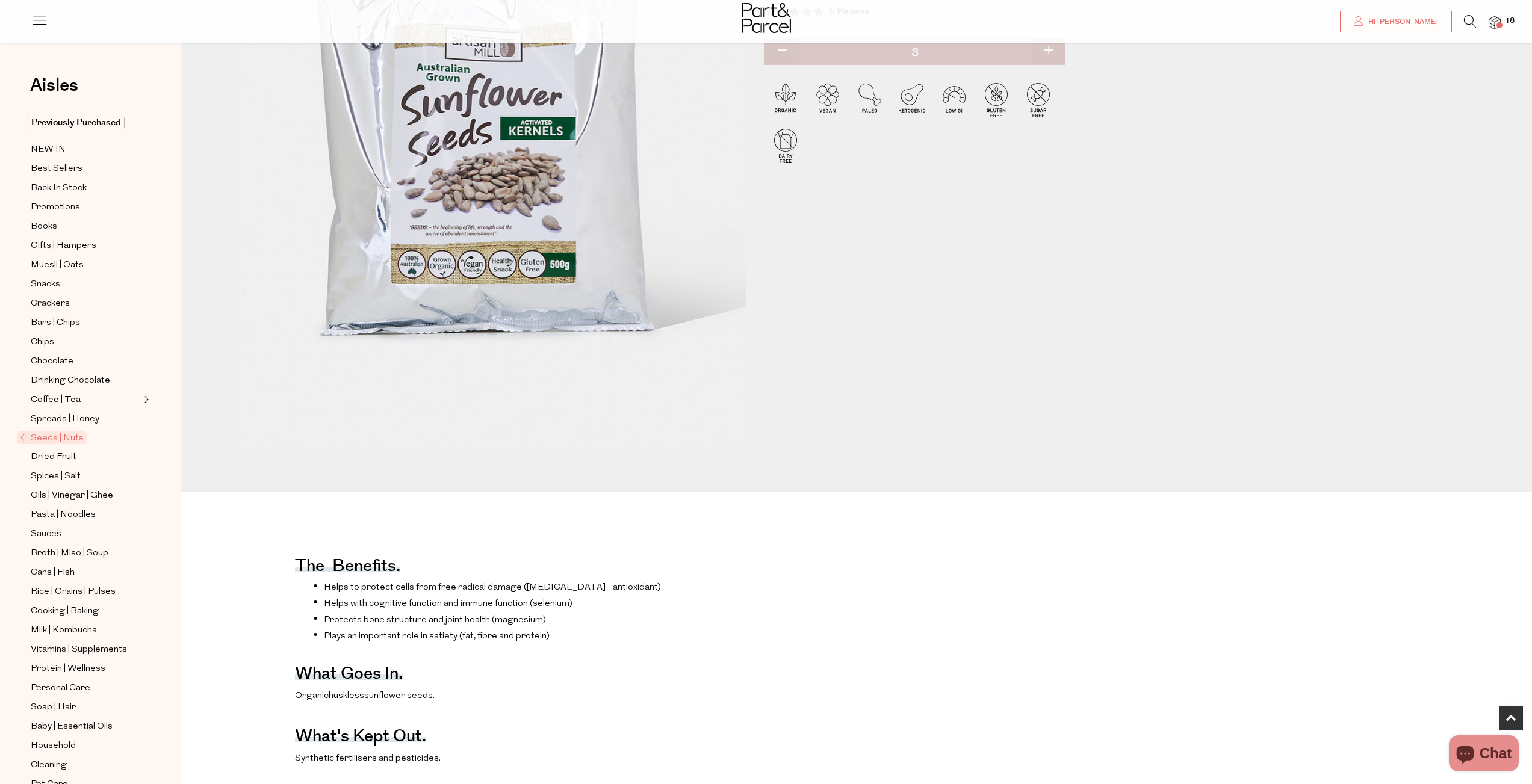
scroll to position [0, 0]
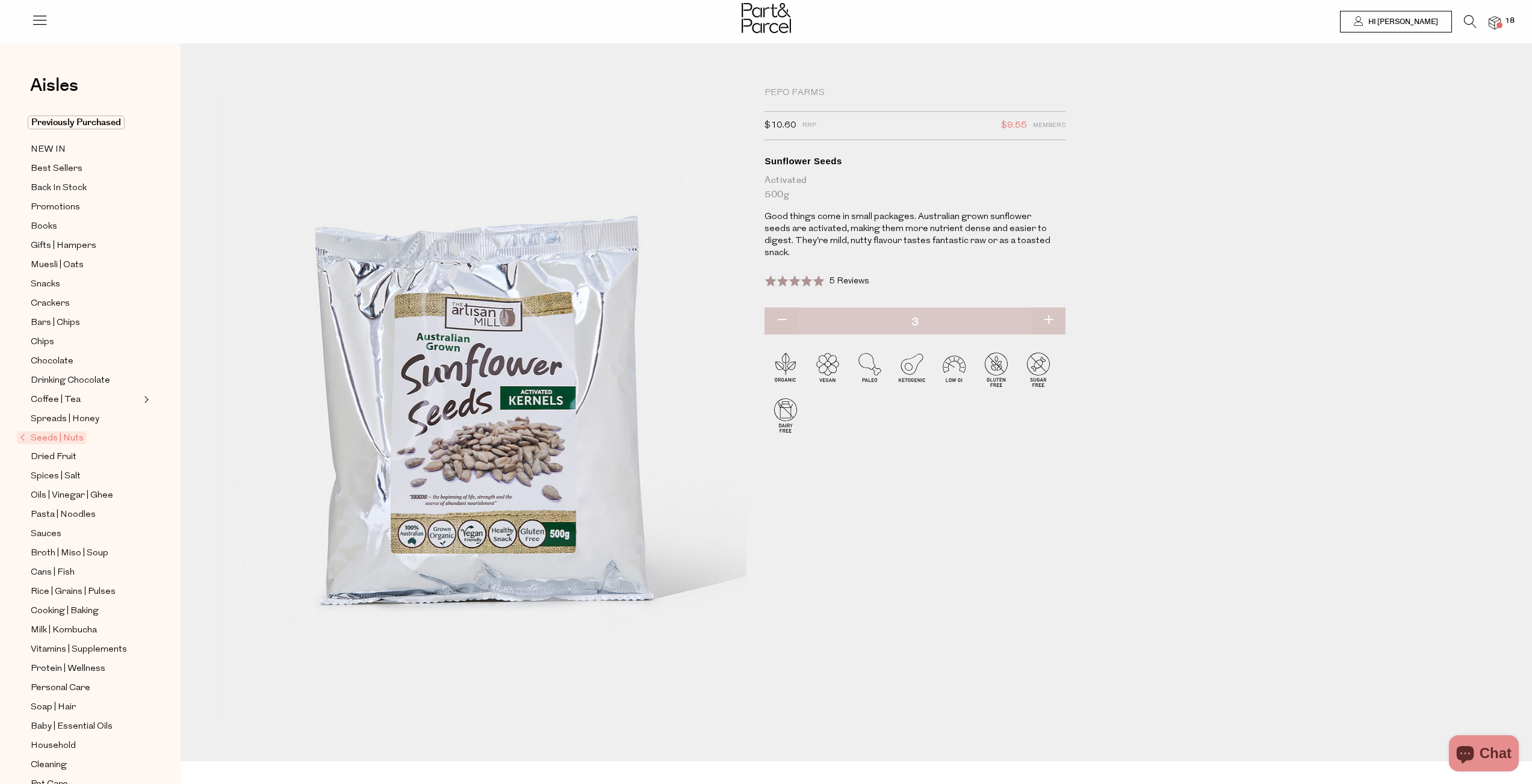
click at [806, 92] on div "Pepo Farms" at bounding box center [915, 93] width 301 height 12
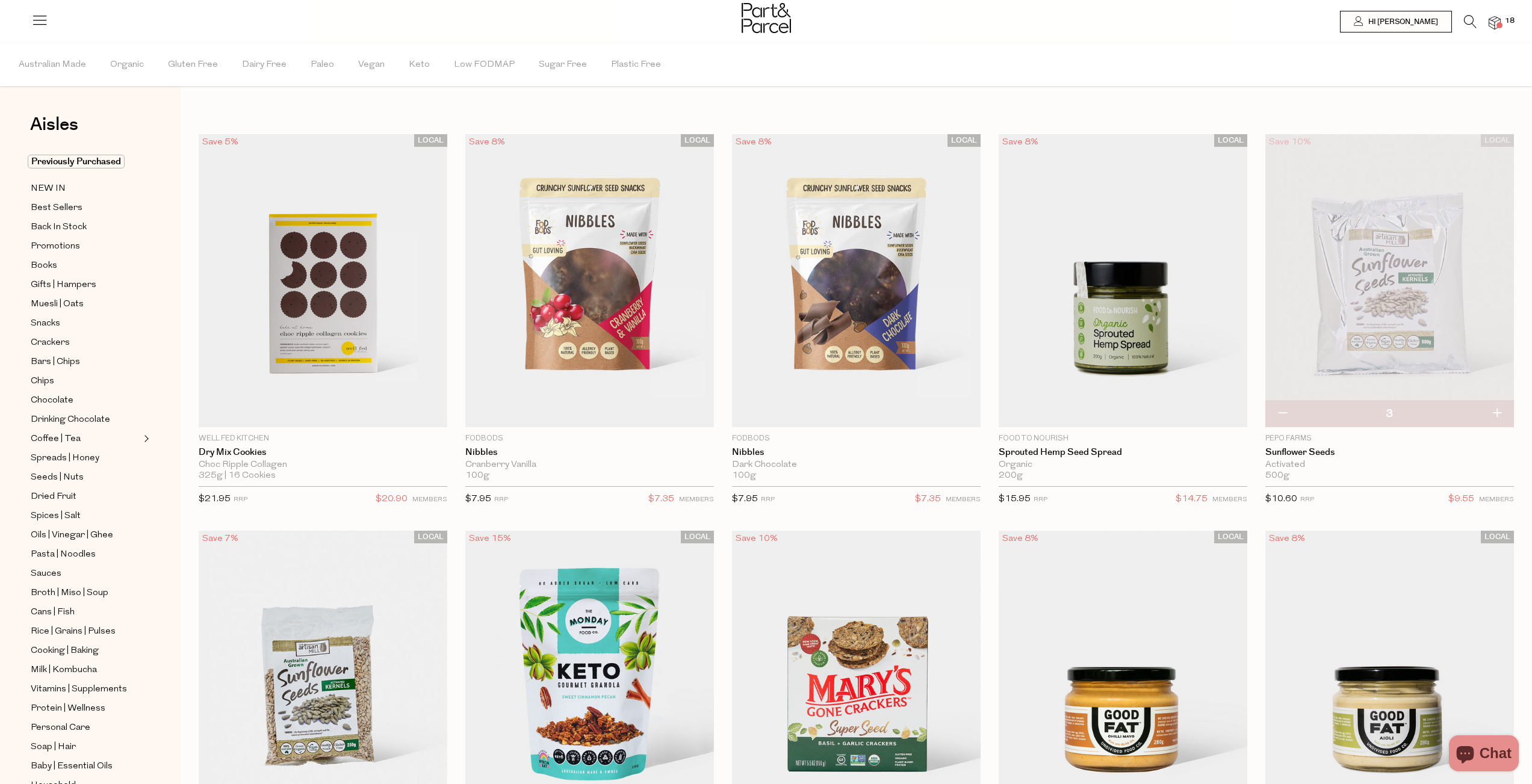
click at [1281, 411] on button "button" at bounding box center [1282, 414] width 35 height 27
type input "2"
click at [1285, 414] on button "button" at bounding box center [1282, 414] width 35 height 27
type input "1"
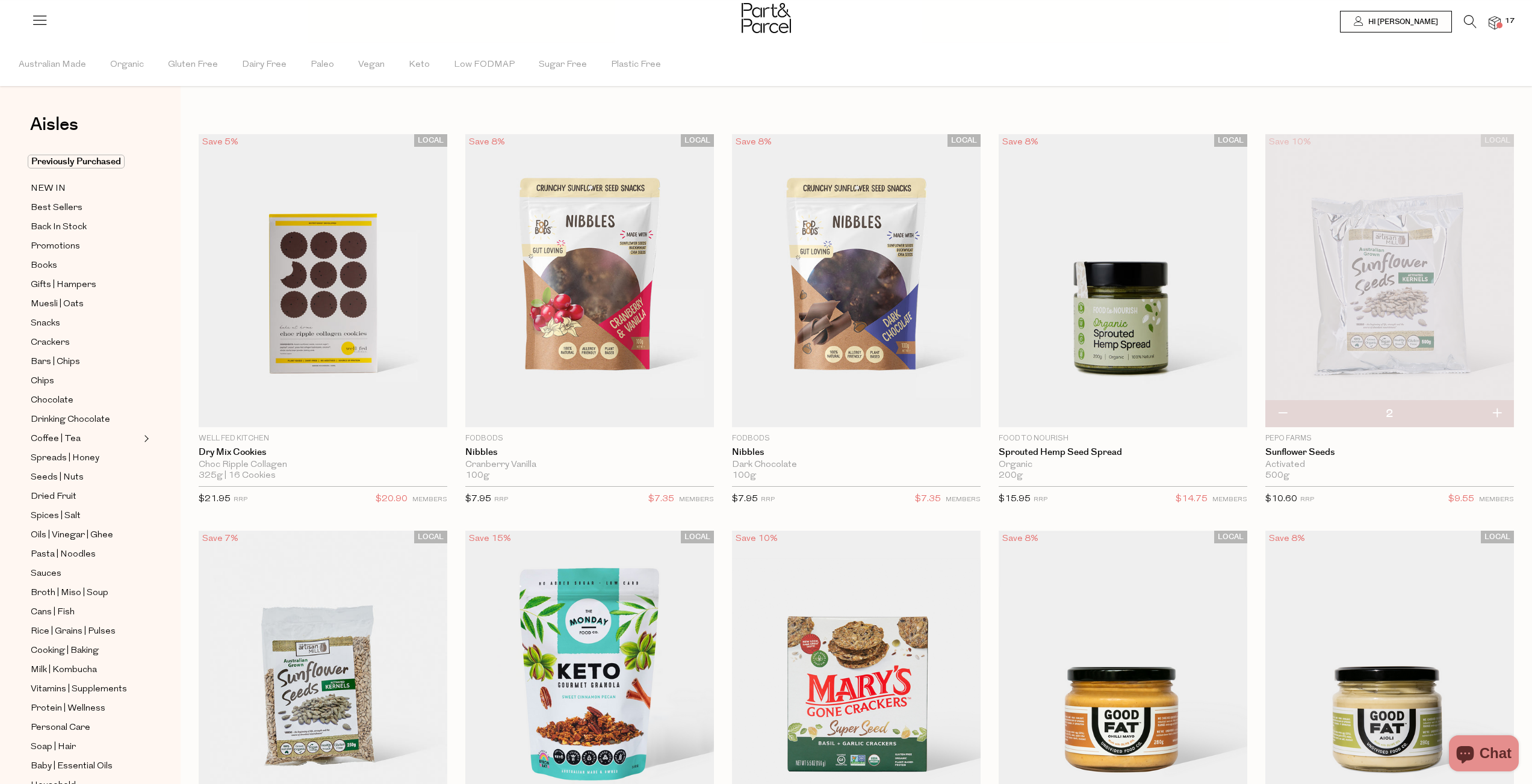
type input "1"
click at [1284, 414] on button "button" at bounding box center [1282, 414] width 35 height 27
type input "0"
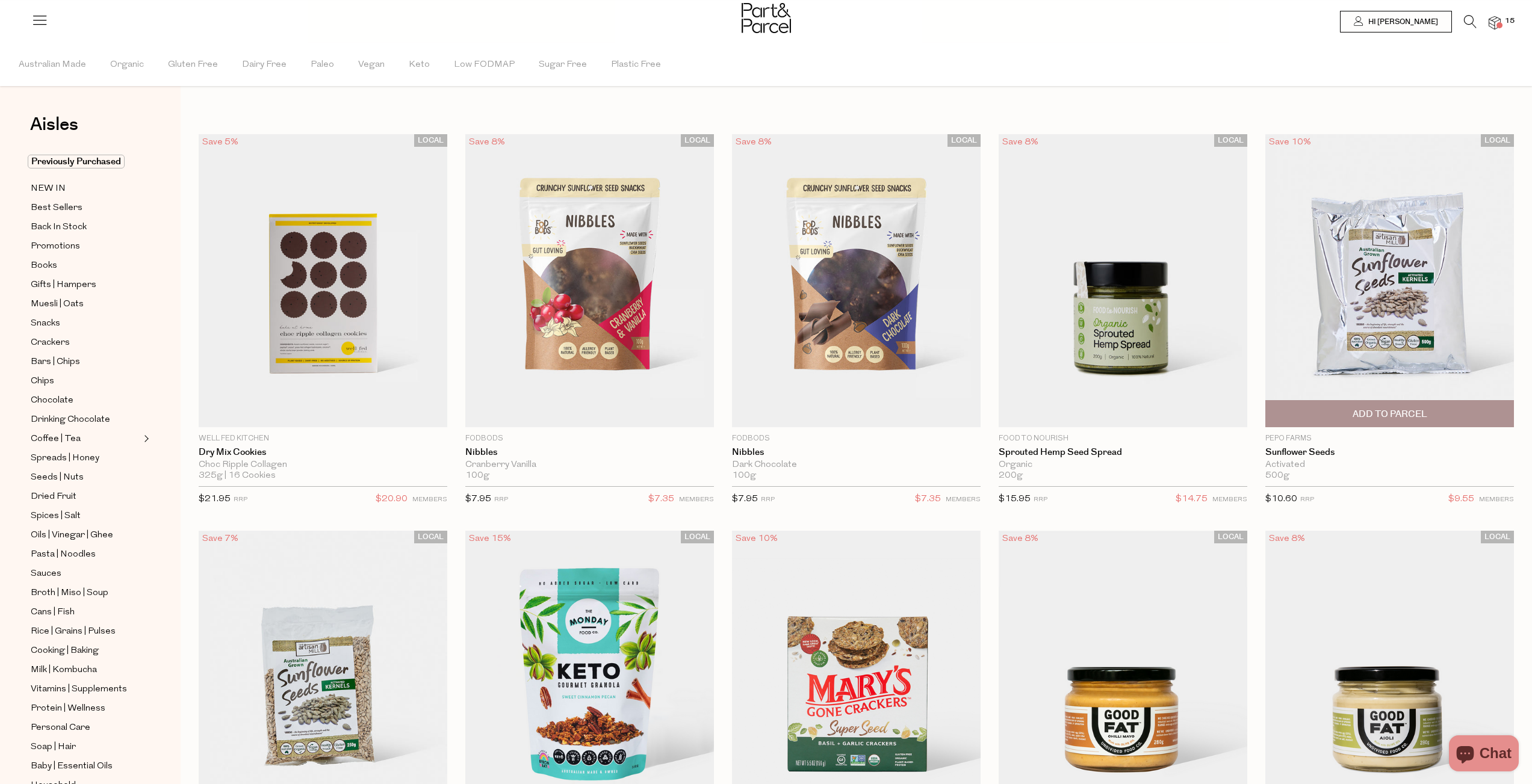
click at [1384, 417] on span "Add To Parcel" at bounding box center [1390, 414] width 75 height 13
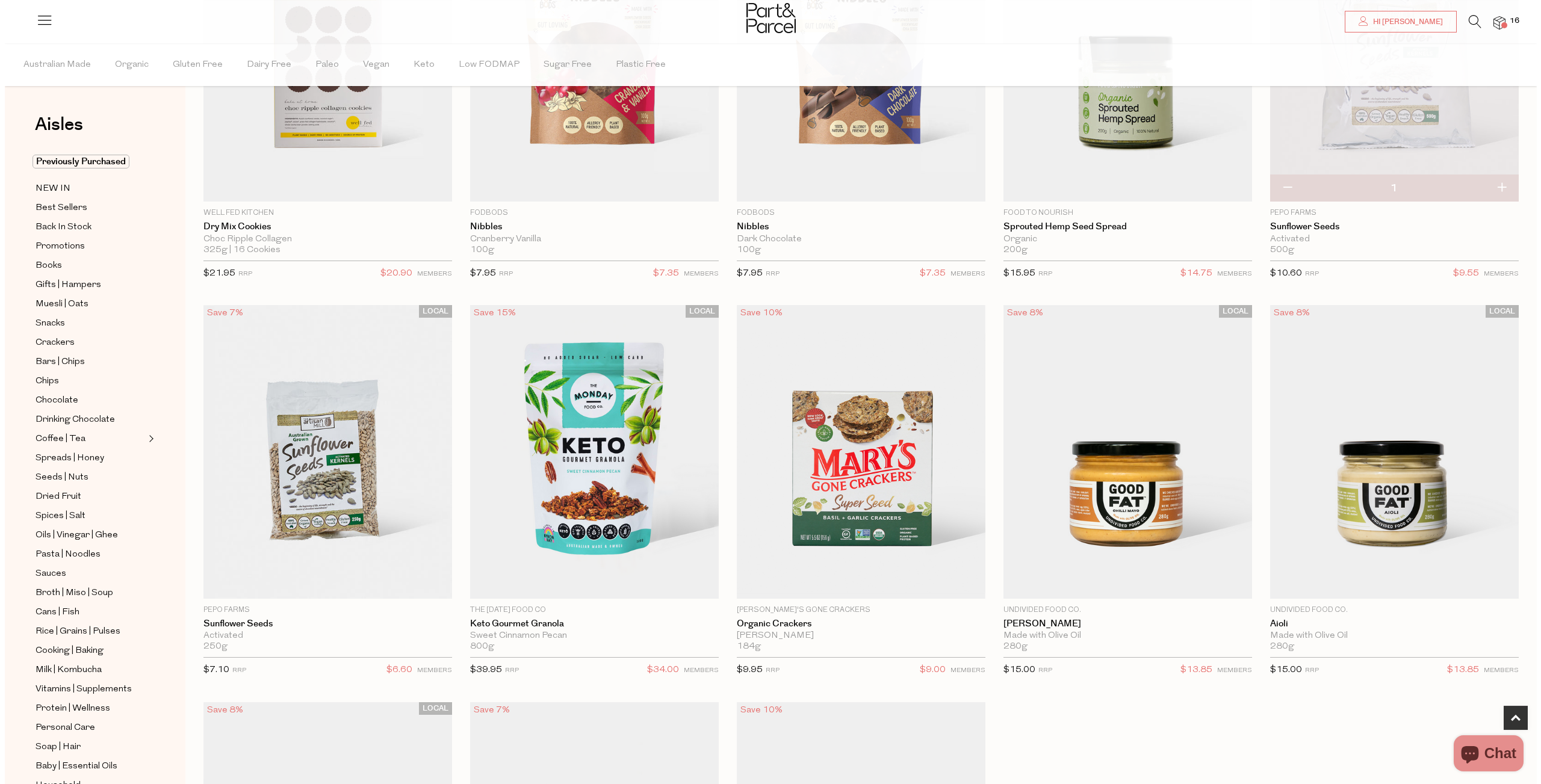
scroll to position [96, 0]
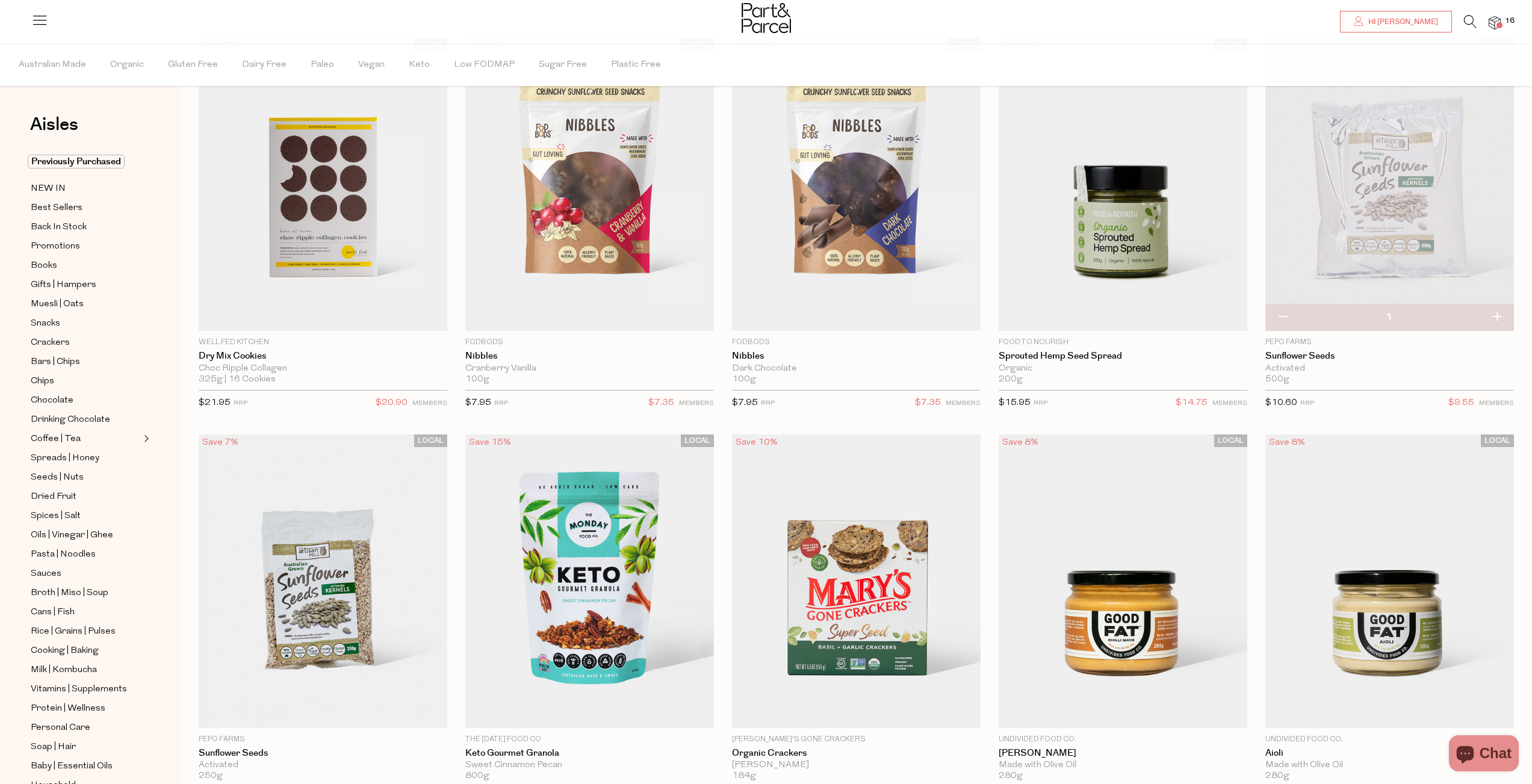
click at [1497, 19] on img at bounding box center [1495, 23] width 12 height 14
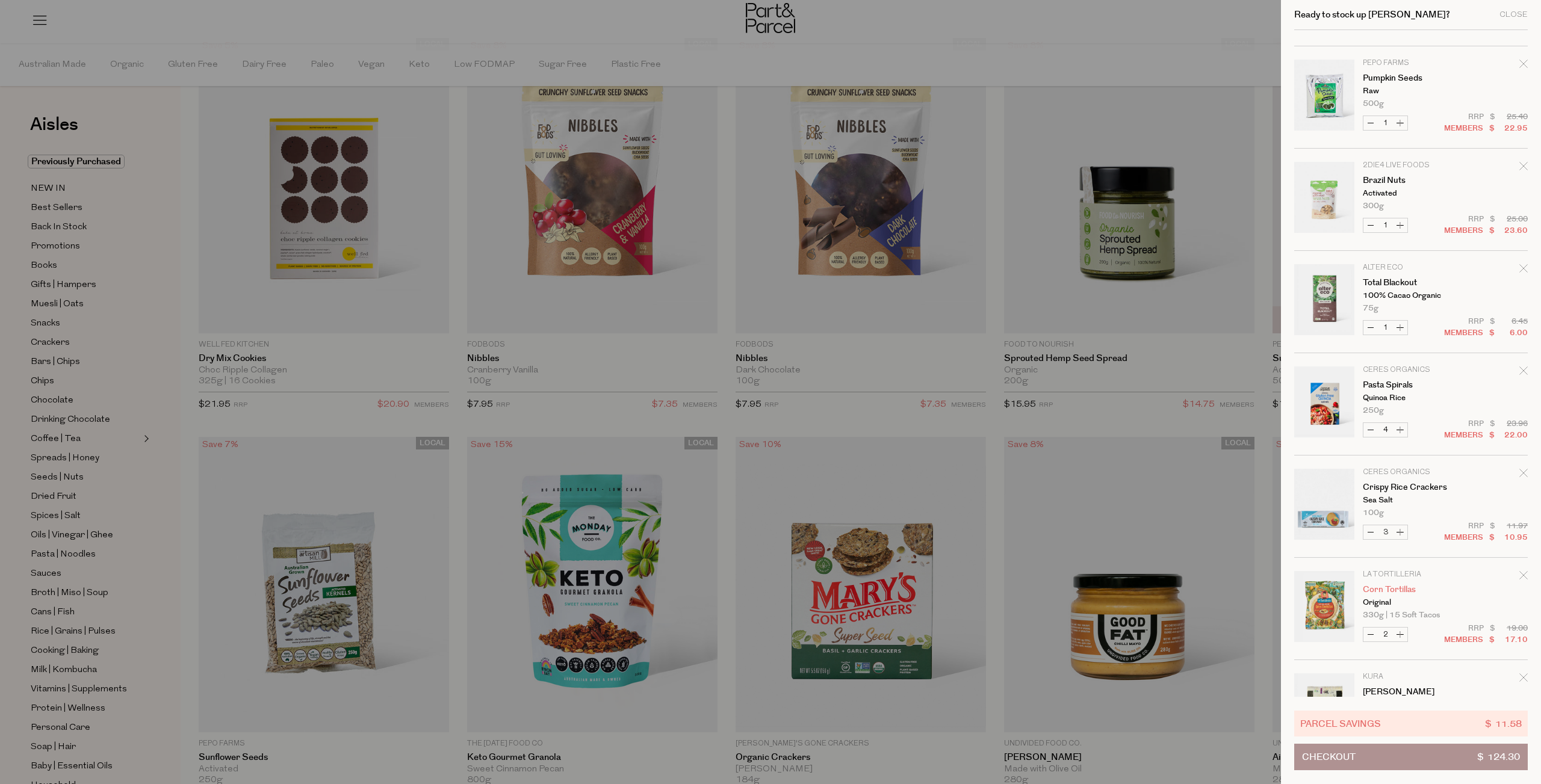
scroll to position [158, 0]
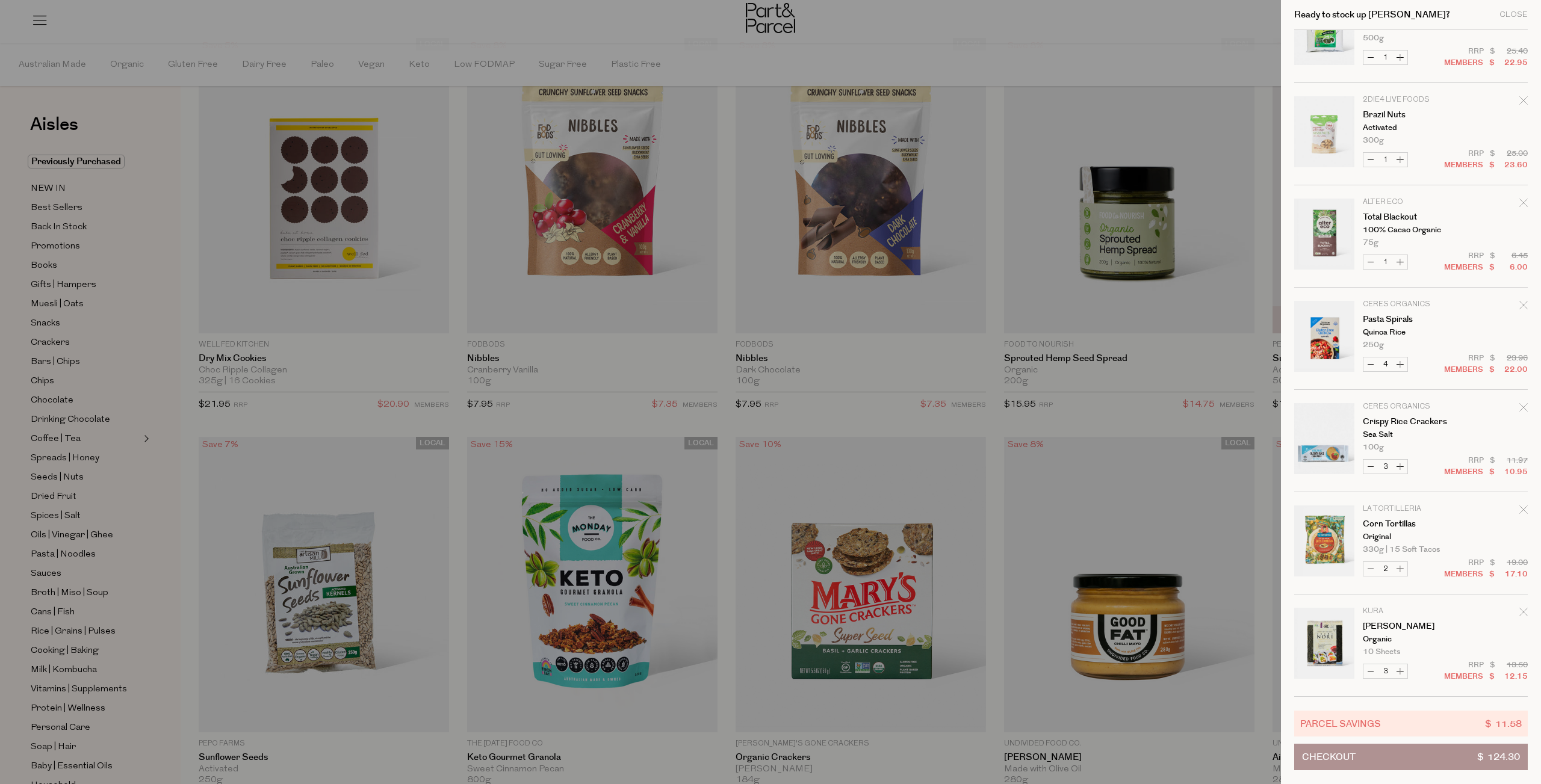
click at [1370, 462] on button "Decrease Crispy Rice Crackers" at bounding box center [1370, 466] width 14 height 14
type input "2"
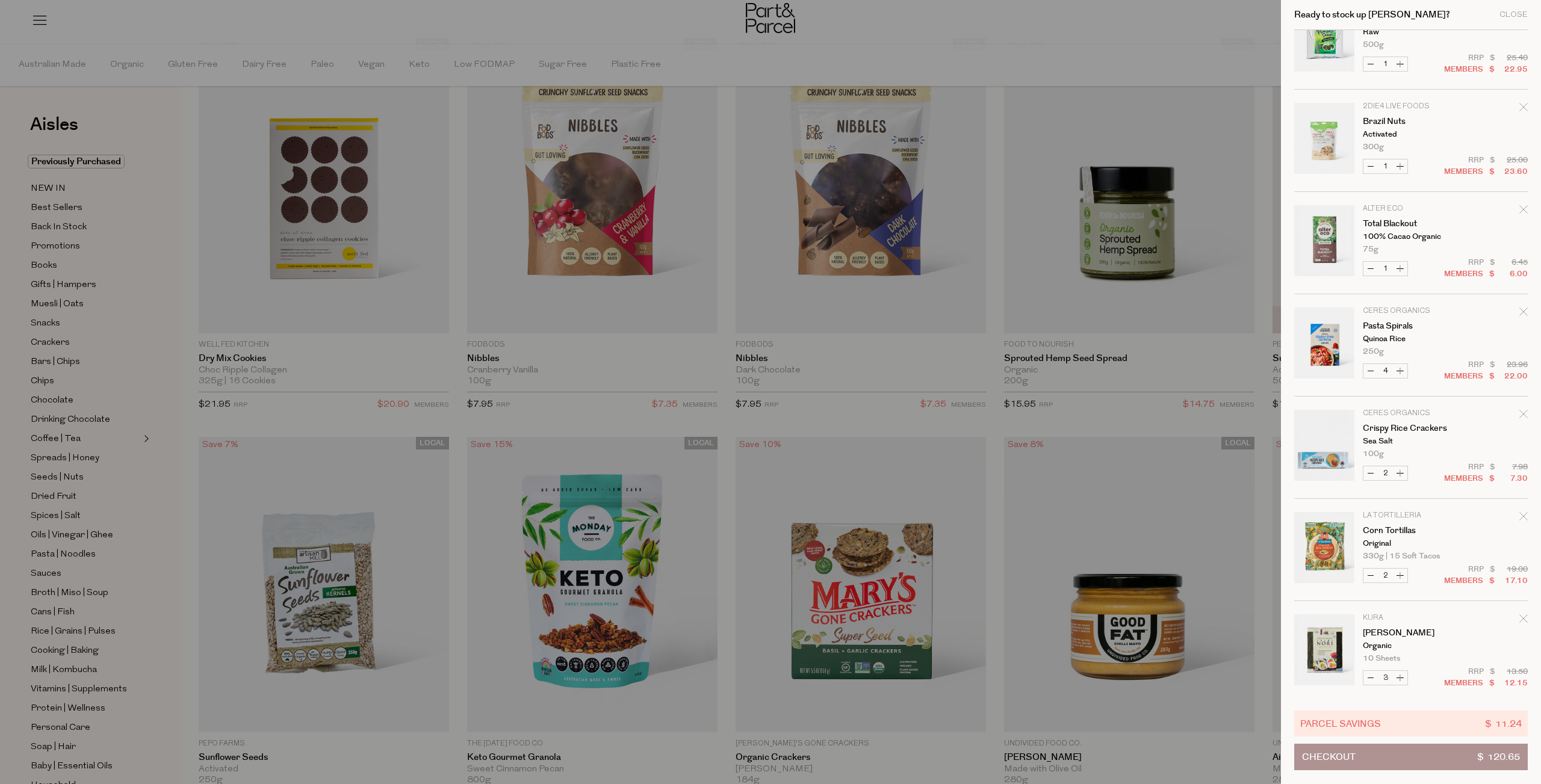
scroll to position [161, 0]
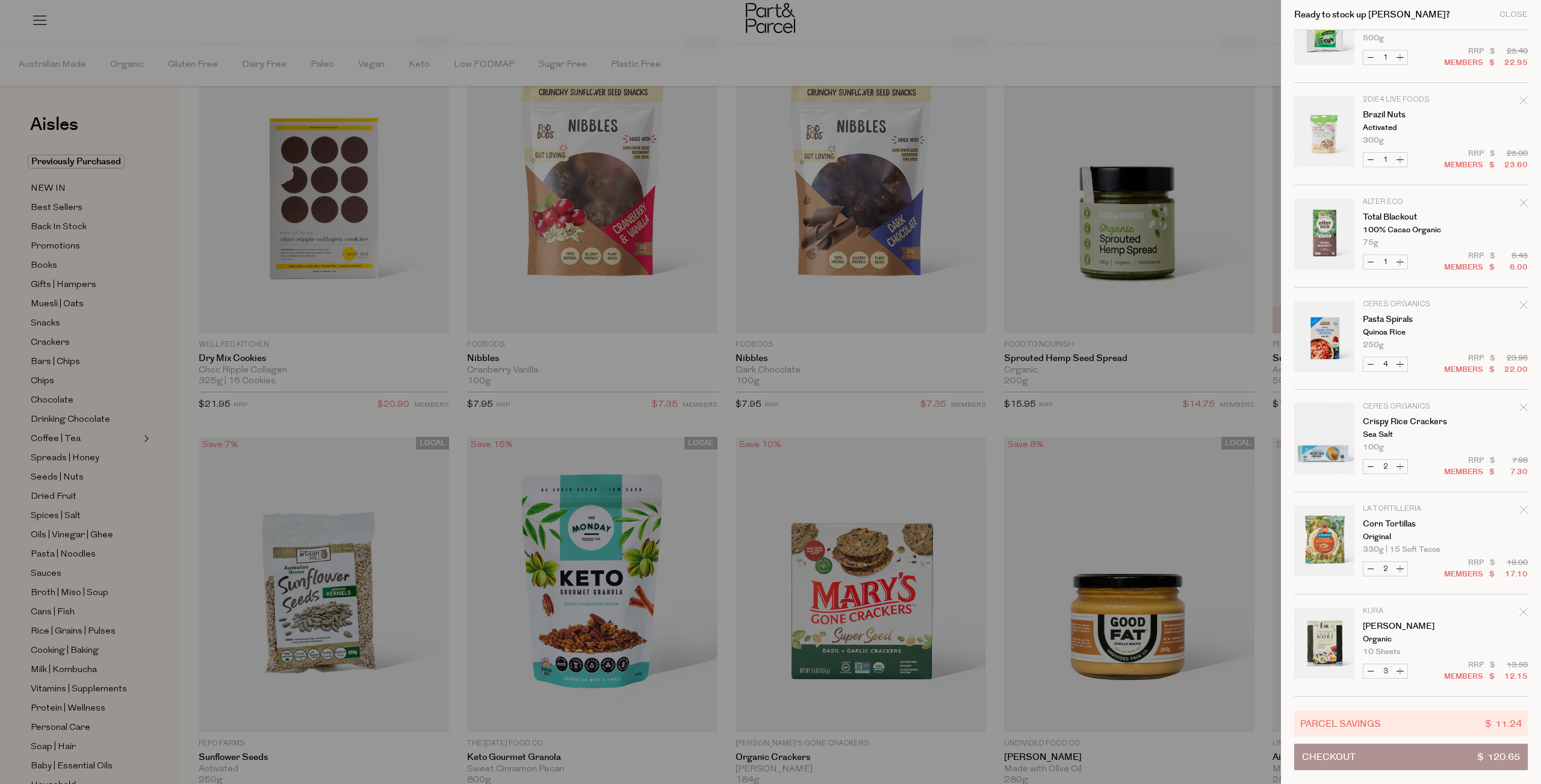
click at [1369, 664] on button "Decrease Sushi Nori" at bounding box center [1370, 671] width 14 height 14
type input "2"
click at [1393, 754] on button "Checkout $ 116.60" at bounding box center [1410, 757] width 234 height 27
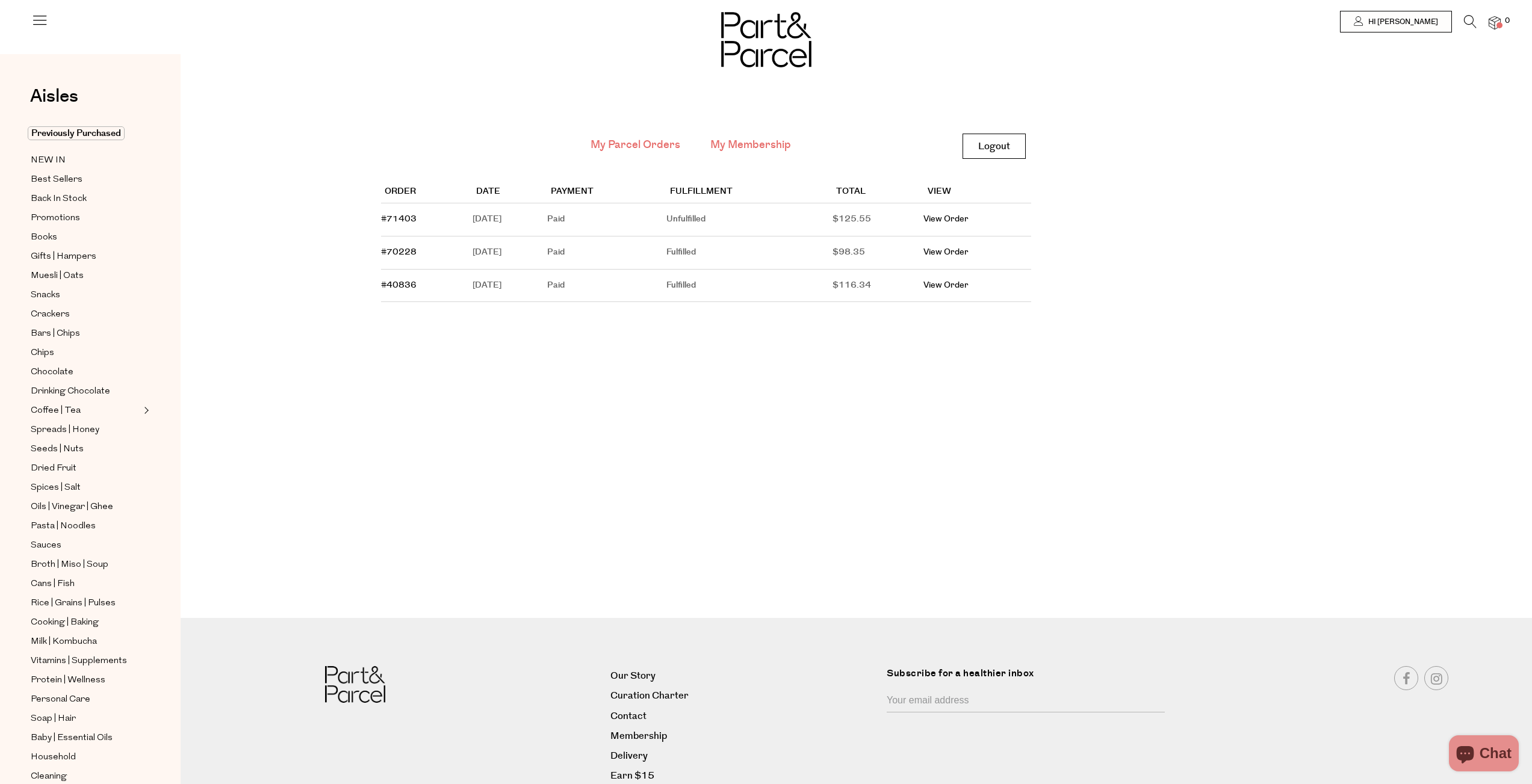
click at [740, 150] on link "My Membership" at bounding box center [750, 145] width 80 height 16
